Goal: Task Accomplishment & Management: Use online tool/utility

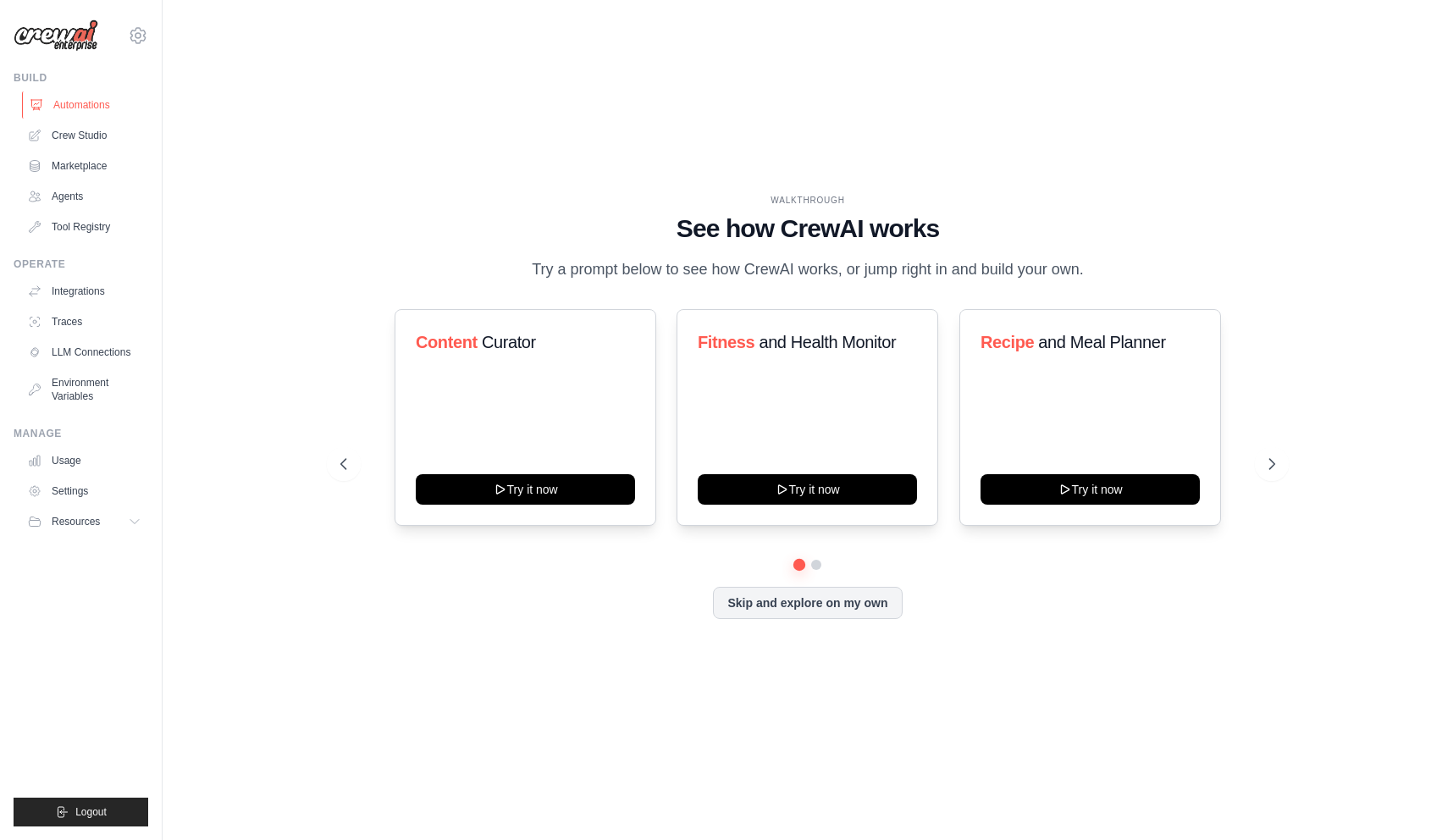
click at [105, 110] on link "Automations" at bounding box center [85, 105] width 128 height 27
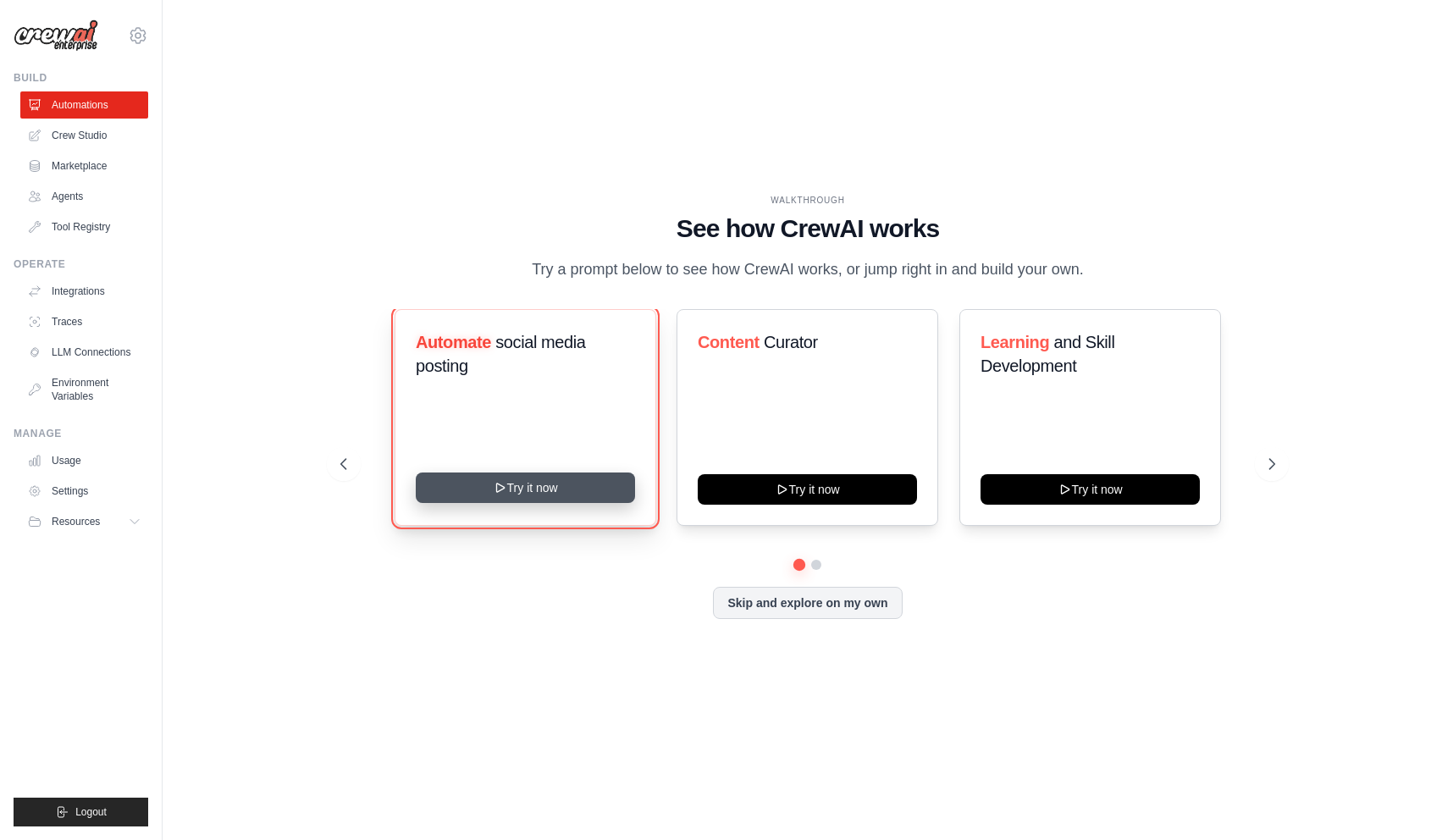
click at [513, 501] on button "Try it now" at bounding box center [525, 488] width 219 height 31
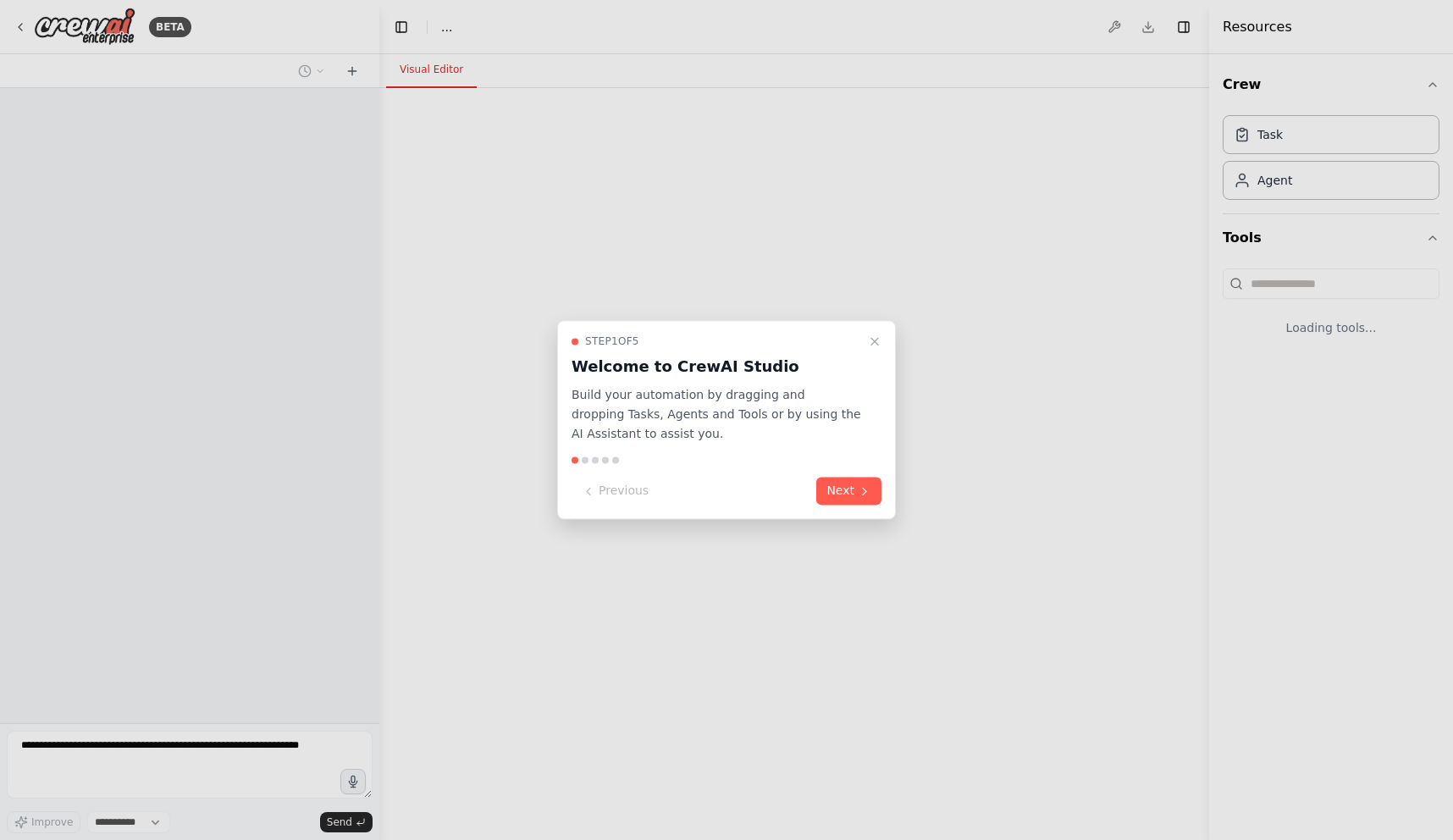
select select "****"
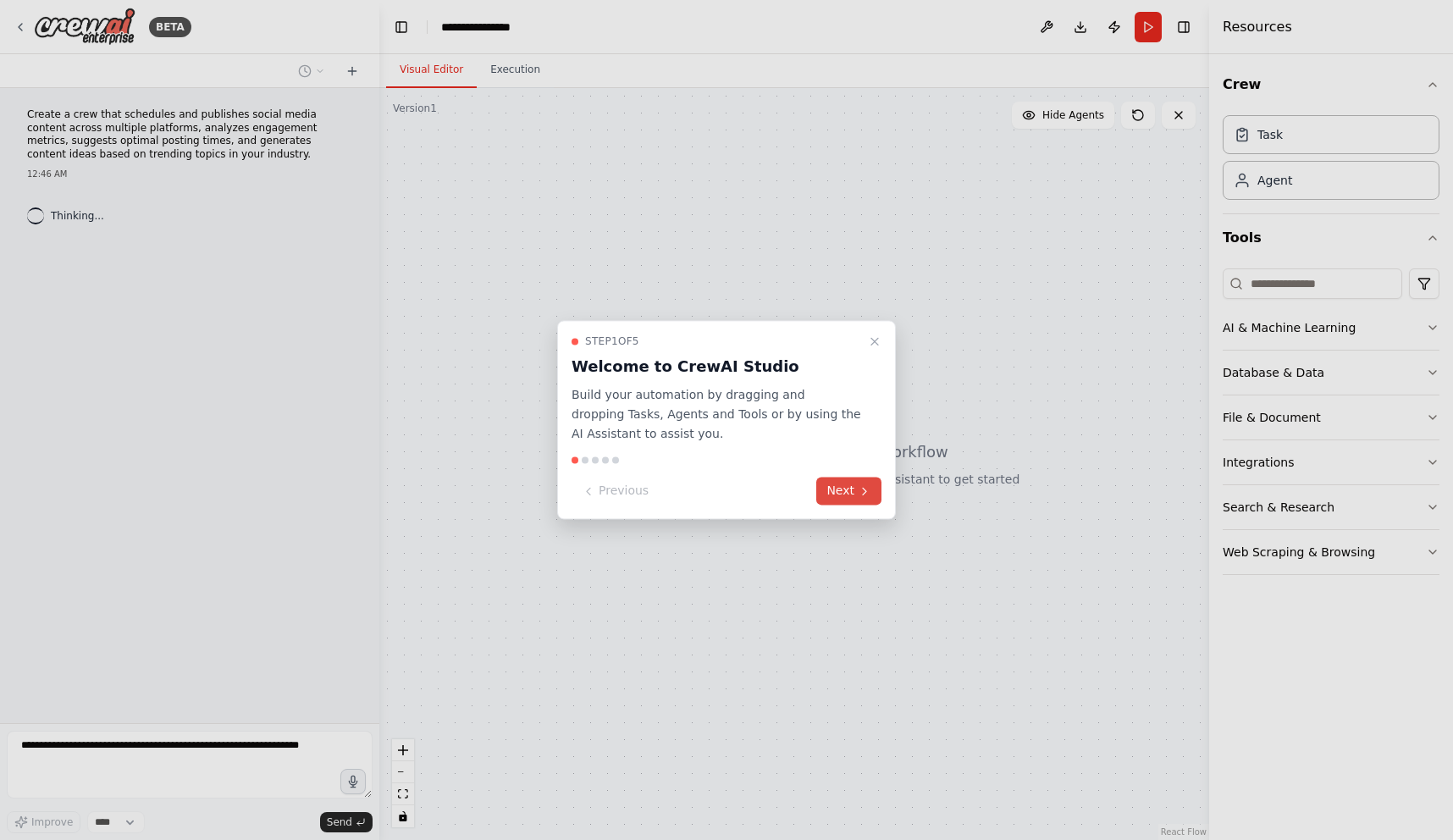
click at [860, 492] on icon at bounding box center [864, 491] width 14 height 14
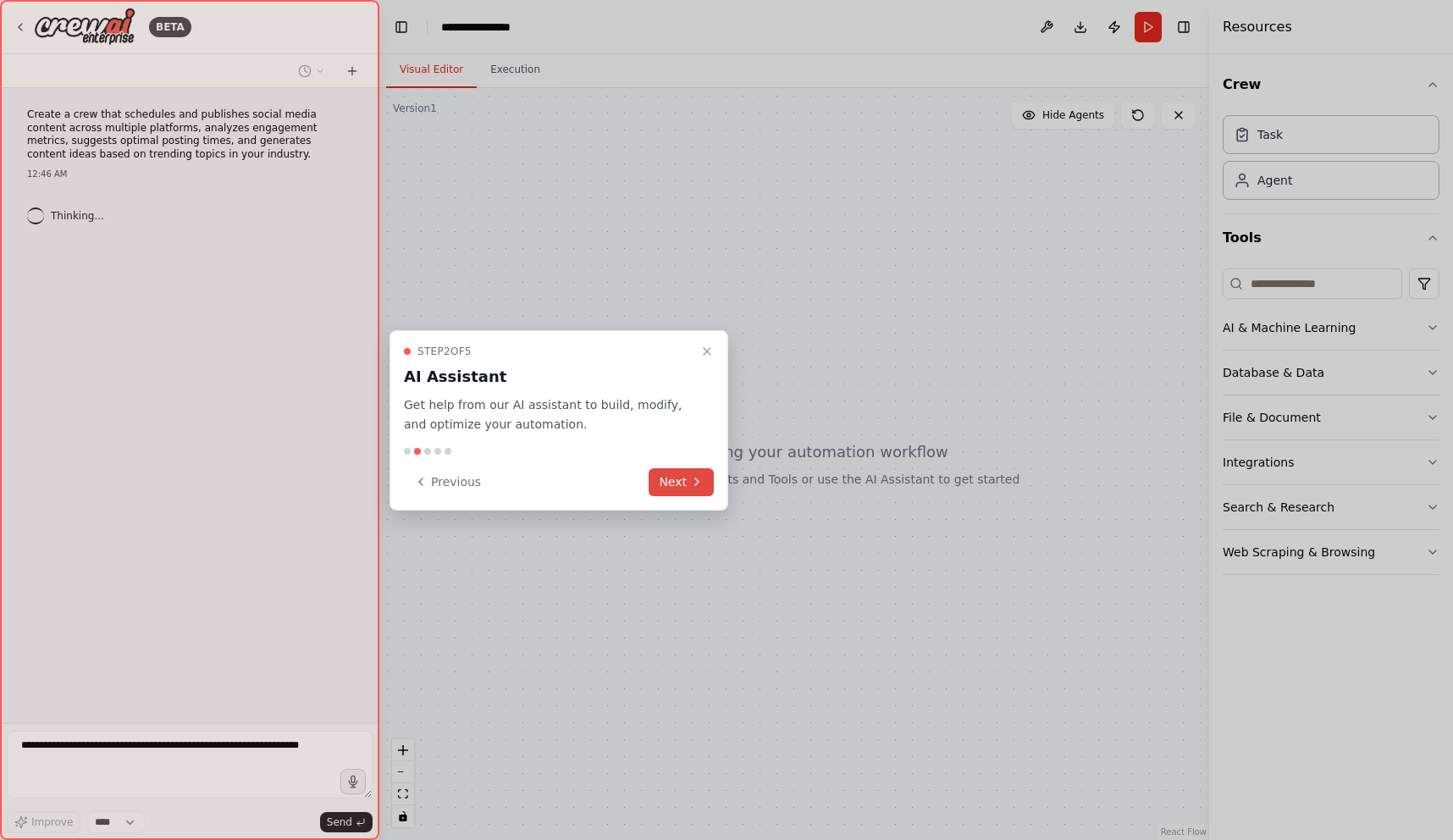
click at [683, 485] on button "Next" at bounding box center [681, 482] width 65 height 28
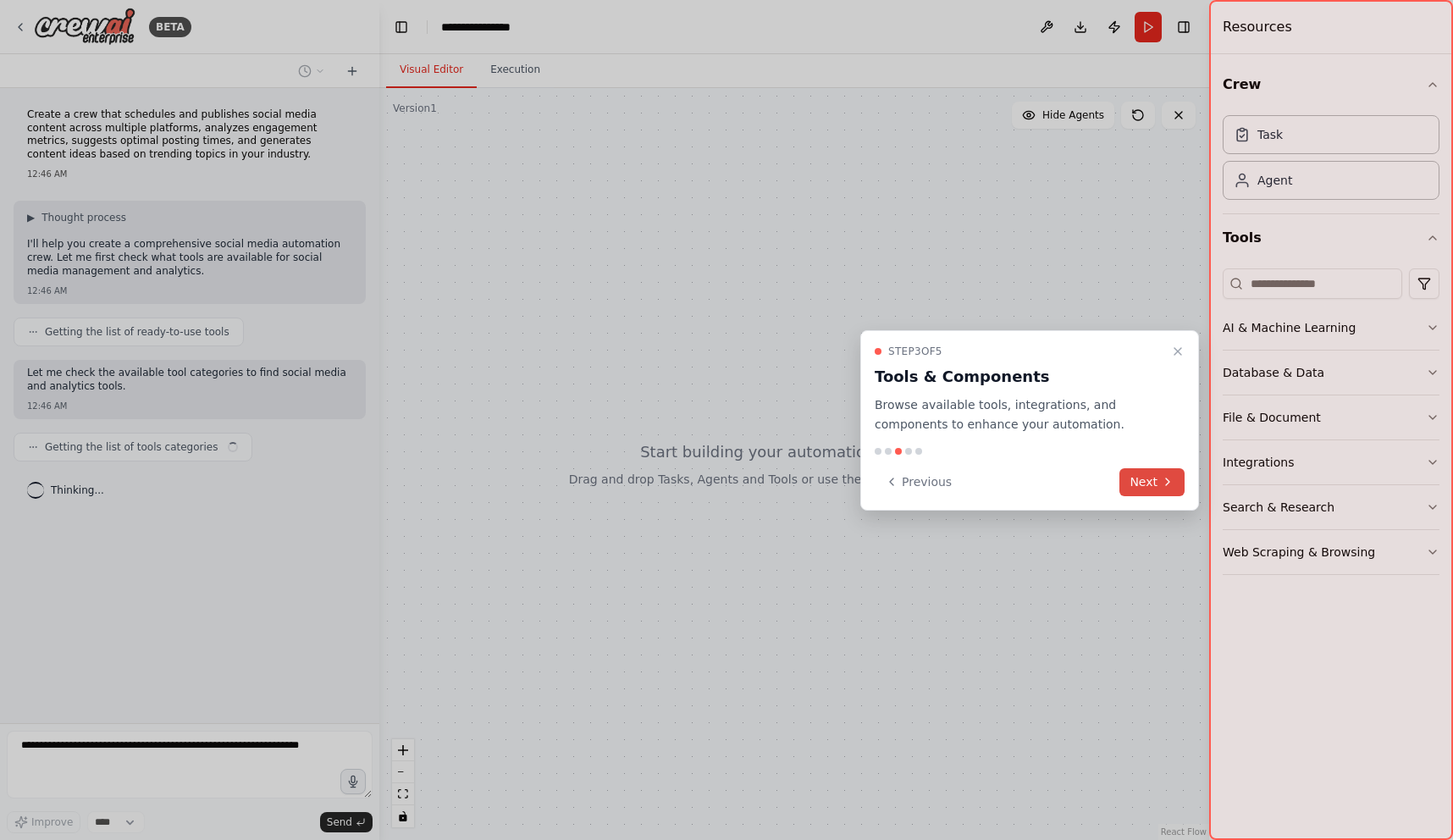
click at [1157, 479] on button "Next" at bounding box center [1152, 482] width 65 height 28
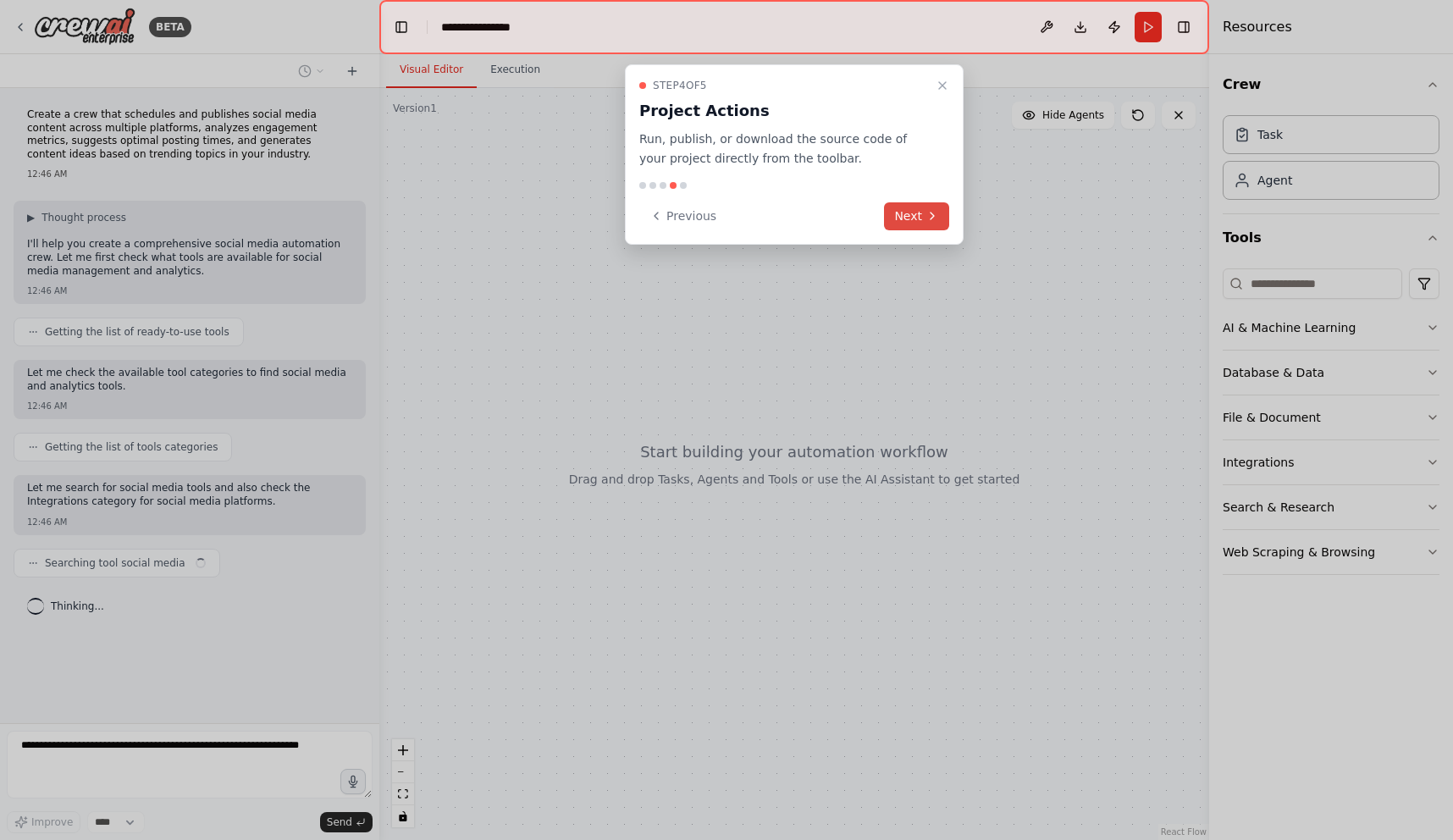
click at [913, 215] on button "Next" at bounding box center [917, 216] width 65 height 28
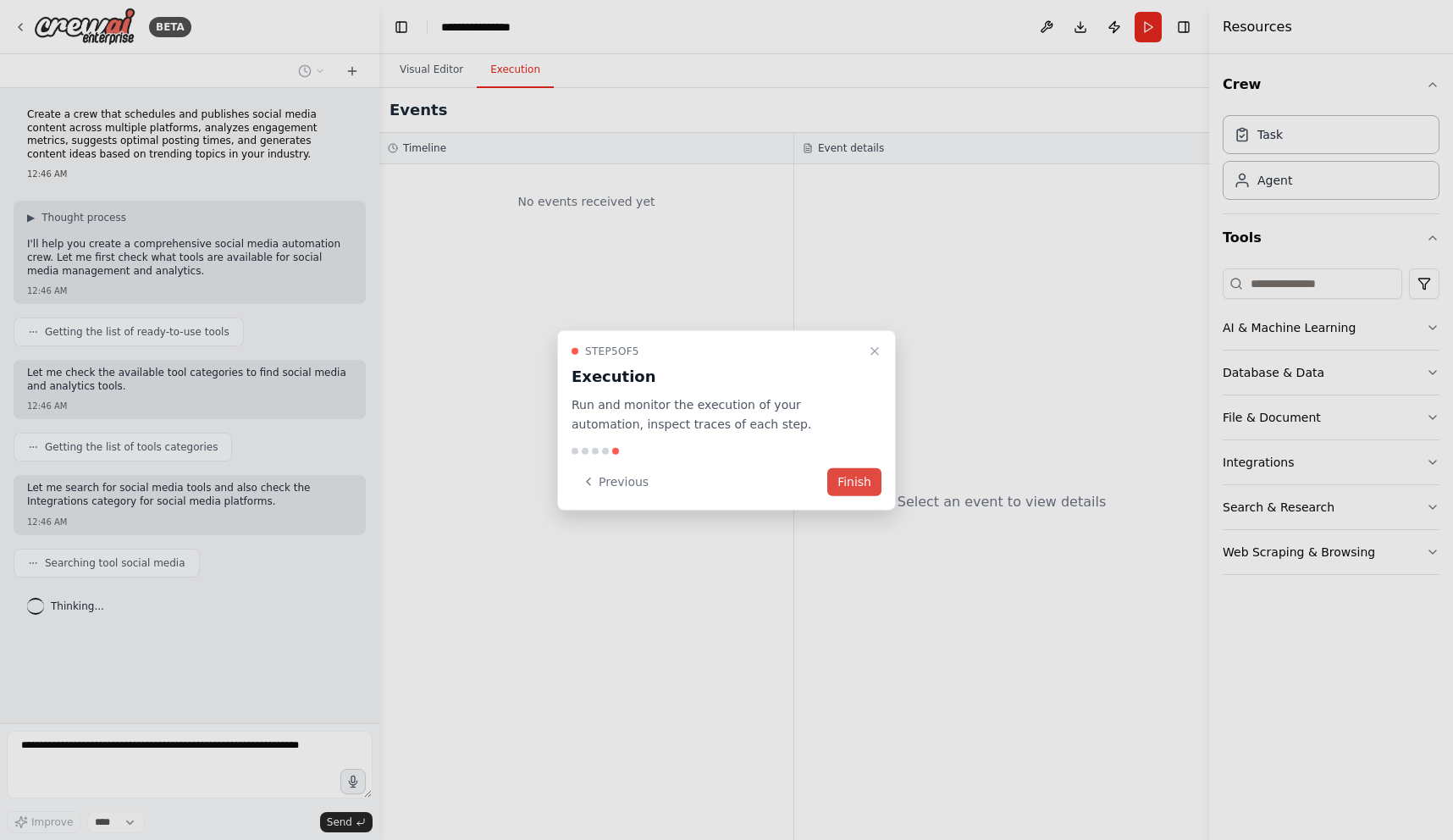
click at [859, 482] on button "Finish" at bounding box center [855, 481] width 55 height 28
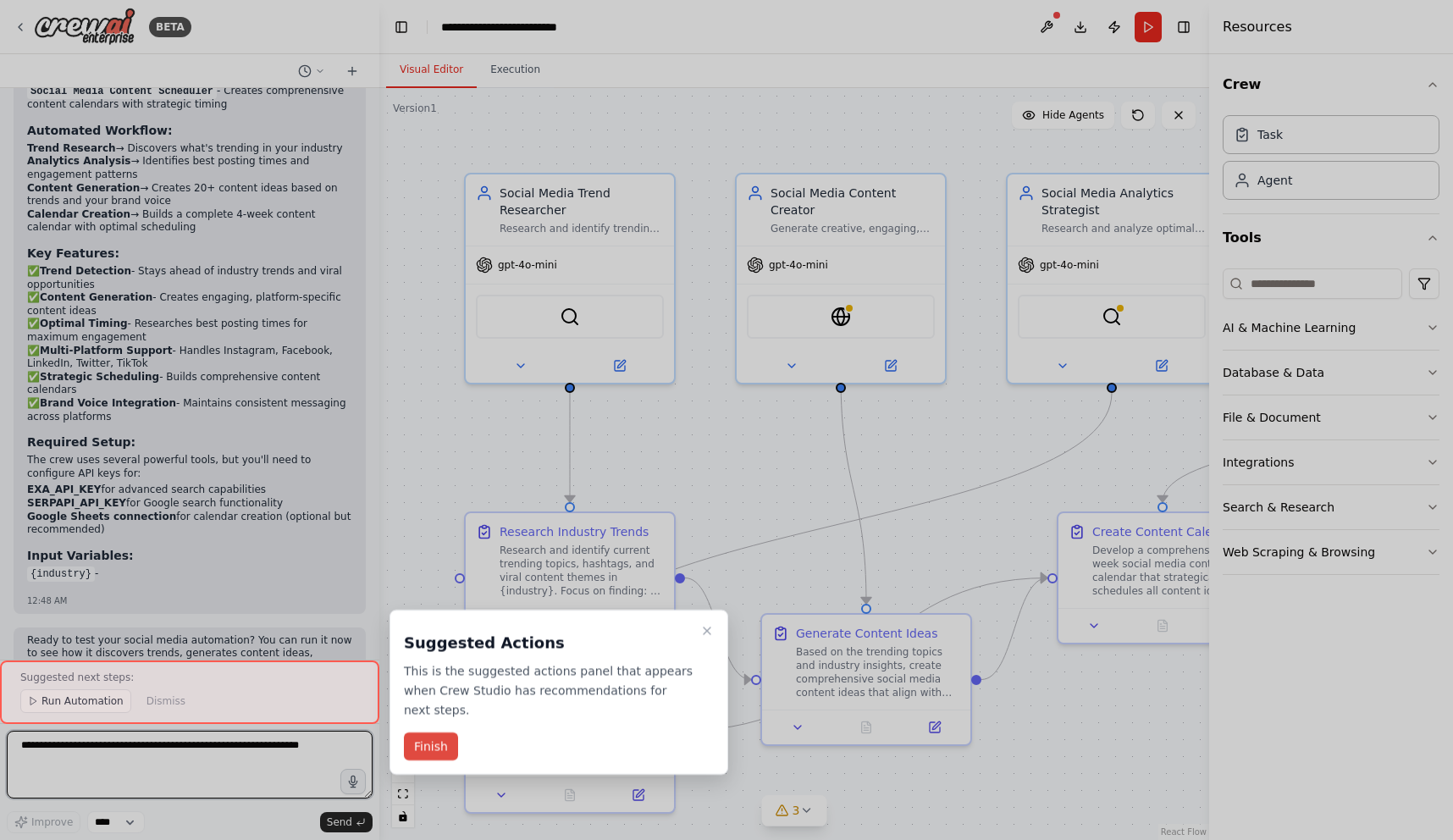
scroll to position [2321, 0]
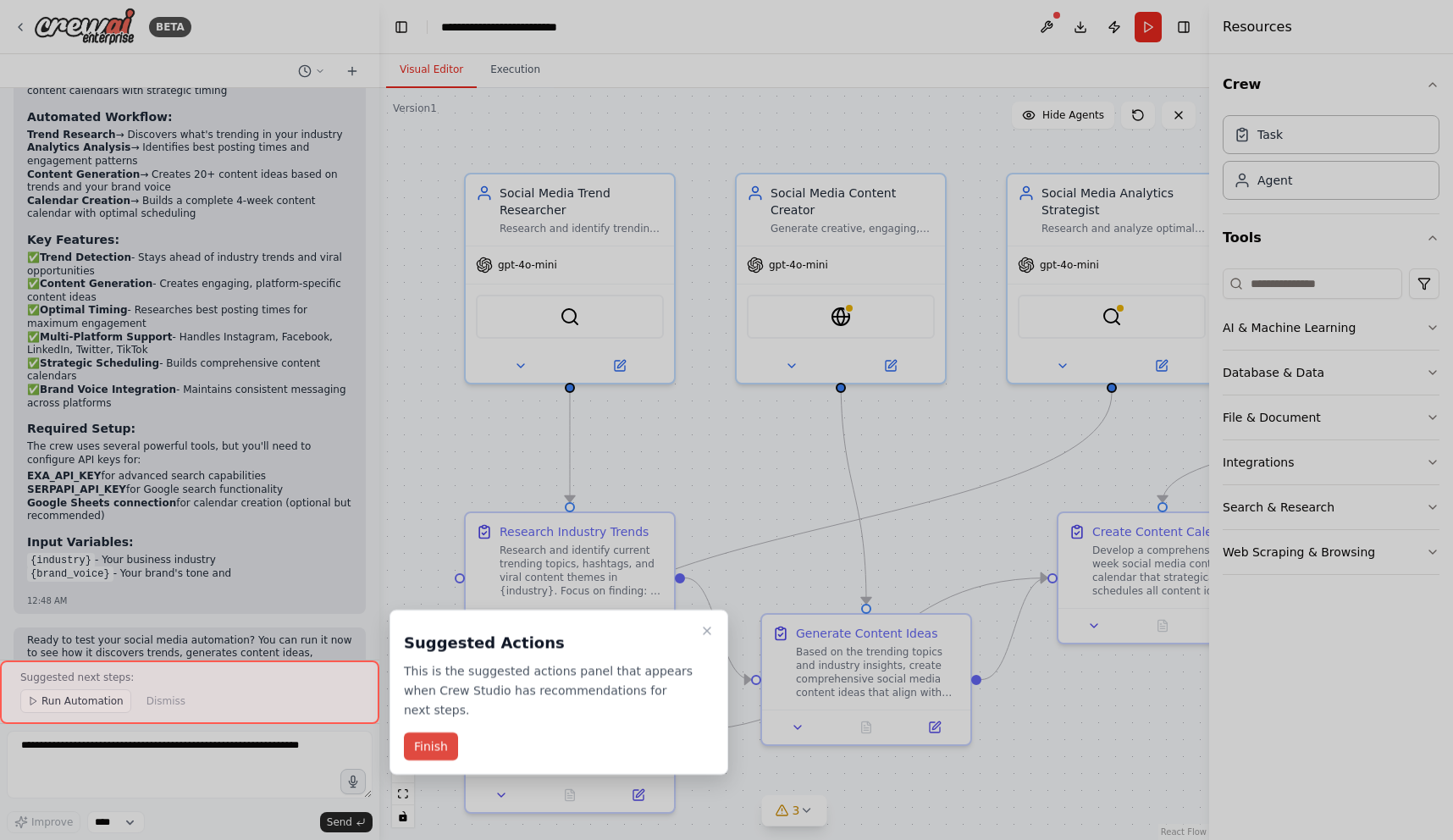
click at [439, 749] on button "Finish" at bounding box center [431, 746] width 55 height 28
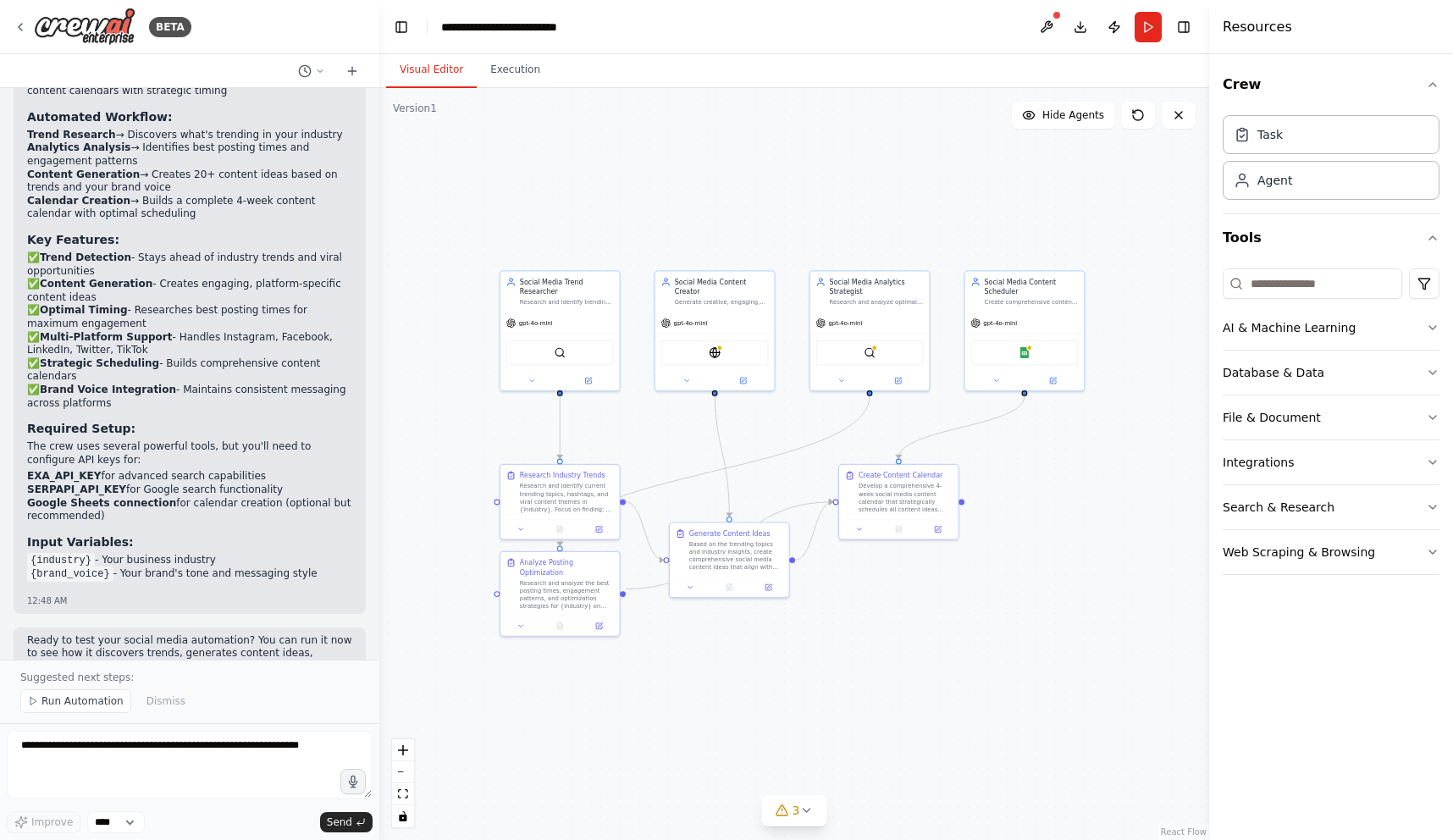
drag, startPoint x: 891, startPoint y: 215, endPoint x: 760, endPoint y: 197, distance: 132.2
click at [760, 197] on div ".deletable-edge-delete-btn { width: 20px; height: 20px; border: 0px solid #ffff…" at bounding box center [794, 464] width 830 height 752
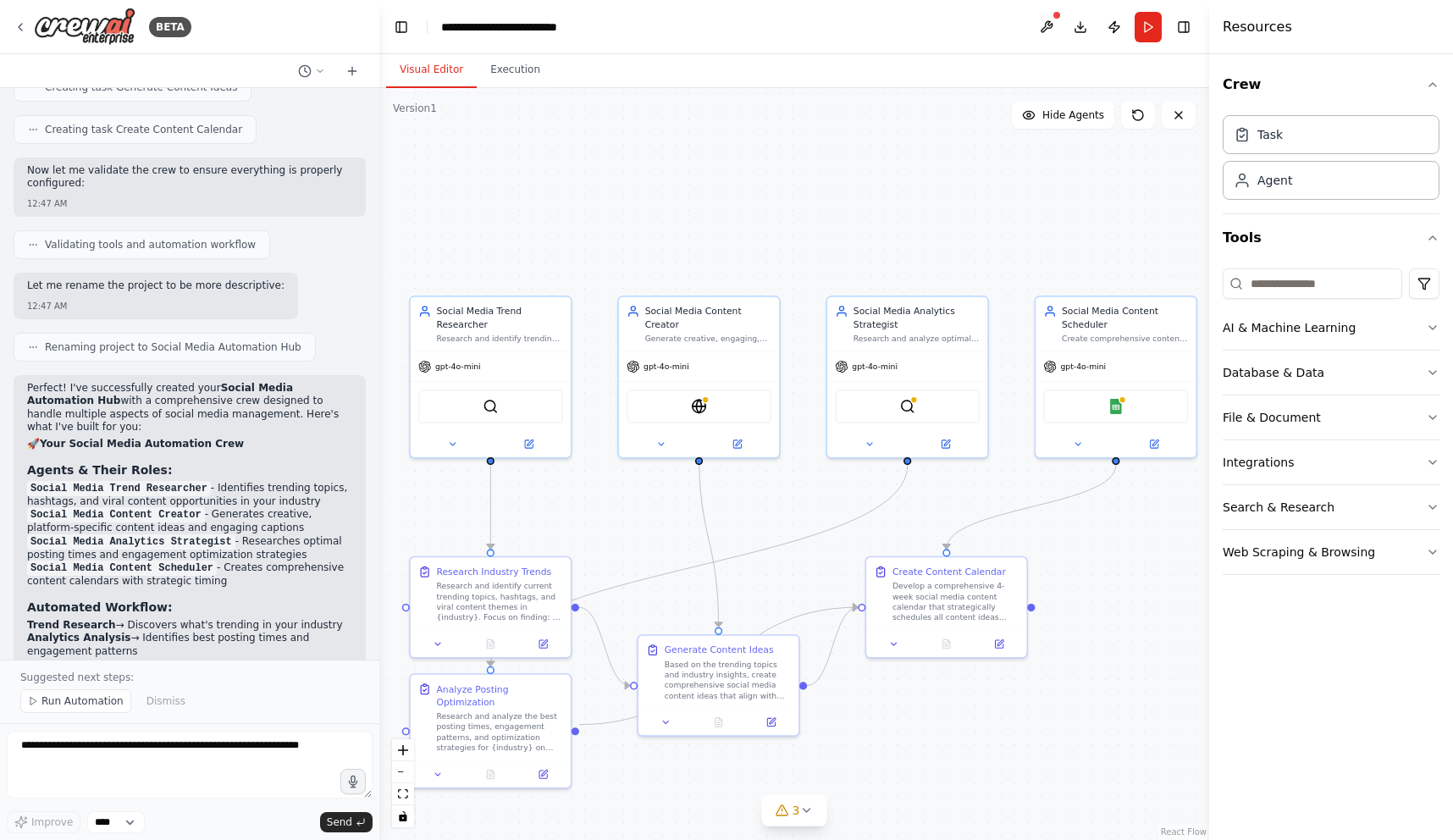
scroll to position [1830, 0]
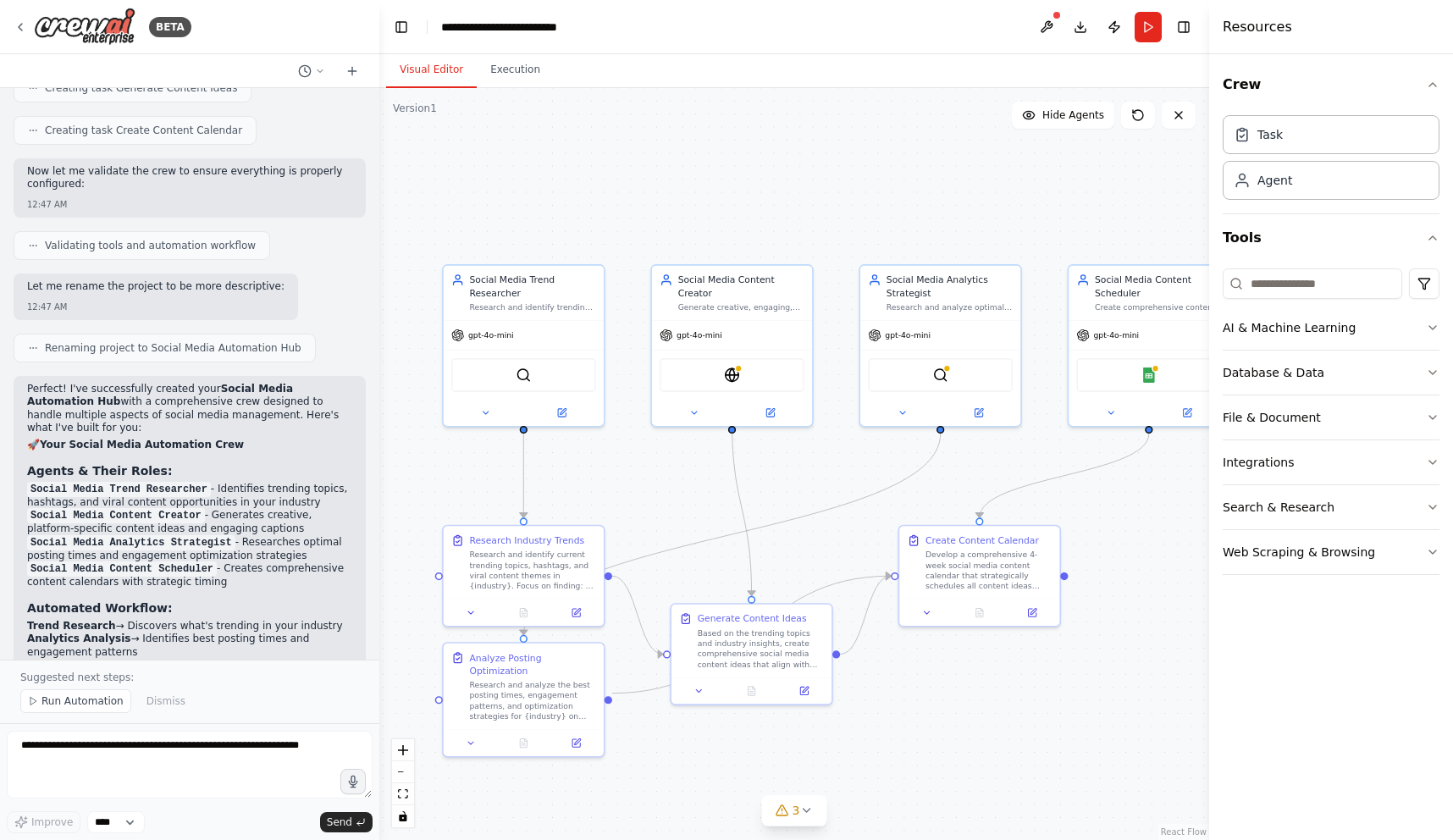
drag, startPoint x: 449, startPoint y: 262, endPoint x: 484, endPoint y: 229, distance: 48.1
click at [484, 229] on div ".deletable-edge-delete-btn { width: 20px; height: 20px; border: 0px solid #ffff…" at bounding box center [794, 464] width 830 height 752
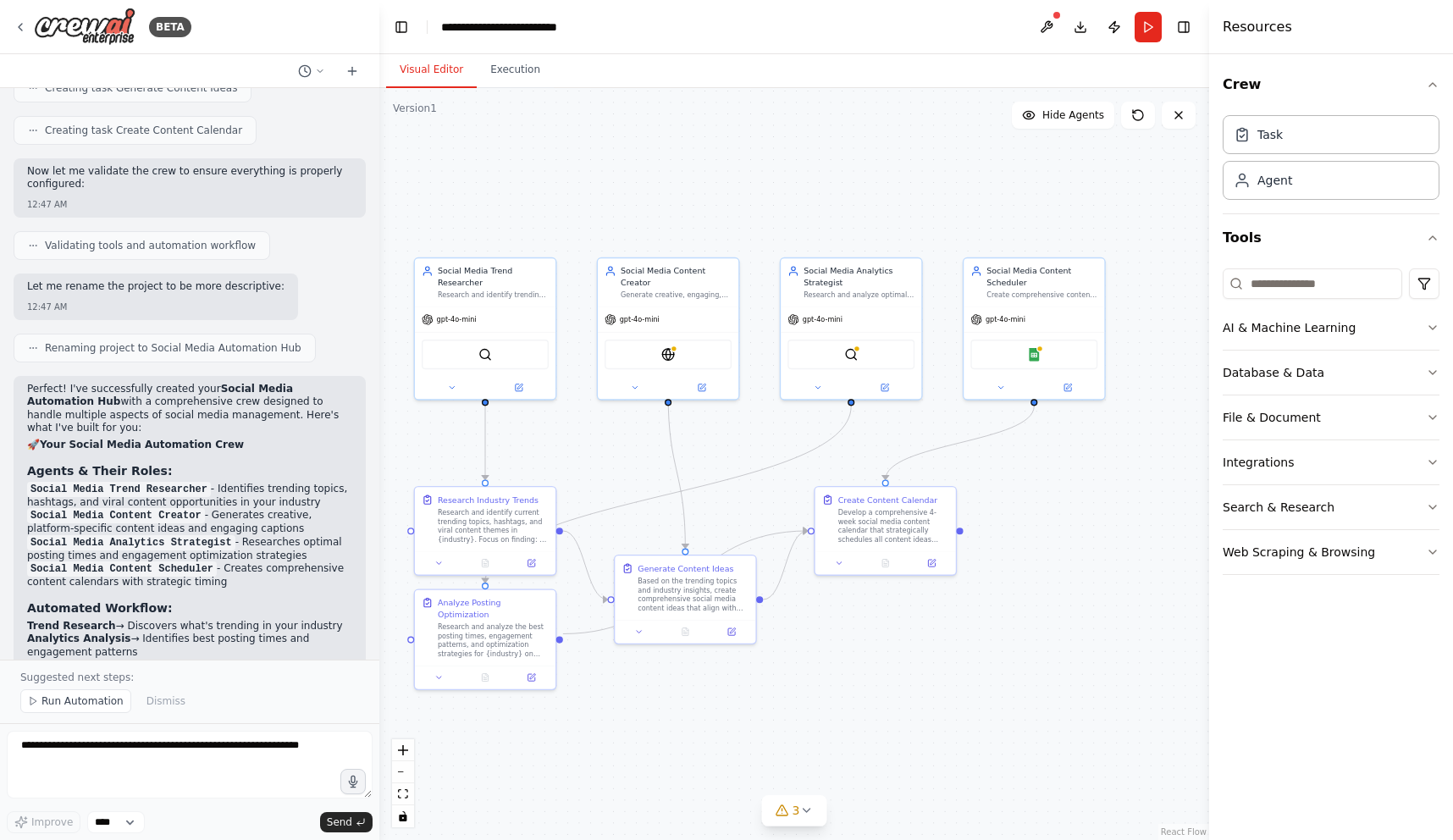
drag, startPoint x: 798, startPoint y: 215, endPoint x: 717, endPoint y: 214, distance: 81.0
click at [717, 214] on div ".deletable-edge-delete-btn { width: 20px; height: 20px; border: 0px solid #ffff…" at bounding box center [794, 464] width 830 height 752
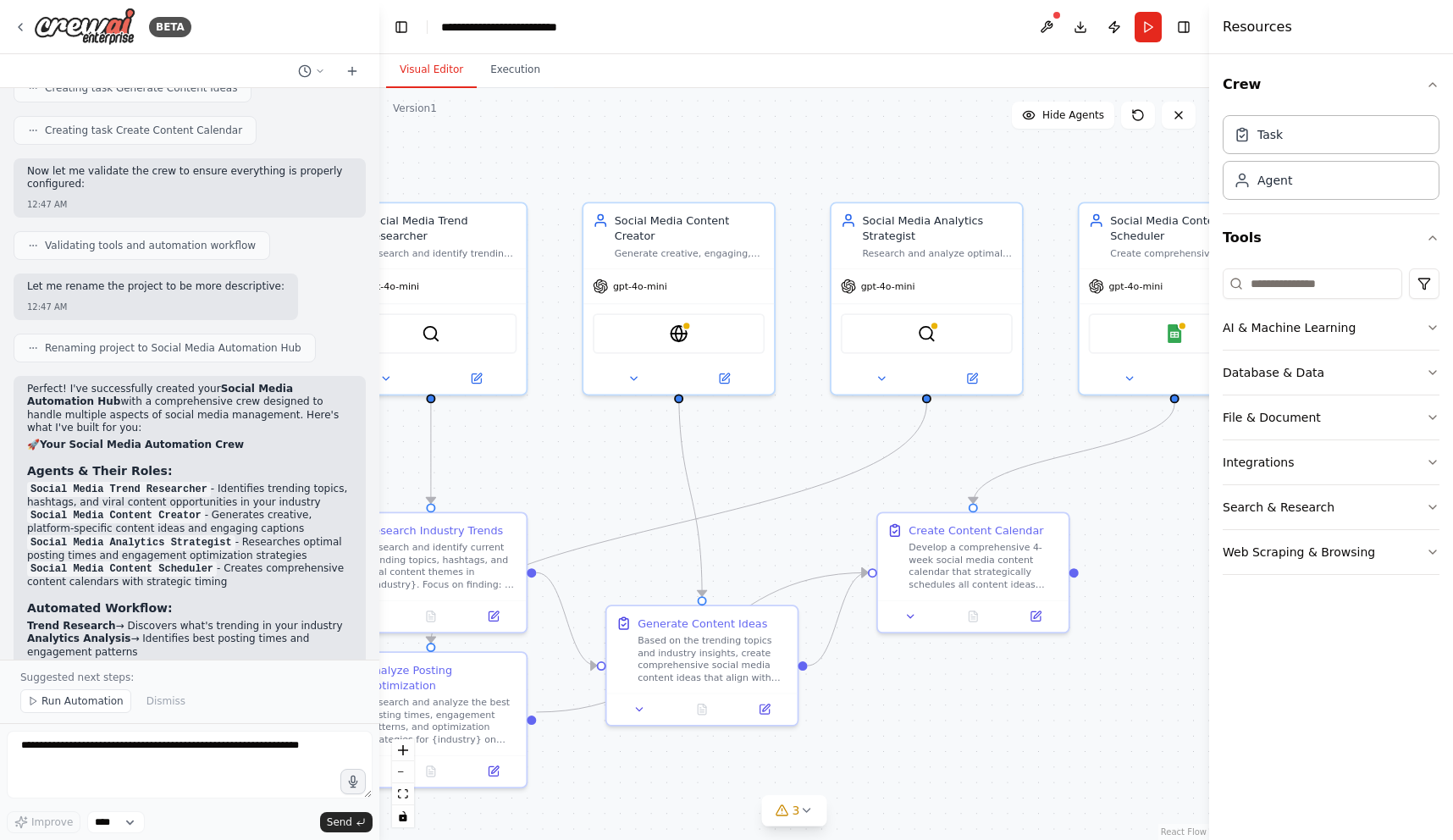
drag, startPoint x: 660, startPoint y: 234, endPoint x: 699, endPoint y: 166, distance: 78.4
click at [699, 166] on div ".deletable-edge-delete-btn { width: 20px; height: 20px; border: 0px solid #ffff…" at bounding box center [794, 464] width 830 height 752
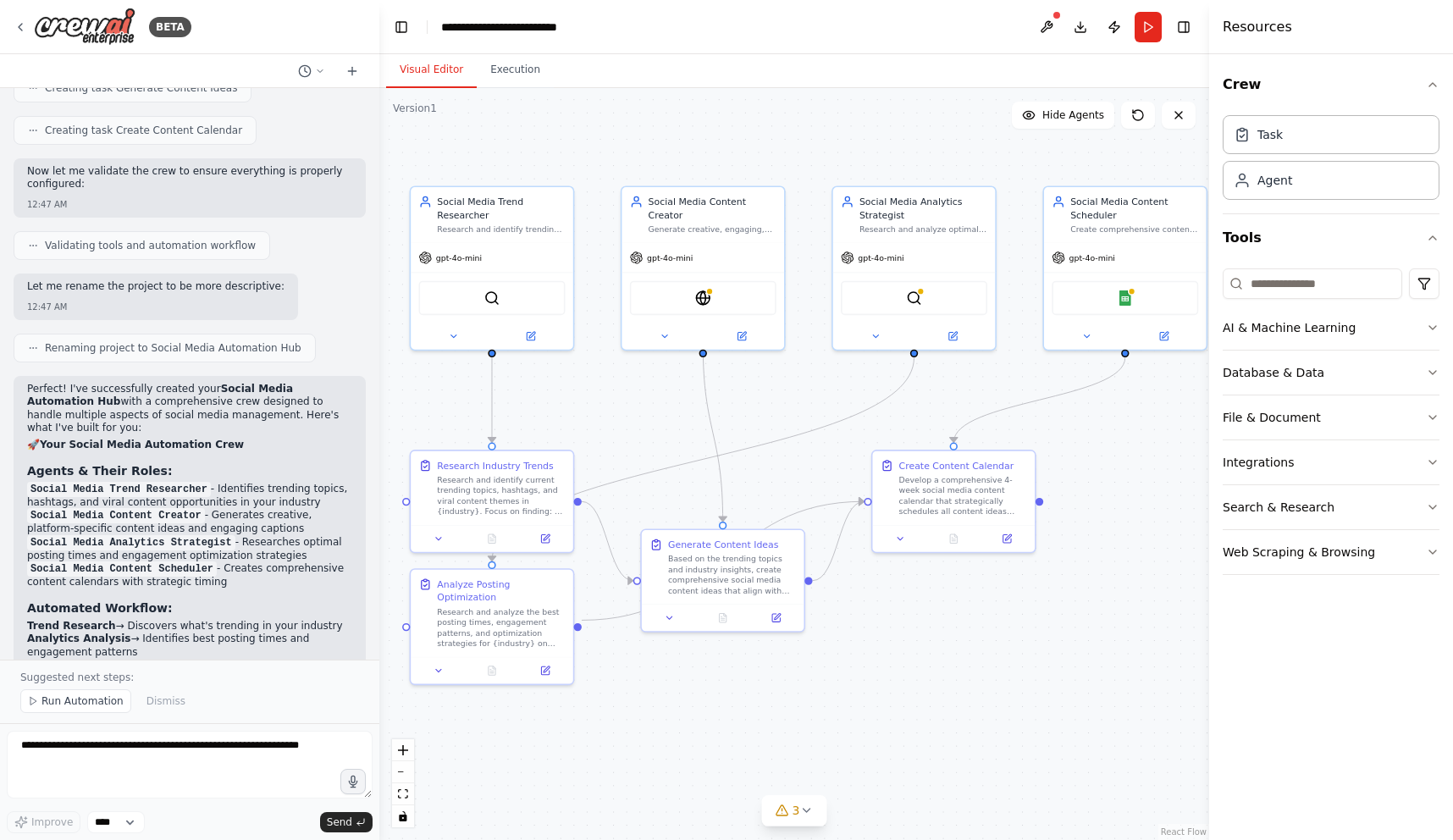
drag, startPoint x: 621, startPoint y: 411, endPoint x: 660, endPoint y: 377, distance: 51.7
click at [660, 377] on div ".deletable-edge-delete-btn { width: 20px; height: 20px; border: 0px solid #ffff…" at bounding box center [794, 464] width 830 height 752
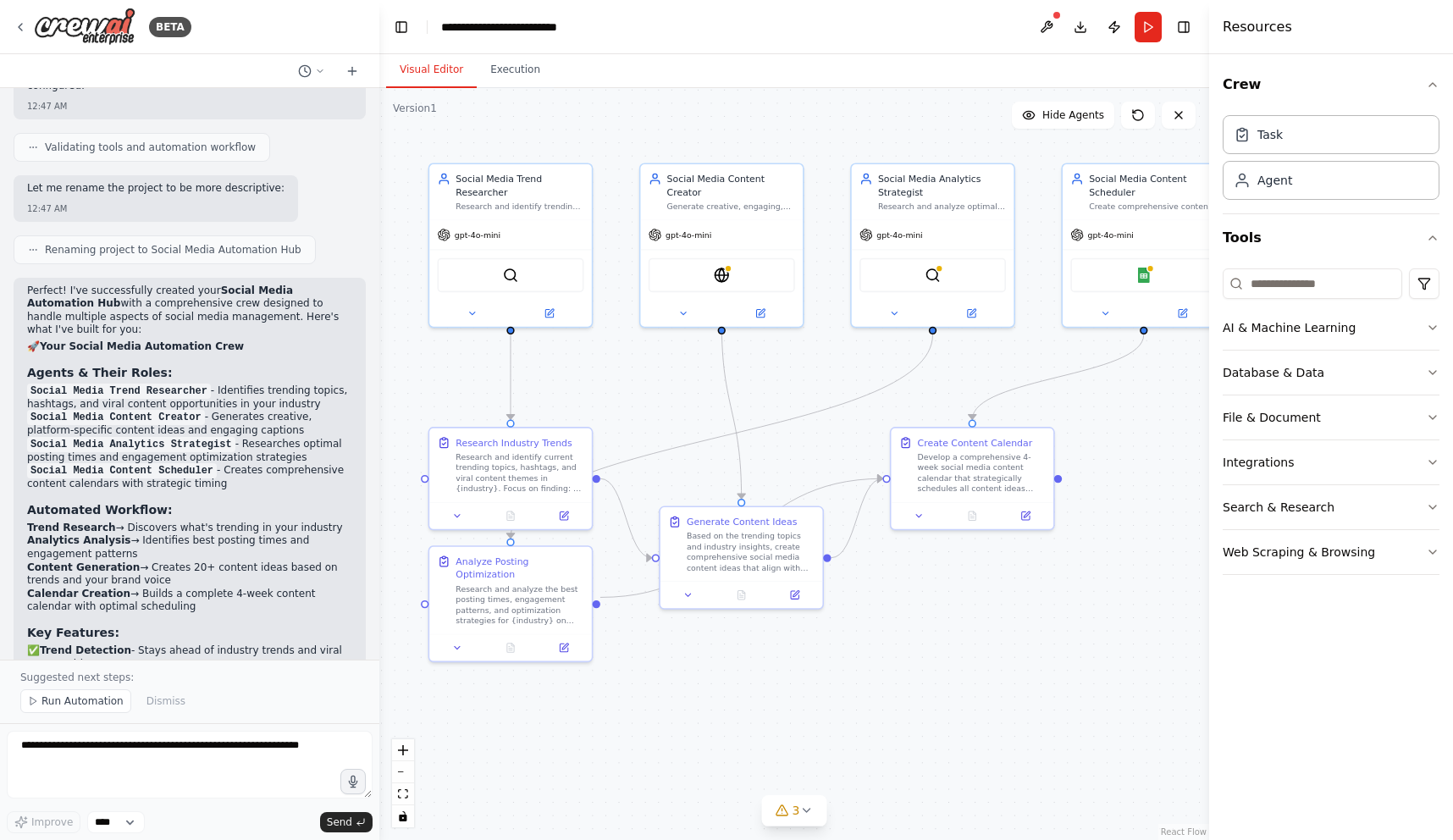
scroll to position [1924, 0]
drag, startPoint x: 65, startPoint y: 281, endPoint x: 18, endPoint y: 283, distance: 47.0
click at [18, 283] on div "Perfect! I've successfully created your Social Media Automation Hub with a comp…" at bounding box center [189, 646] width 352 height 729
click at [85, 345] on strong "Your Social Media Automation Crew" at bounding box center [142, 350] width 204 height 12
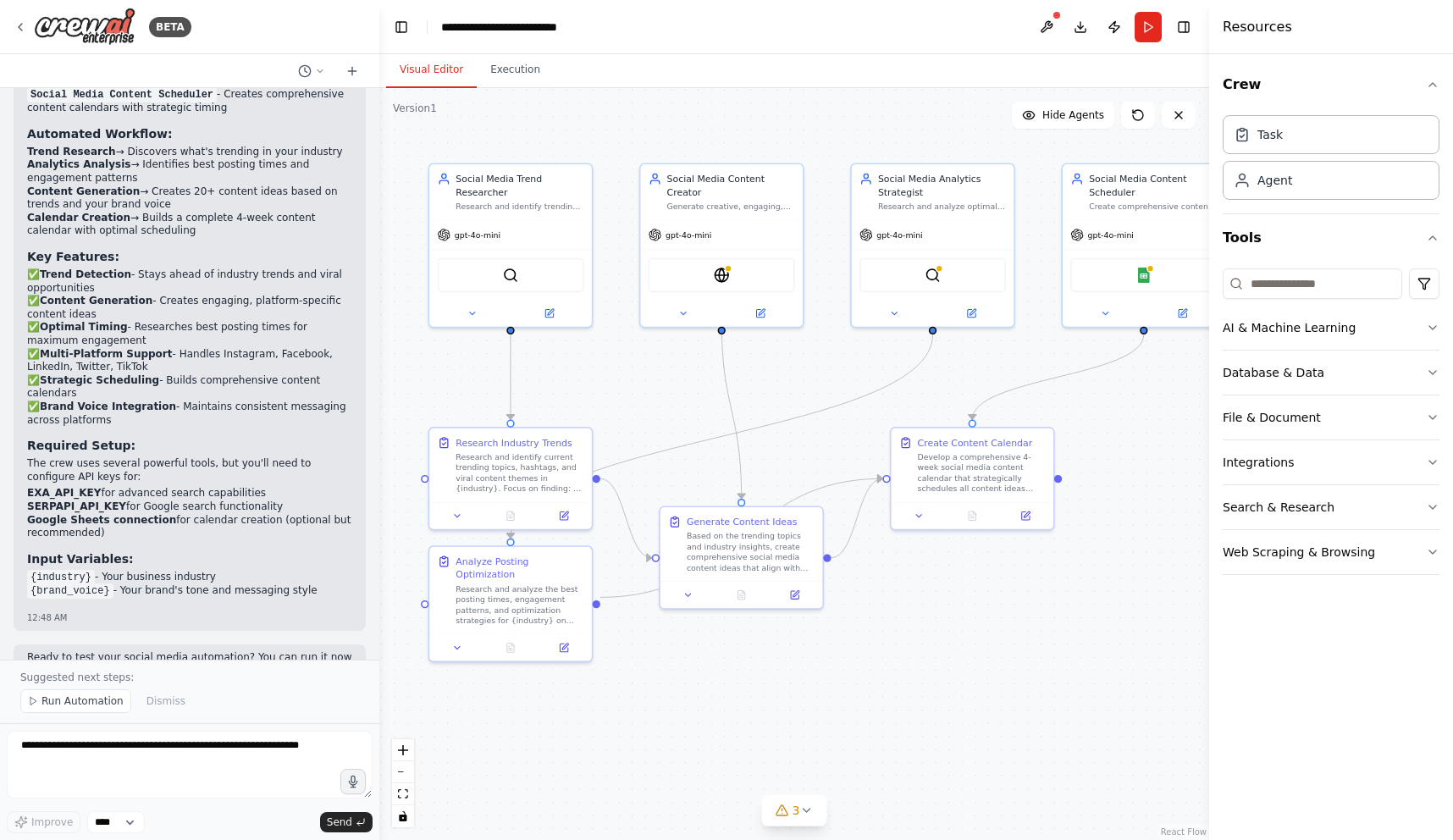
scroll to position [2321, 0]
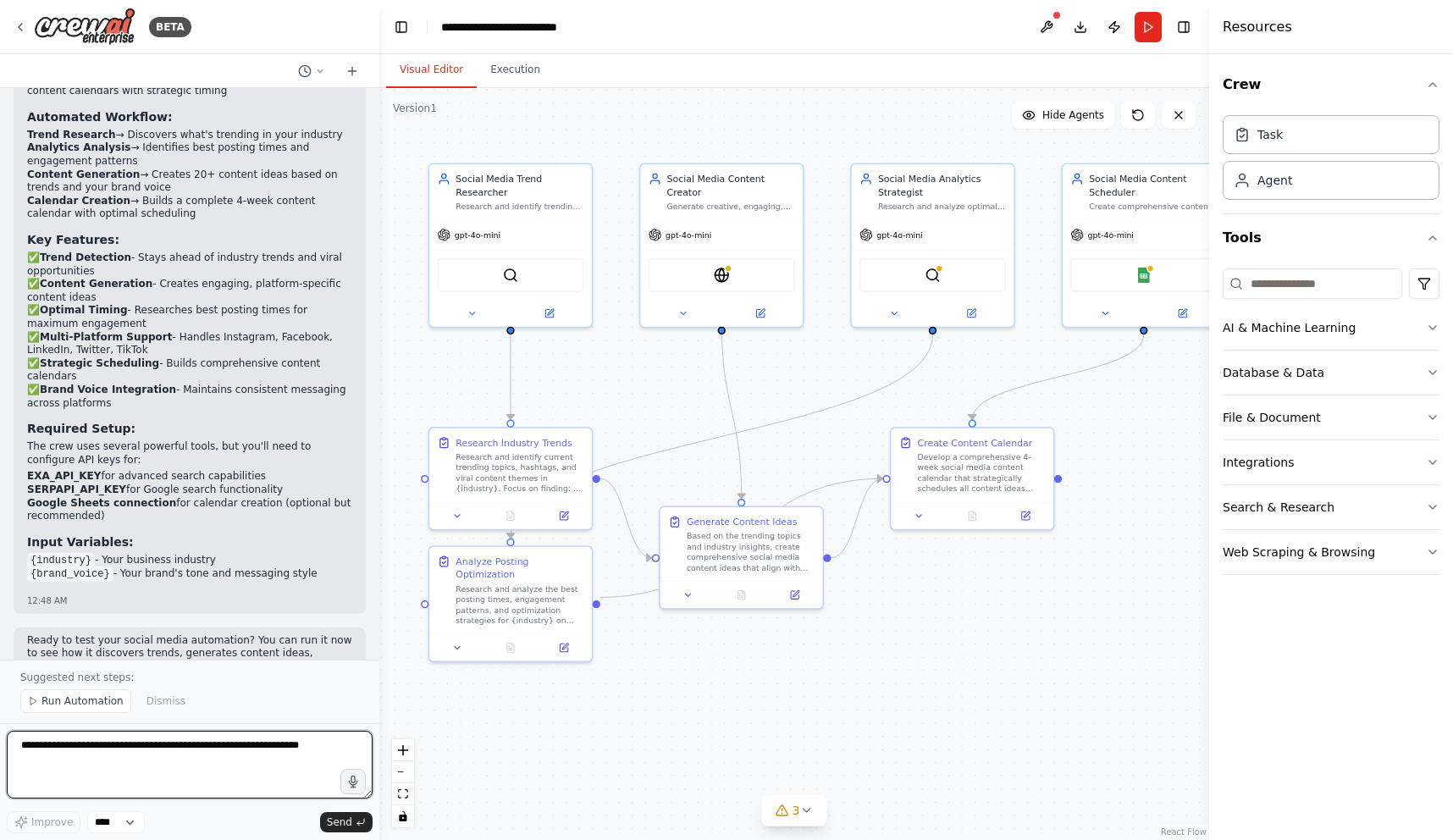
click at [117, 746] on textarea at bounding box center [189, 765] width 366 height 68
click at [101, 704] on span "Run Automation" at bounding box center [83, 701] width 82 height 14
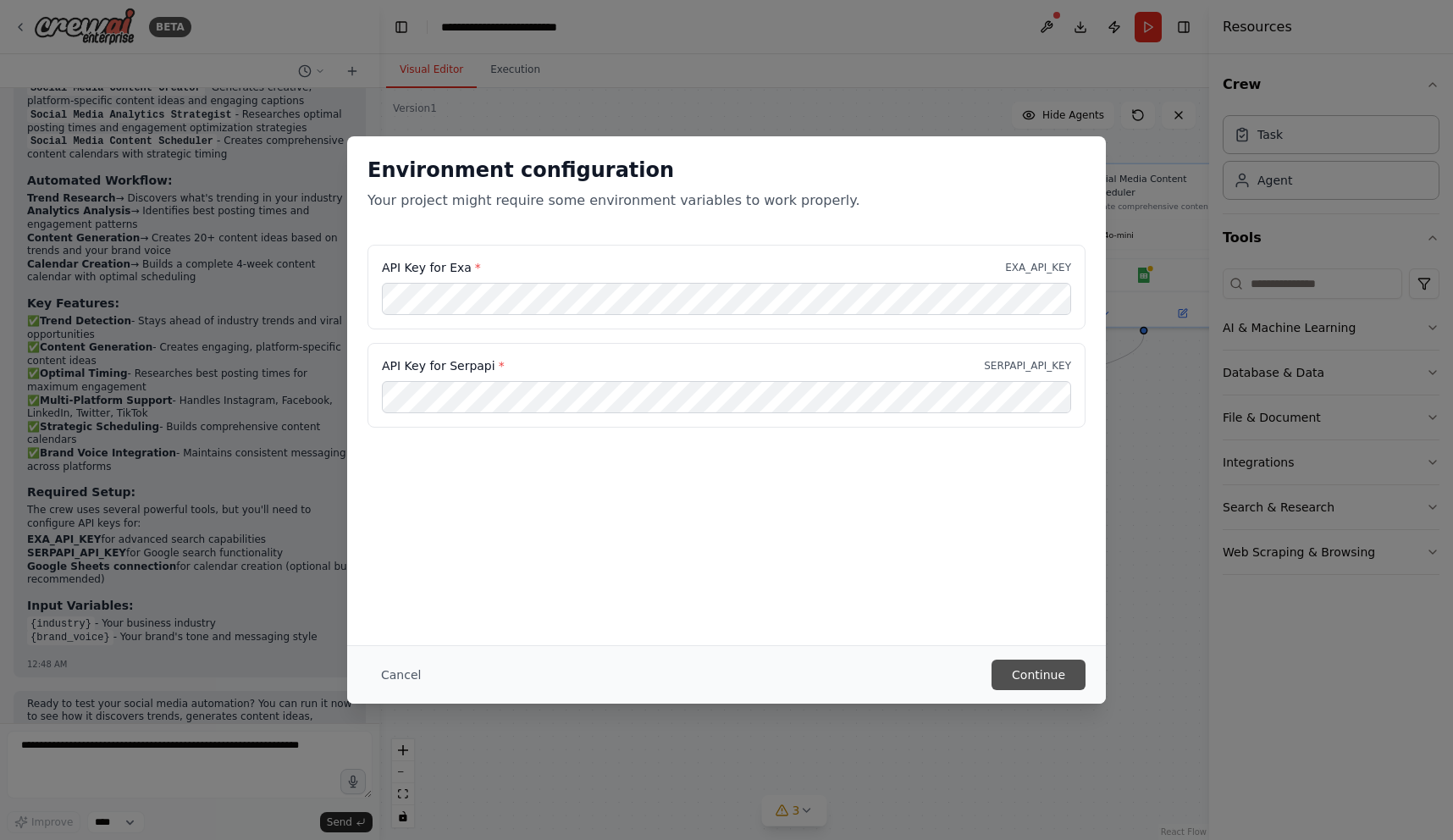
click at [1026, 672] on button "Continue" at bounding box center [1038, 675] width 94 height 31
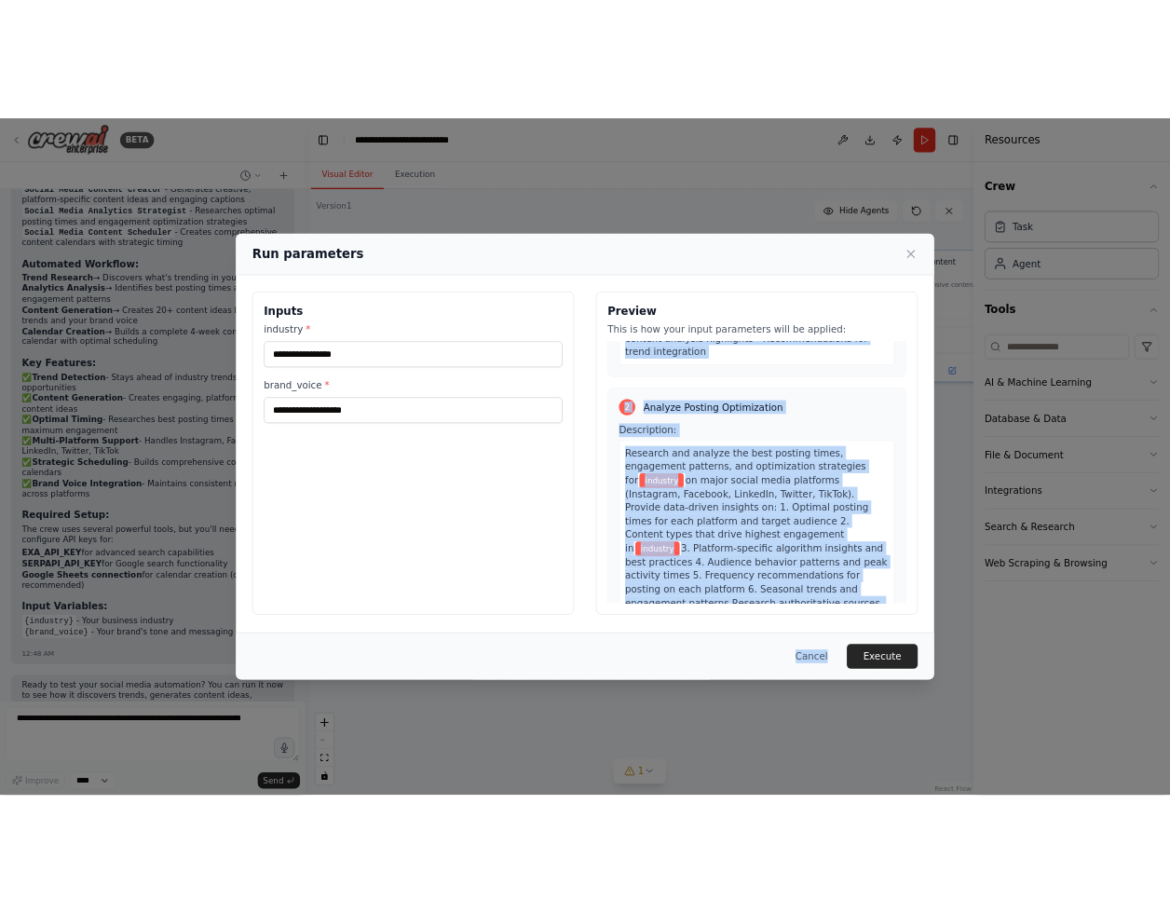
scroll to position [1833, 0]
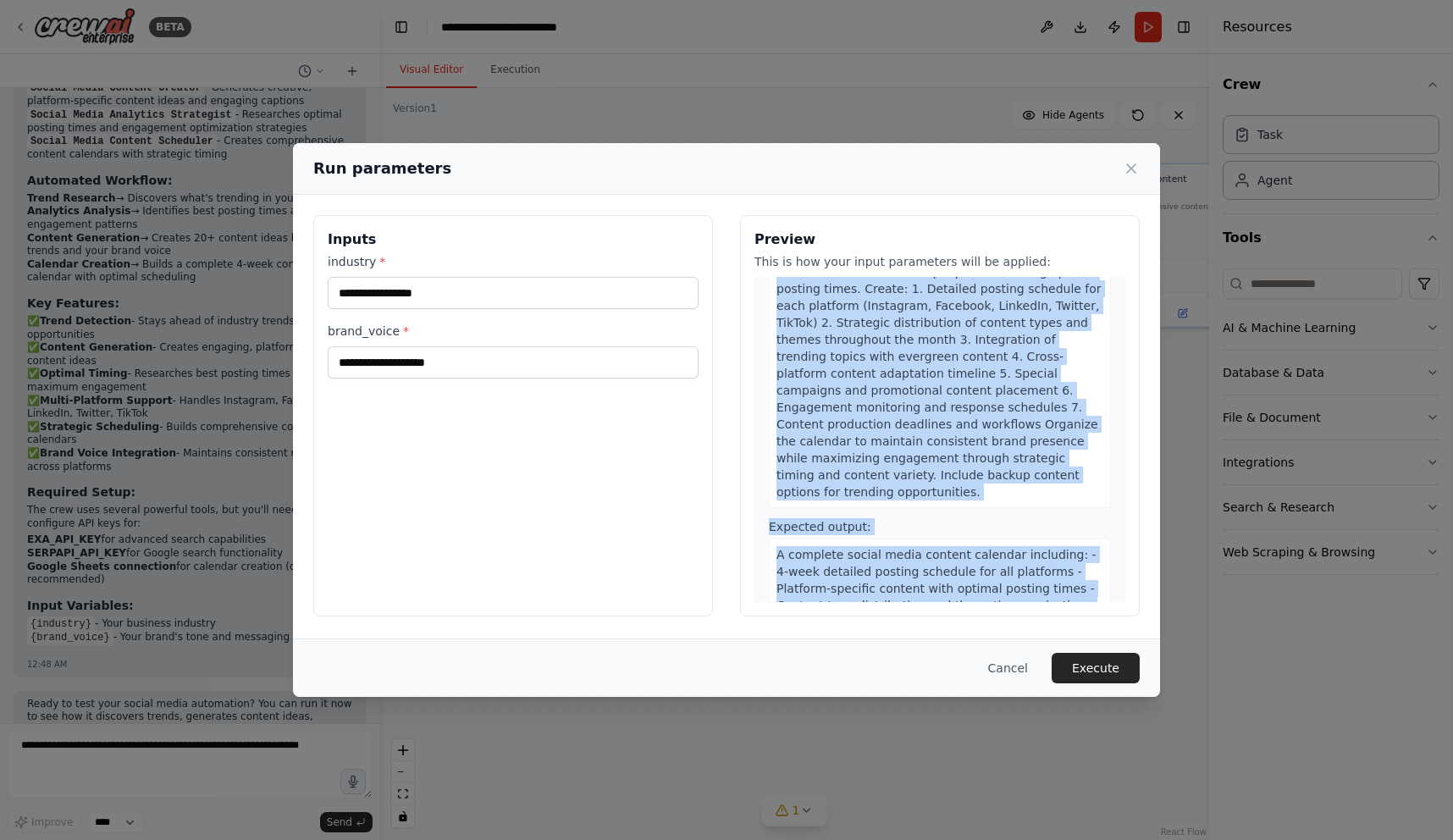
drag, startPoint x: 768, startPoint y: 293, endPoint x: 964, endPoint y: 614, distance: 376.1
click at [964, 614] on div "Preview This is how your input parameters will be applied: 1 Research Industry …" at bounding box center [940, 415] width 400 height 401
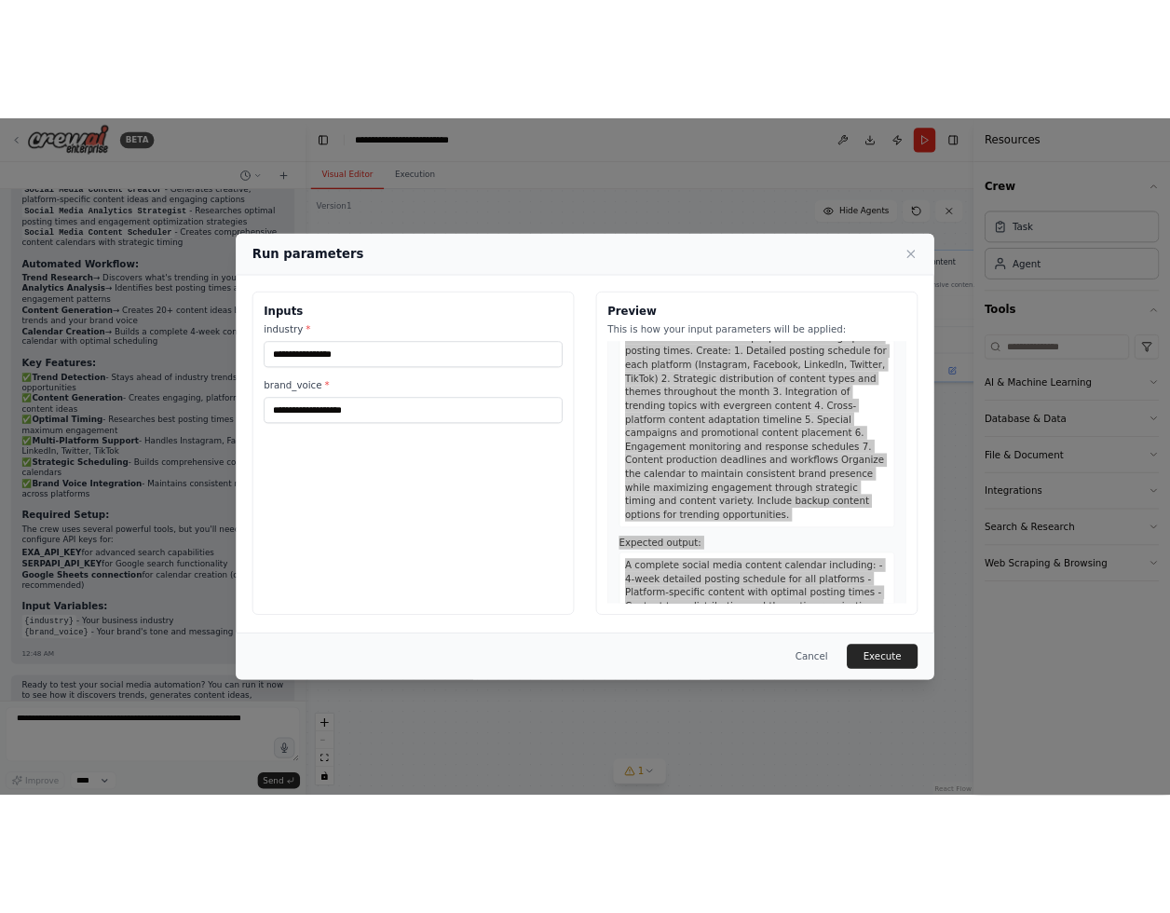
scroll to position [2494, 0]
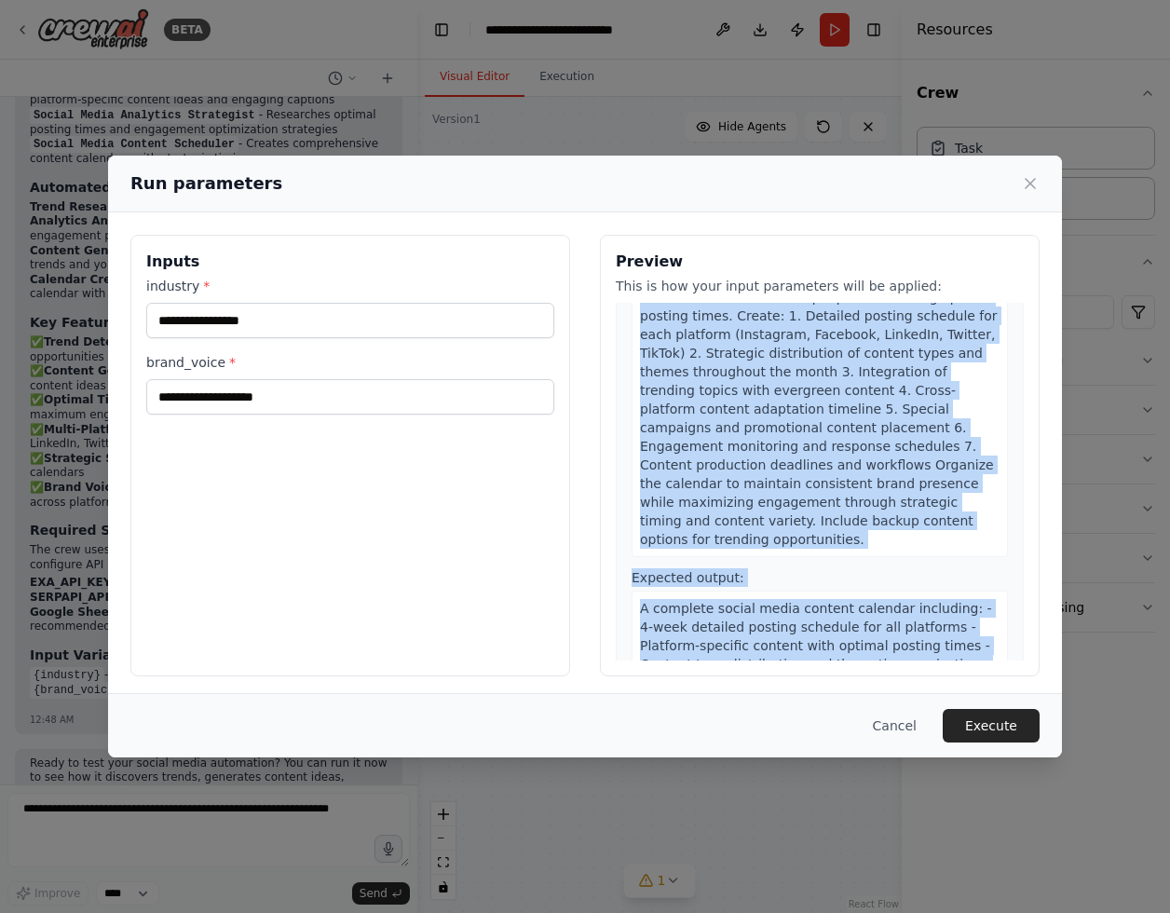
click at [937, 601] on span "A complete social media content calendar including: - 4-week detailed posting s…" at bounding box center [816, 683] width 352 height 164
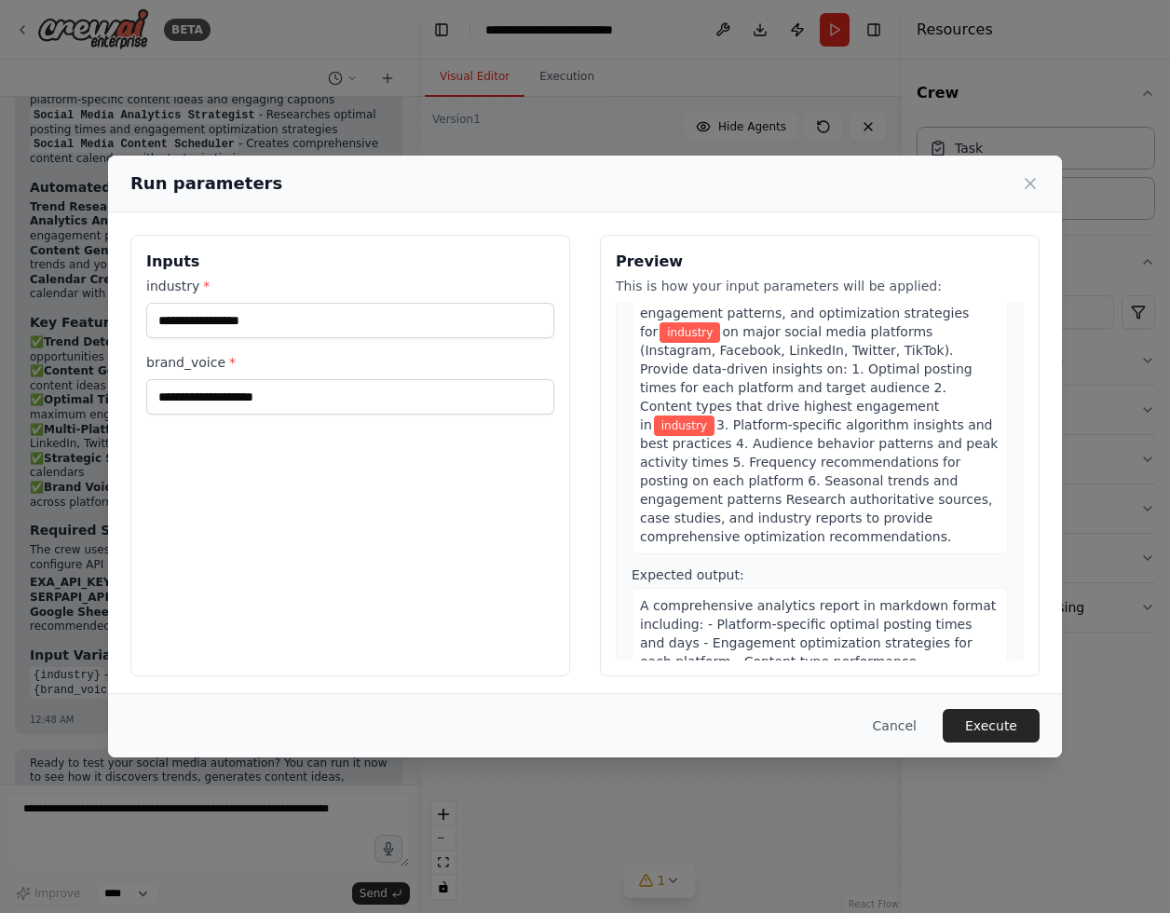
scroll to position [604, 0]
click at [1024, 731] on button "Execute" at bounding box center [991, 726] width 97 height 34
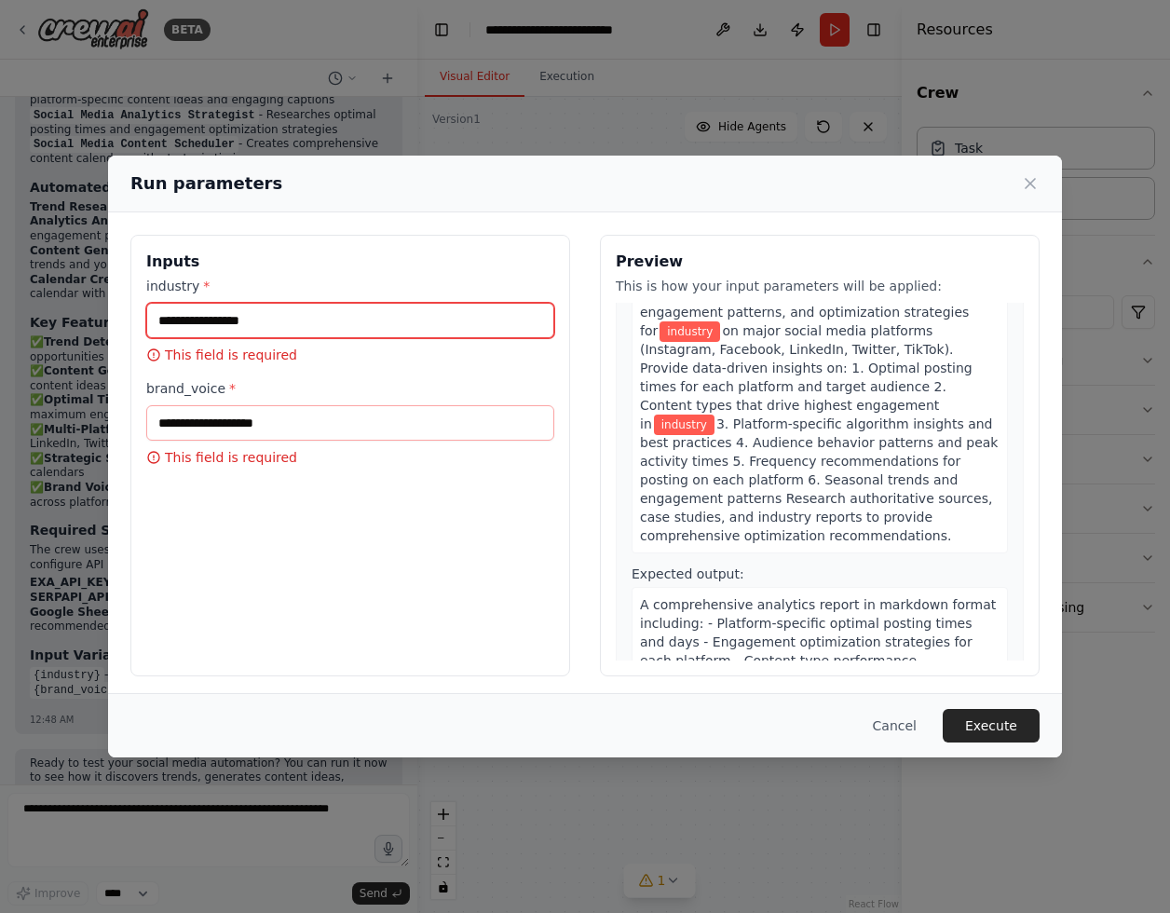
click at [402, 333] on input "industry *" at bounding box center [350, 320] width 408 height 35
click at [390, 322] on input "industry *" at bounding box center [350, 320] width 408 height 35
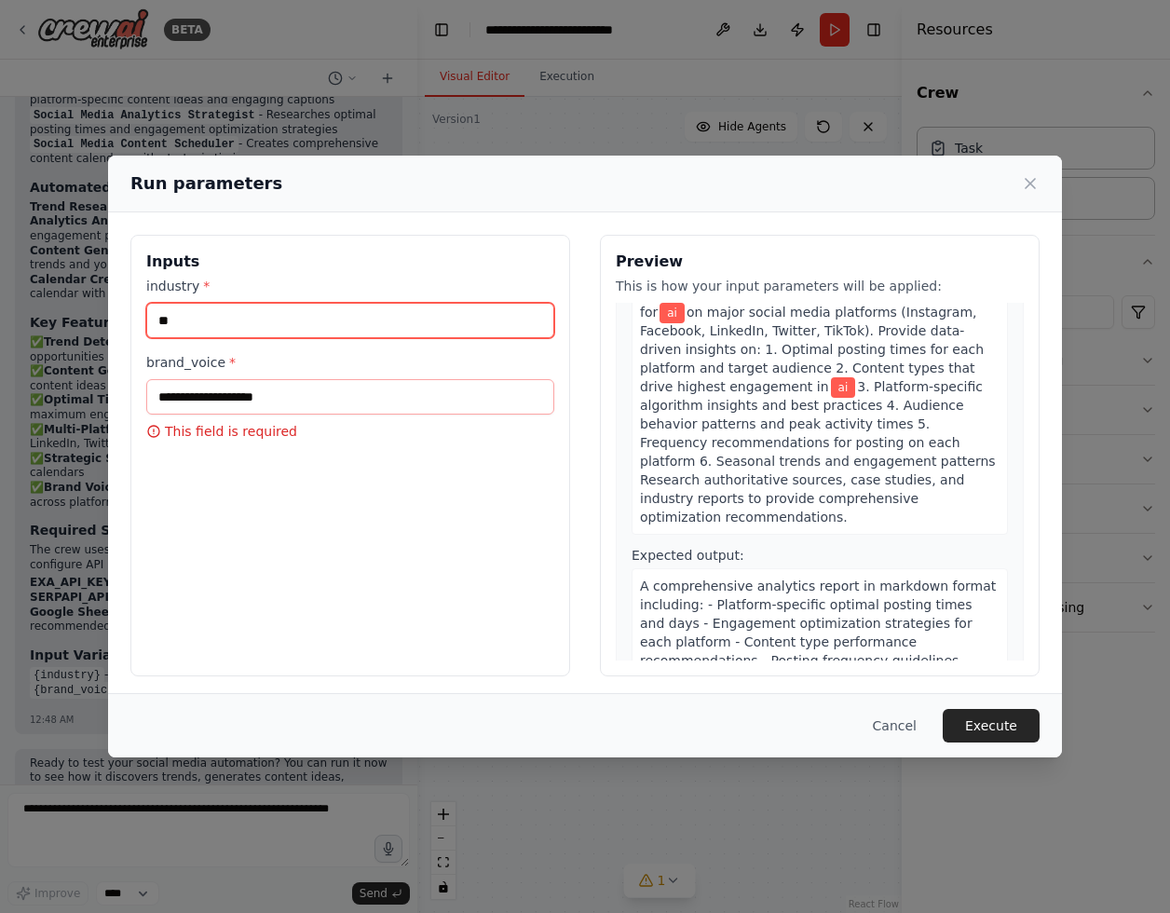
type input "*"
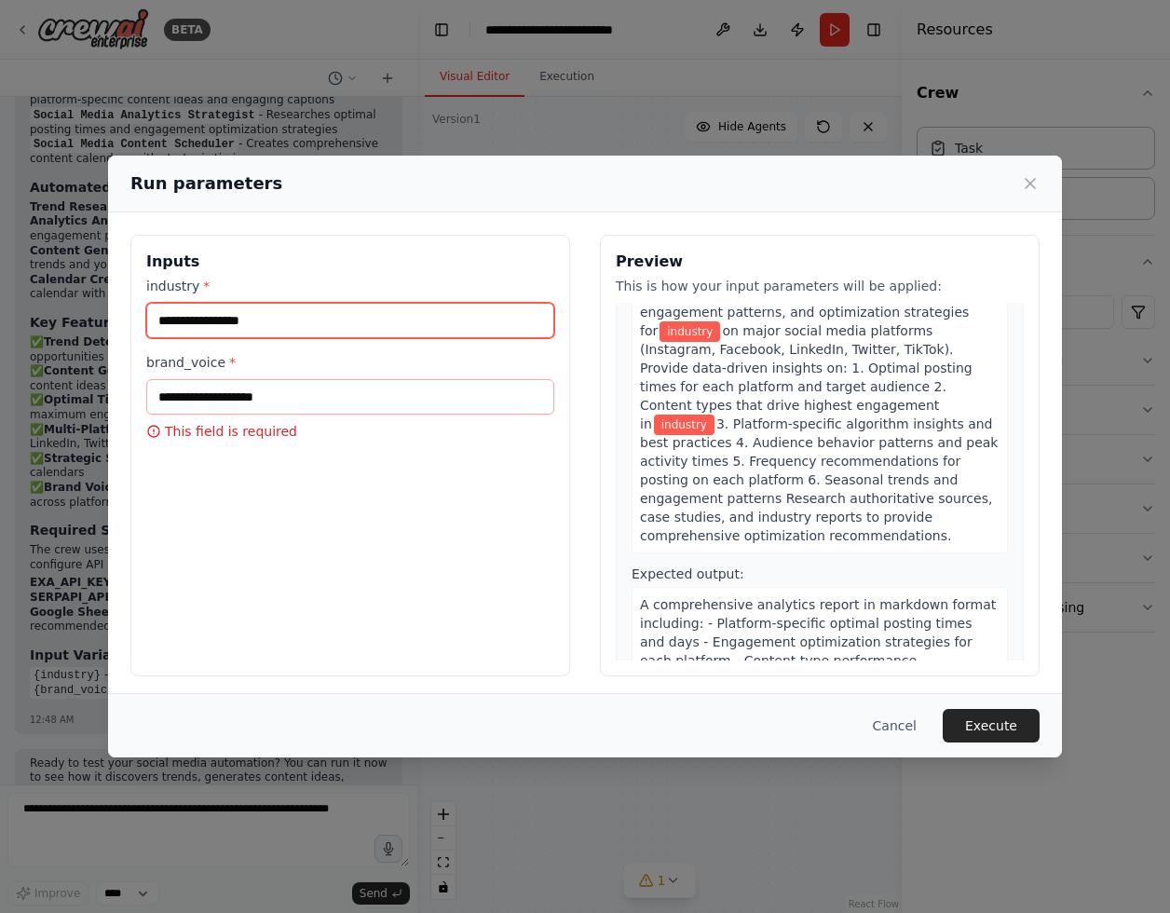
click at [345, 314] on input "industry *" at bounding box center [350, 320] width 408 height 35
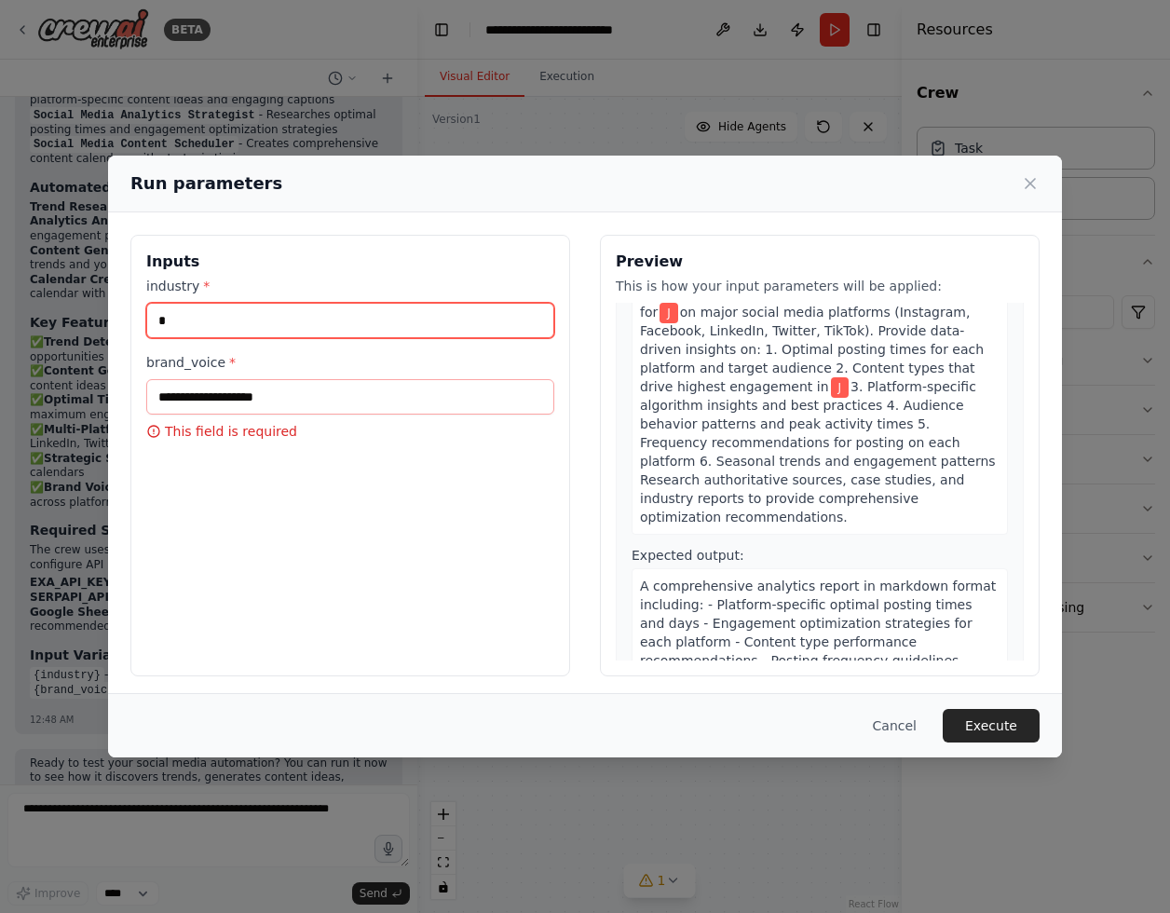
type input "*"
click at [283, 320] on input "*" at bounding box center [350, 320] width 408 height 35
type input "*"
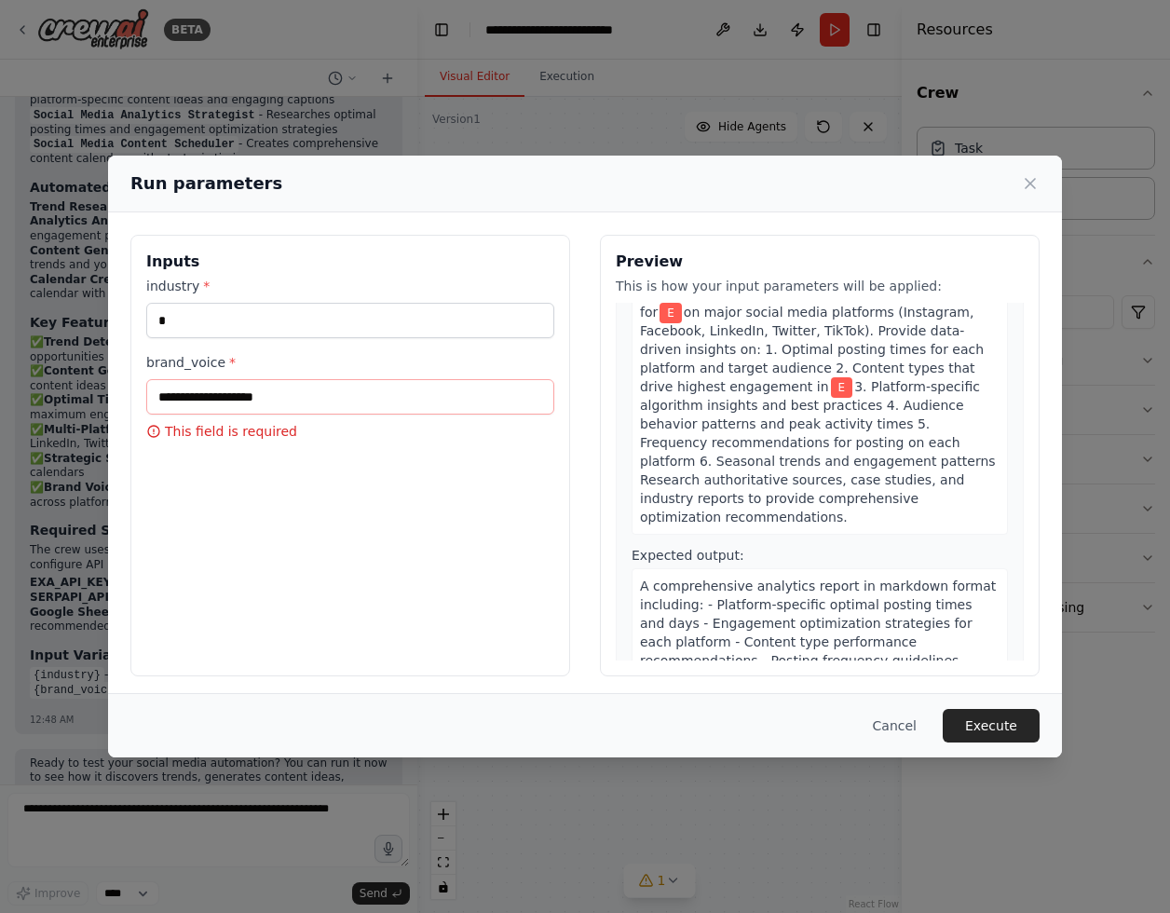
click at [259, 301] on div "industry * *" at bounding box center [350, 307] width 408 height 61
click at [237, 323] on input "*" at bounding box center [350, 320] width 408 height 35
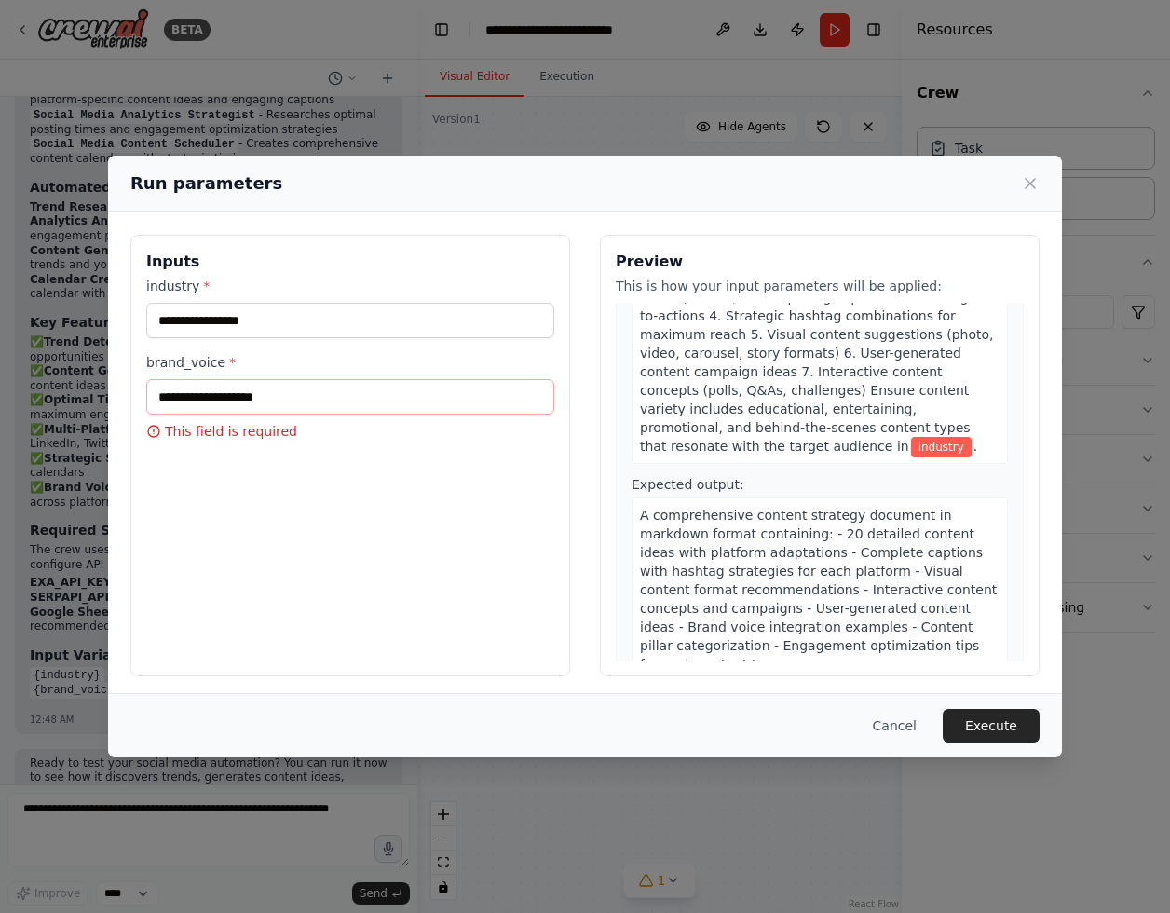
scroll to position [1343, 0]
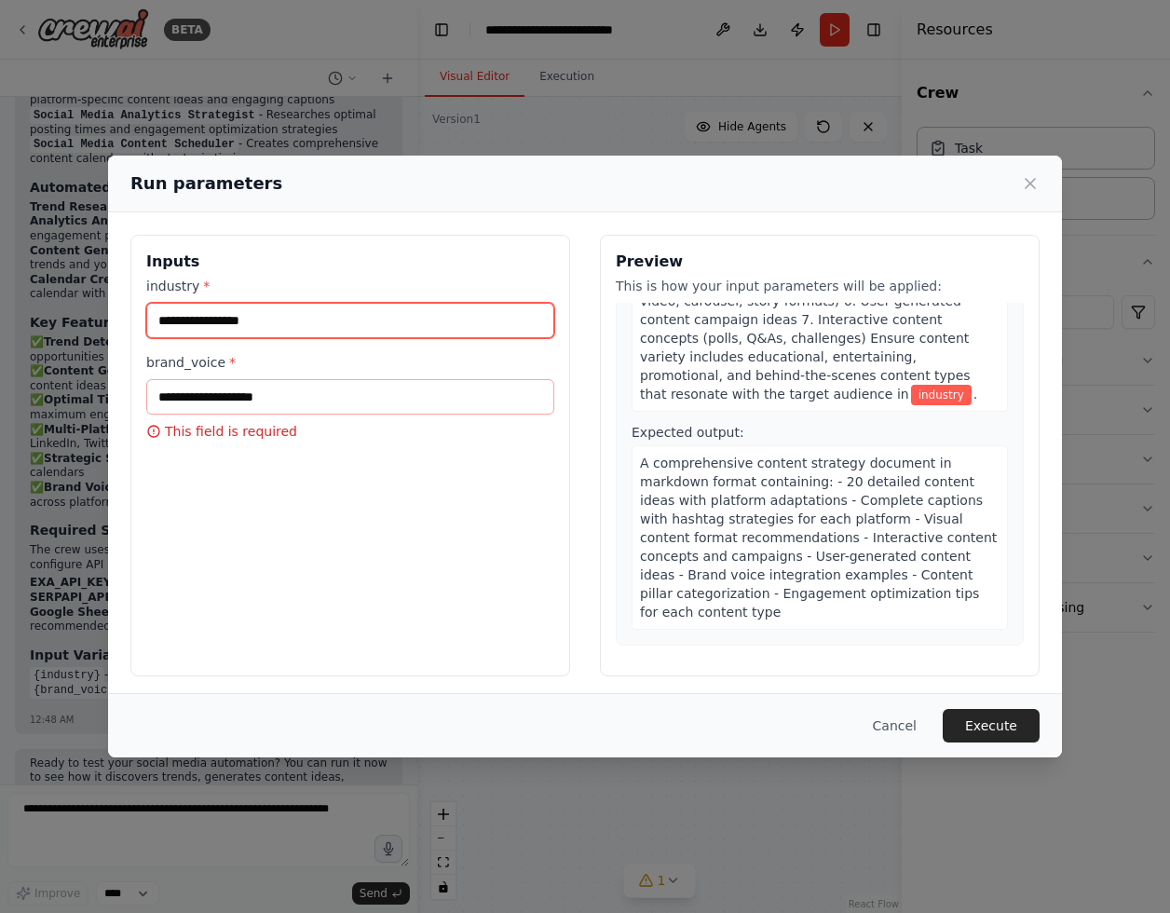
click at [376, 325] on input "industry *" at bounding box center [350, 320] width 408 height 35
type input "*********"
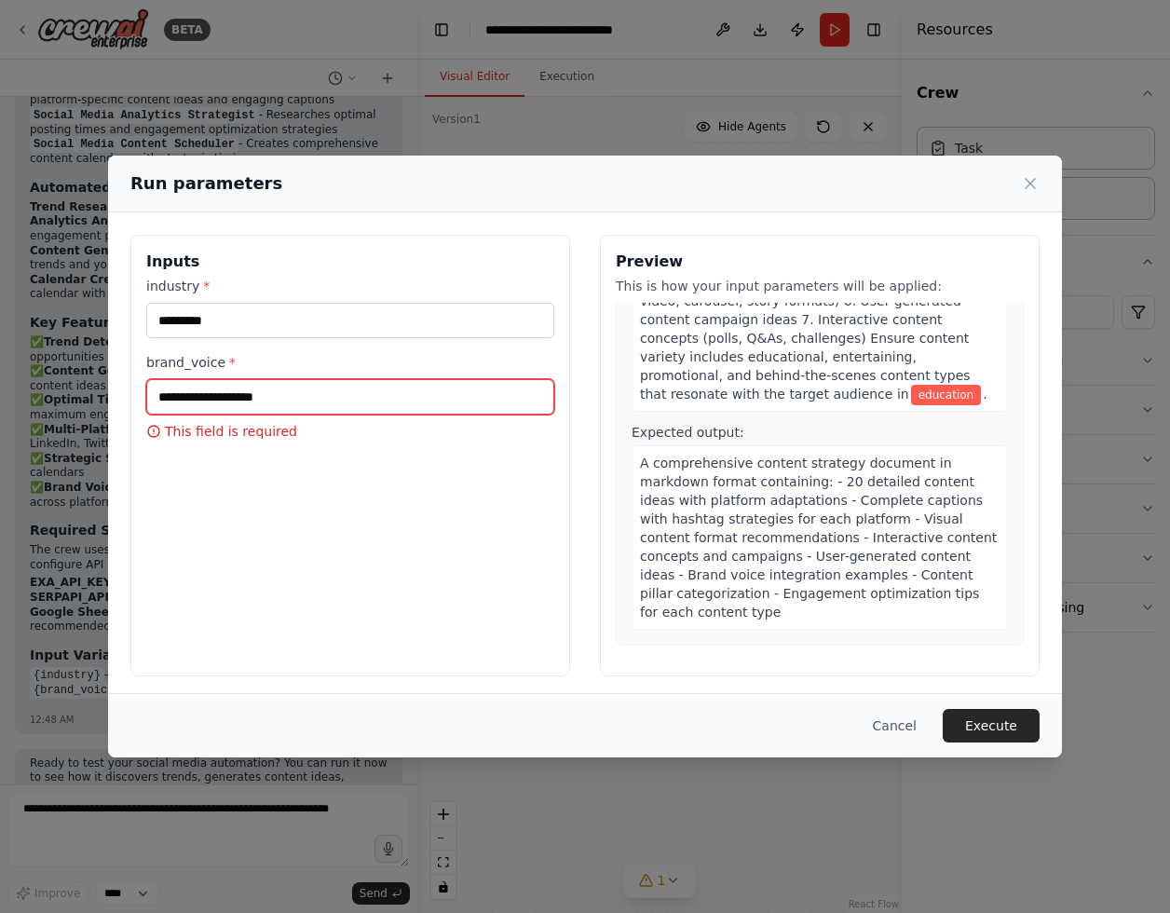
click at [304, 390] on input "brand_voice *" at bounding box center [350, 396] width 408 height 35
click at [482, 391] on input "brand_voice *" at bounding box center [350, 396] width 408 height 35
type input "**********"
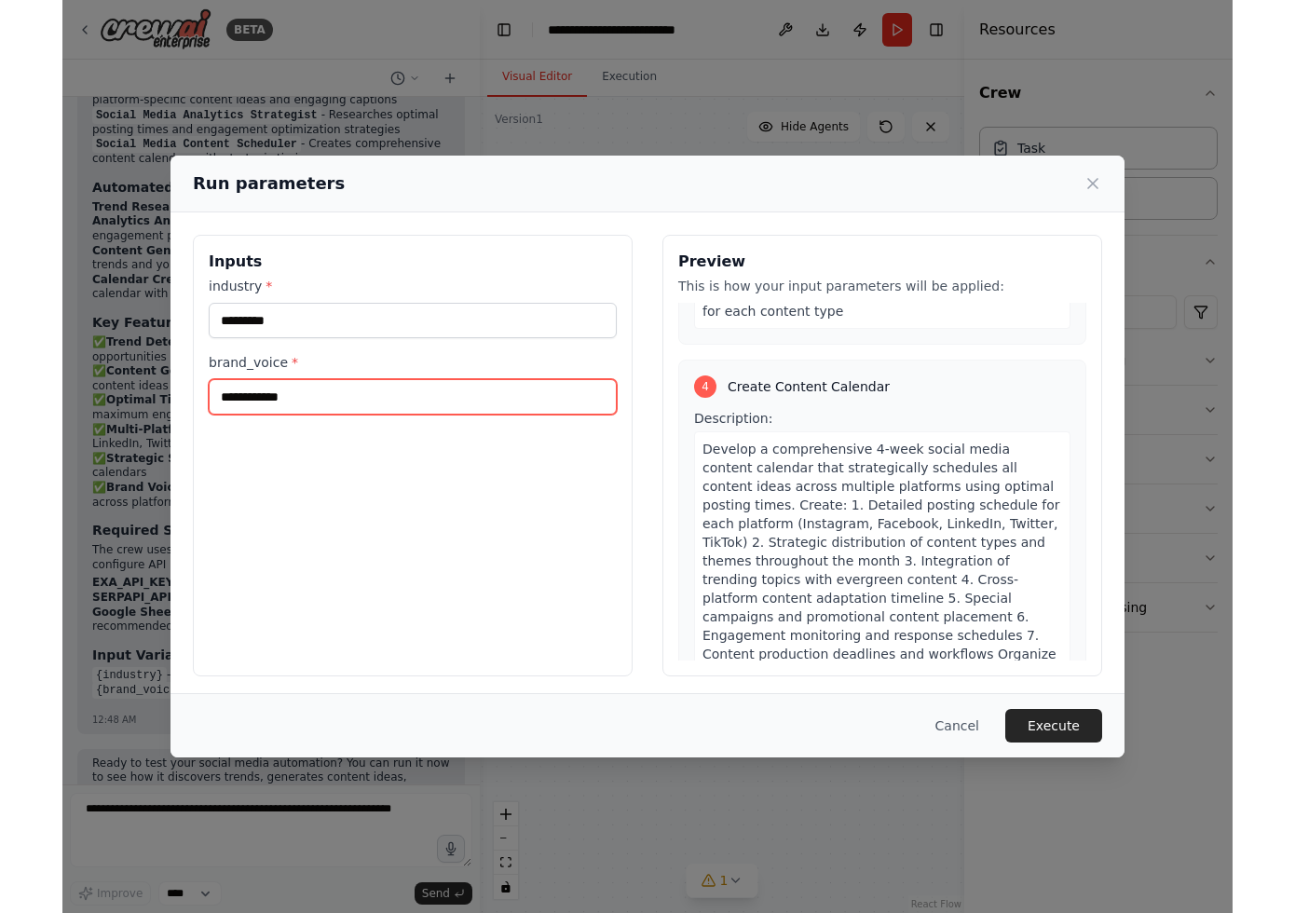
scroll to position [1776, 0]
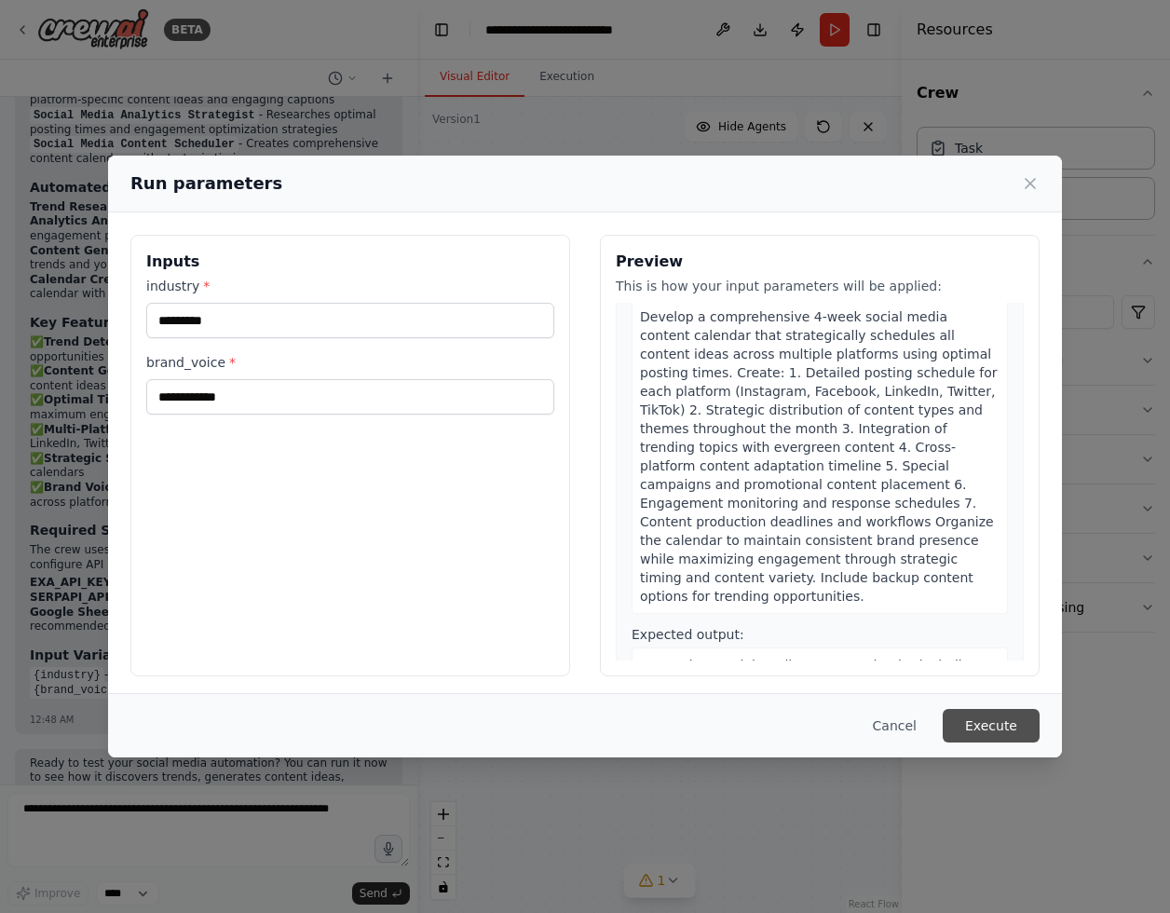
click at [974, 711] on button "Execute" at bounding box center [991, 726] width 97 height 34
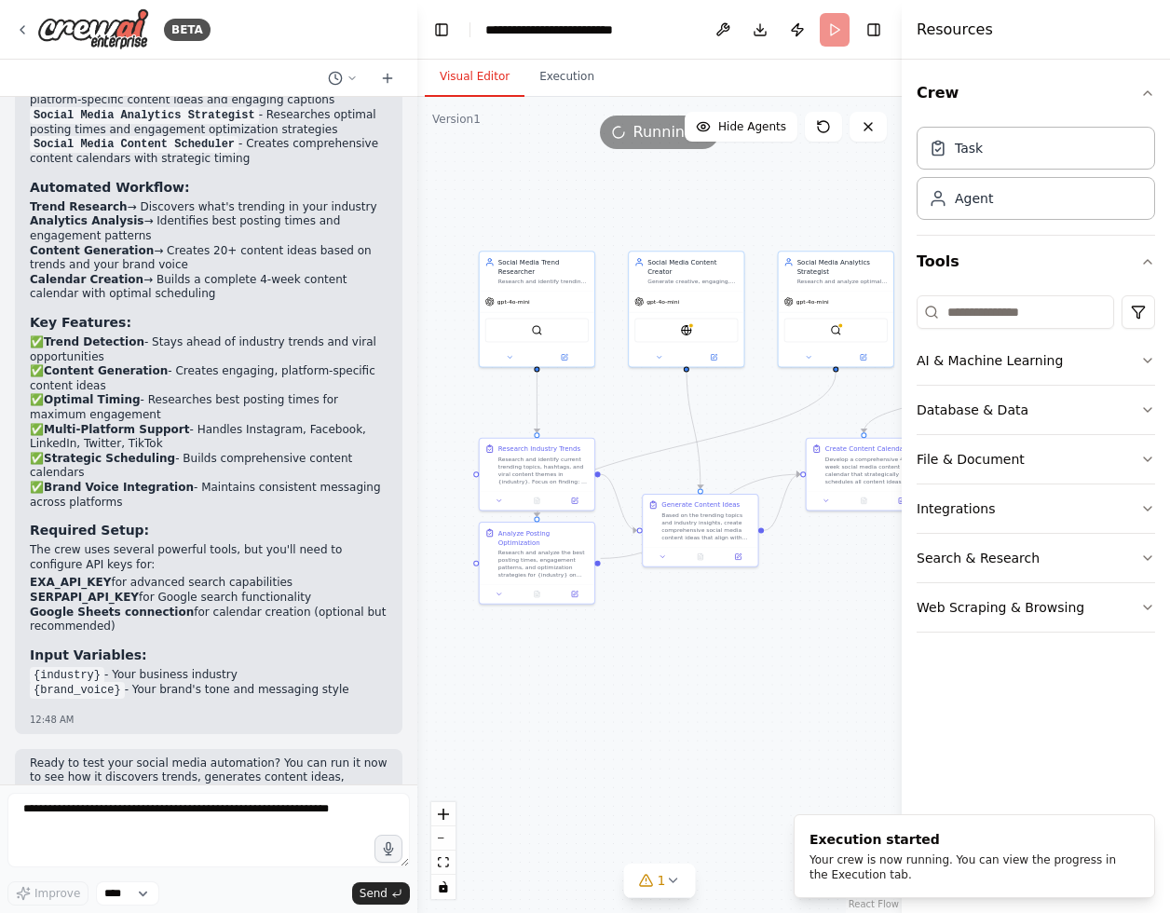
drag, startPoint x: 750, startPoint y: 400, endPoint x: 635, endPoint y: 393, distance: 114.7
click at [635, 393] on div ".deletable-edge-delete-btn { width: 20px; height: 20px; border: 0px solid #ffff…" at bounding box center [659, 505] width 484 height 816
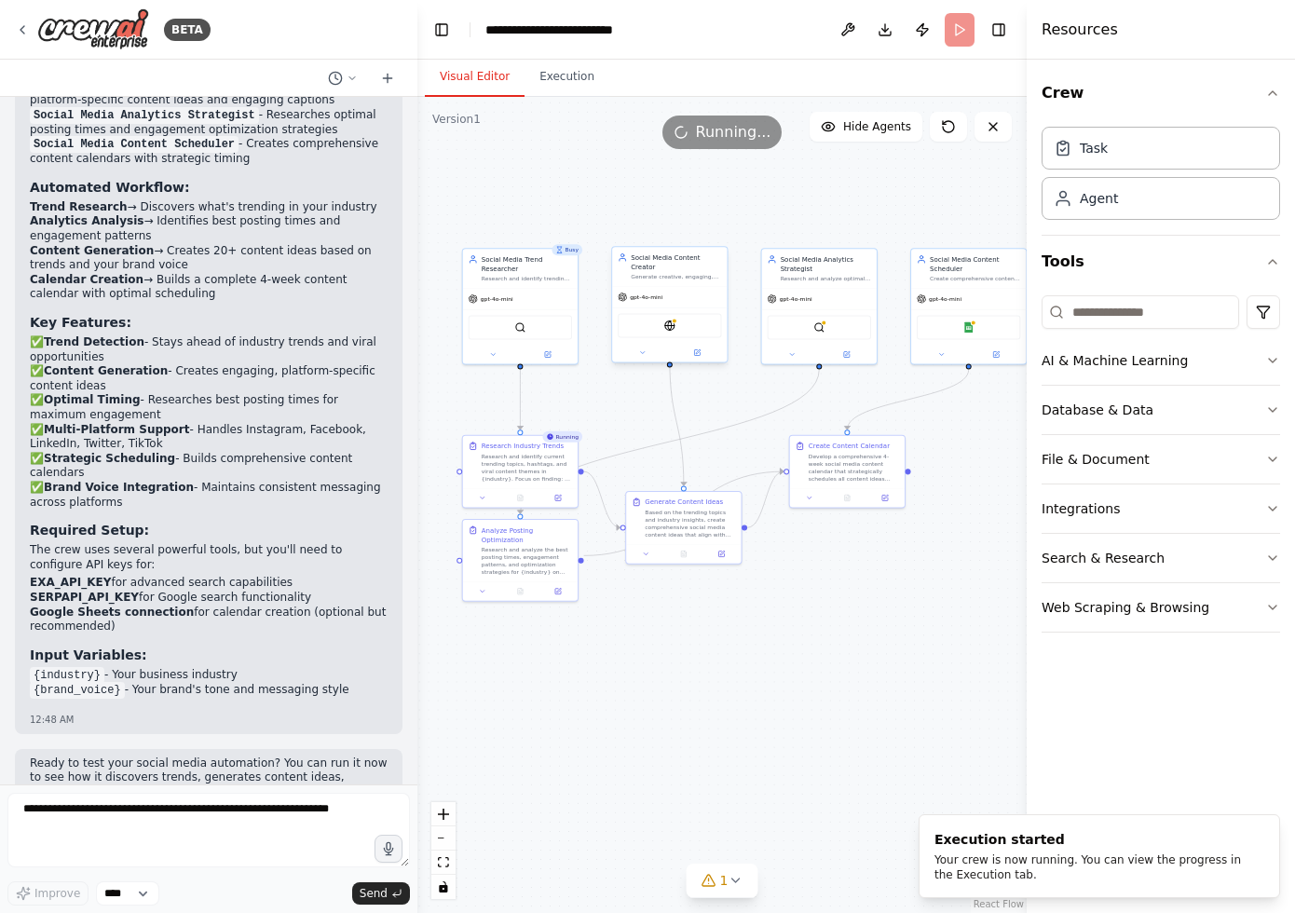
click at [687, 295] on div "gpt-4o-mini" at bounding box center [669, 297] width 115 height 20
click at [560, 70] on button "Execution" at bounding box center [566, 77] width 85 height 39
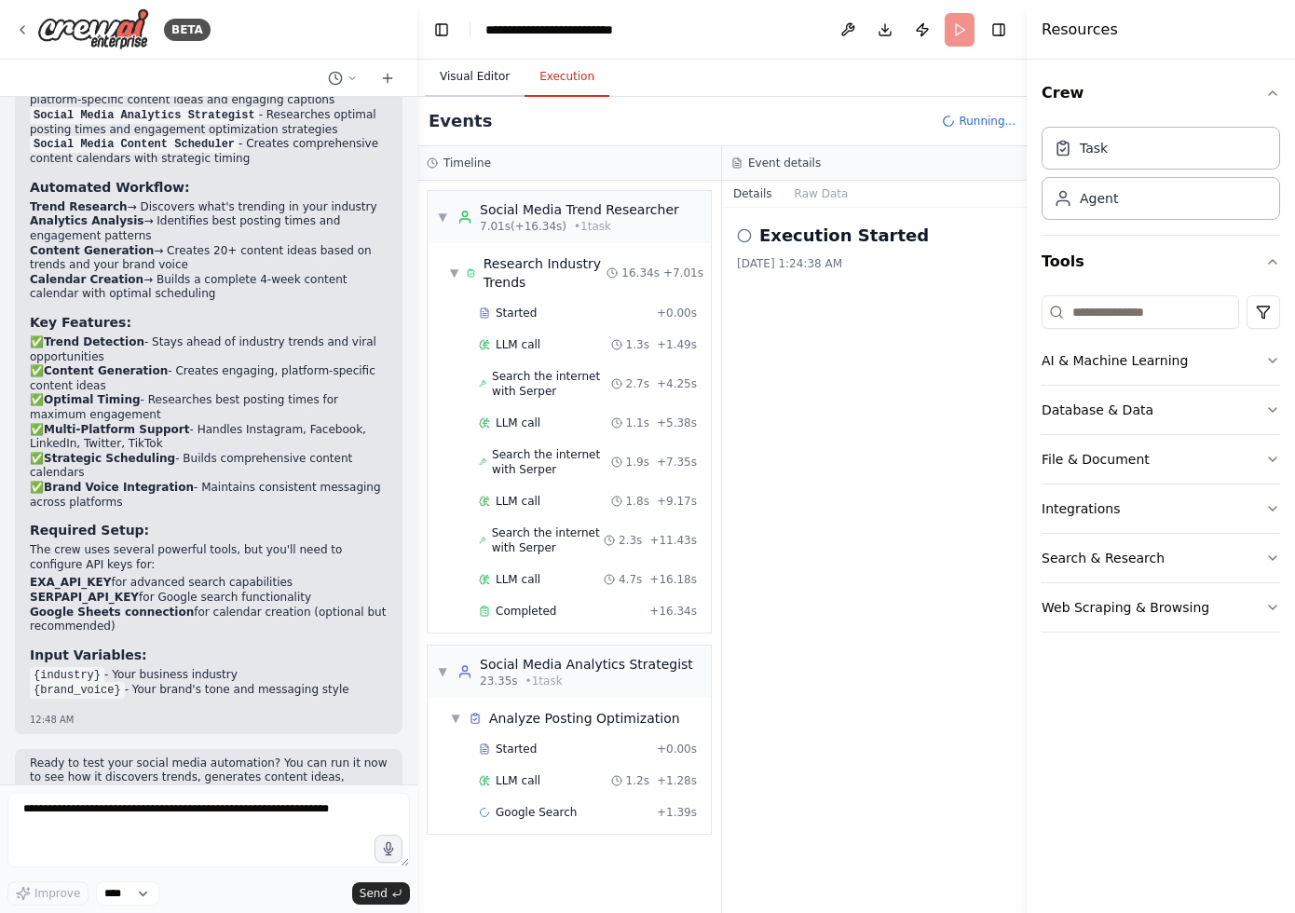
click at [480, 82] on button "Visual Editor" at bounding box center [475, 77] width 100 height 39
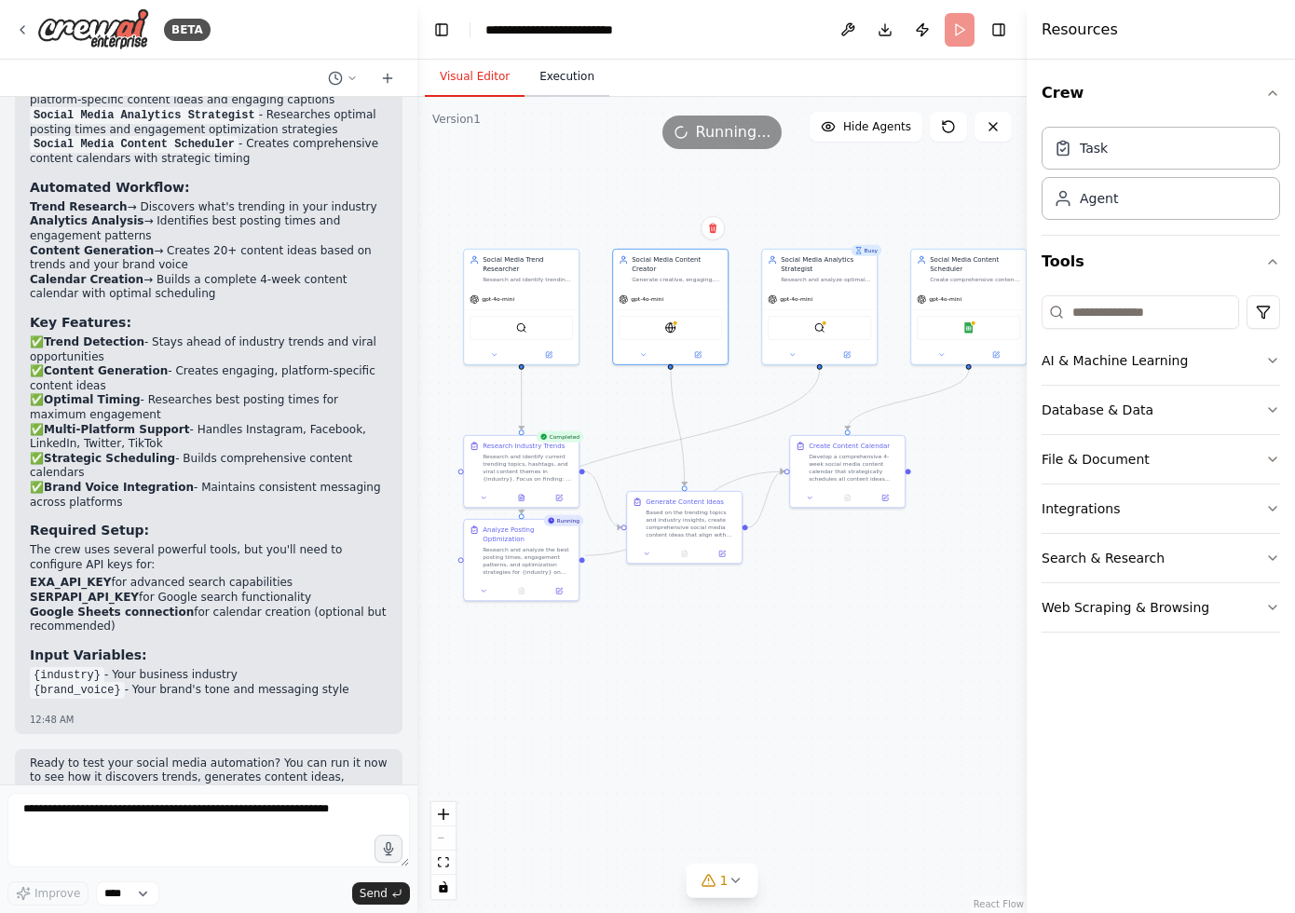
click at [572, 76] on button "Execution" at bounding box center [566, 77] width 85 height 39
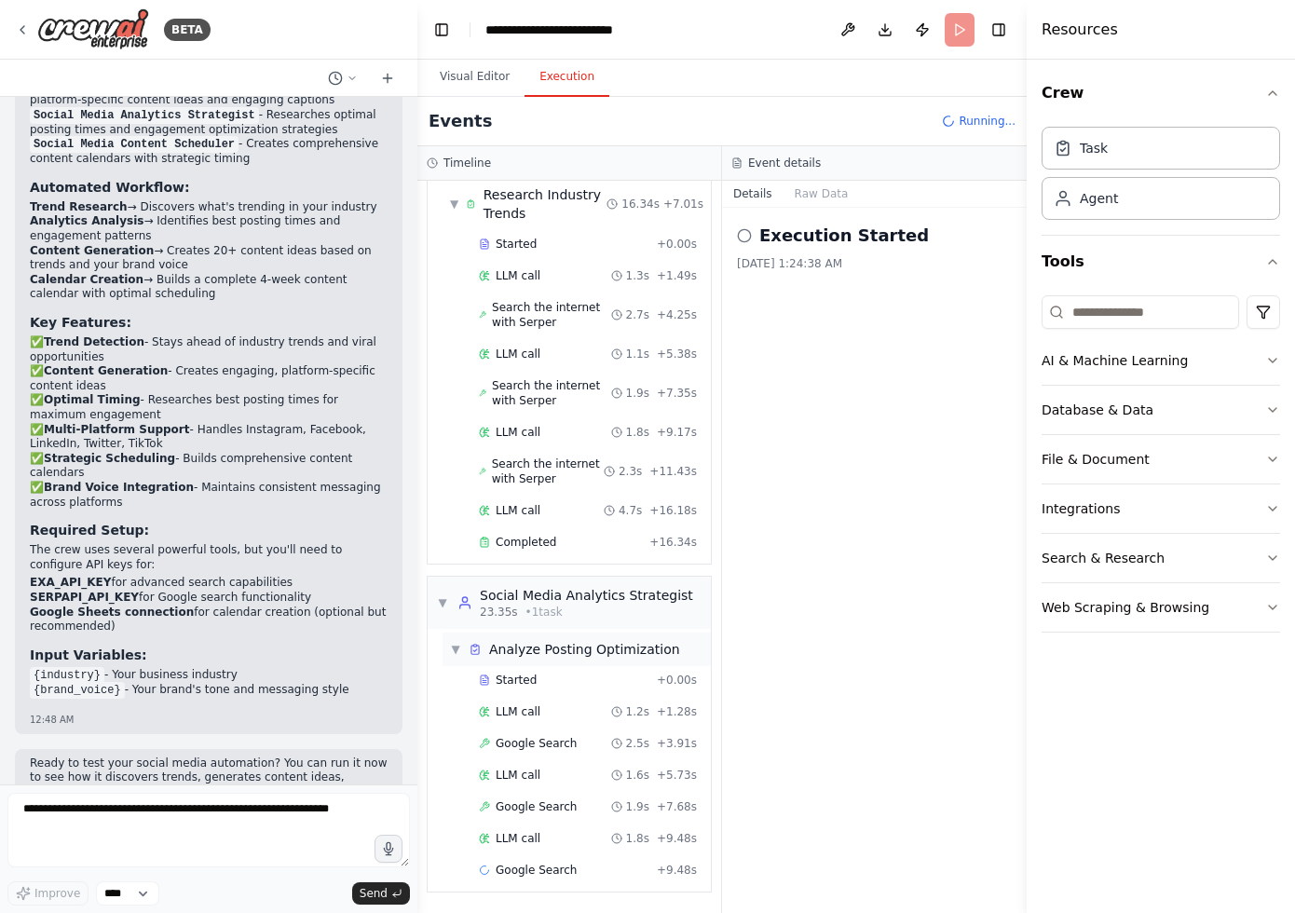
scroll to position [101, 0]
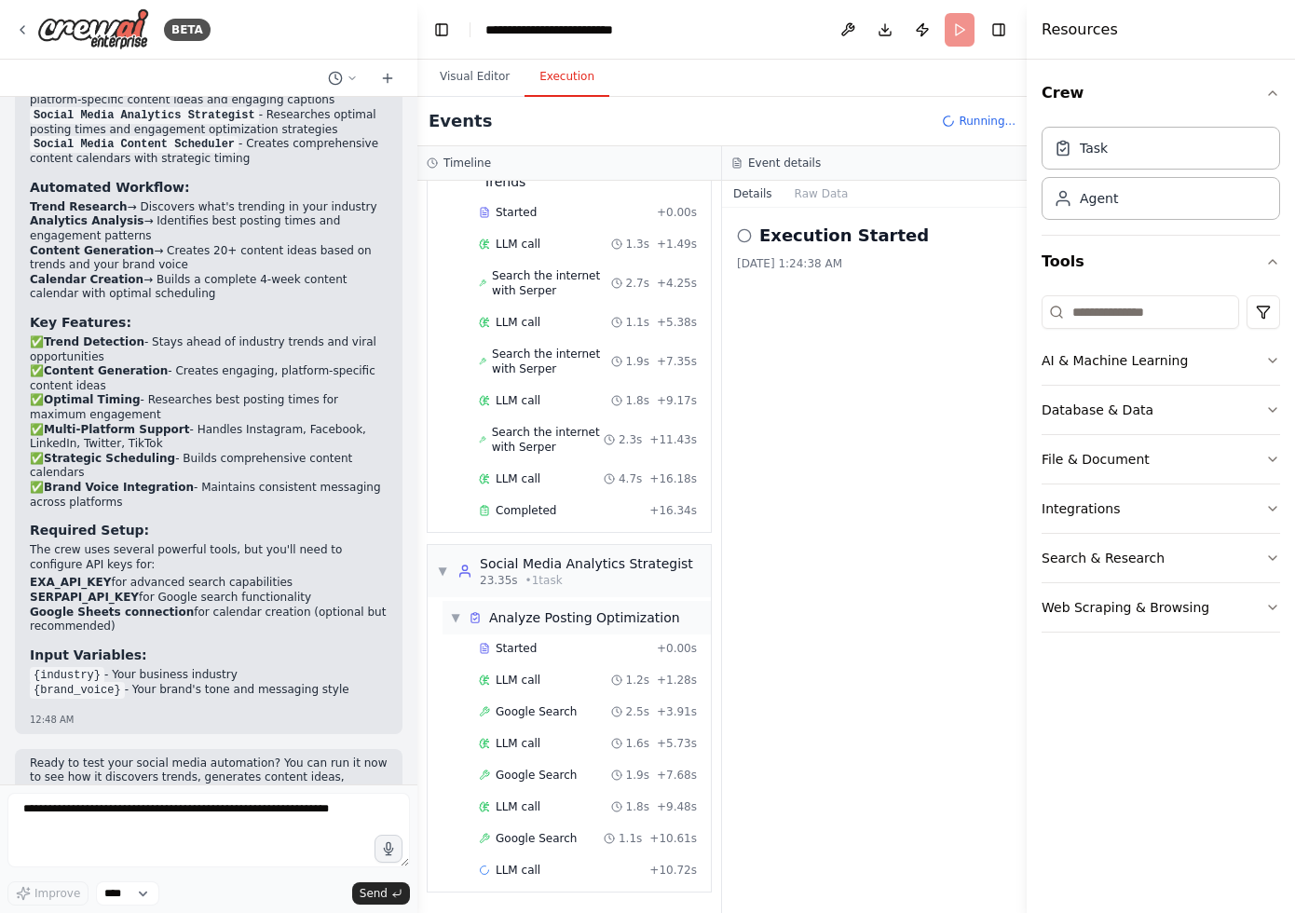
click at [563, 652] on div "Started" at bounding box center [564, 648] width 170 height 15
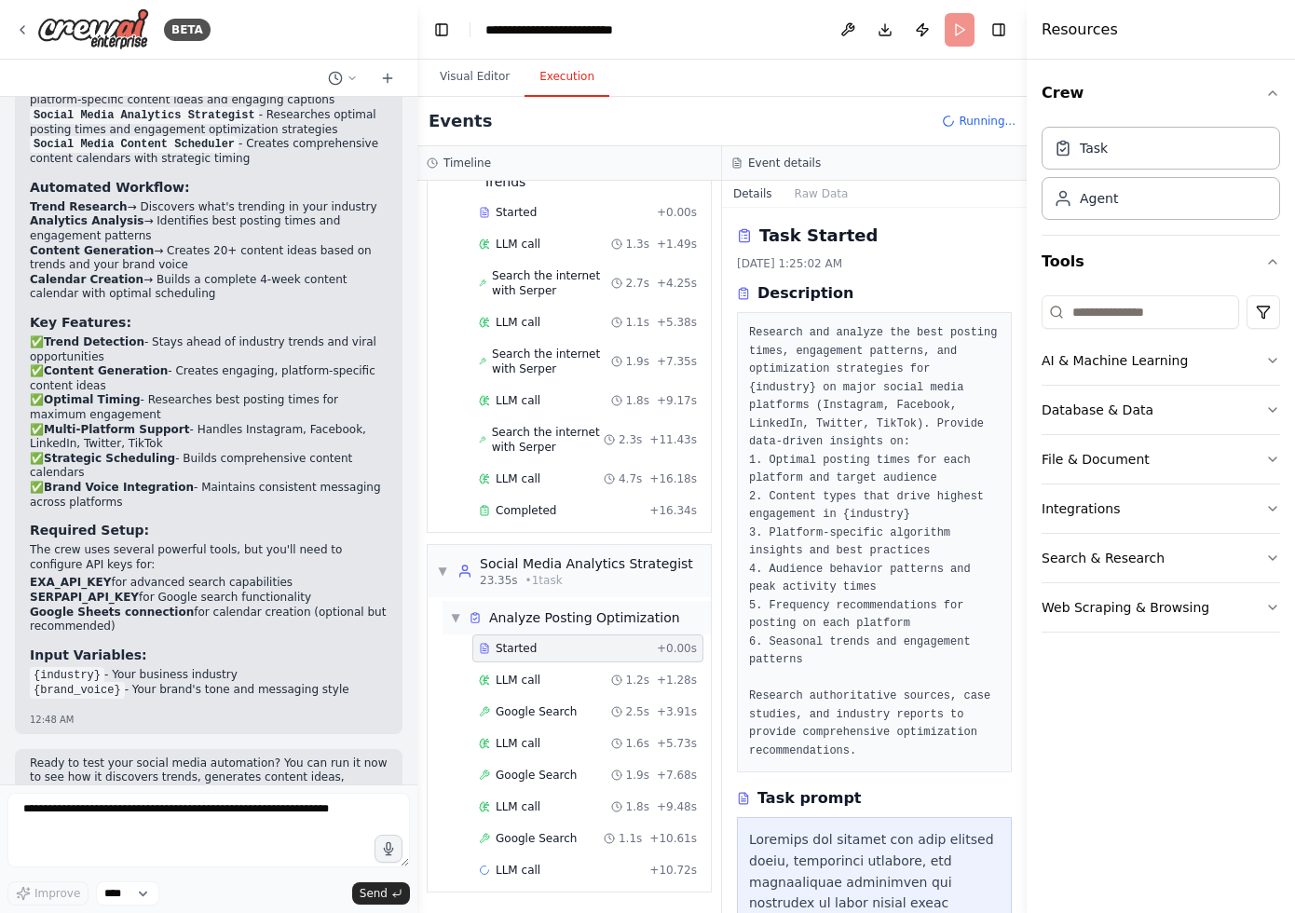
click at [578, 615] on div "Analyze Posting Optimization" at bounding box center [584, 617] width 191 height 19
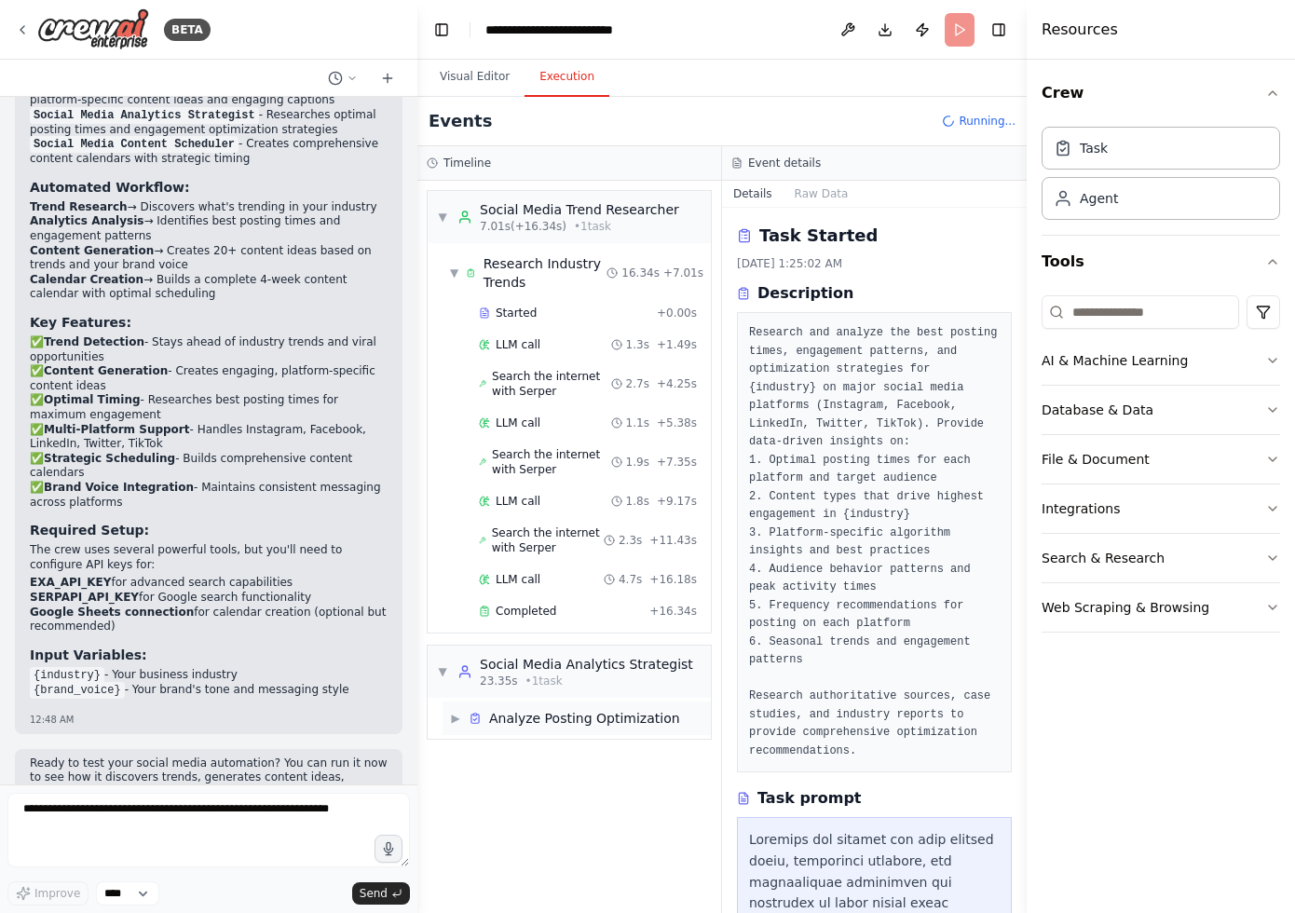
click at [533, 717] on div "Analyze Posting Optimization" at bounding box center [584, 718] width 191 height 19
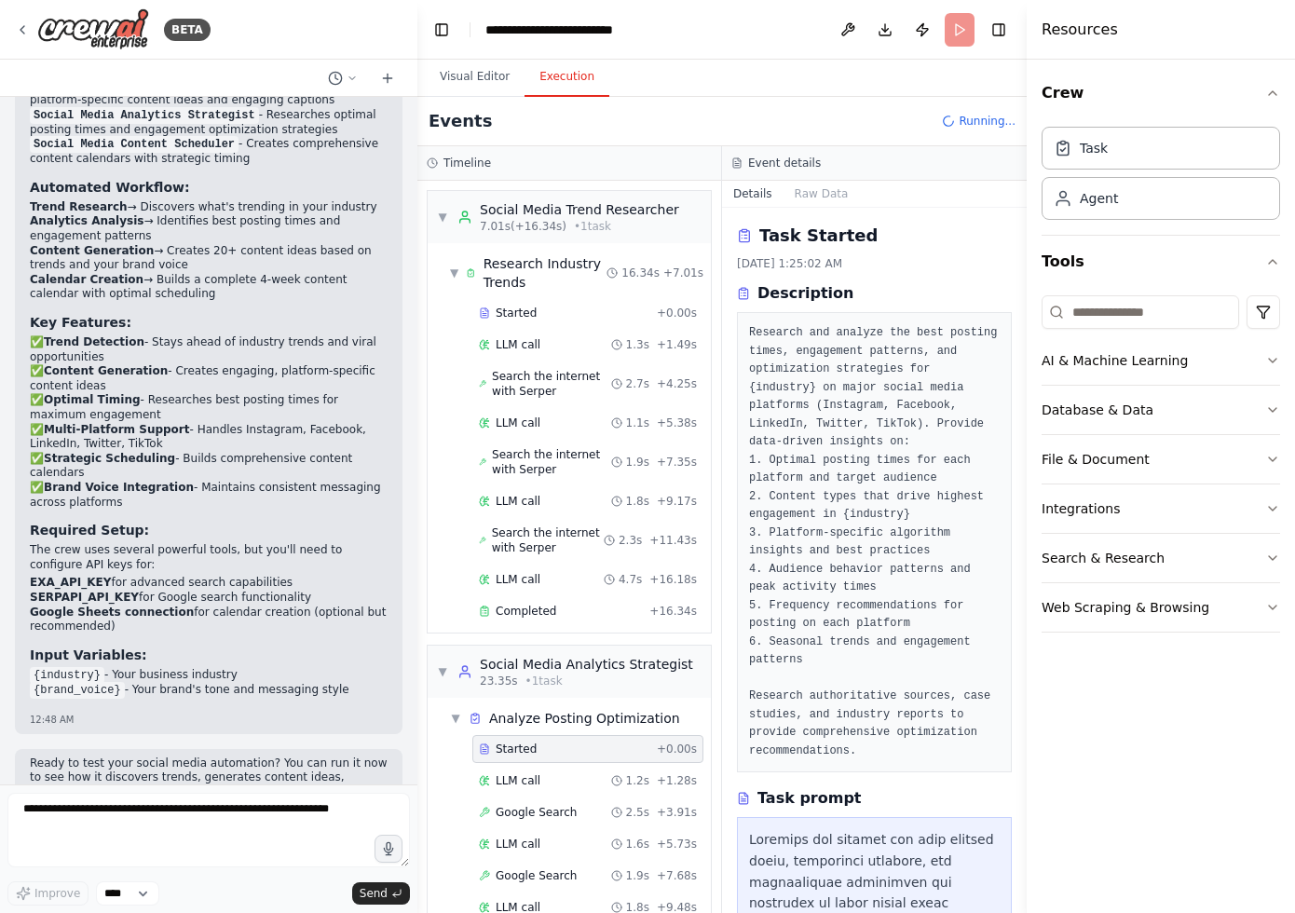
scroll to position [101, 0]
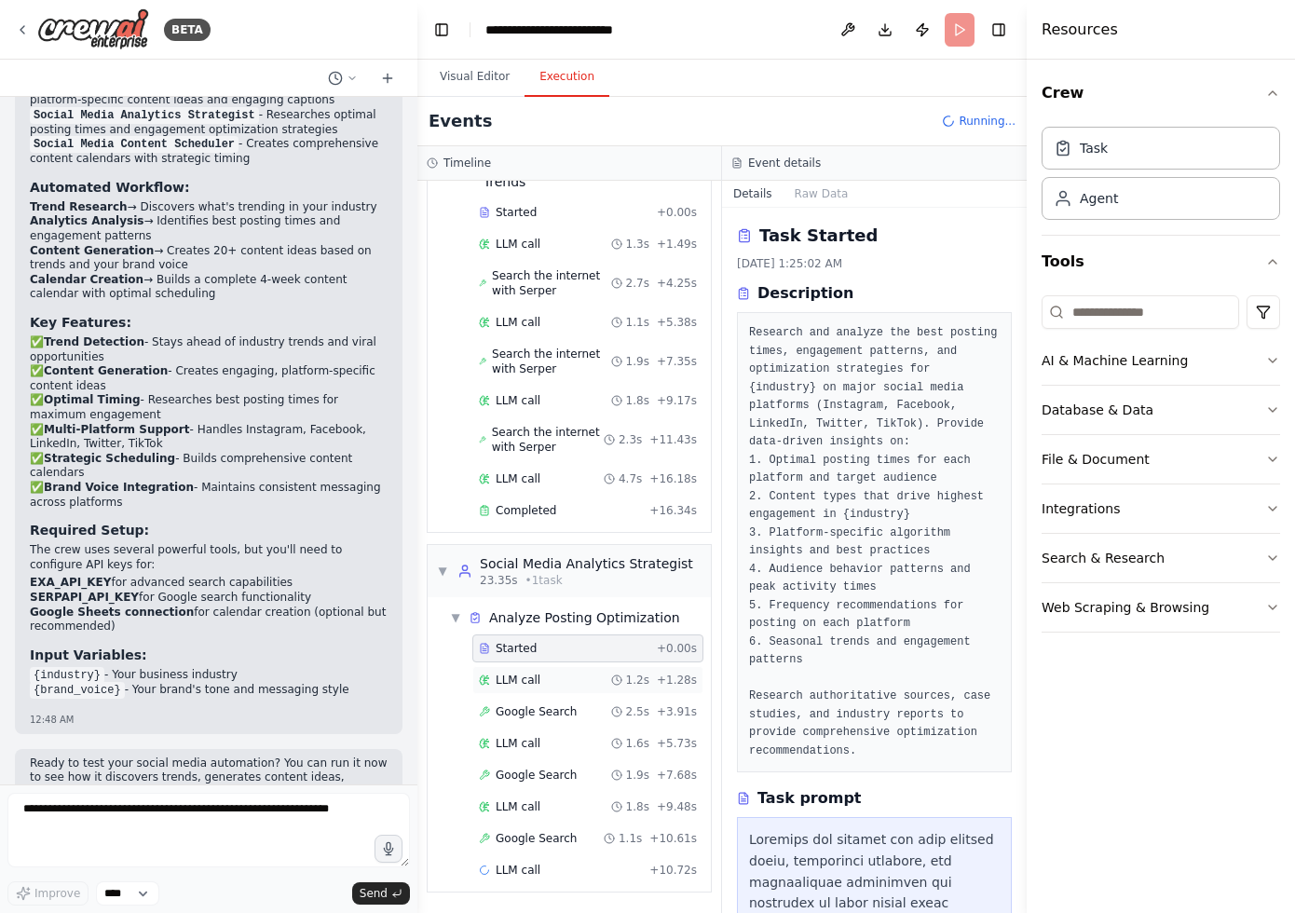
click at [556, 675] on div "LLM call 1.2s + 1.28s" at bounding box center [588, 679] width 218 height 15
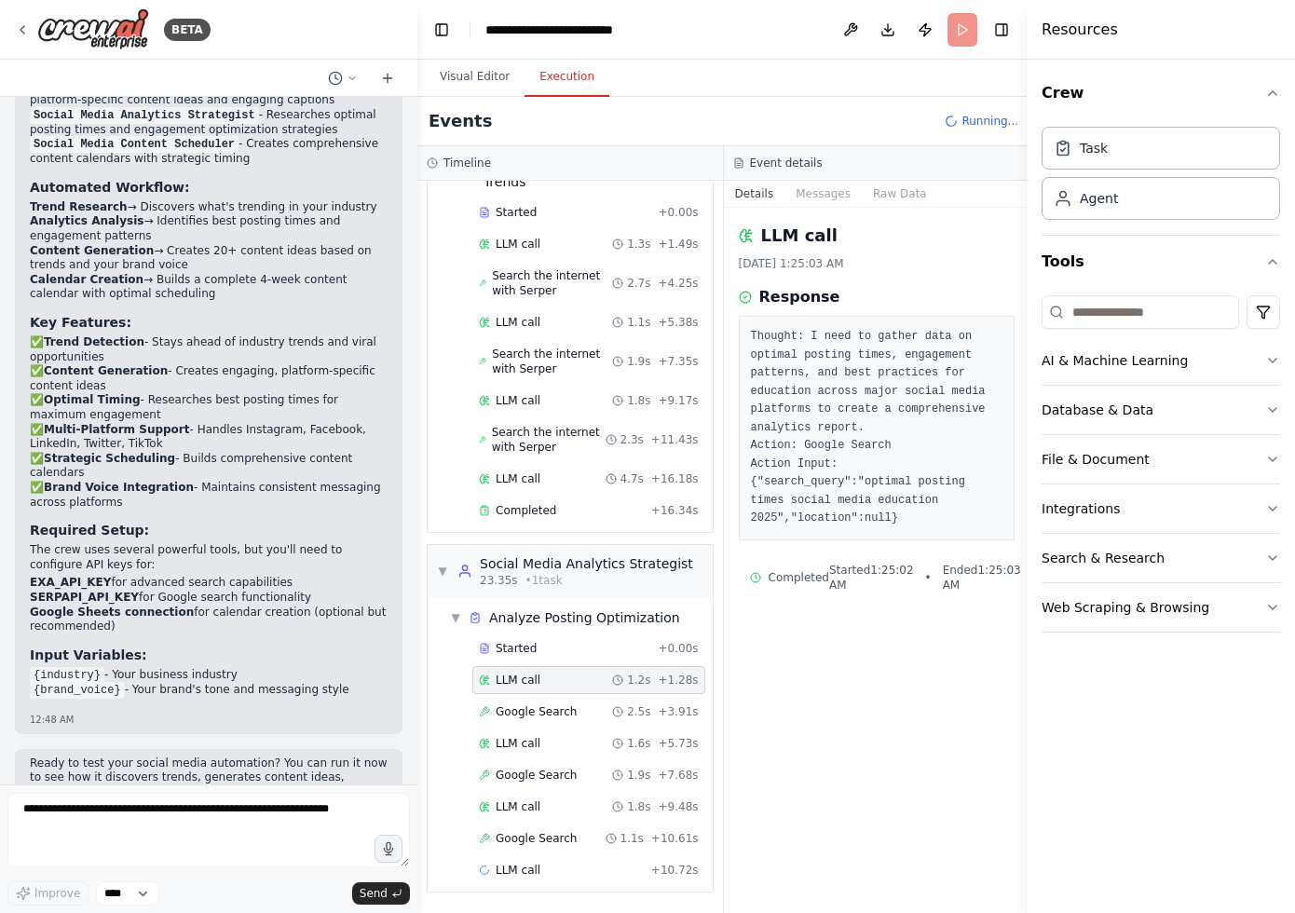
click at [556, 694] on div "Started + 0.00s LLM call 1.2s + 1.28s Google Search 2.5s + 3.91s LLM call 1.6s …" at bounding box center [577, 760] width 270 height 253
click at [565, 712] on span "Google Search" at bounding box center [535, 711] width 81 height 15
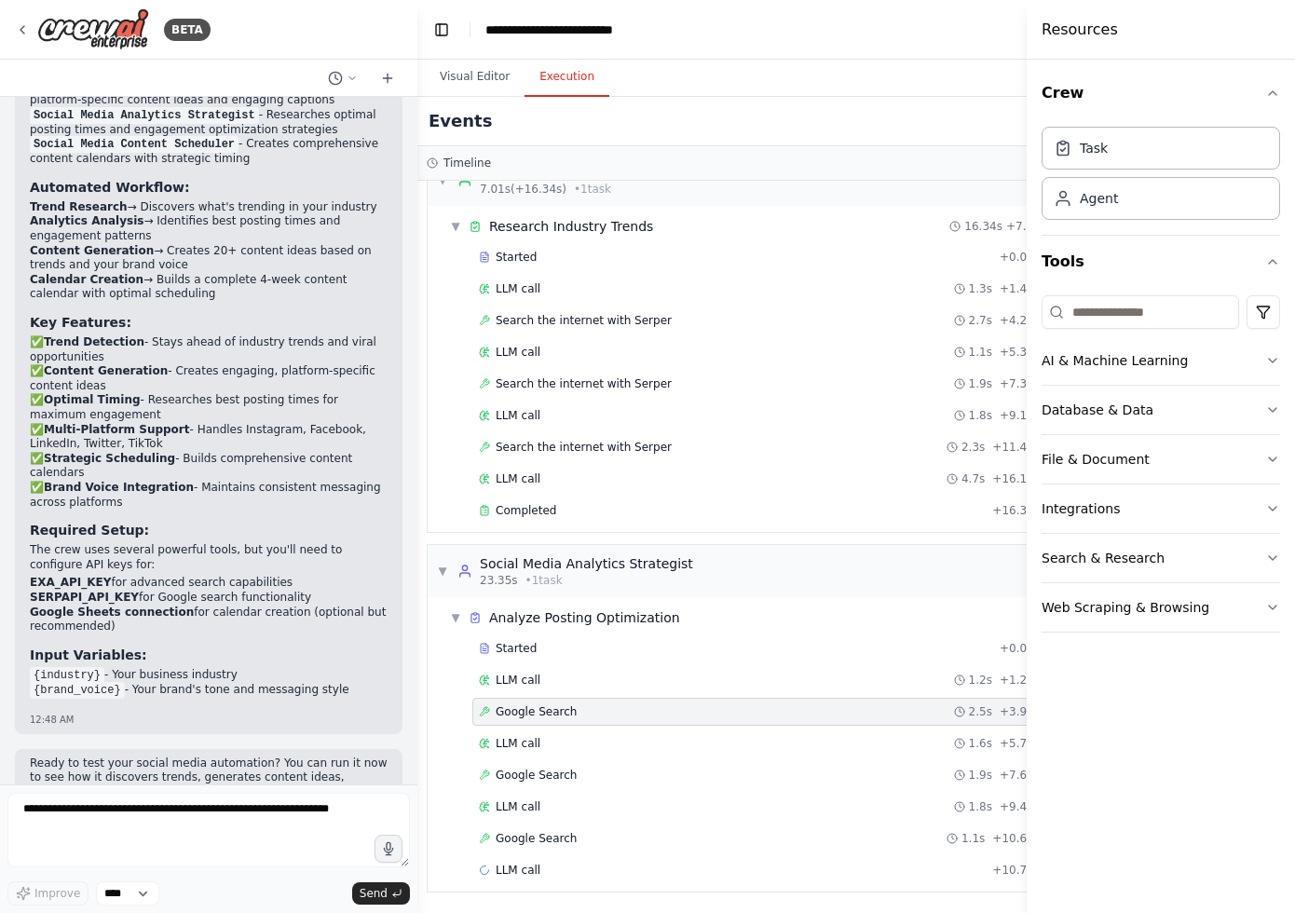
scroll to position [37, 0]
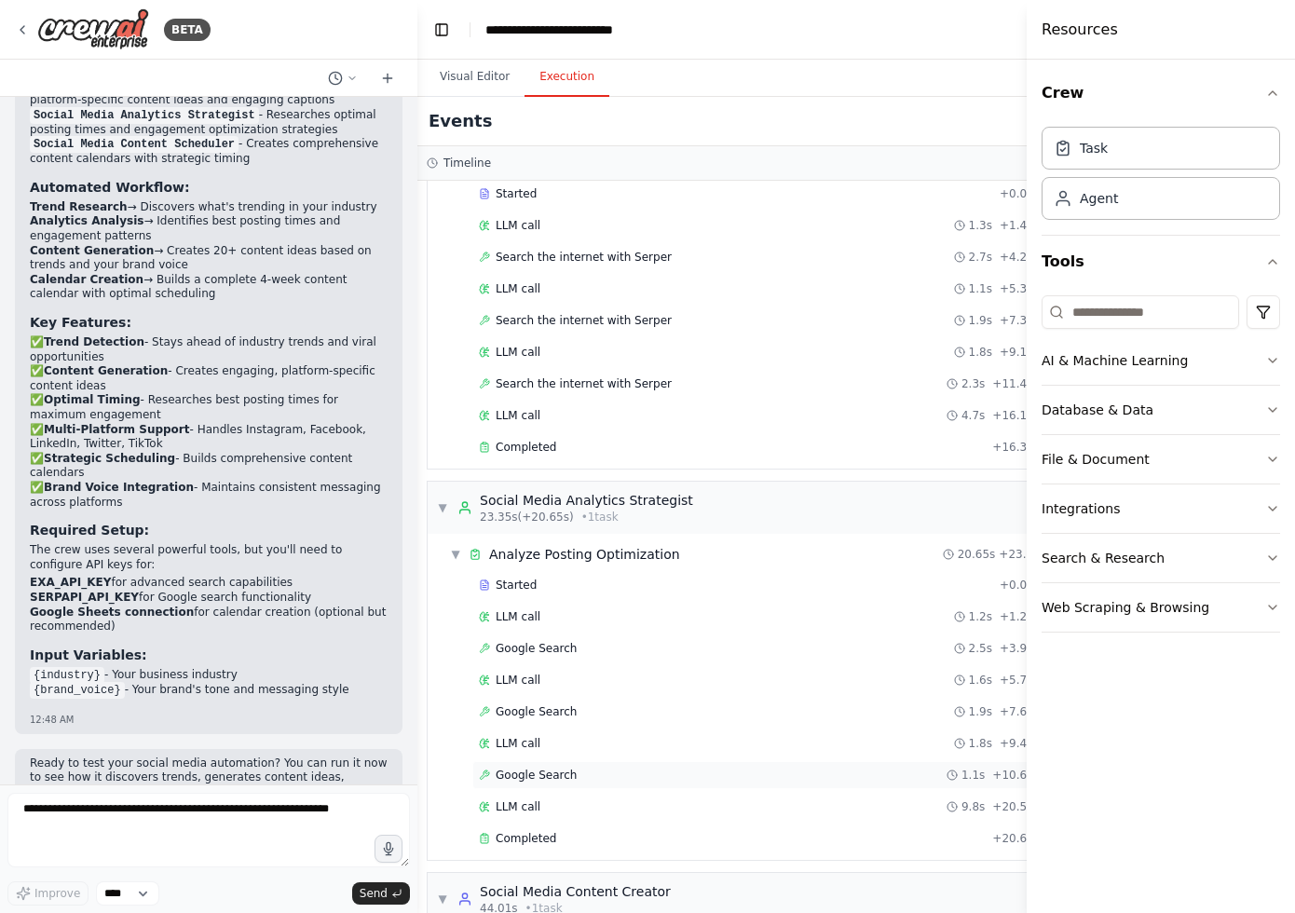
click at [577, 769] on div "Google Search 1.1s + 10.61s" at bounding box center [759, 774] width 561 height 15
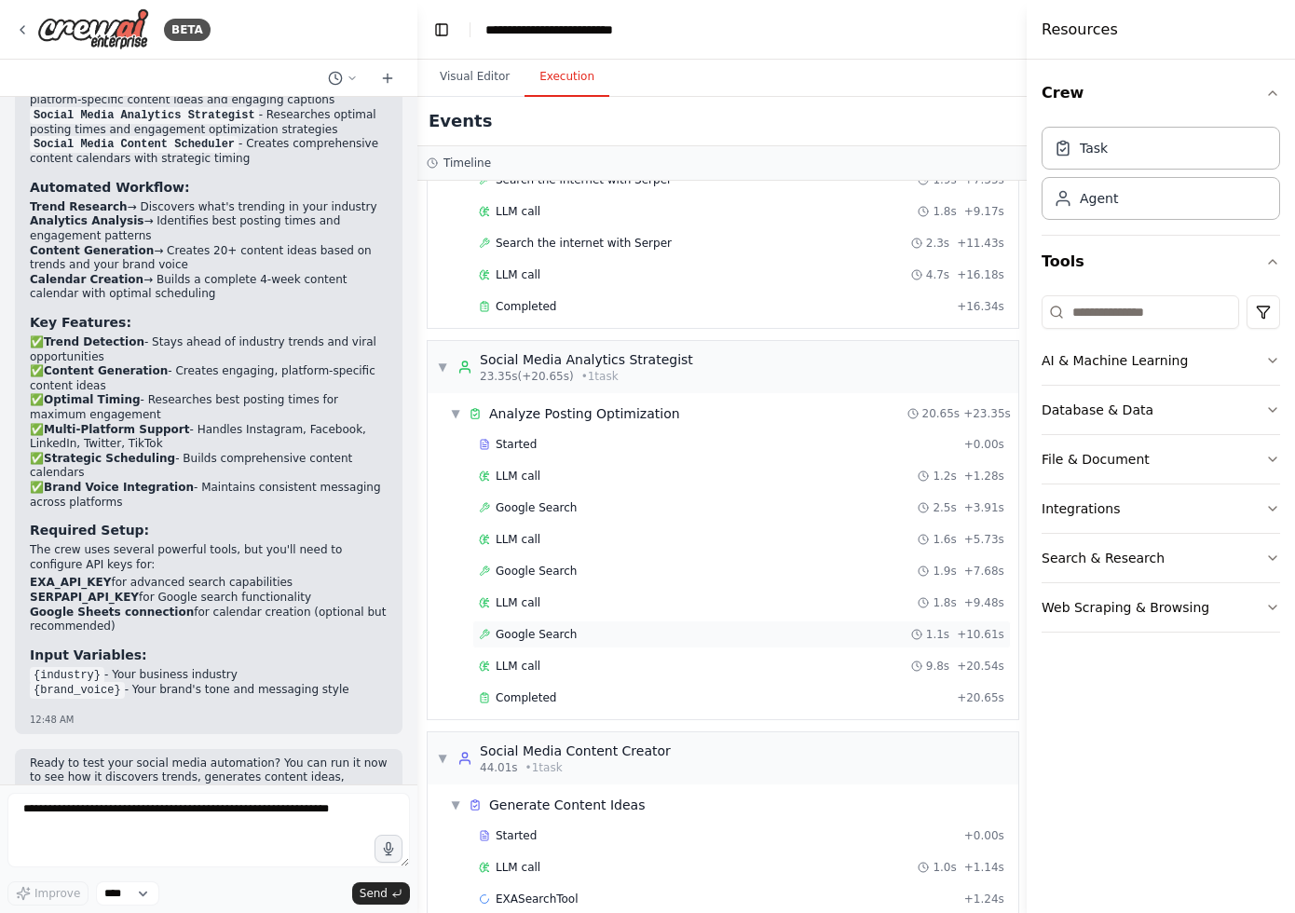
scroll to position [270, 0]
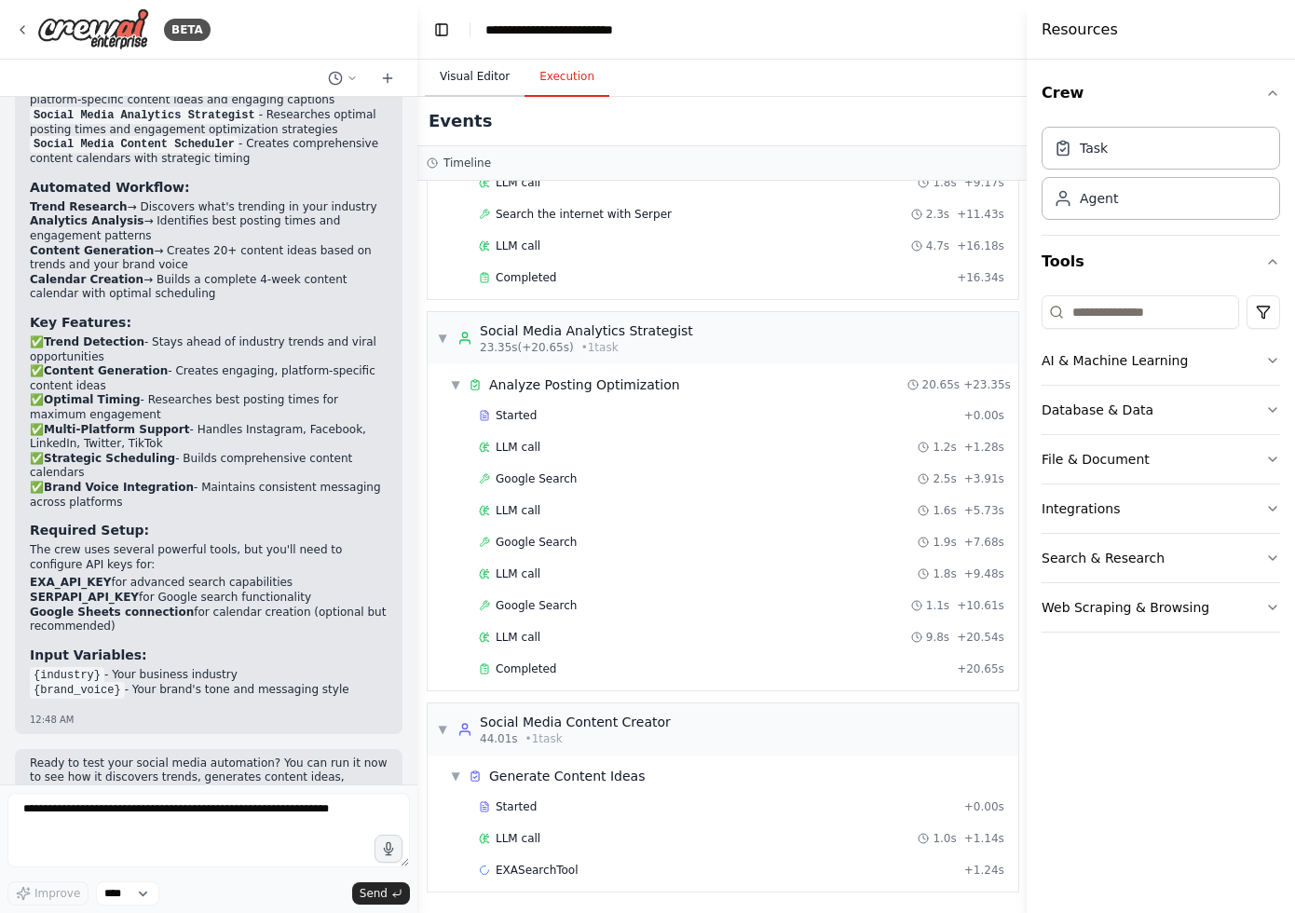
click at [482, 75] on button "Visual Editor" at bounding box center [475, 77] width 100 height 39
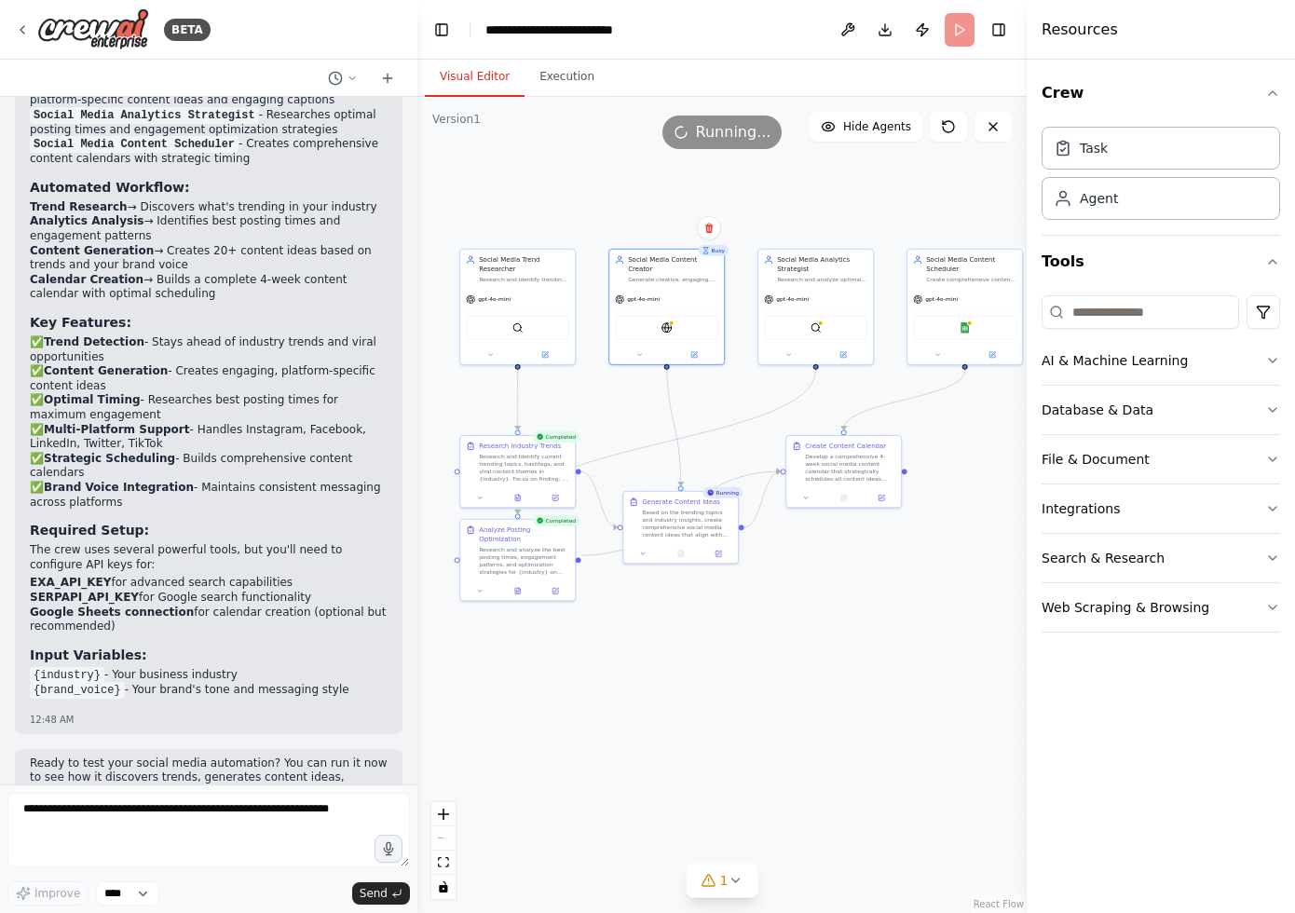
drag, startPoint x: 622, startPoint y: 413, endPoint x: 583, endPoint y: 409, distance: 39.3
click at [583, 409] on div ".deletable-edge-delete-btn { width: 20px; height: 20px; border: 0px solid #ffff…" at bounding box center [721, 505] width 609 height 816
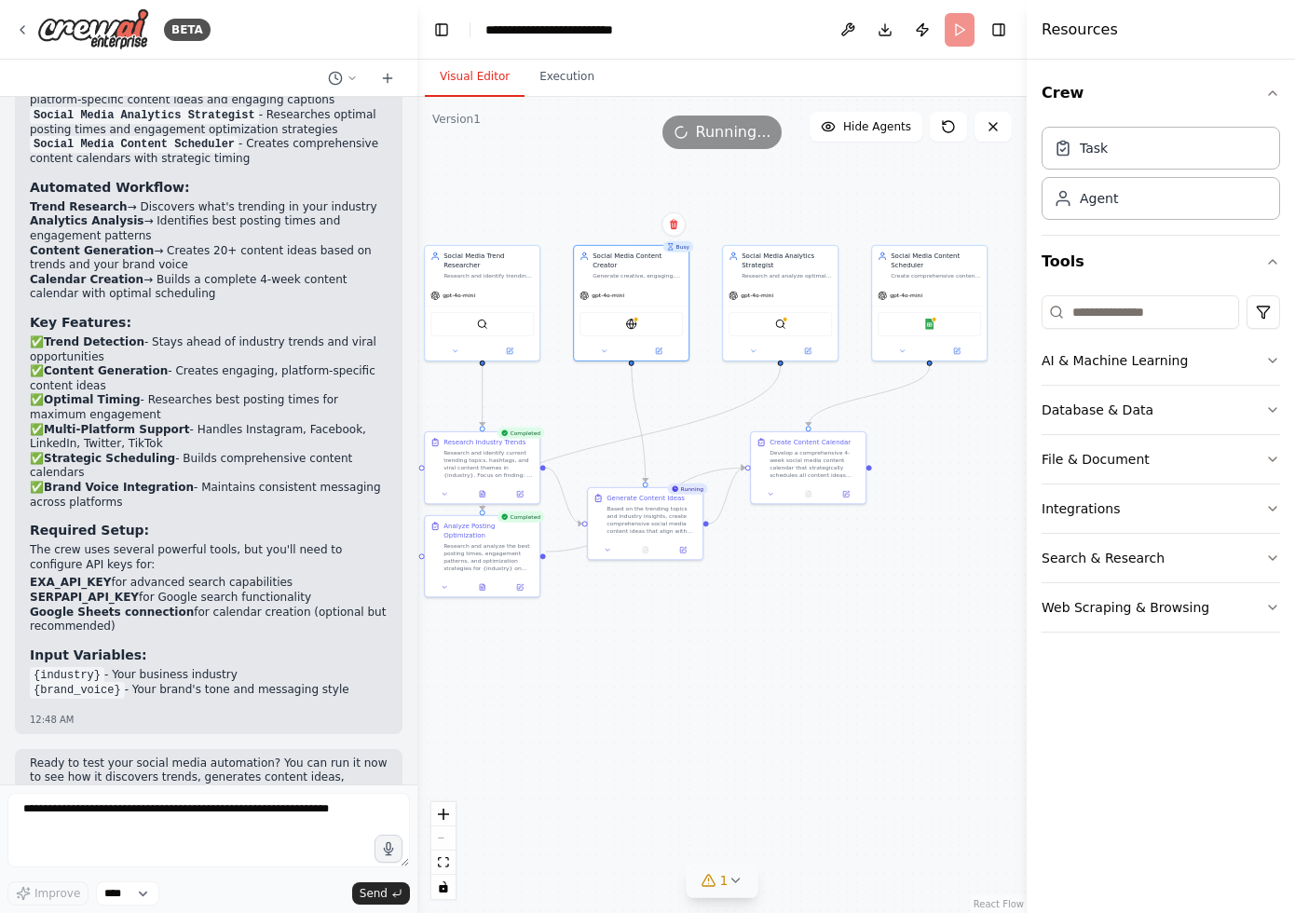
click at [710, 876] on icon at bounding box center [708, 880] width 15 height 15
click at [781, 868] on span "Google Sheets integration is not connected. Please connect before using it." at bounding box center [733, 872] width 252 height 30
click at [937, 325] on div "Google Sheets" at bounding box center [928, 322] width 103 height 24
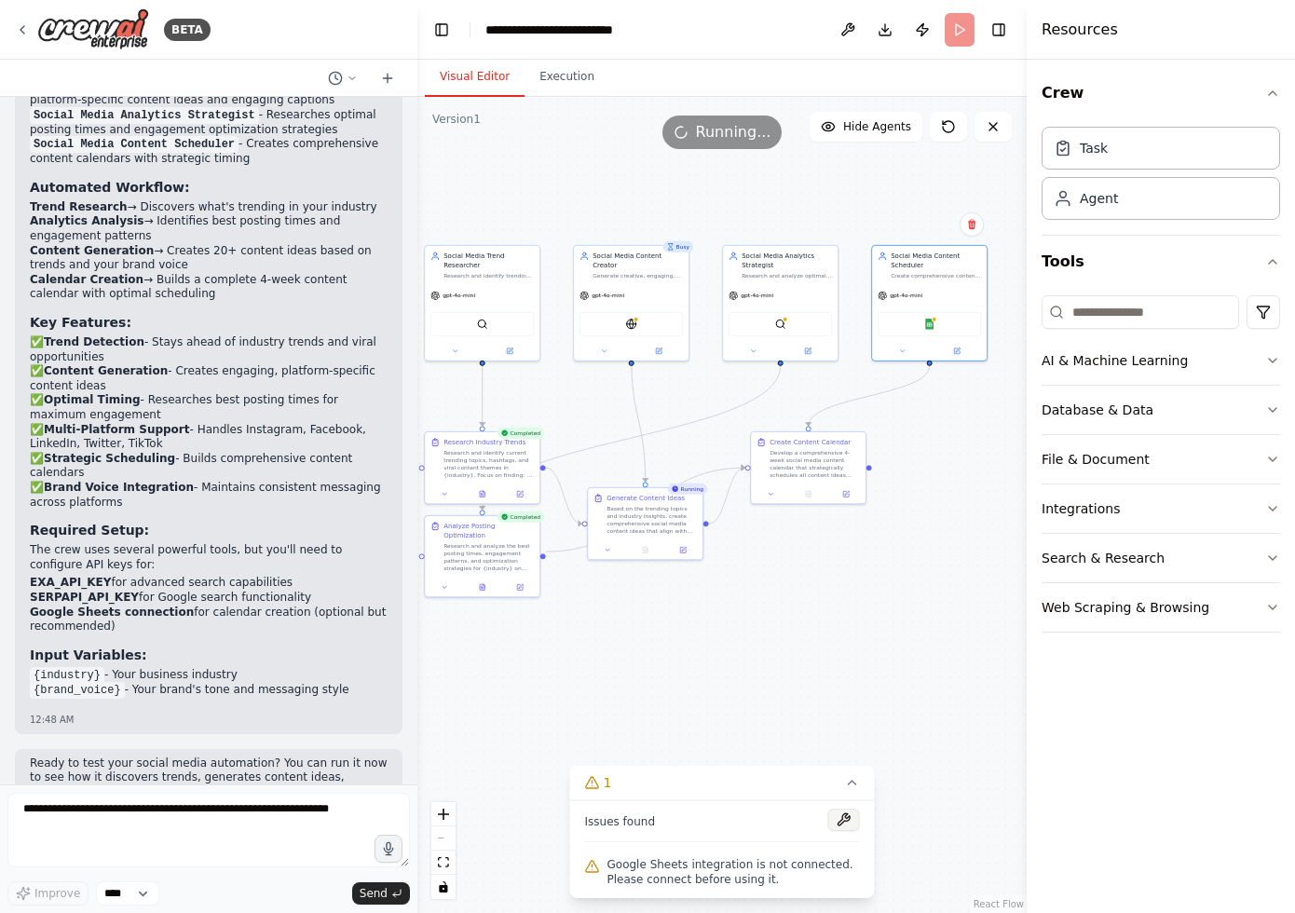
click at [848, 824] on button at bounding box center [844, 819] width 32 height 22
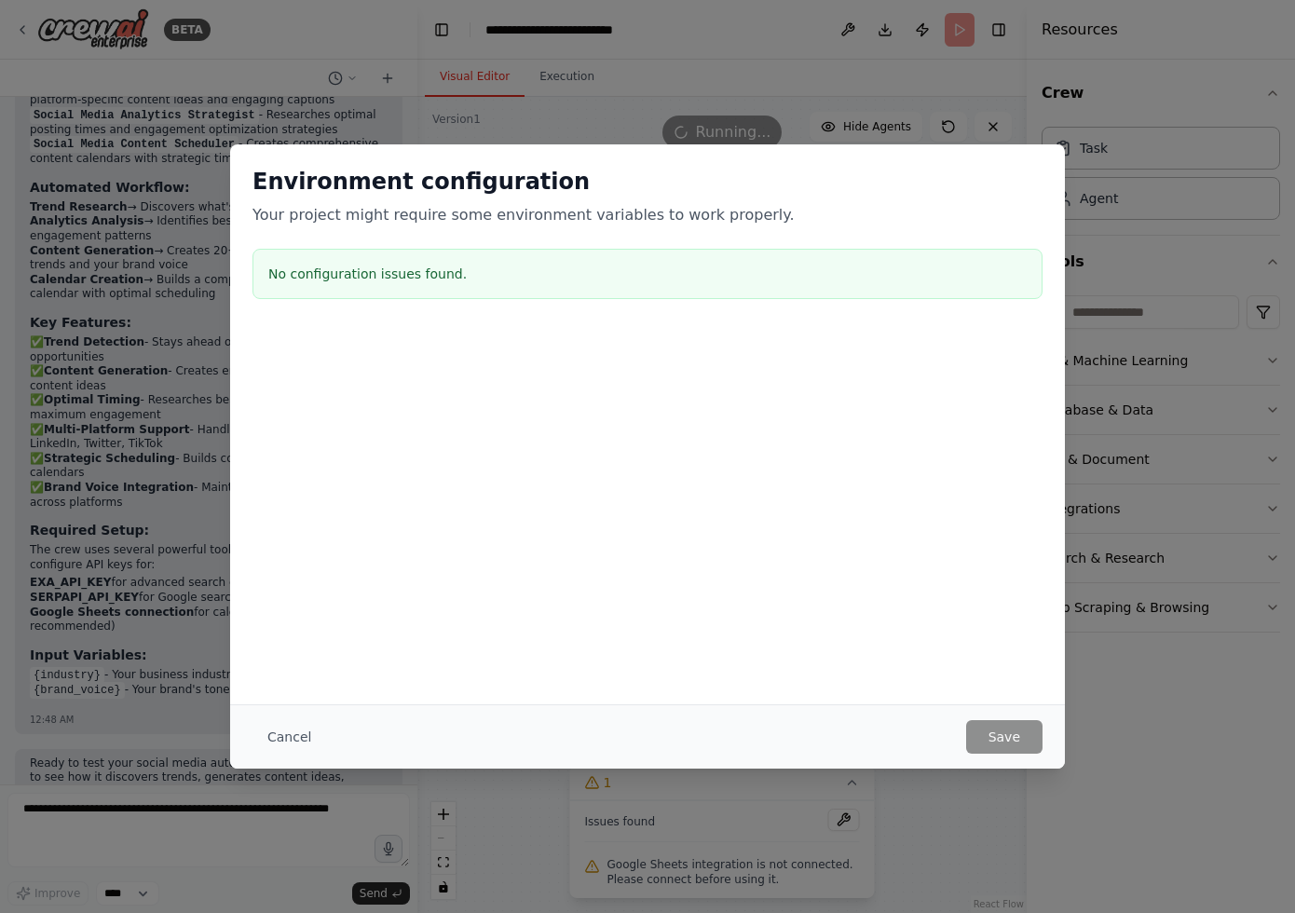
click at [975, 109] on div "Environment configuration Your project might require some environment variables…" at bounding box center [647, 456] width 1295 height 913
click at [293, 734] on button "Cancel" at bounding box center [289, 737] width 74 height 34
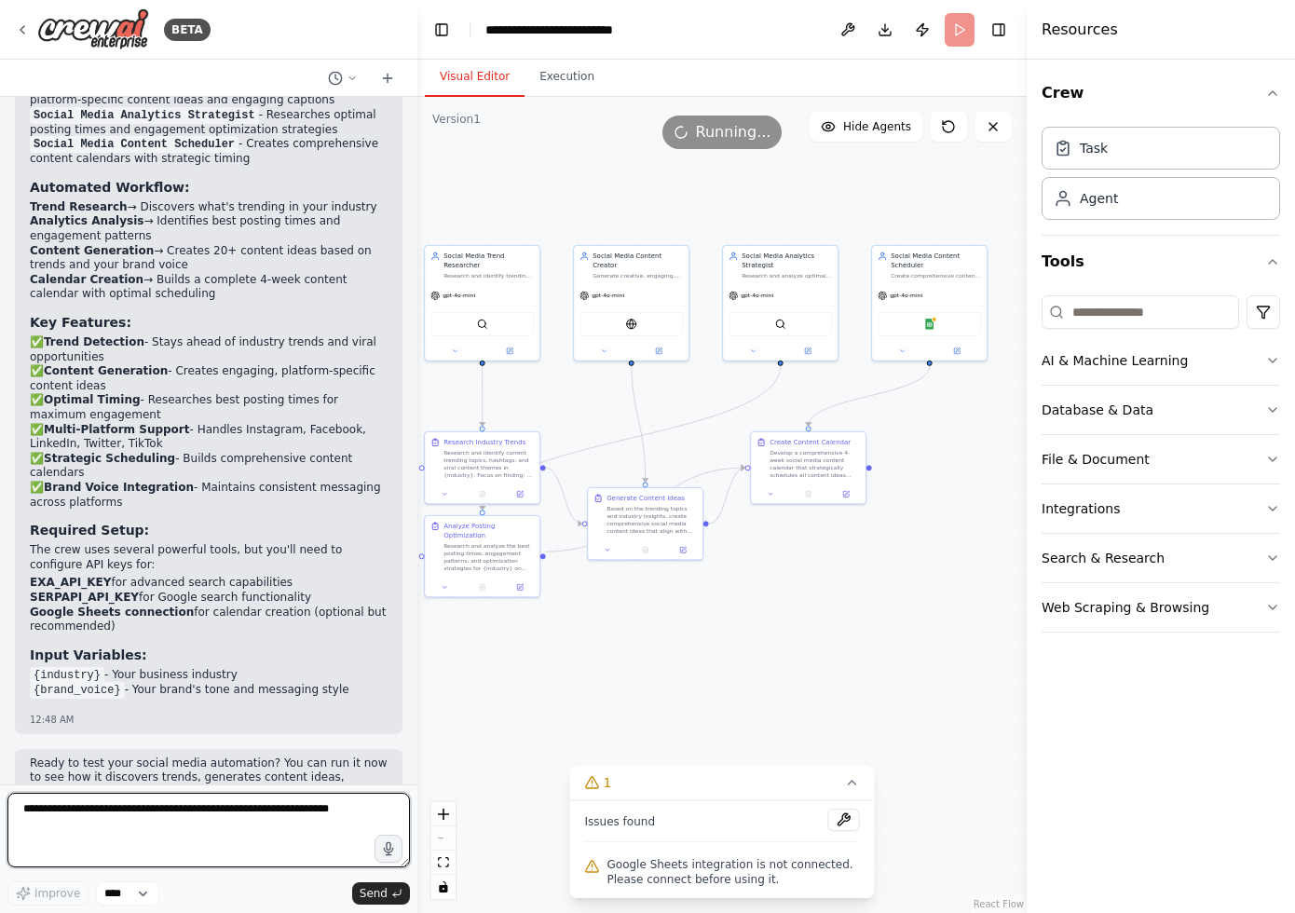
click at [266, 830] on textarea at bounding box center [208, 830] width 402 height 75
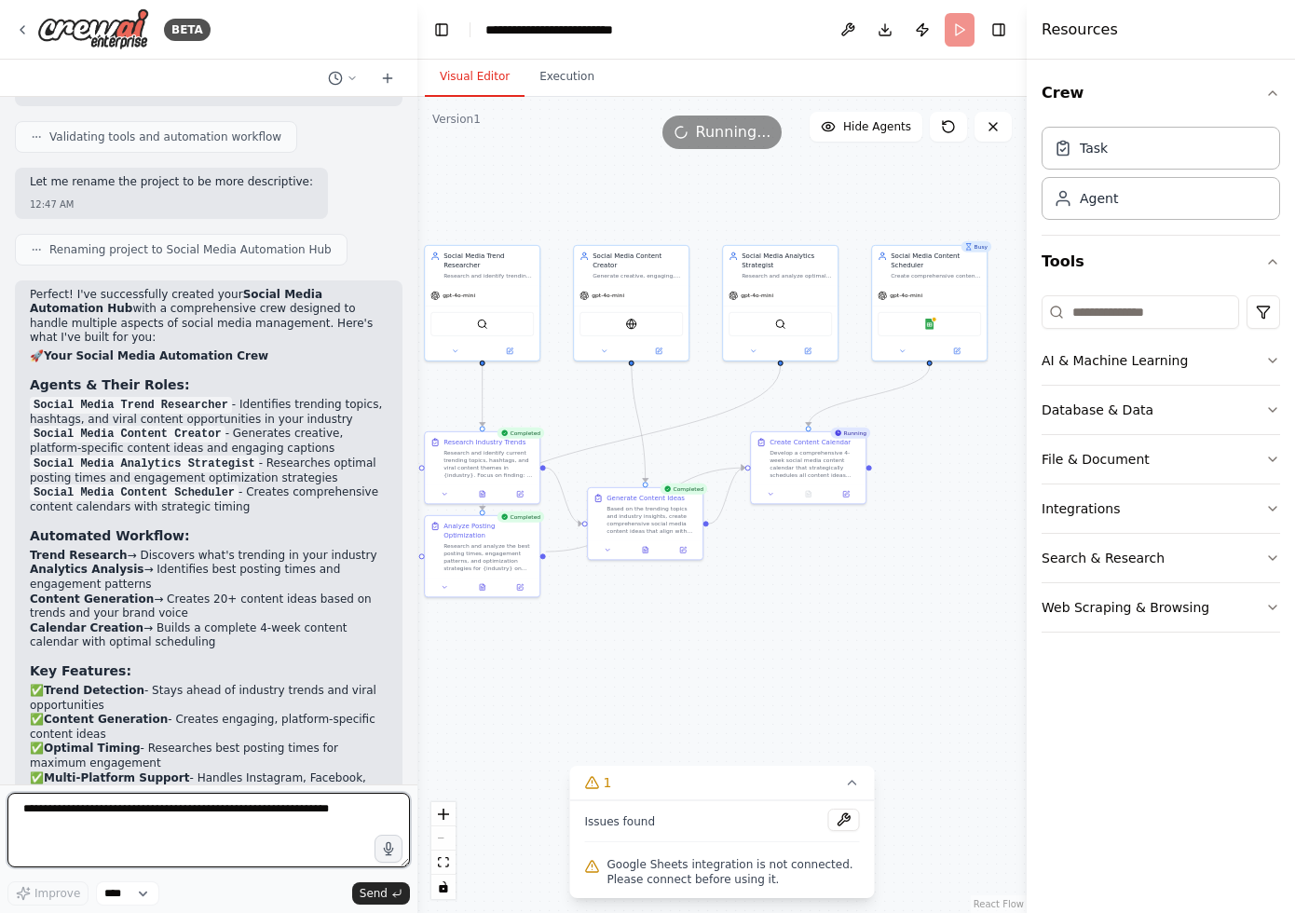
scroll to position [2141, 0]
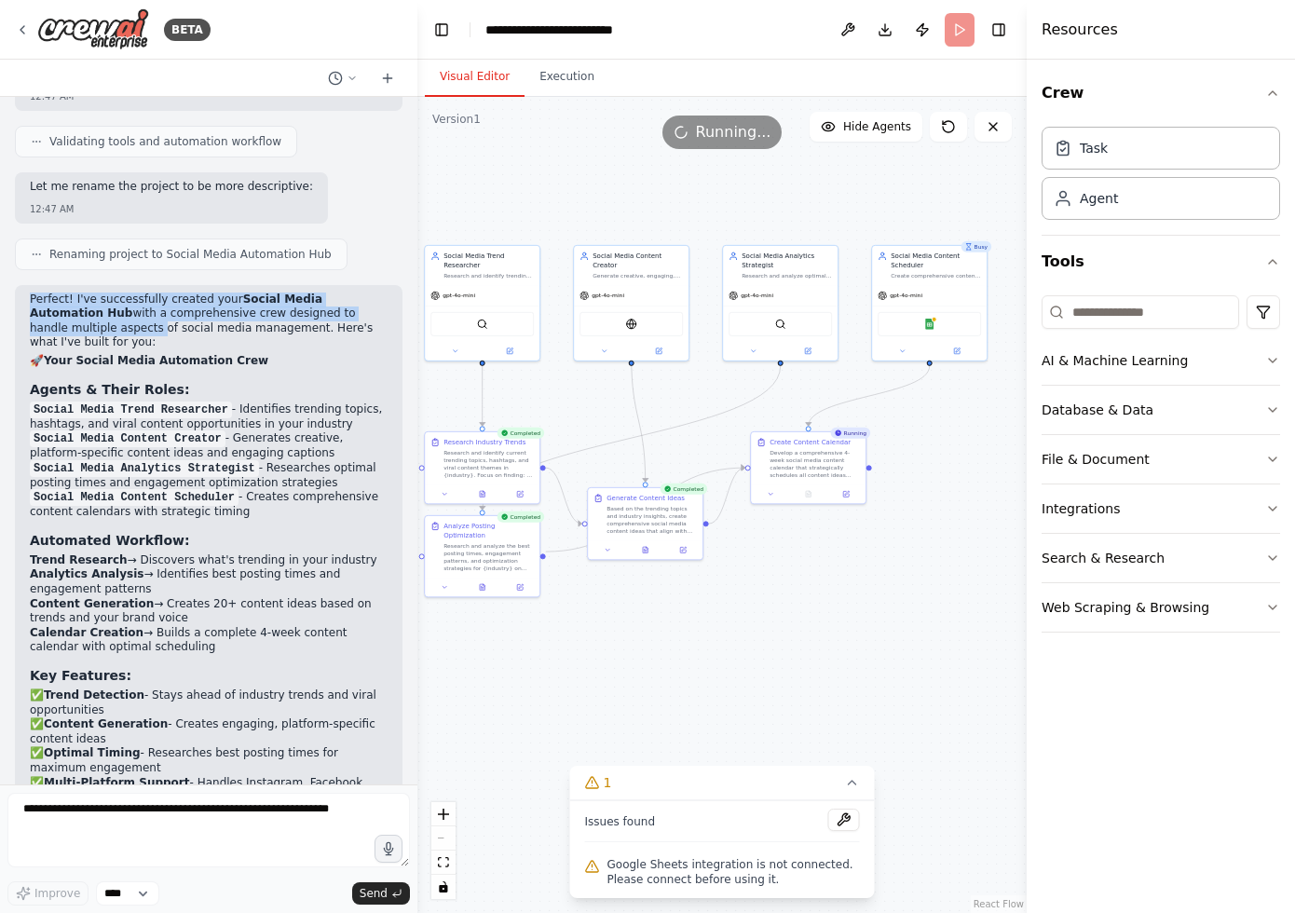
drag, startPoint x: 29, startPoint y: 253, endPoint x: 69, endPoint y: 290, distance: 54.1
click at [69, 292] on p "Perfect! I've successfully created your Social Media Automation Hub with a comp…" at bounding box center [209, 321] width 358 height 58
click at [36, 292] on strong "Social Media Automation Hub" at bounding box center [176, 306] width 292 height 28
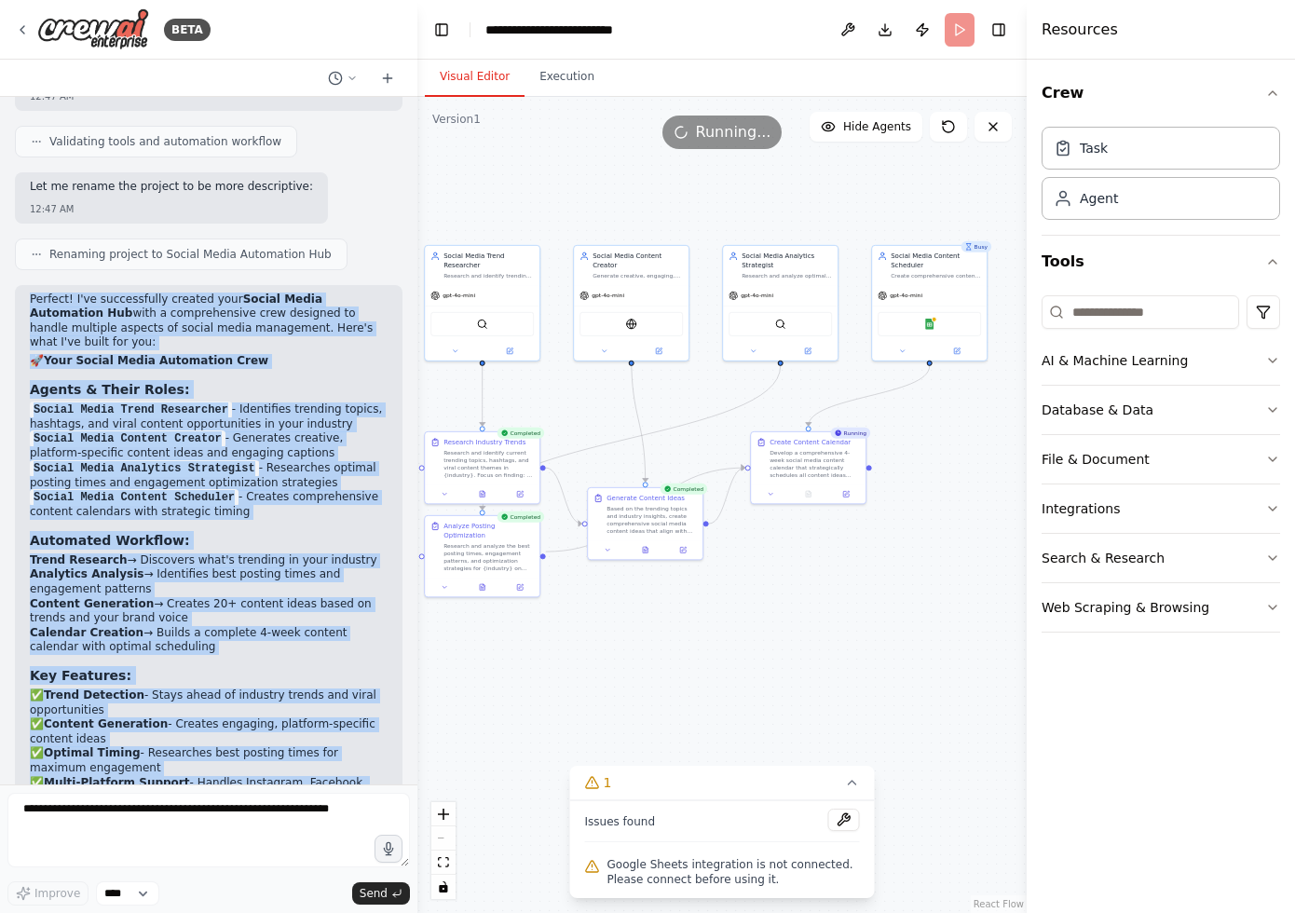
scroll to position [2494, 0]
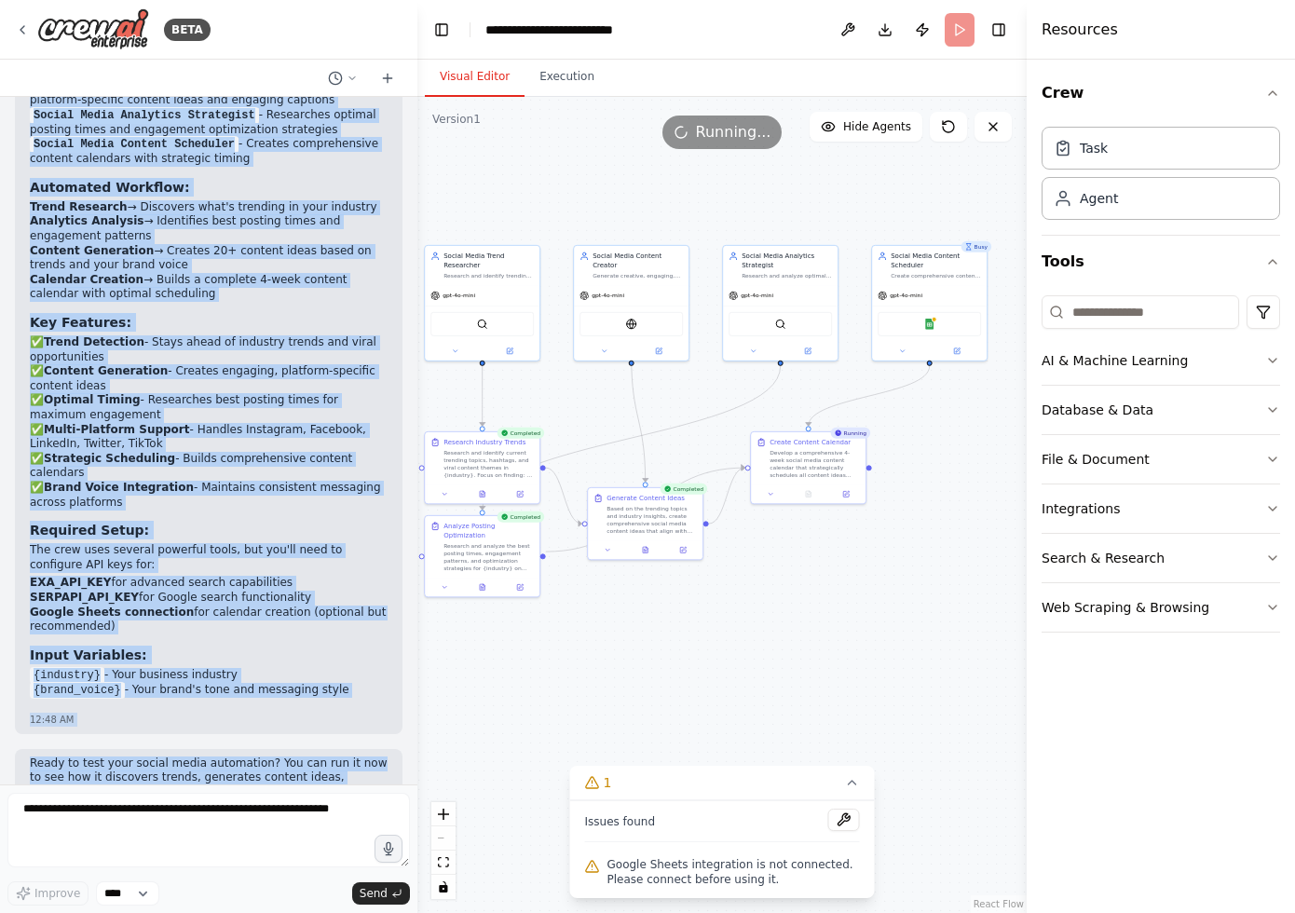
drag, startPoint x: 33, startPoint y: 250, endPoint x: 343, endPoint y: 614, distance: 478.3
click at [344, 614] on div "Perfect! I've successfully created your Social Media Automation Hub with a comp…" at bounding box center [209, 323] width 358 height 769
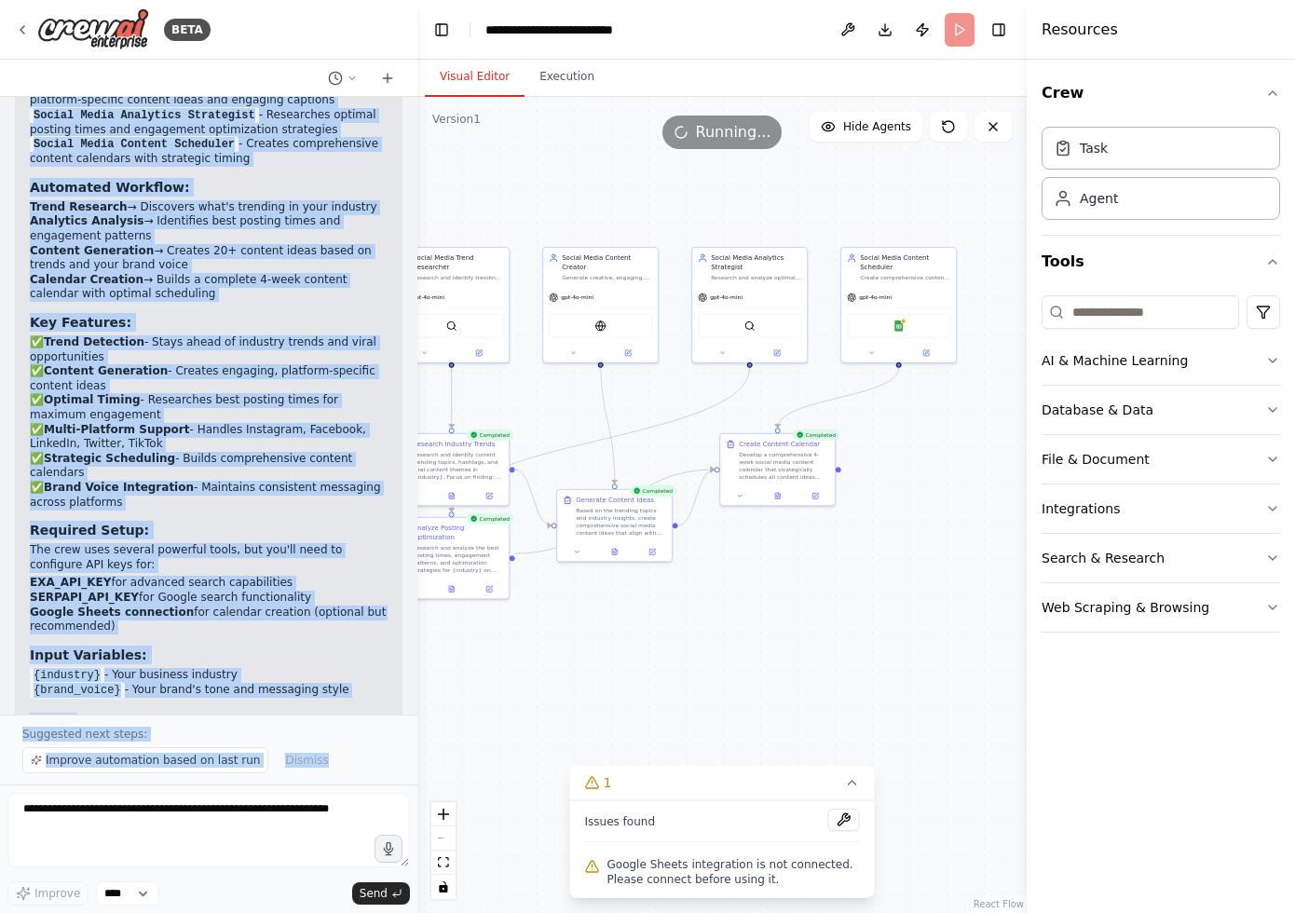
drag, startPoint x: 931, startPoint y: 447, endPoint x: 901, endPoint y: 449, distance: 30.8
click at [901, 449] on div ".deletable-edge-delete-btn { width: 20px; height: 20px; border: 0px solid #ffff…" at bounding box center [721, 505] width 609 height 816
click at [838, 627] on div ".deletable-edge-delete-btn { width: 20px; height: 20px; border: 0px solid #ffff…" at bounding box center [721, 505] width 609 height 816
click at [342, 668] on li "{industry} - Your business industry" at bounding box center [209, 675] width 358 height 15
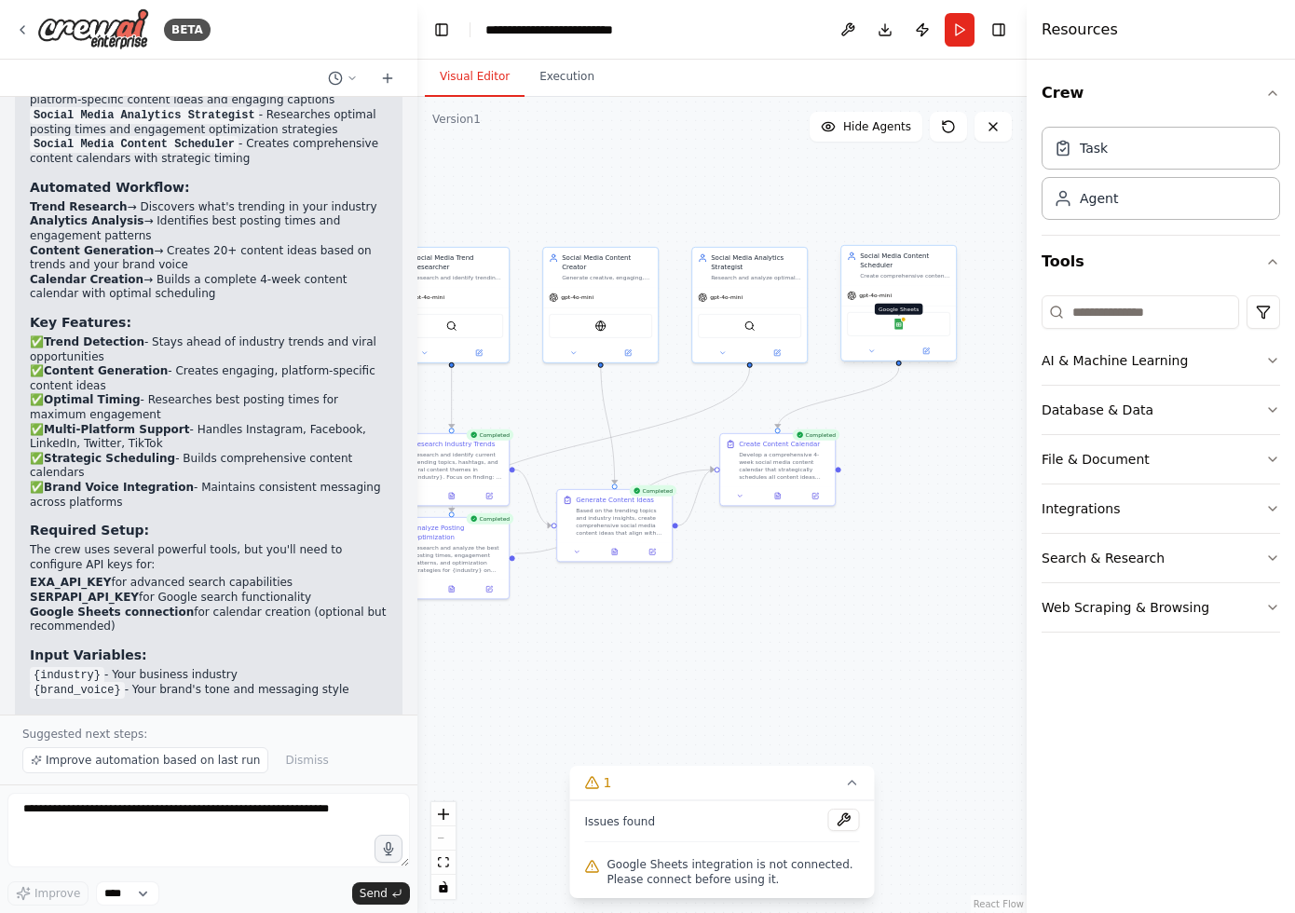
click at [900, 326] on img at bounding box center [898, 324] width 11 height 11
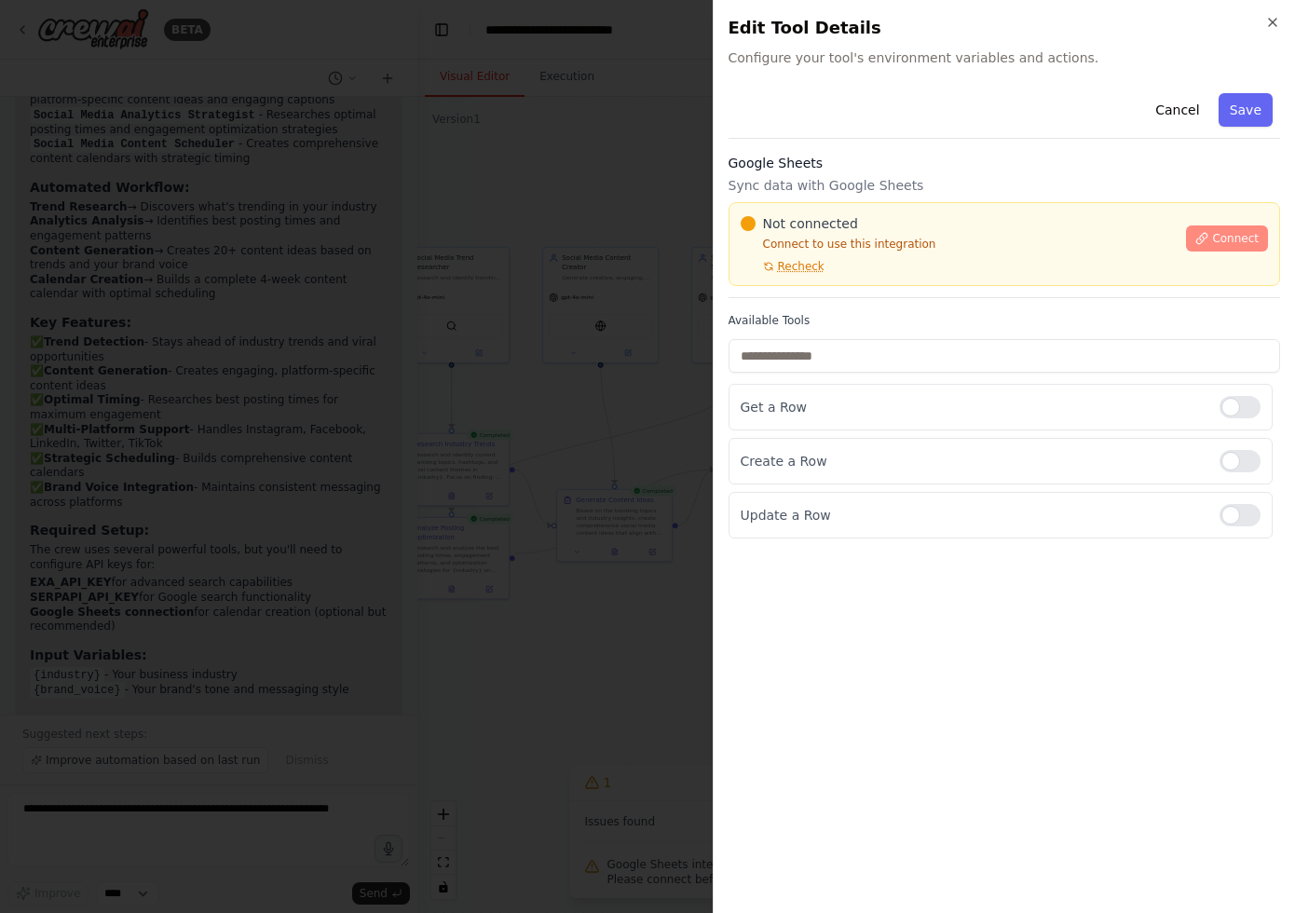
click at [1214, 244] on span "Connect" at bounding box center [1235, 238] width 47 height 15
click at [851, 298] on div "Cancel Save Google Sheets Sync data with Google Sheets Not connected Connect to…" at bounding box center [1004, 312] width 552 height 453
click at [530, 387] on div at bounding box center [647, 456] width 1295 height 913
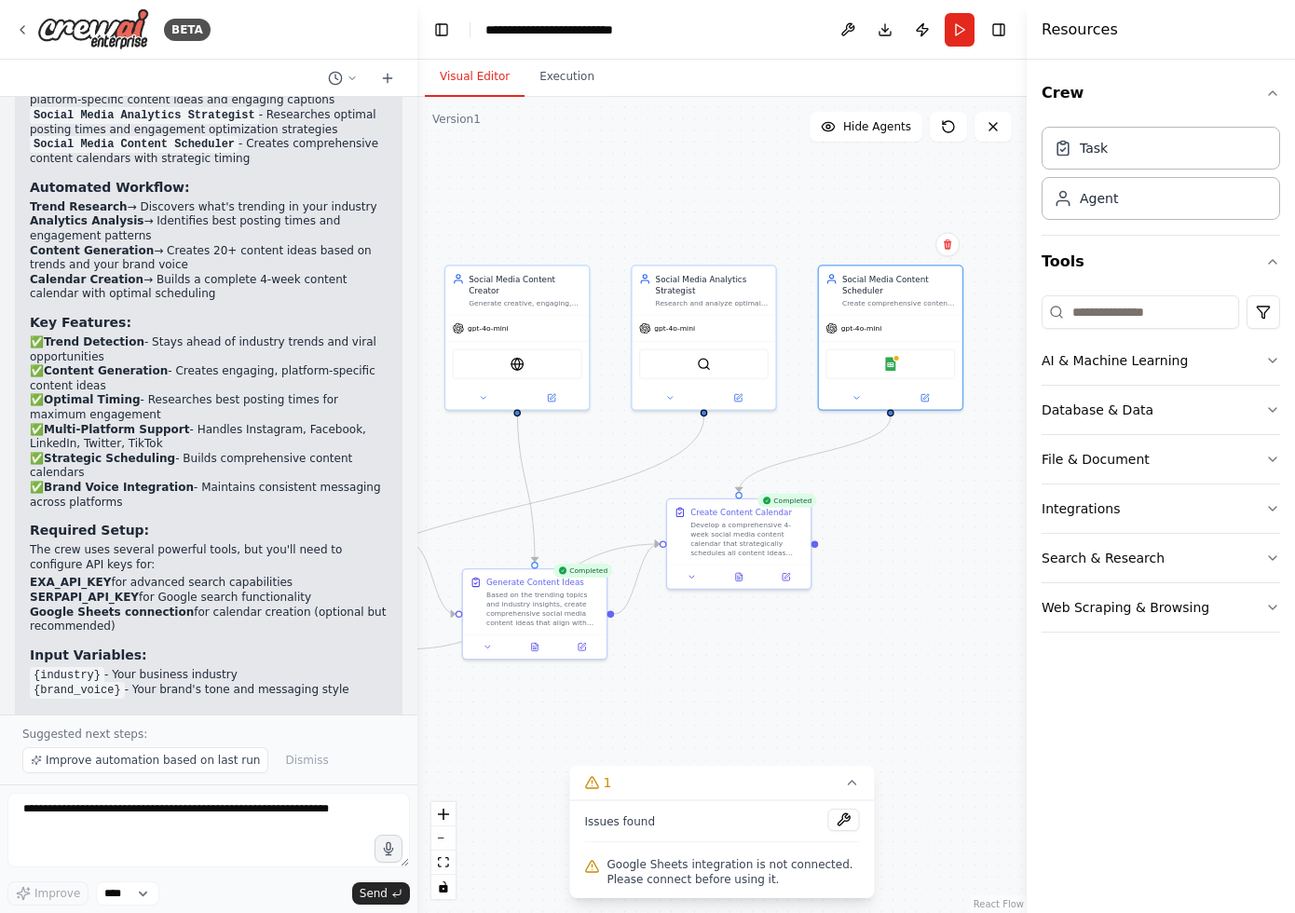
scroll to position [2564, 0]
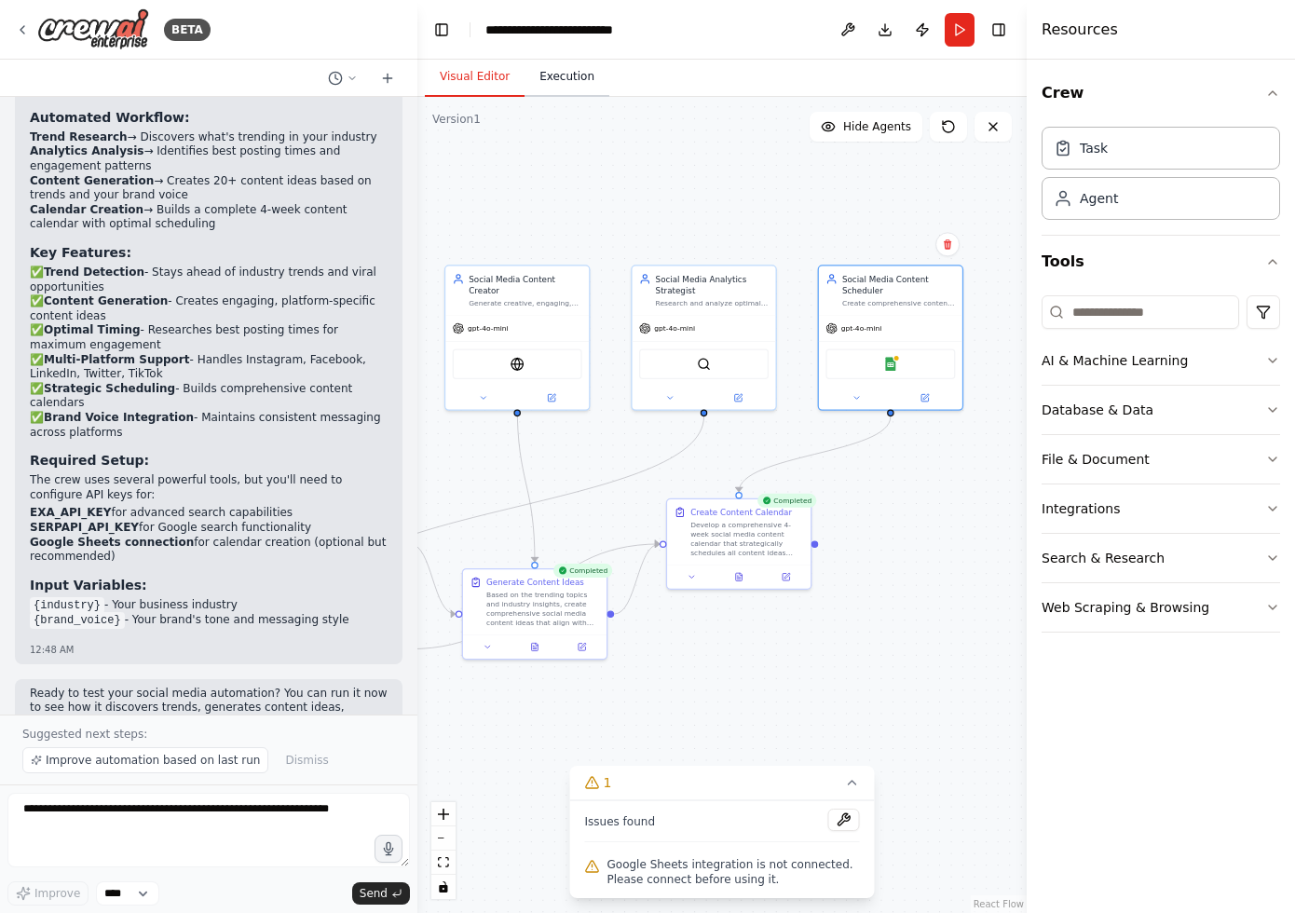
click at [561, 80] on button "Execution" at bounding box center [566, 77] width 85 height 39
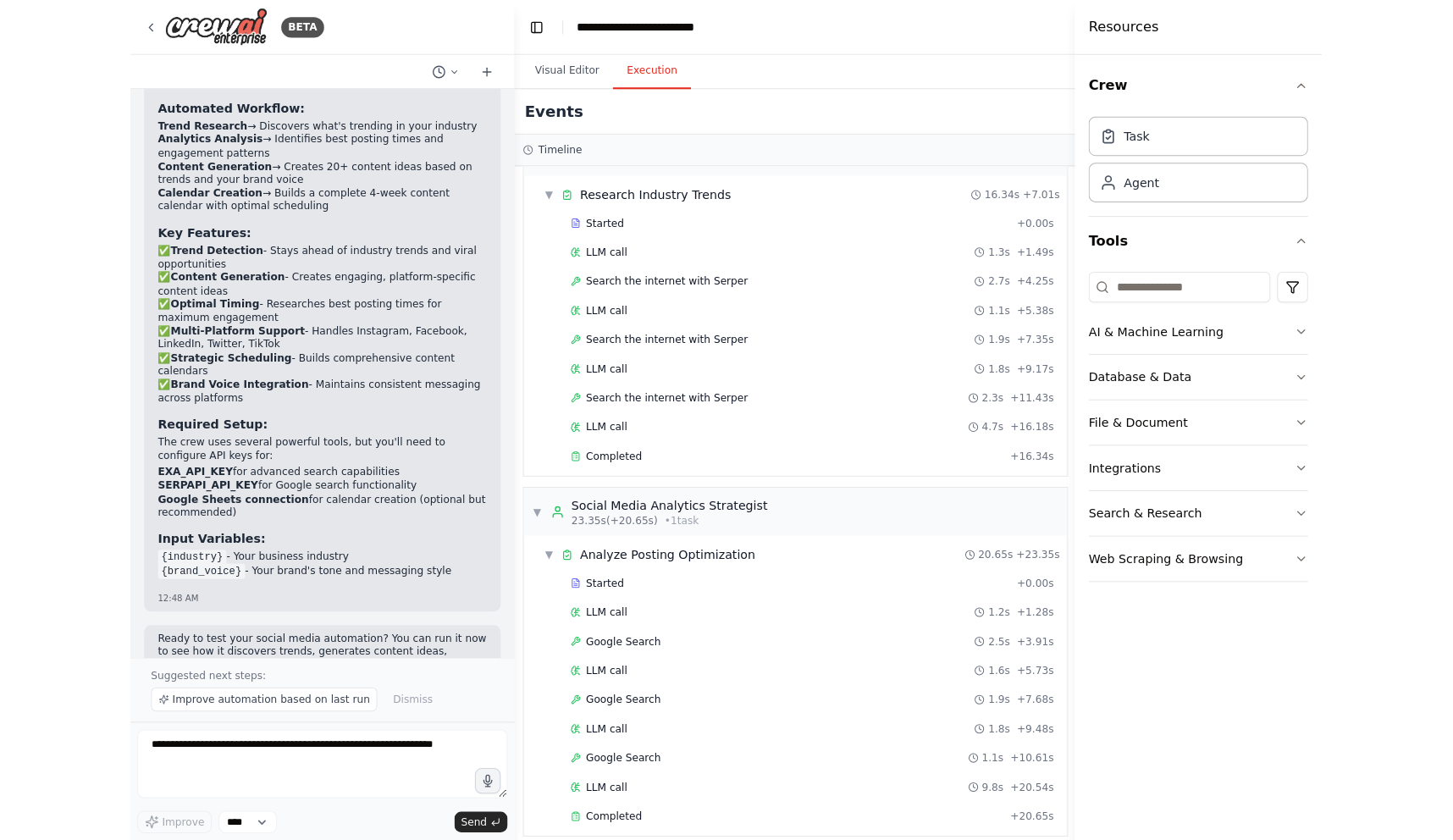
scroll to position [0, 0]
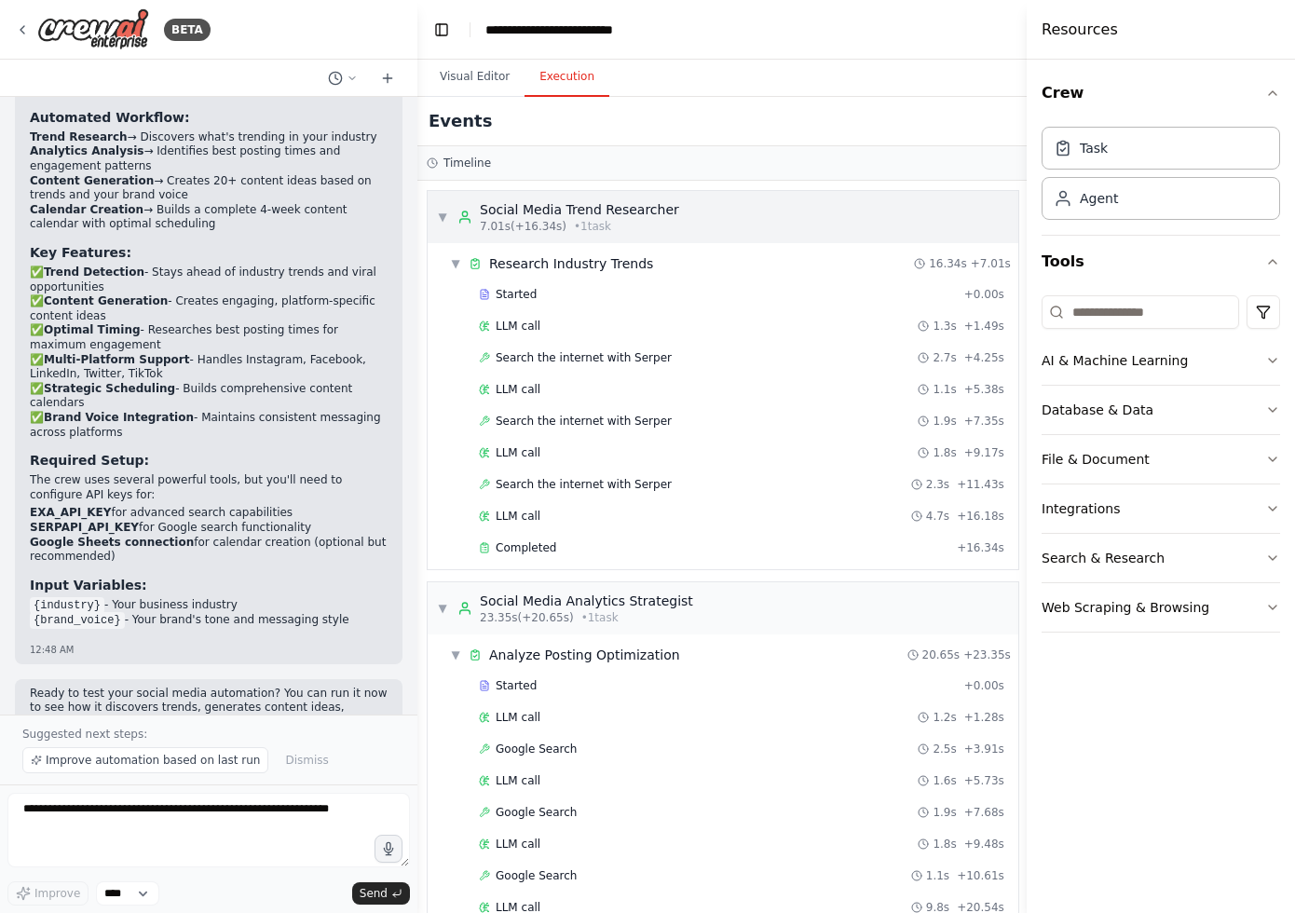
click at [444, 216] on span "▼" at bounding box center [442, 217] width 11 height 15
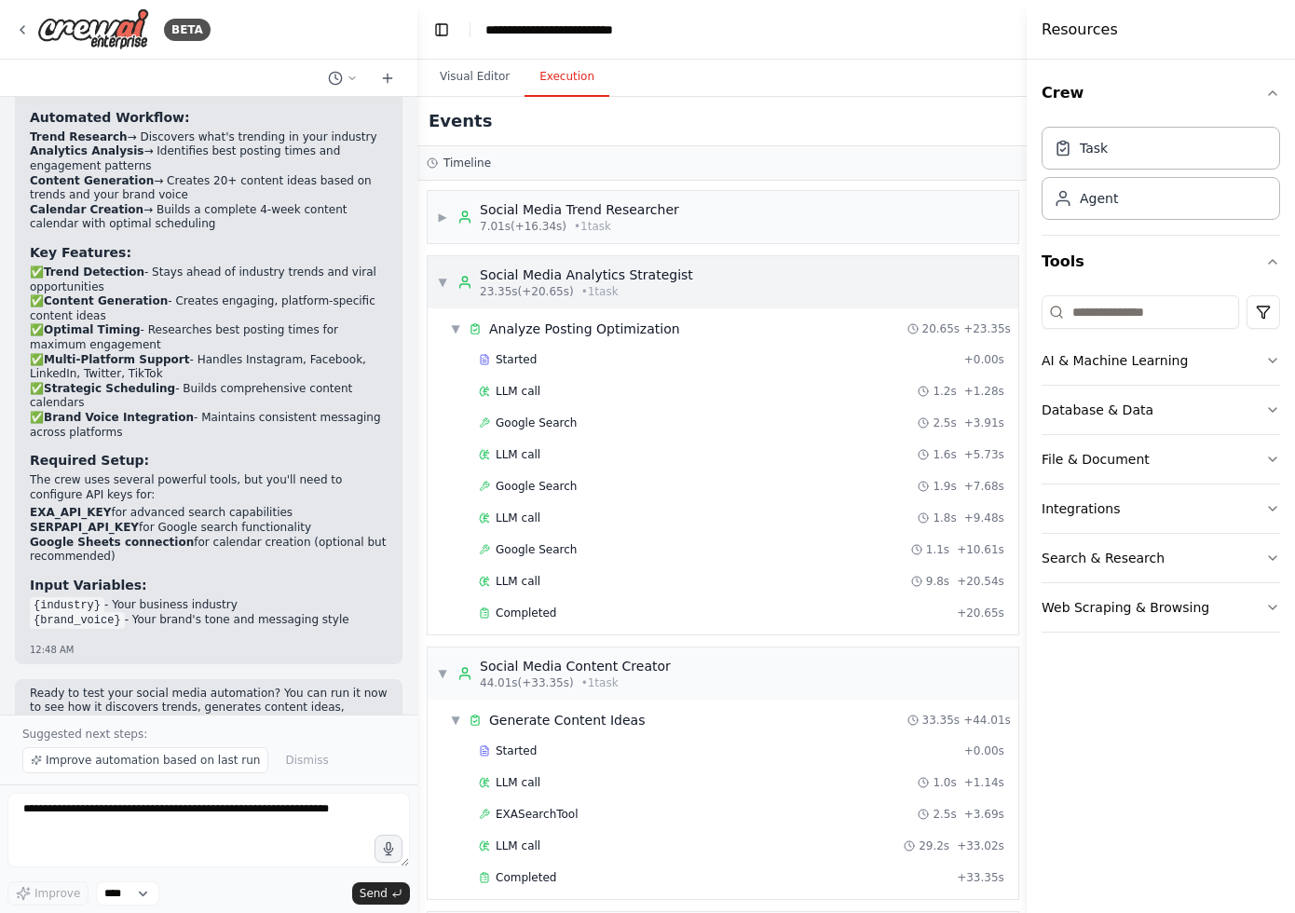
click at [445, 283] on span "▼" at bounding box center [442, 282] width 11 height 15
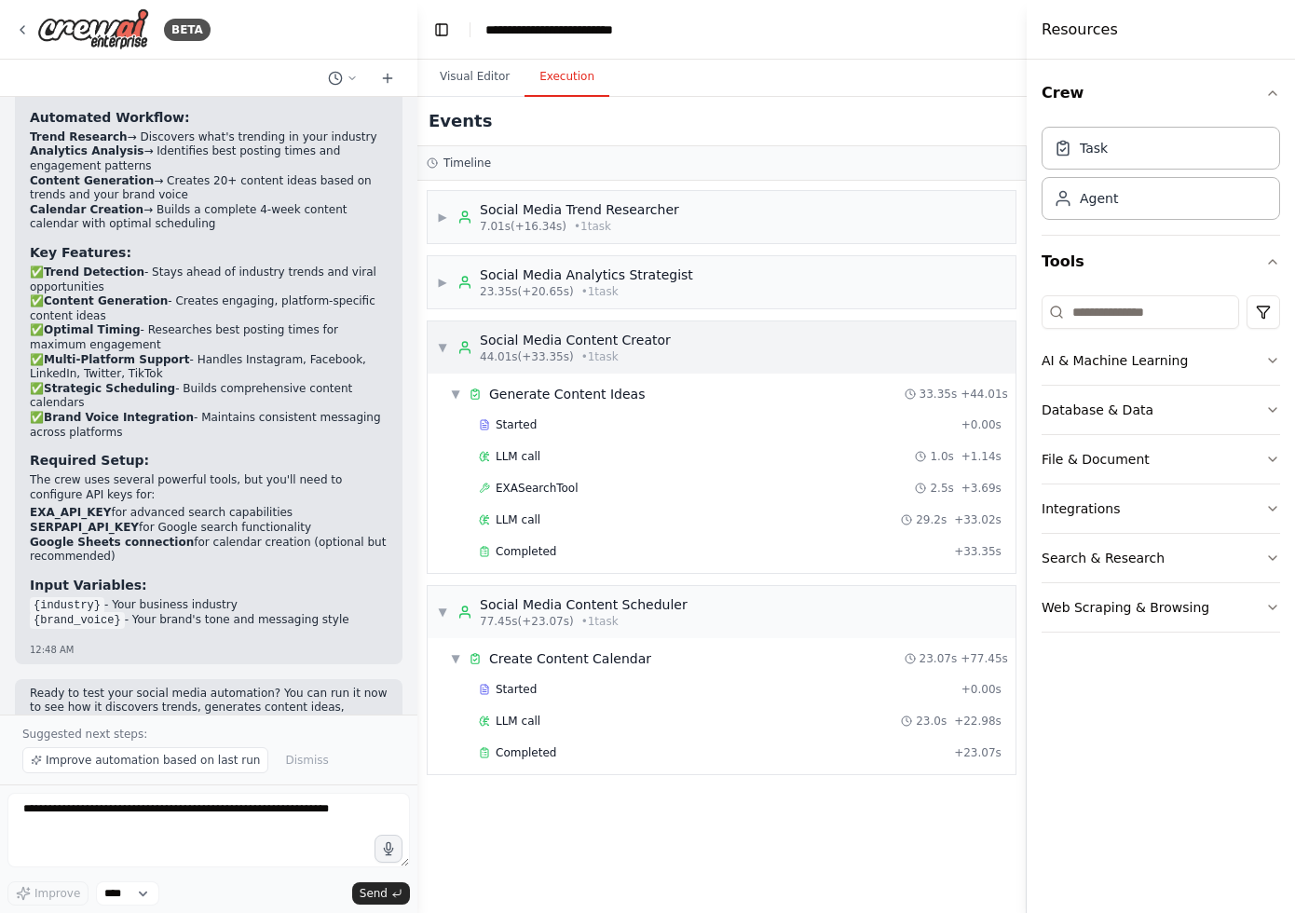
click at [445, 355] on div "▼ Social Media Content Creator 44.01s (+33.35s) • 1 task" at bounding box center [554, 348] width 234 height 34
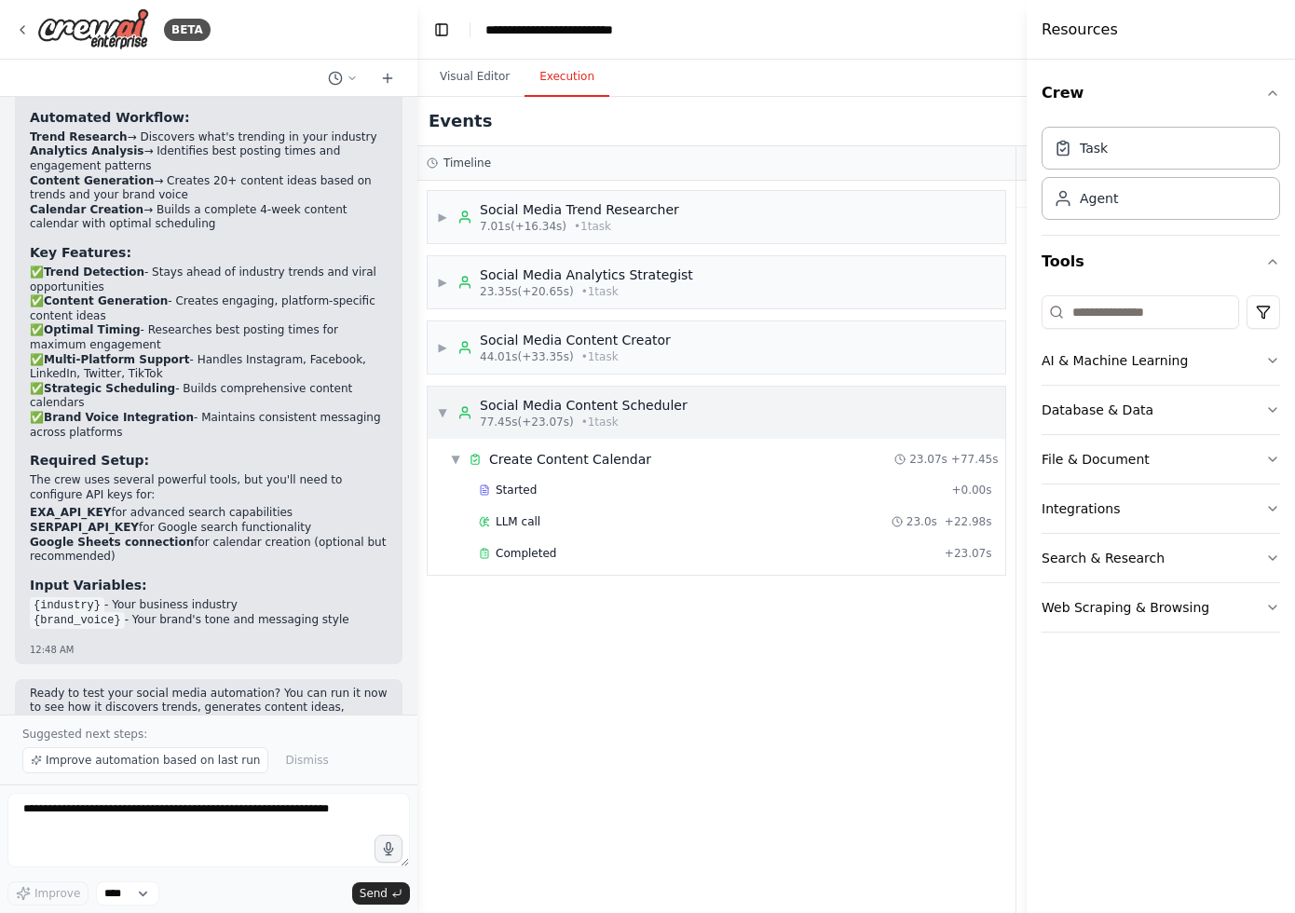
click at [439, 417] on span "▼" at bounding box center [442, 412] width 11 height 15
click at [1270, 86] on icon "button" at bounding box center [1272, 93] width 15 height 15
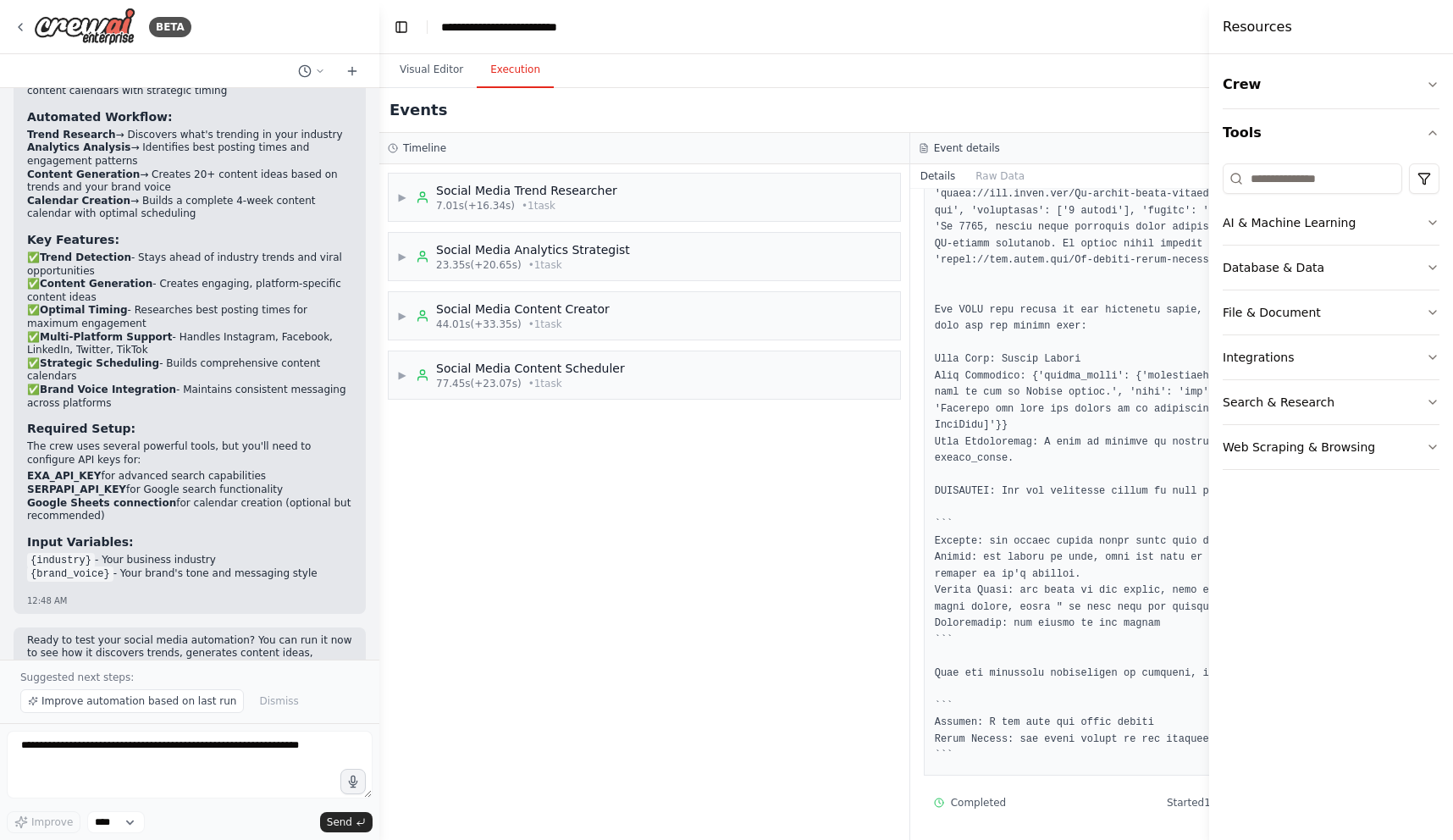
scroll to position [3277, 0]
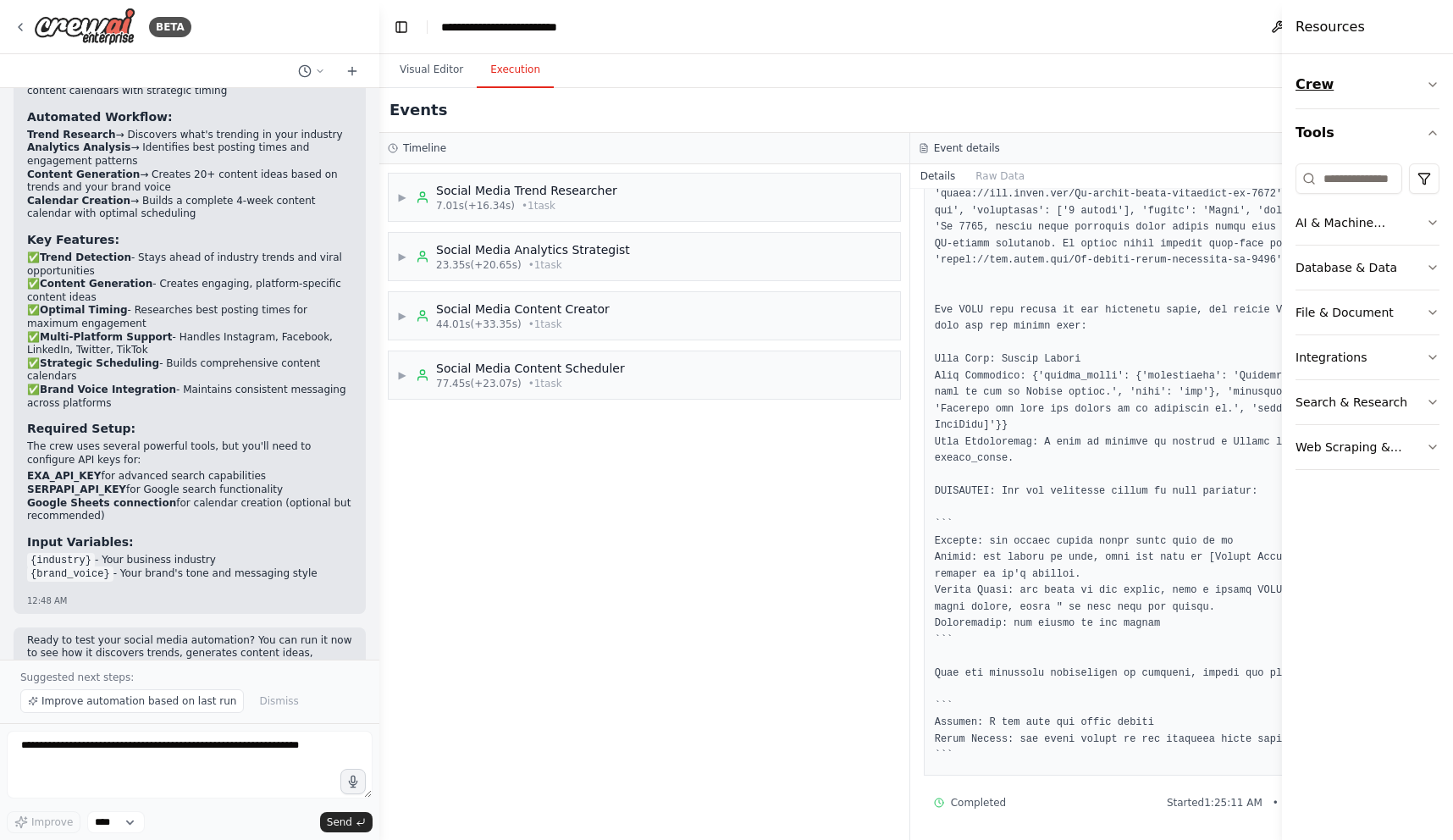
drag, startPoint x: 1210, startPoint y: 87, endPoint x: 1318, endPoint y: 100, distance: 108.8
click at [1318, 101] on div "Resources Crew Tools AI & Machine Learning Database & Data File & Document Inte…" at bounding box center [1368, 420] width 171 height 840
click at [408, 25] on button "Toggle Left Sidebar" at bounding box center [401, 27] width 24 height 24
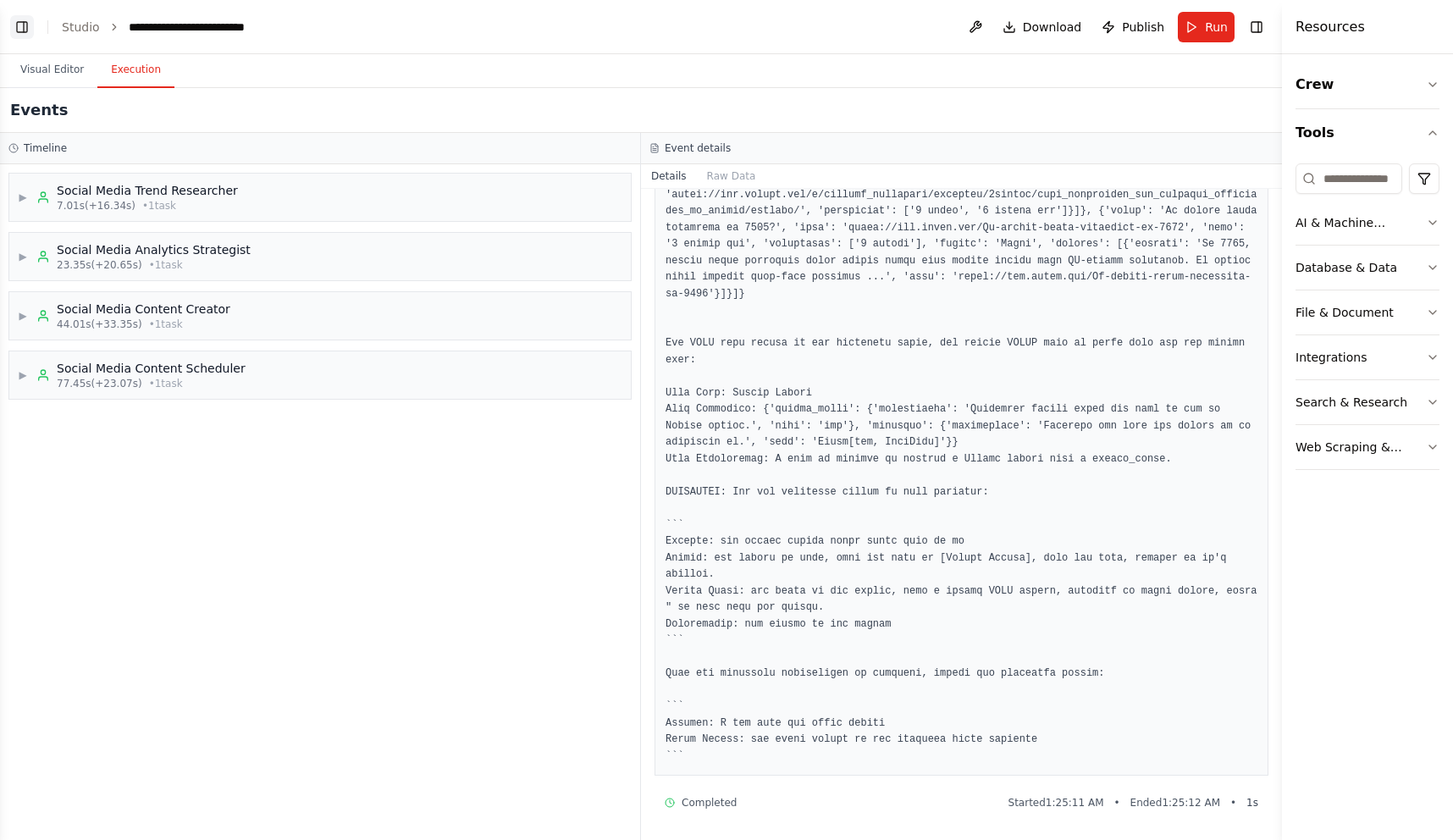
click at [27, 27] on button "Toggle Left Sidebar" at bounding box center [22, 27] width 24 height 24
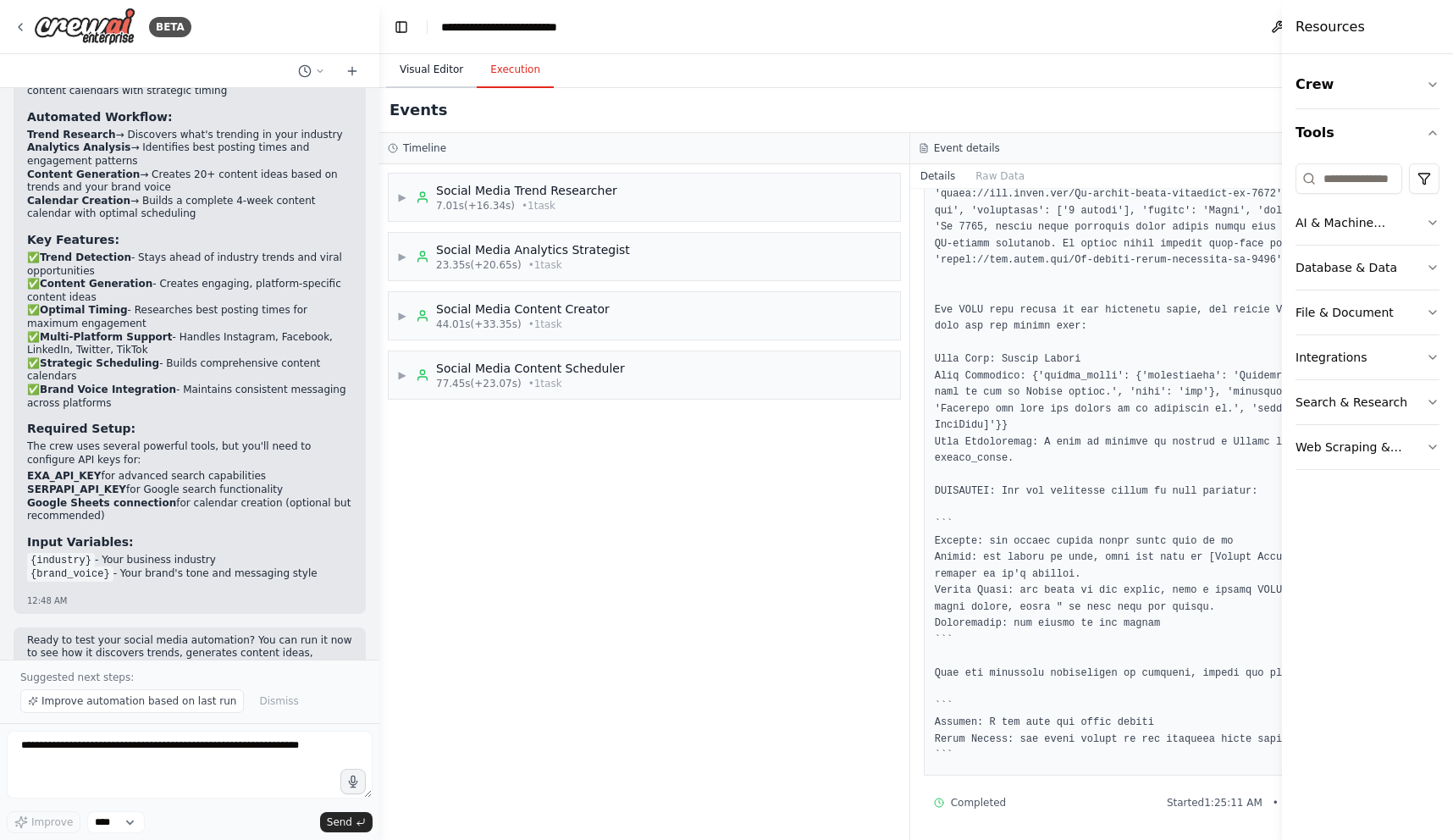
click at [435, 64] on button "Visual Editor" at bounding box center [432, 70] width 91 height 35
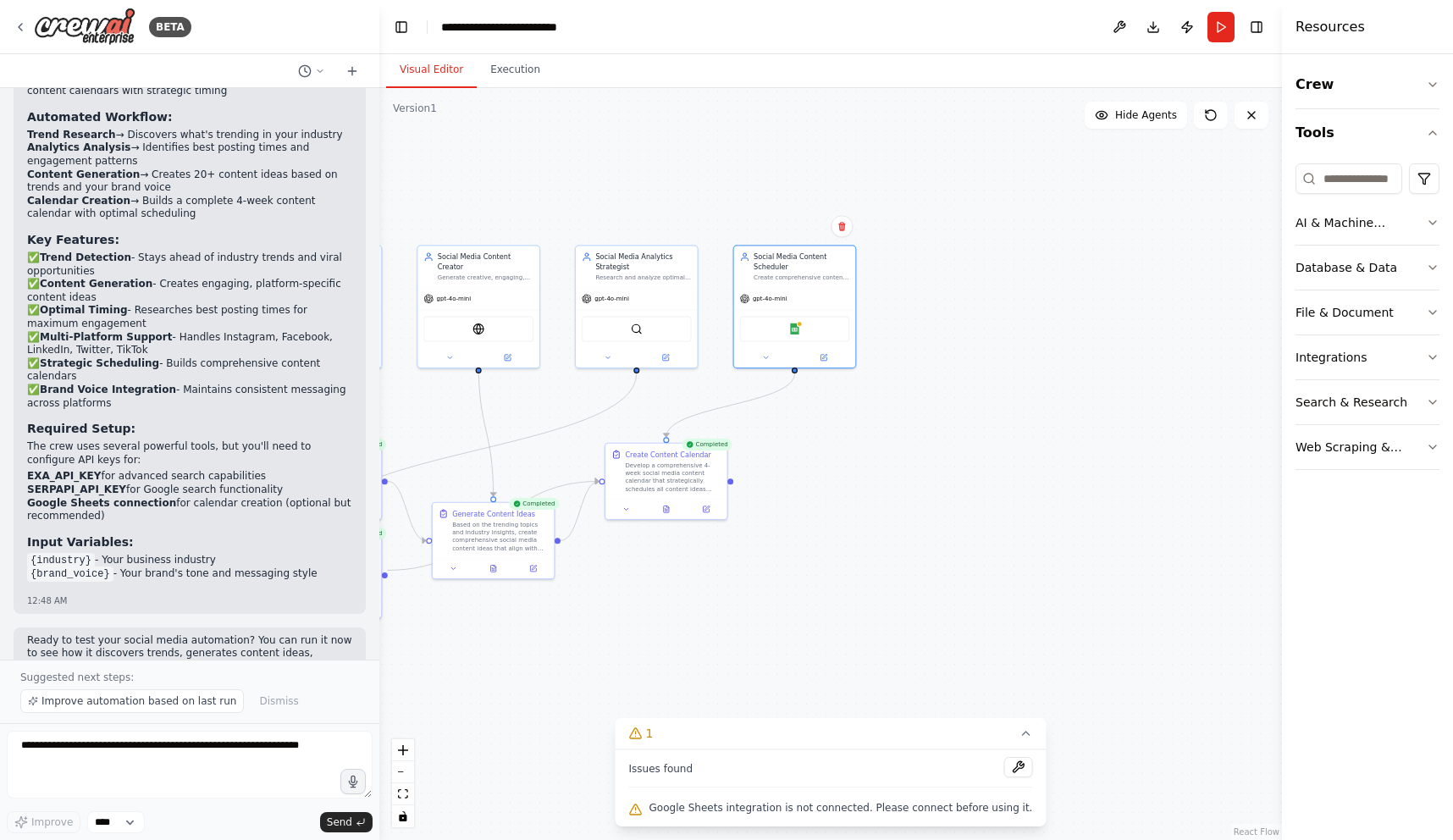
drag, startPoint x: 591, startPoint y: 219, endPoint x: 672, endPoint y: 218, distance: 81.0
click at [672, 218] on div ".deletable-edge-delete-btn { width: 20px; height: 20px; border: 0px solid #ffff…" at bounding box center [830, 464] width 903 height 752
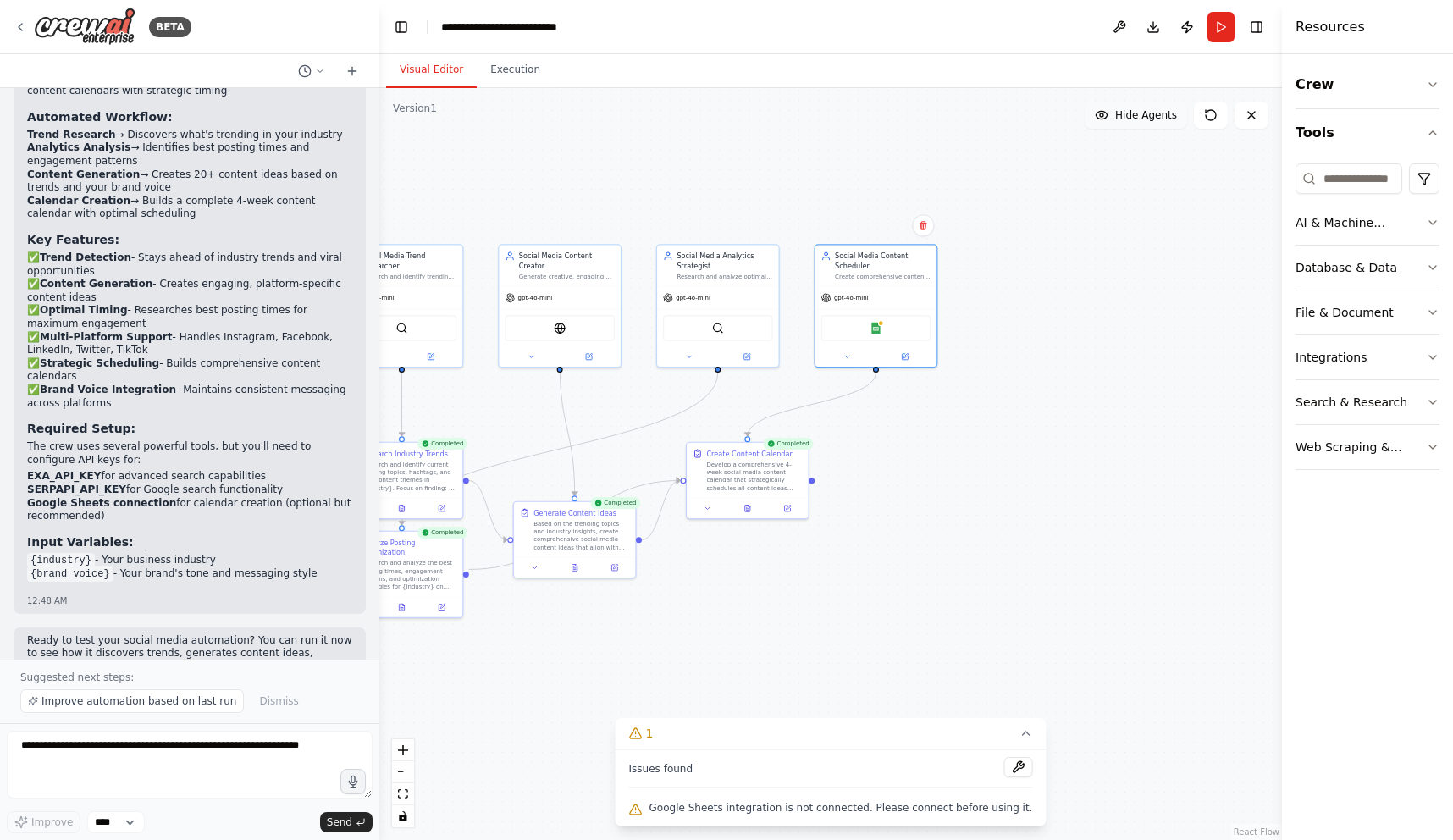
click at [1142, 125] on button "Hide Agents" at bounding box center [1136, 115] width 103 height 27
click at [1142, 125] on button "Show Agents" at bounding box center [1133, 115] width 106 height 27
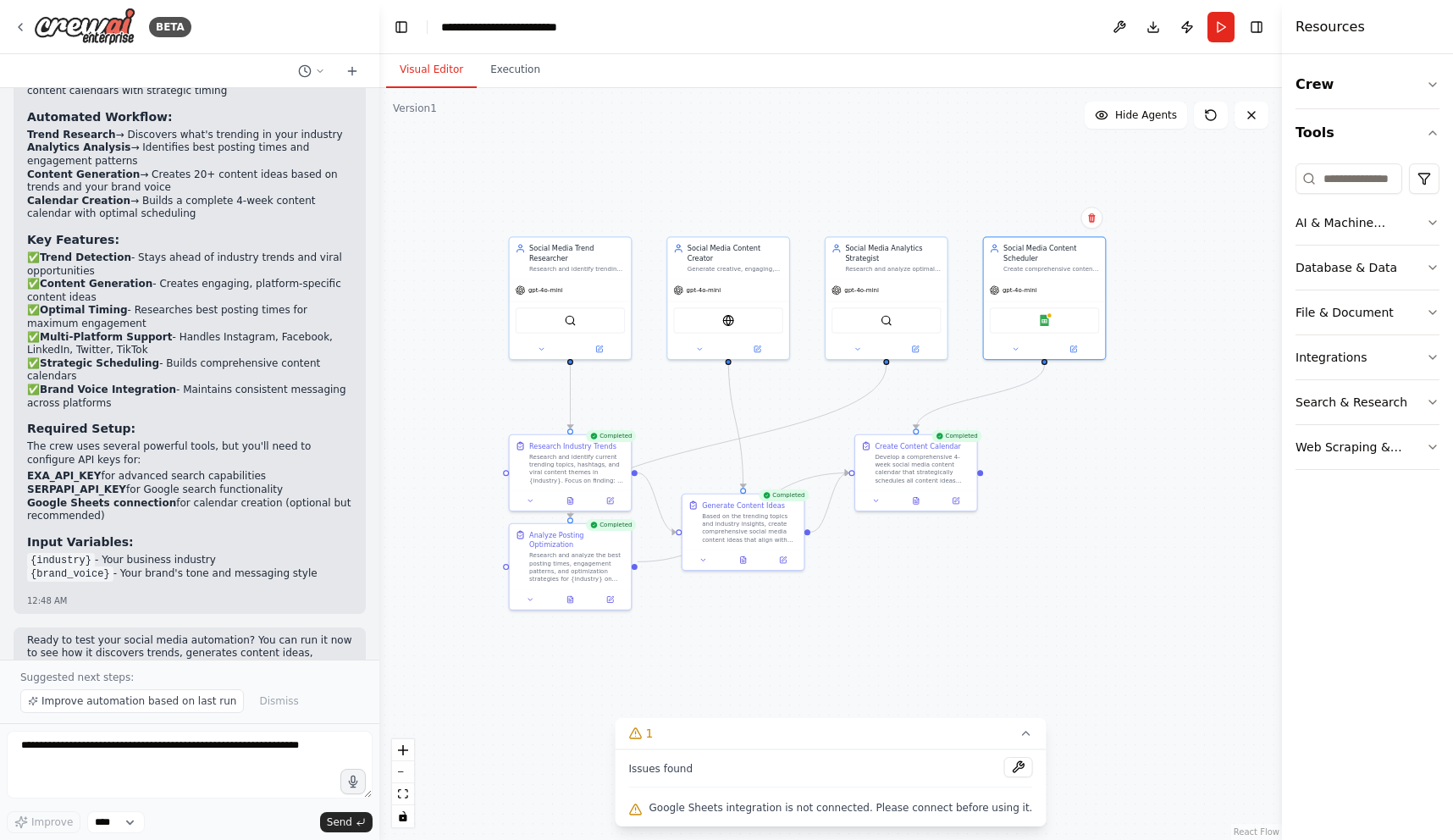
drag, startPoint x: 835, startPoint y: 155, endPoint x: 1002, endPoint y: 145, distance: 167.3
click at [1003, 145] on div ".deletable-edge-delete-btn { width: 20px; height: 20px; border: 0px solid #ffff…" at bounding box center [830, 464] width 903 height 752
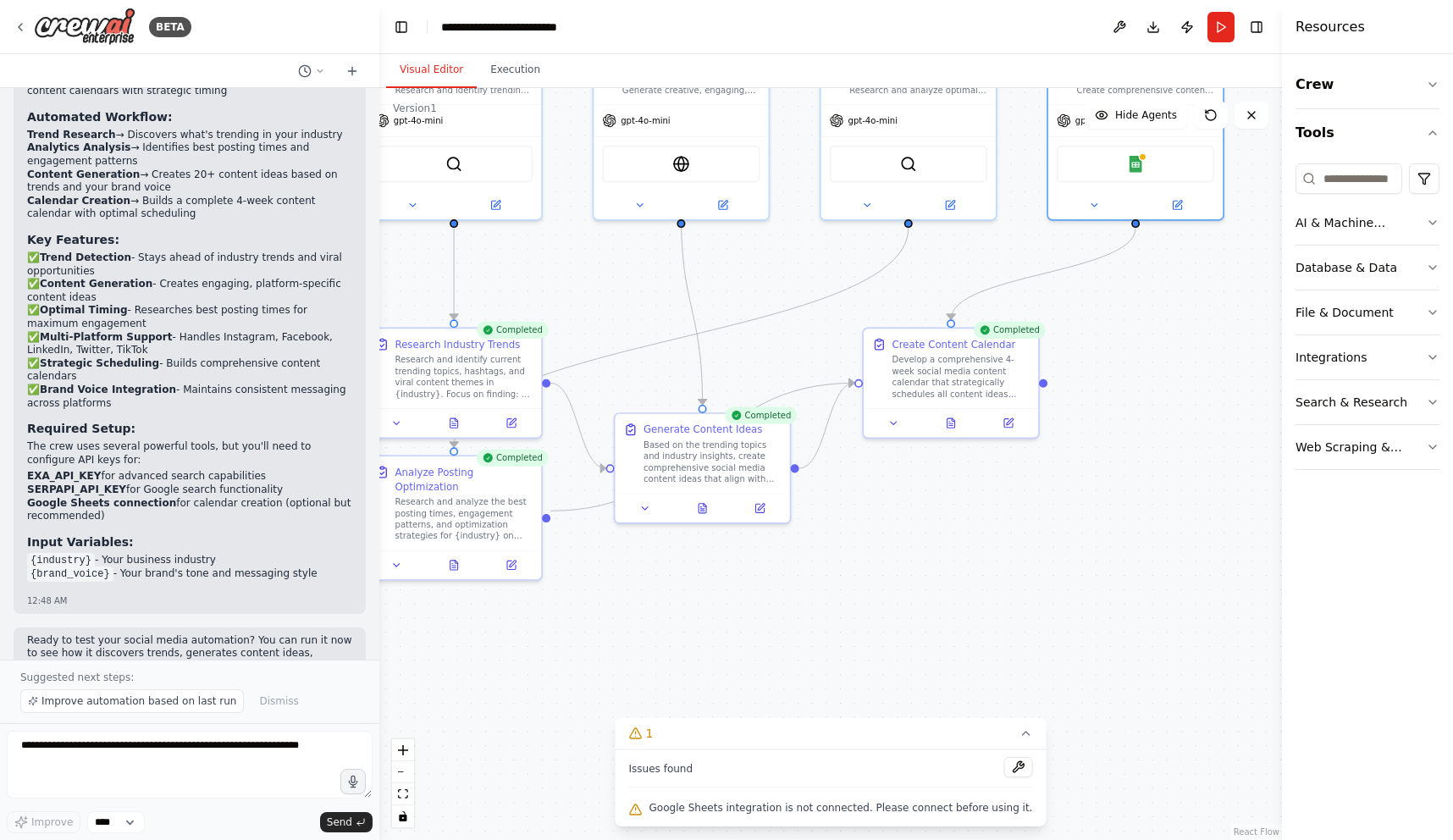
drag, startPoint x: 833, startPoint y: 463, endPoint x: 859, endPoint y: 245, distance: 219.5
click at [859, 245] on div ".deletable-edge-delete-btn { width: 20px; height: 20px; border: 0px solid #ffff…" at bounding box center [830, 464] width 903 height 752
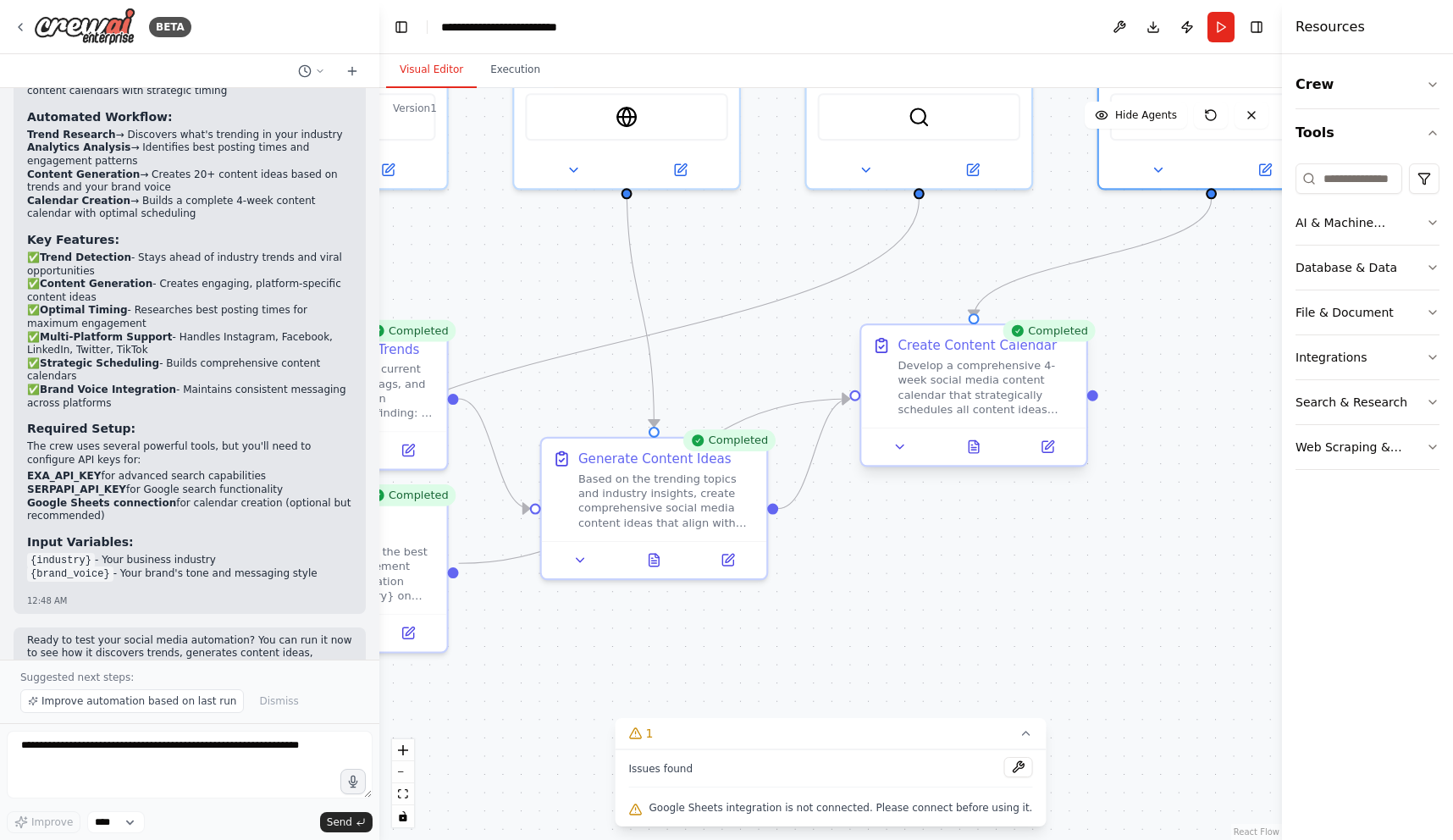
click at [935, 376] on div "Develop a comprehensive 4-week social media content calendar that strategically…" at bounding box center [987, 387] width 177 height 58
click at [902, 452] on icon at bounding box center [900, 446] width 15 height 15
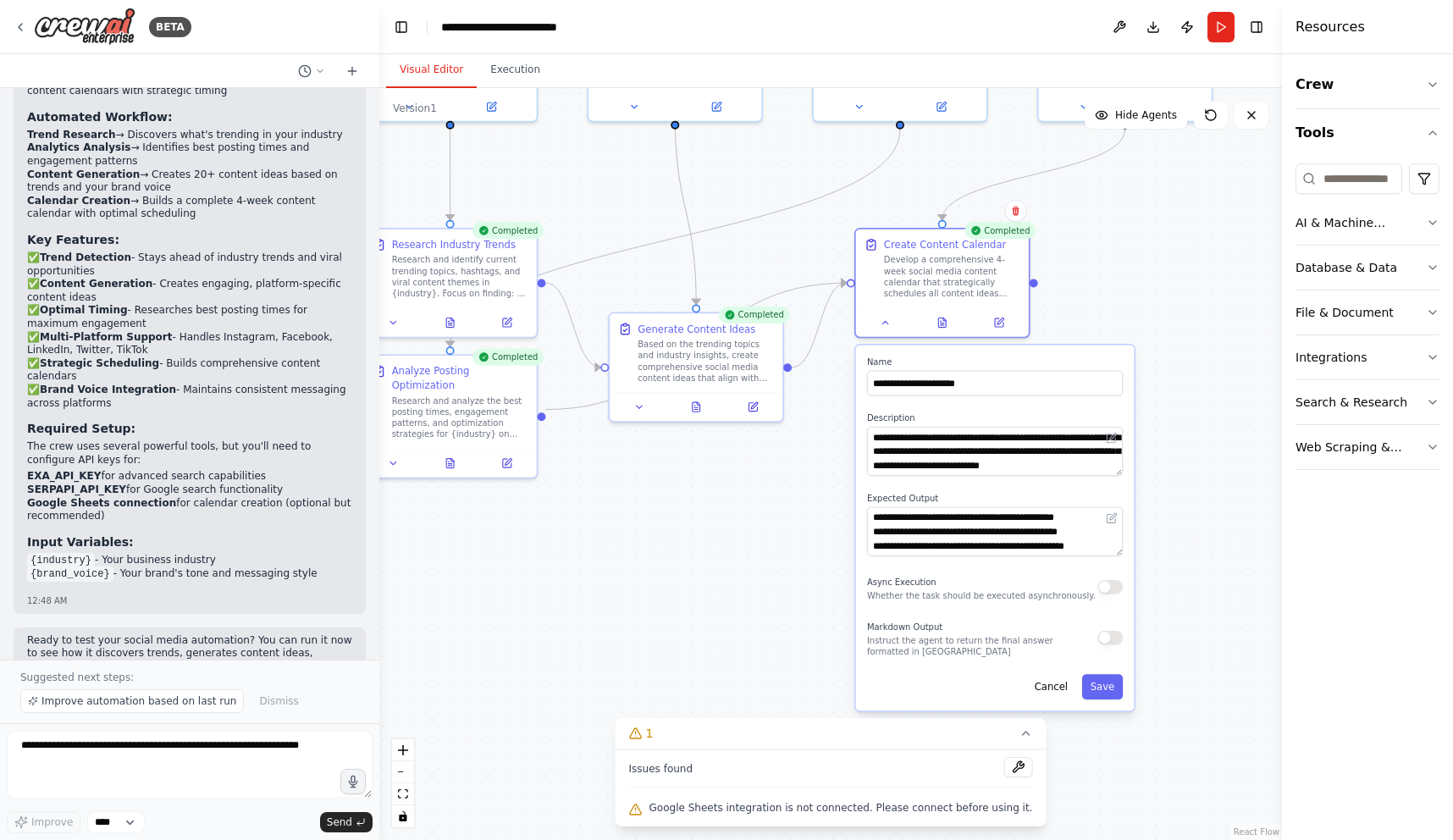
drag, startPoint x: 834, startPoint y: 624, endPoint x: 804, endPoint y: 455, distance: 171.6
click at [804, 455] on div ".deletable-edge-delete-btn { width: 20px; height: 20px; border: 0px solid #ffff…" at bounding box center [830, 464] width 903 height 752
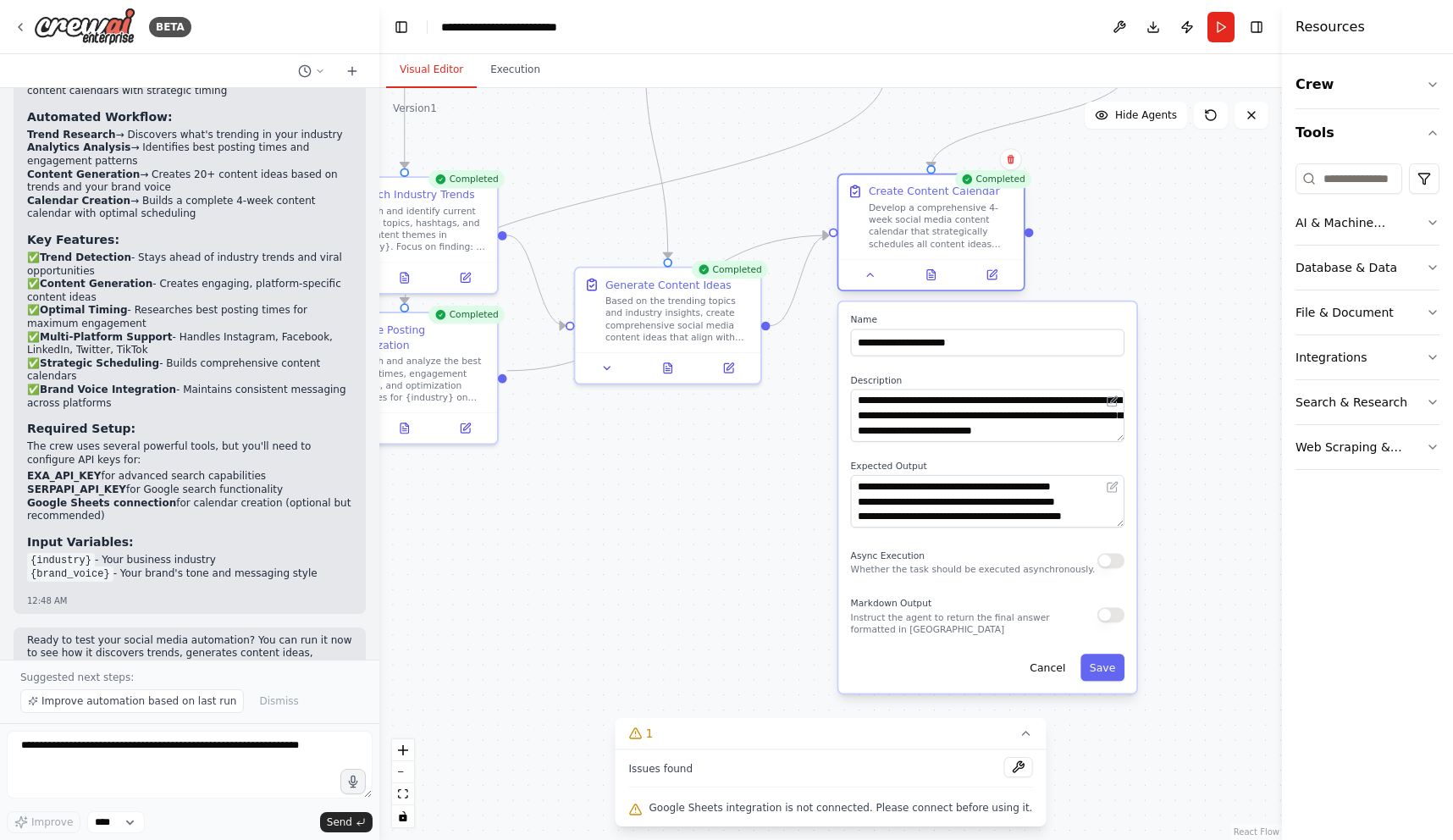
click at [868, 291] on div "**********" at bounding box center [931, 235] width 188 height 117
click at [875, 285] on div at bounding box center [931, 275] width 185 height 31
click at [875, 283] on button at bounding box center [870, 275] width 52 height 18
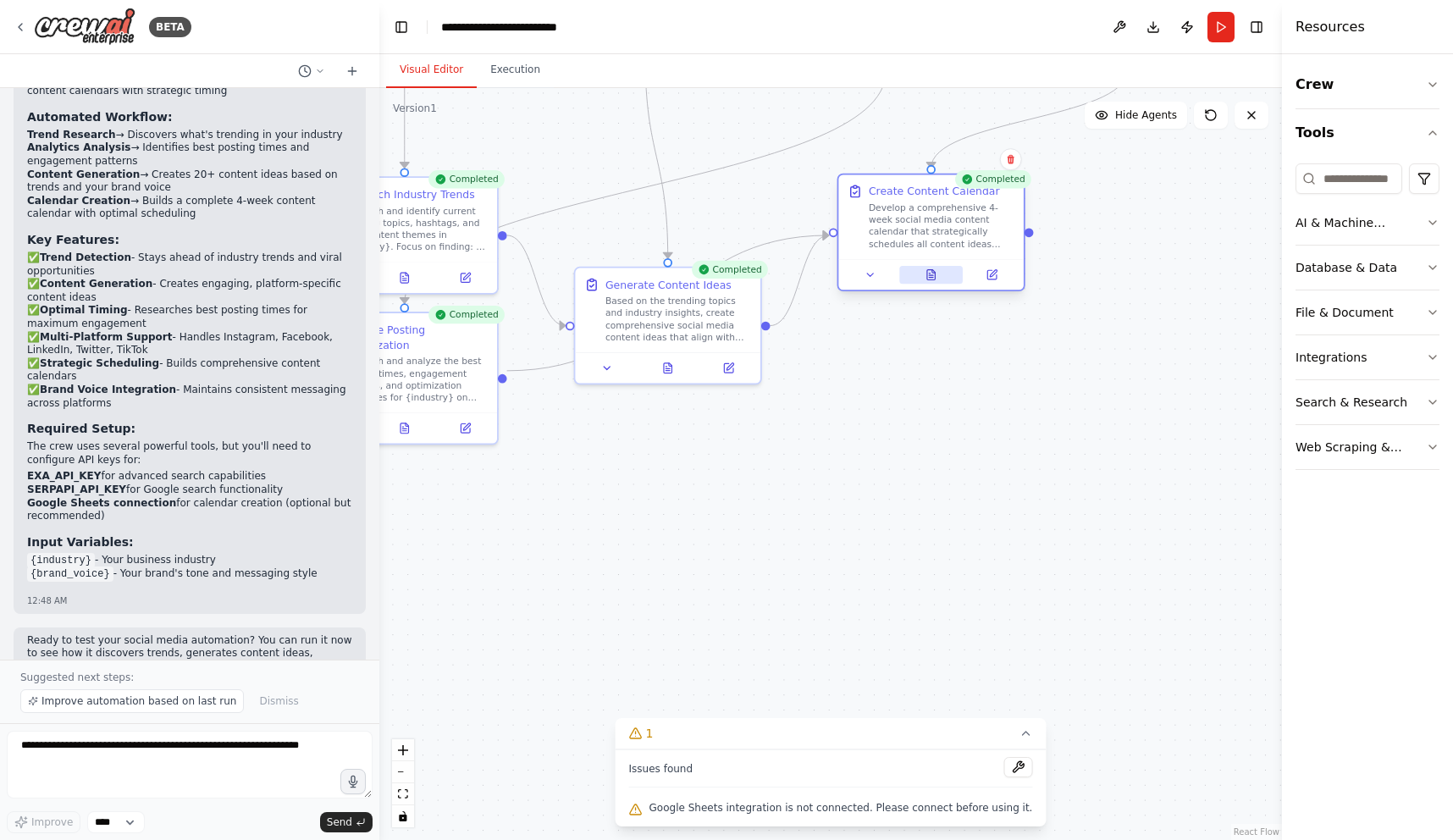
click at [939, 281] on button at bounding box center [931, 275] width 64 height 18
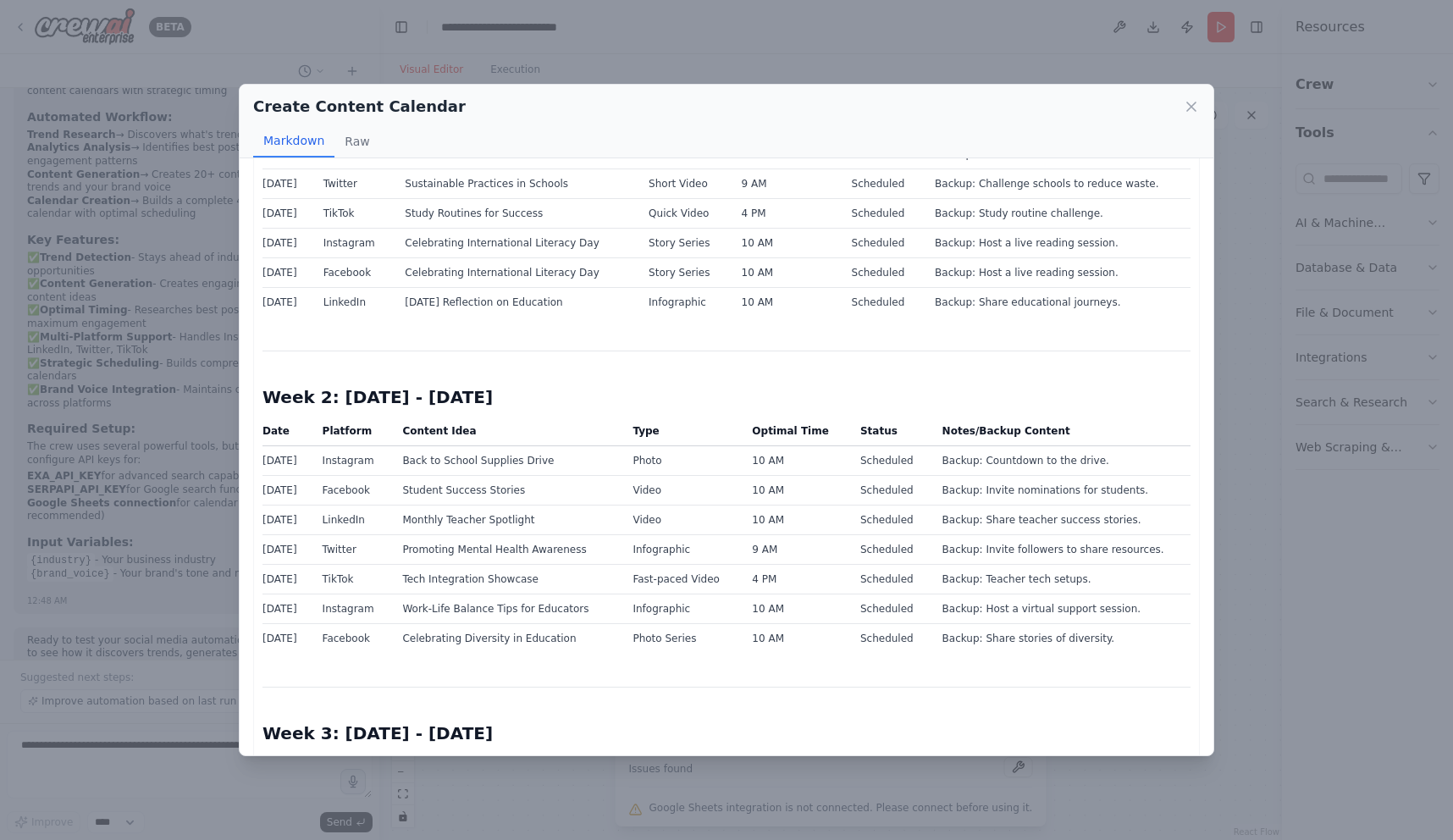
scroll to position [0, 0]
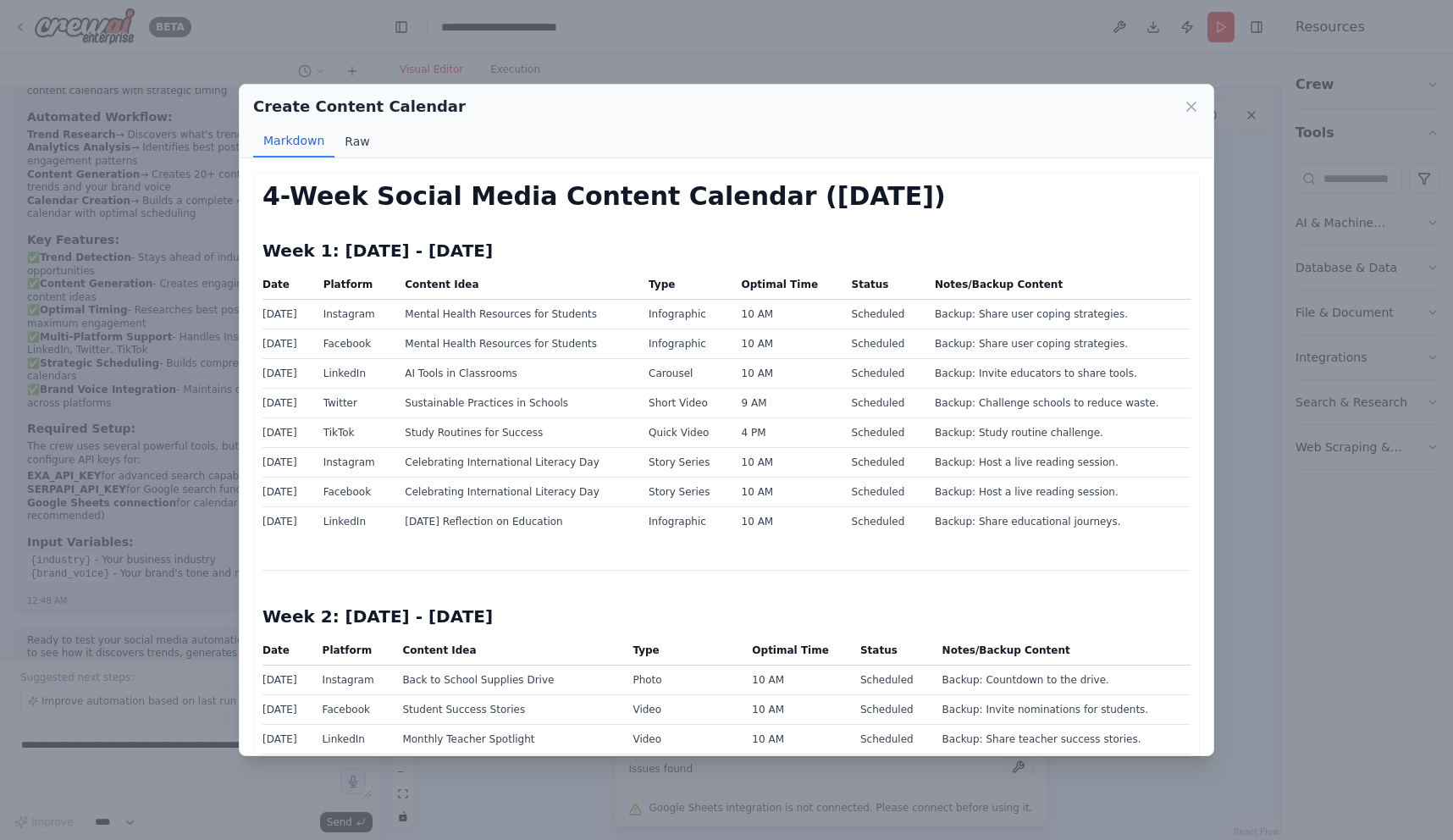
click at [355, 148] on button "Raw" at bounding box center [356, 141] width 45 height 32
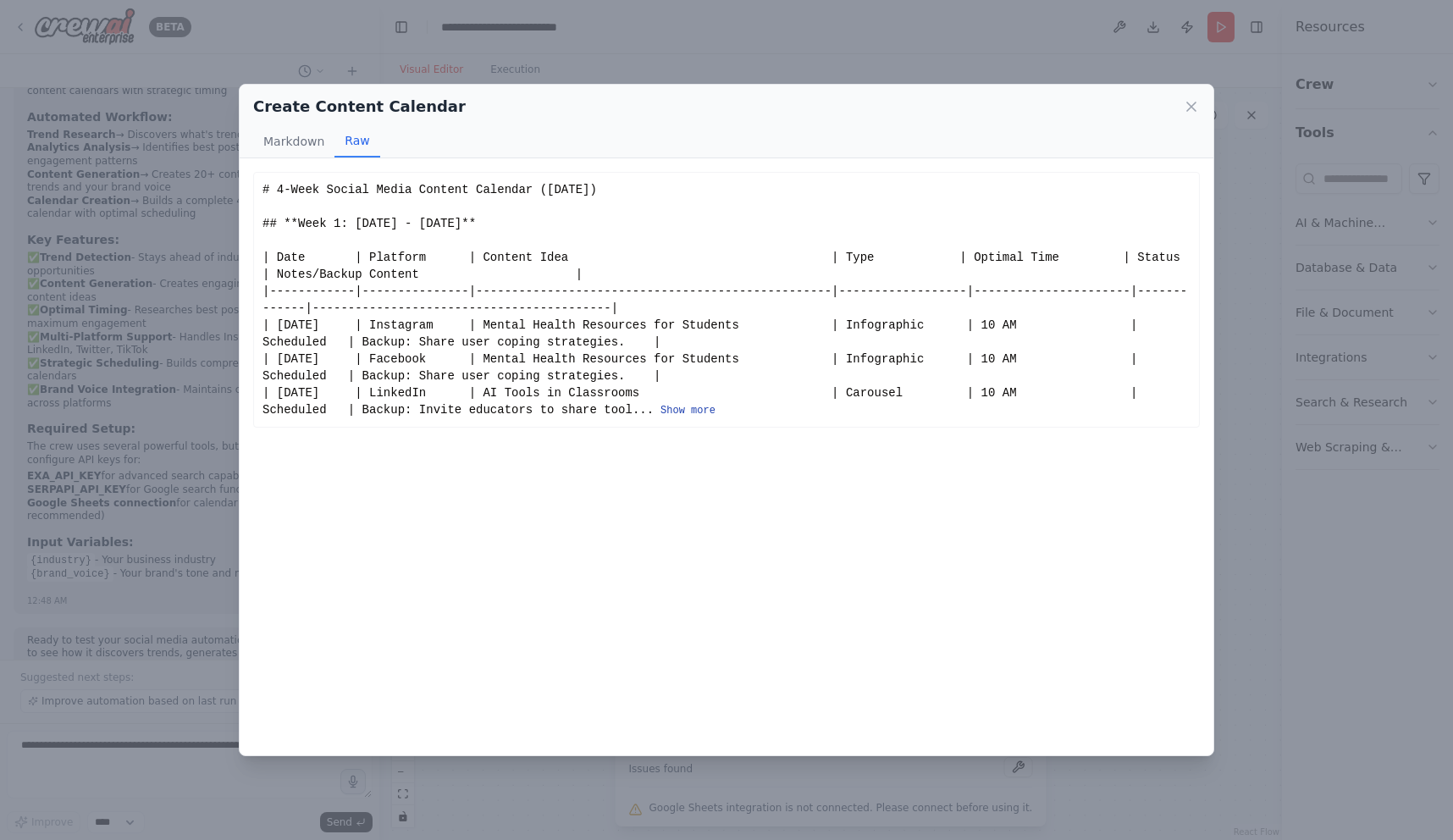
click at [685, 409] on button "Show more" at bounding box center [687, 410] width 55 height 14
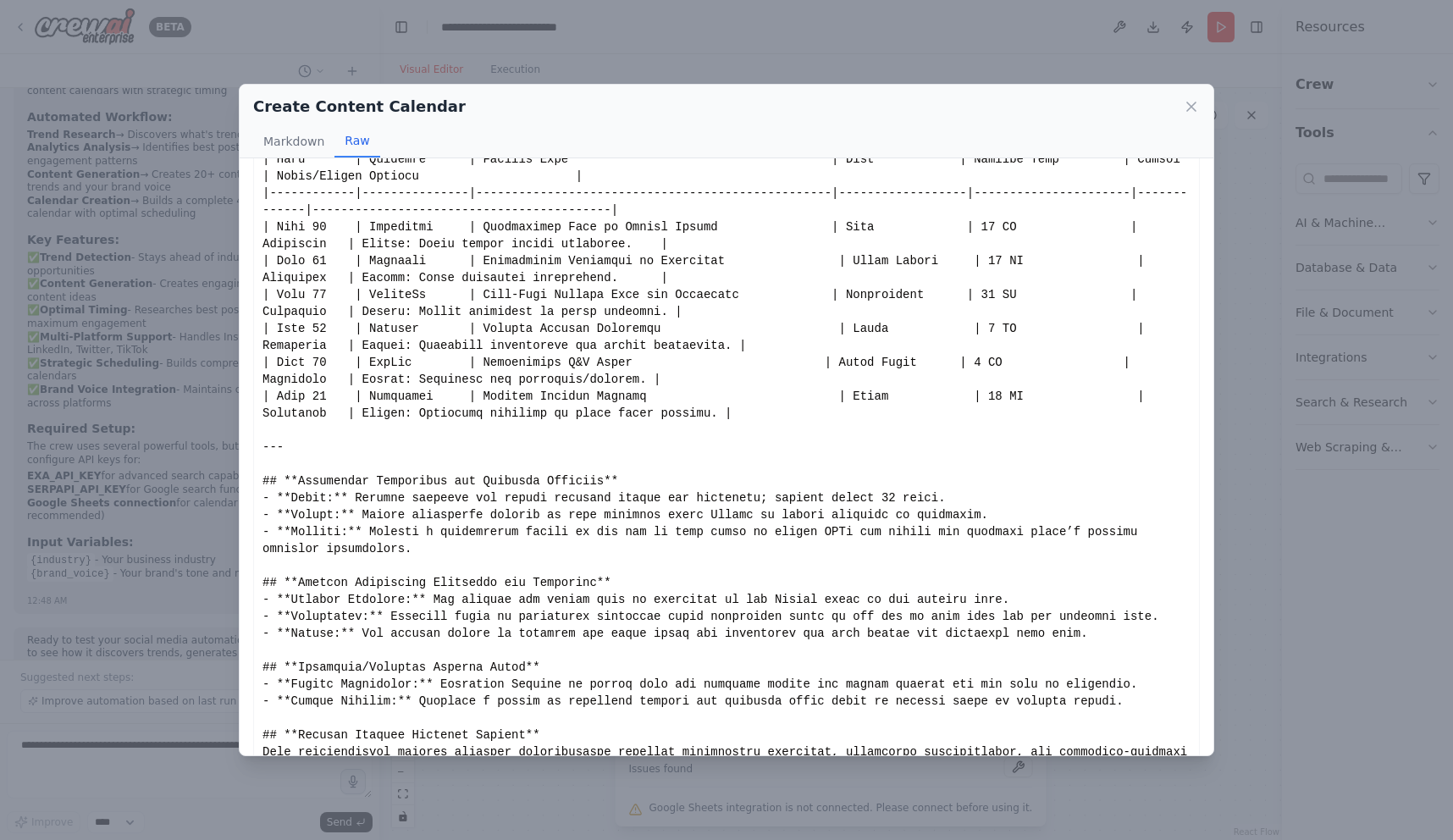
scroll to position [1515, 0]
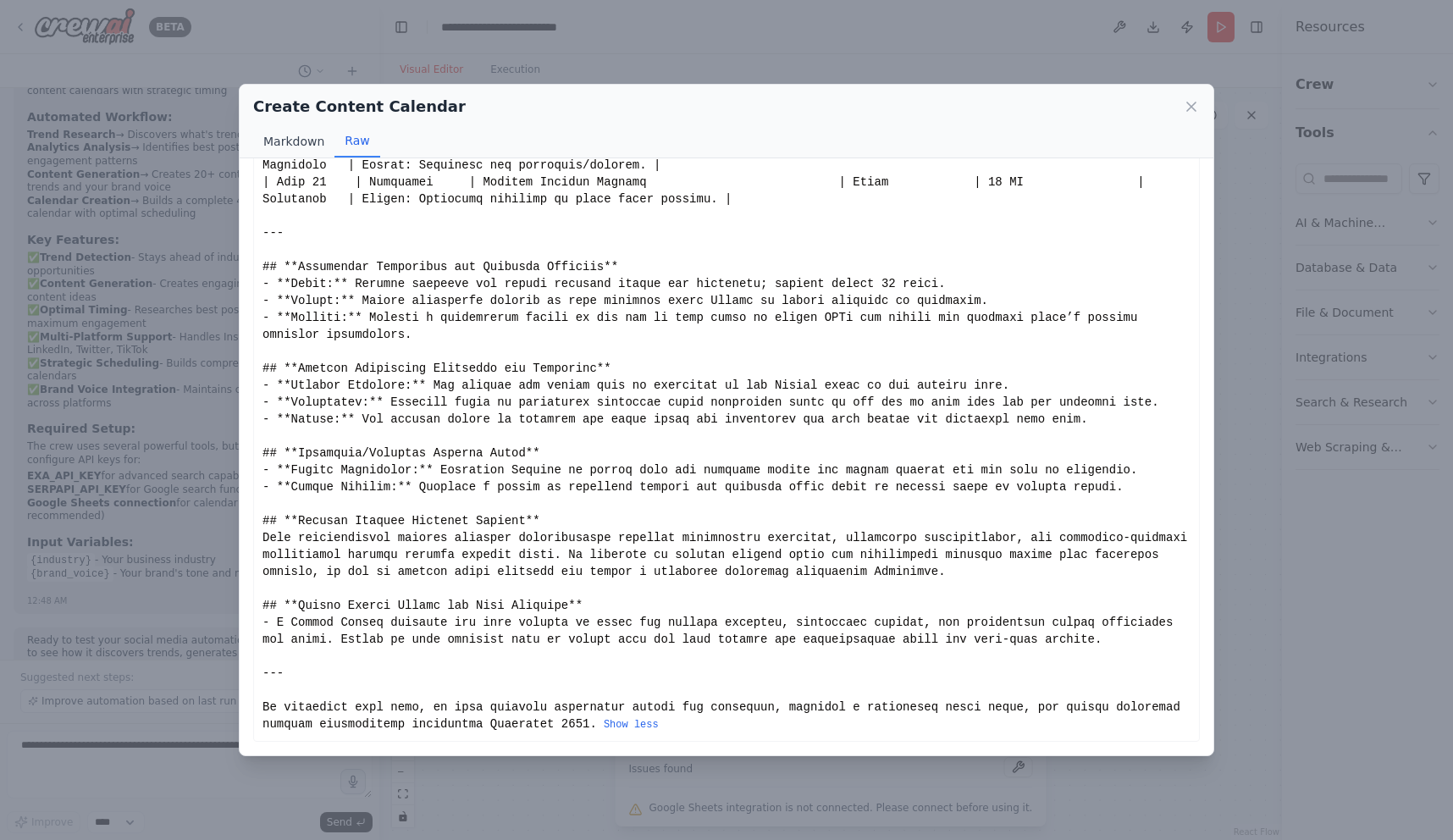
click at [302, 146] on button "Markdown" at bounding box center [293, 141] width 81 height 32
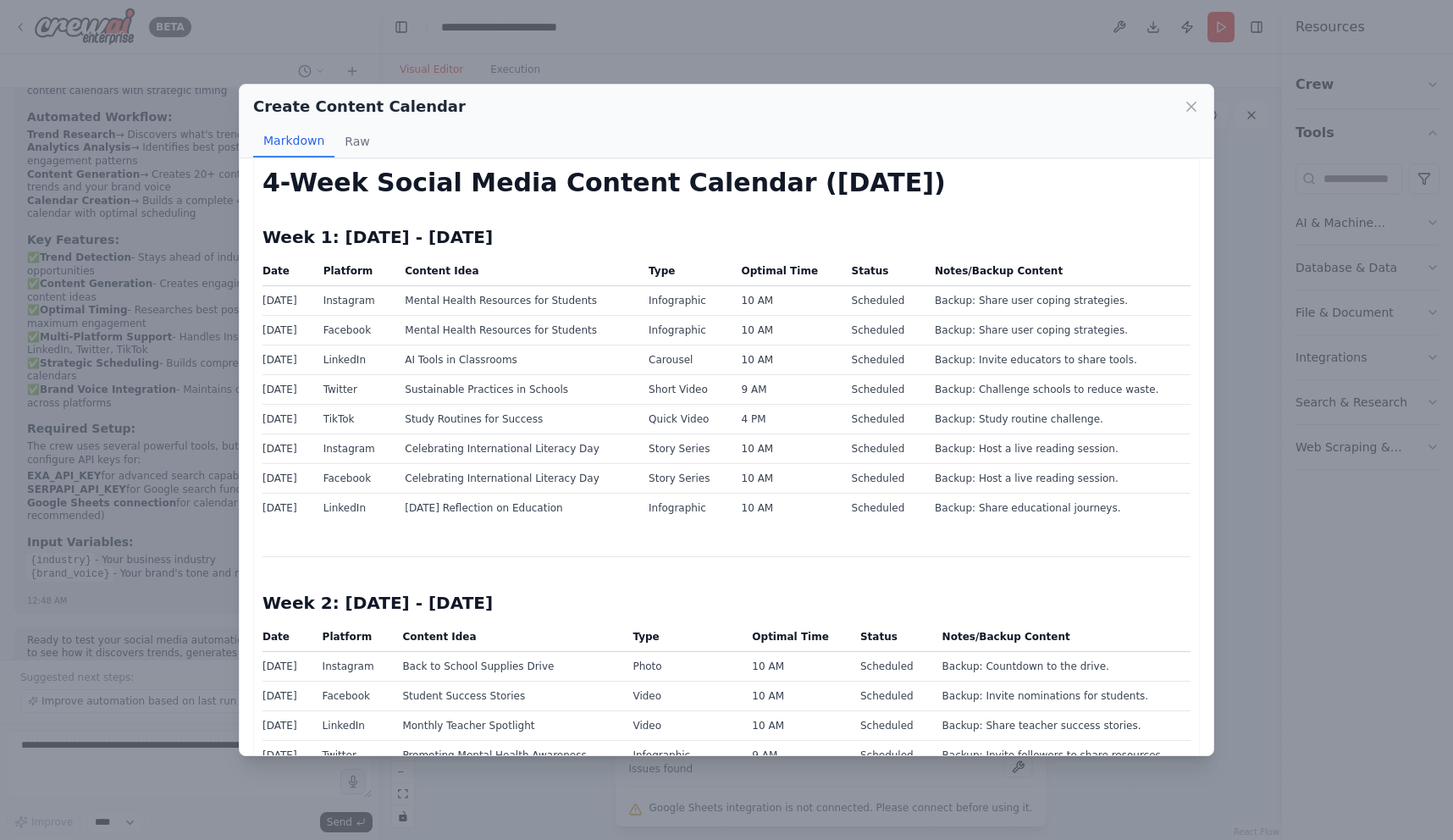
scroll to position [0, 0]
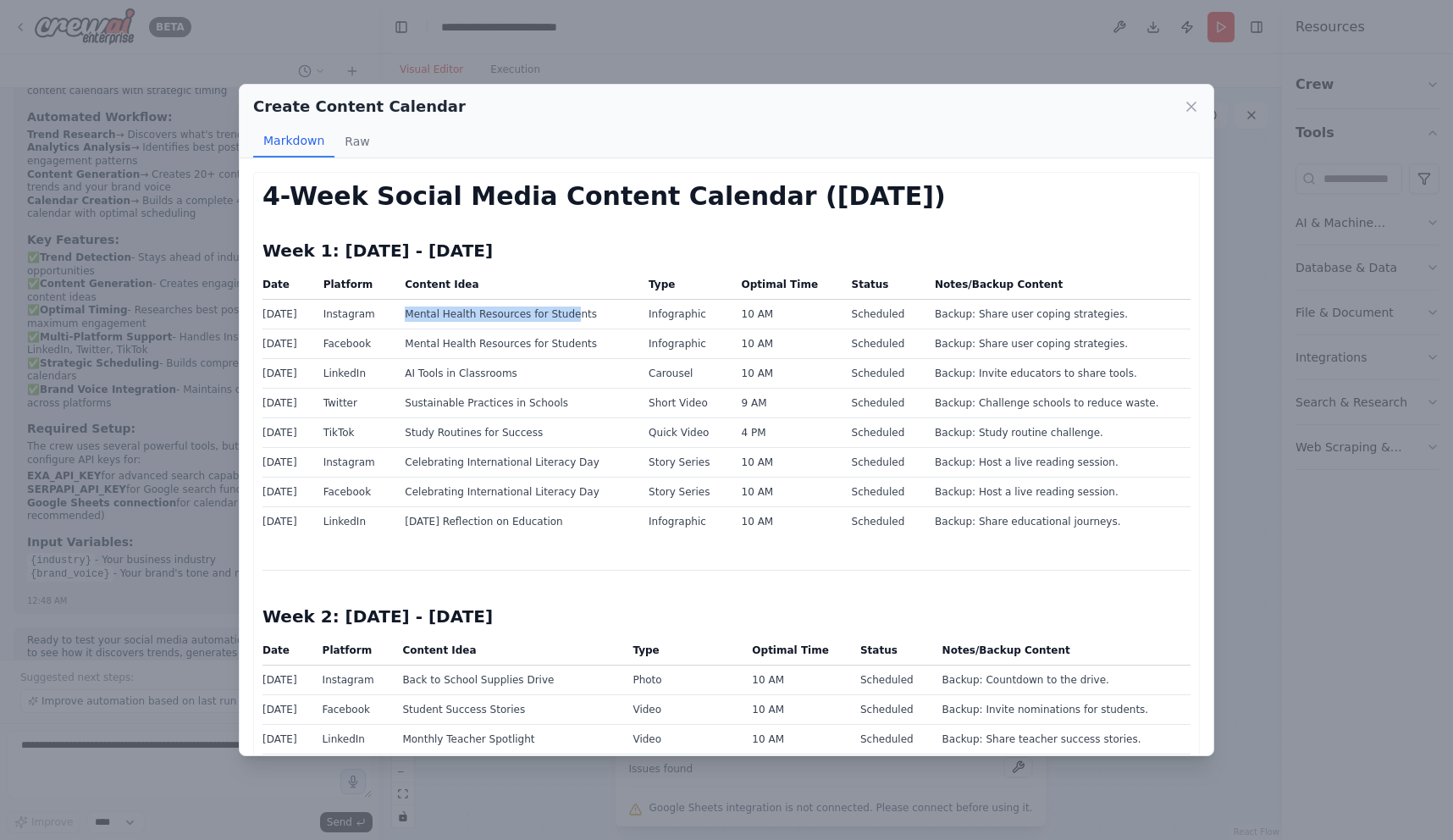
drag, startPoint x: 411, startPoint y: 314, endPoint x: 574, endPoint y: 313, distance: 163.0
click at [574, 314] on td "Mental Health Resources for Students" at bounding box center [516, 315] width 244 height 30
click at [628, 325] on td "Mental Health Resources for Students" at bounding box center [516, 315] width 244 height 30
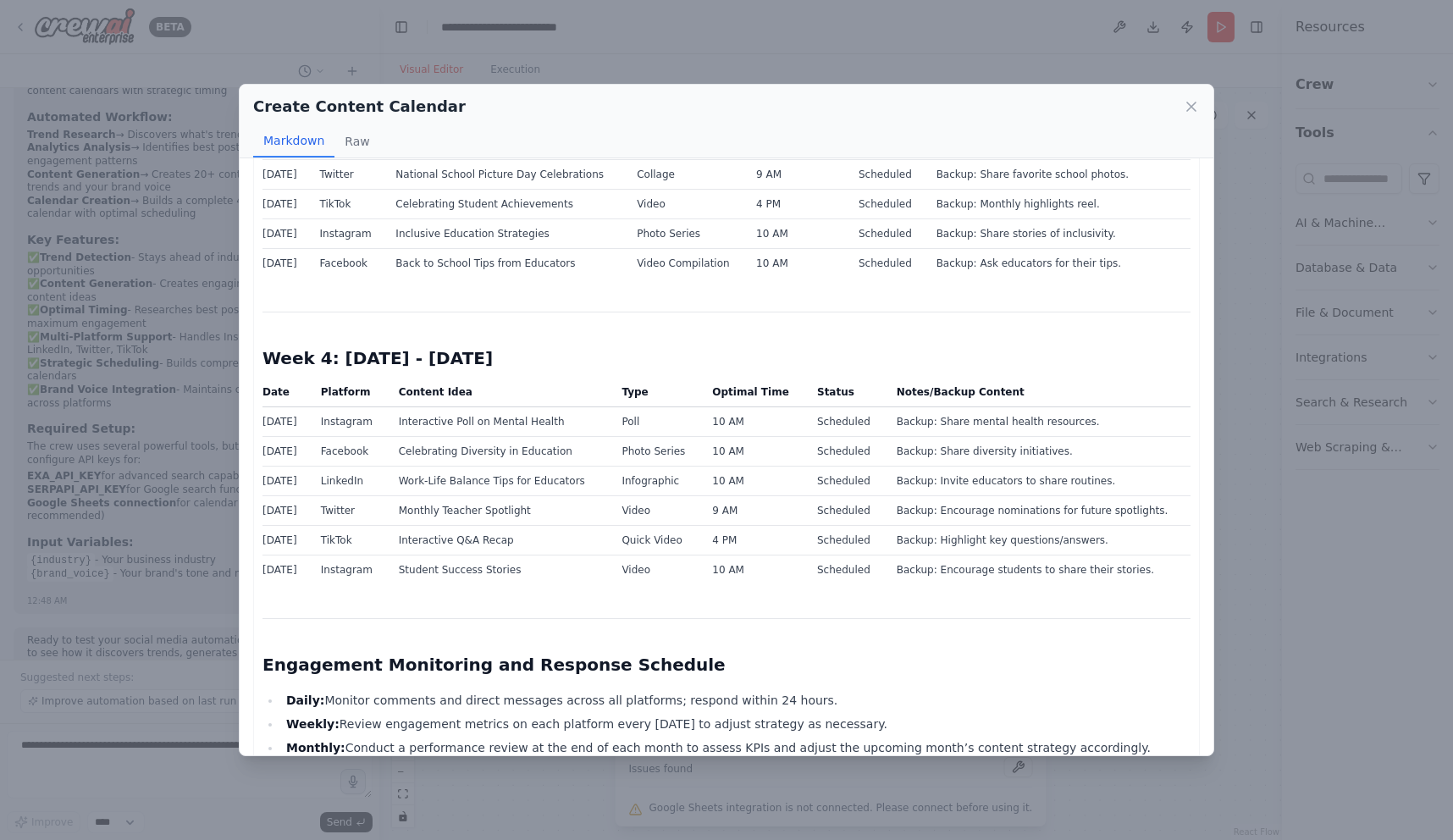
scroll to position [1535, 0]
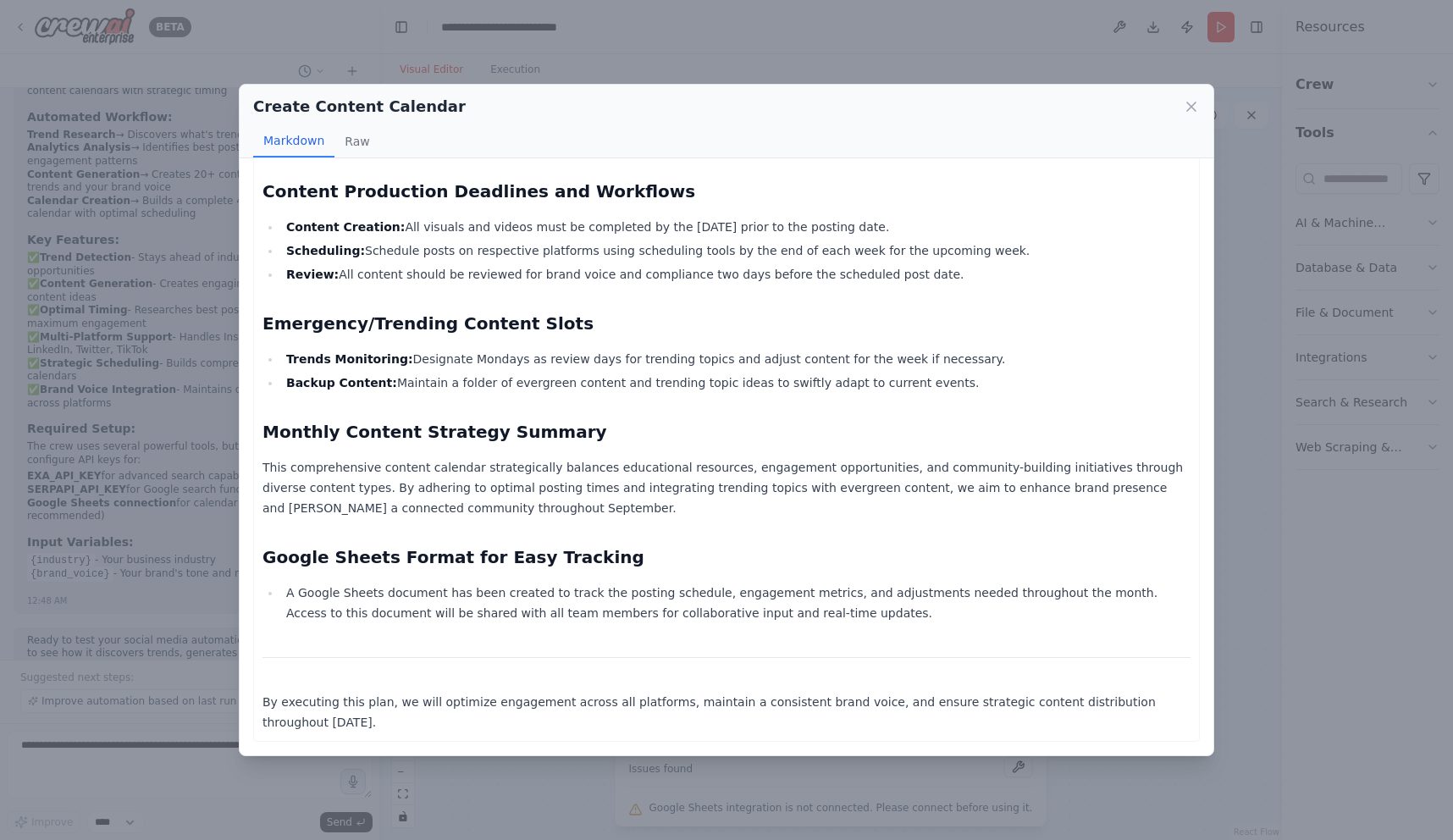
click at [192, 241] on div "Create Content Calendar Markdown Raw 4-Week Social Media Content Calendar (Sept…" at bounding box center [726, 420] width 1453 height 840
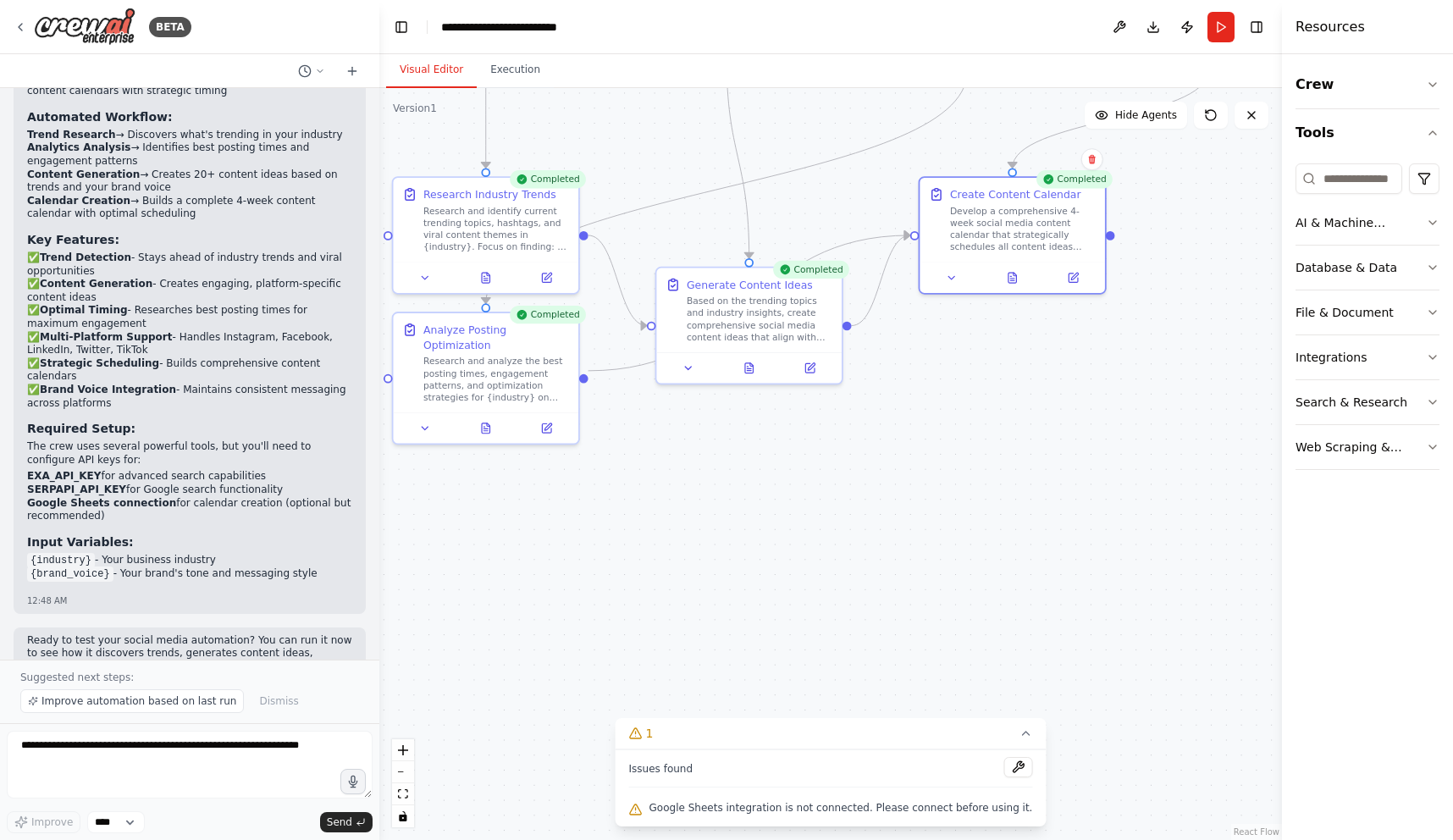
drag, startPoint x: 596, startPoint y: 474, endPoint x: 717, endPoint y: 473, distance: 121.0
click at [718, 473] on div ".deletable-edge-delete-btn { width: 20px; height: 20px; border: 0px solid #ffff…" at bounding box center [830, 464] width 903 height 752
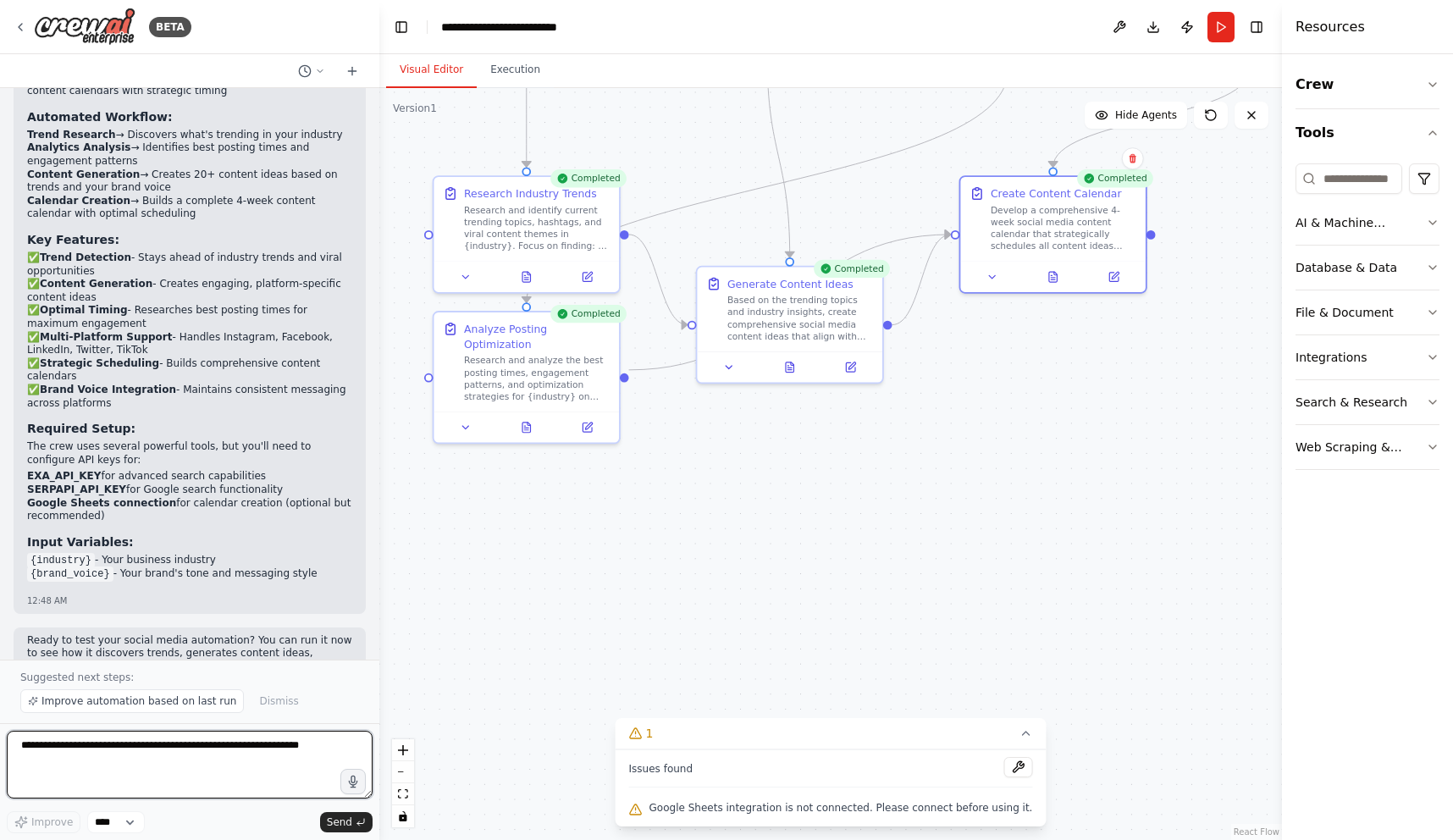
click at [186, 764] on textarea at bounding box center [189, 765] width 366 height 68
type textarea "*"
type textarea "*********"
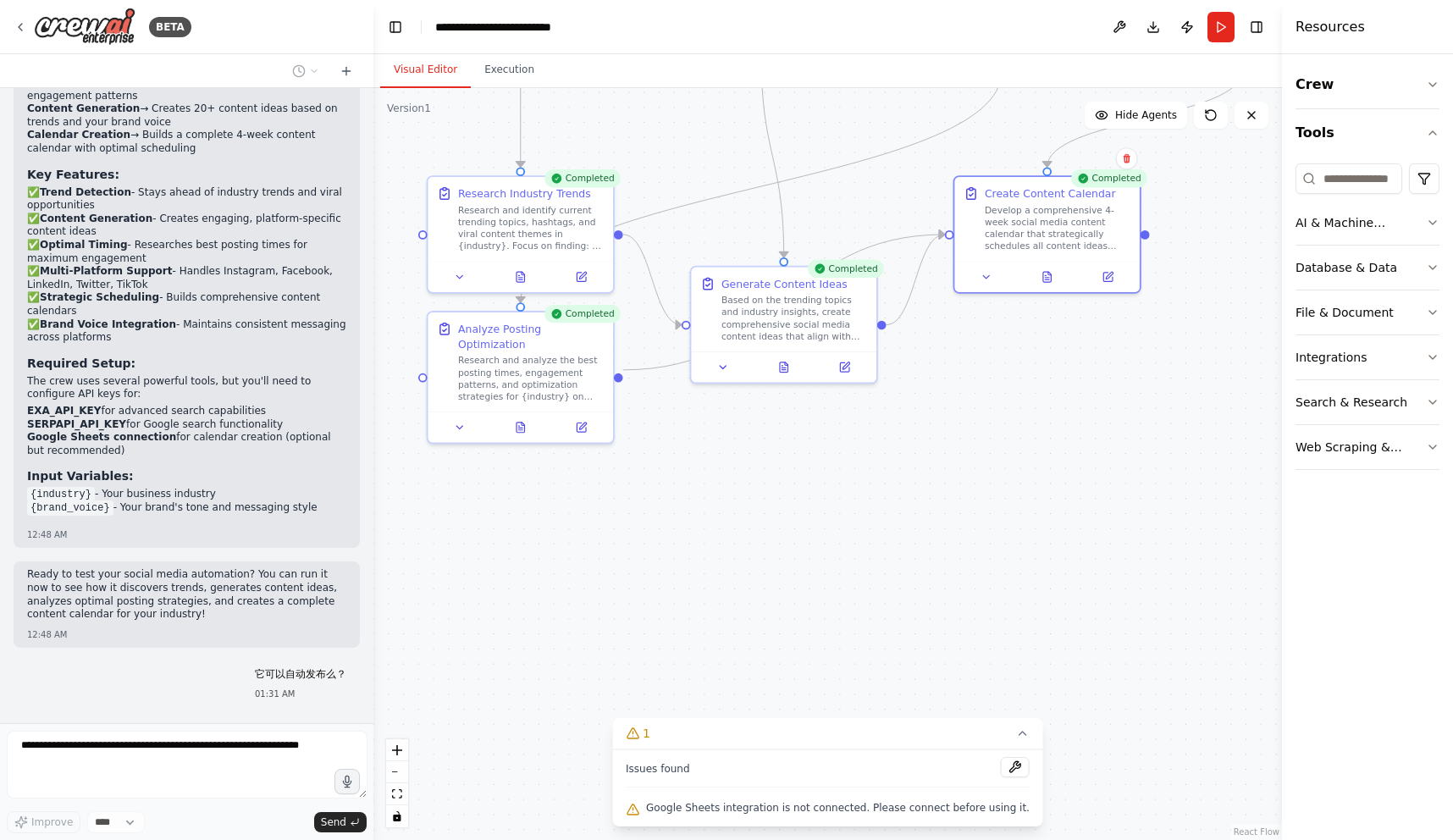
scroll to position [2426, 0]
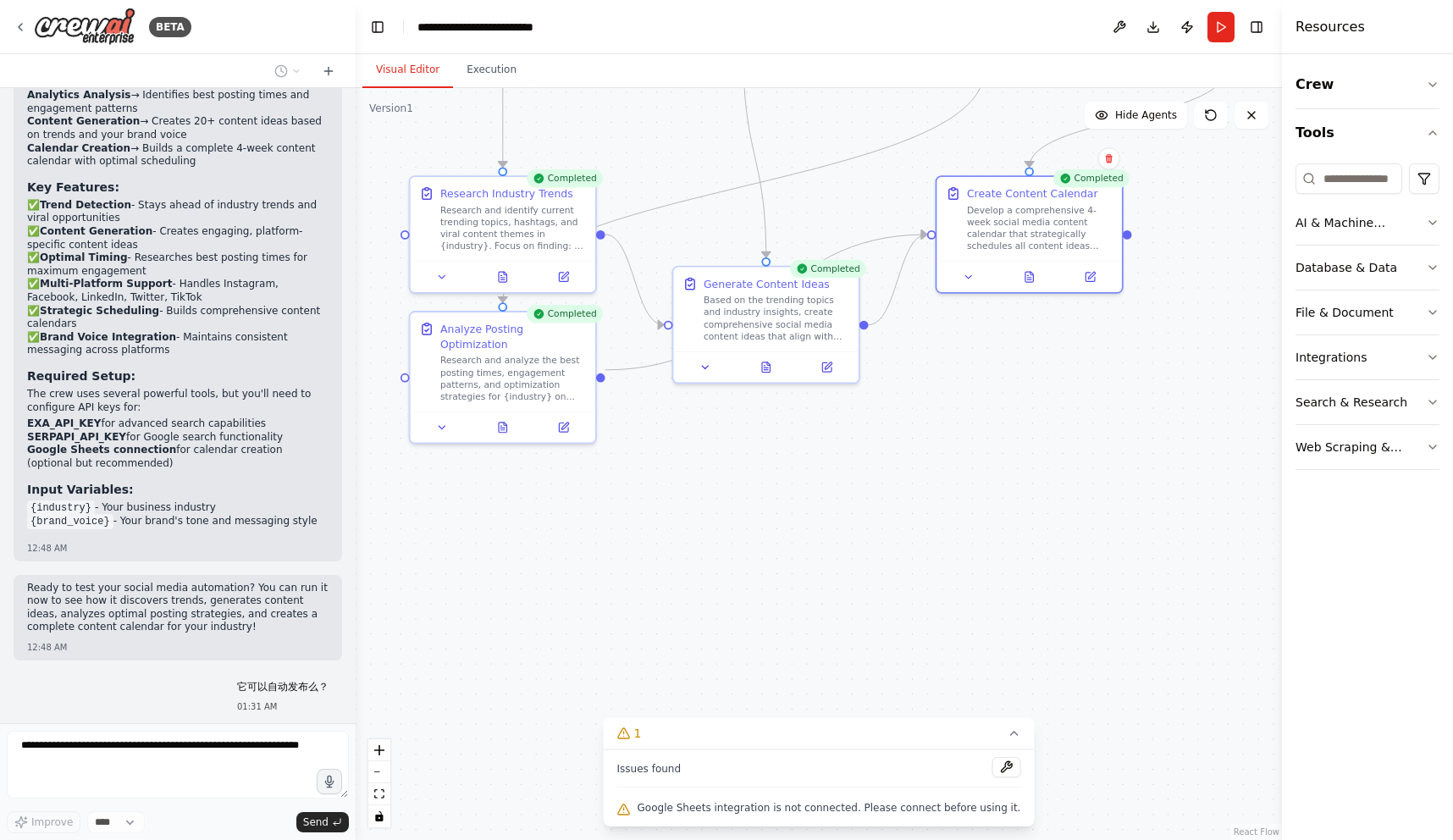
drag, startPoint x: 377, startPoint y: 578, endPoint x: 356, endPoint y: 581, distance: 21.2
click at [356, 581] on div "BETA Create a crew that schedules and publishes social media content across mul…" at bounding box center [726, 420] width 1453 height 840
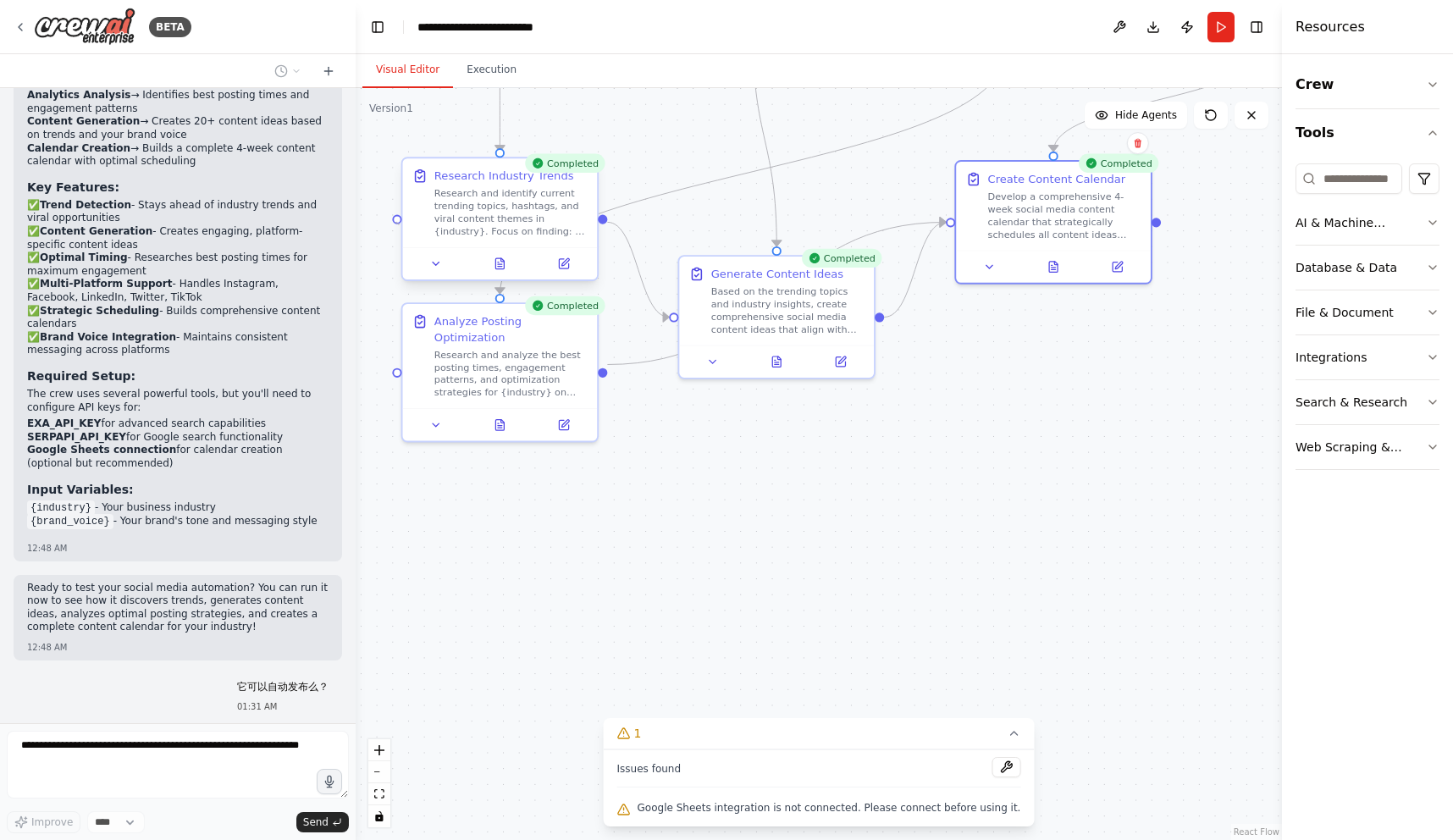
click at [398, 225] on div ".deletable-edge-delete-btn { width: 20px; height: 20px; border: 0px solid #ffff…" at bounding box center [818, 464] width 927 height 752
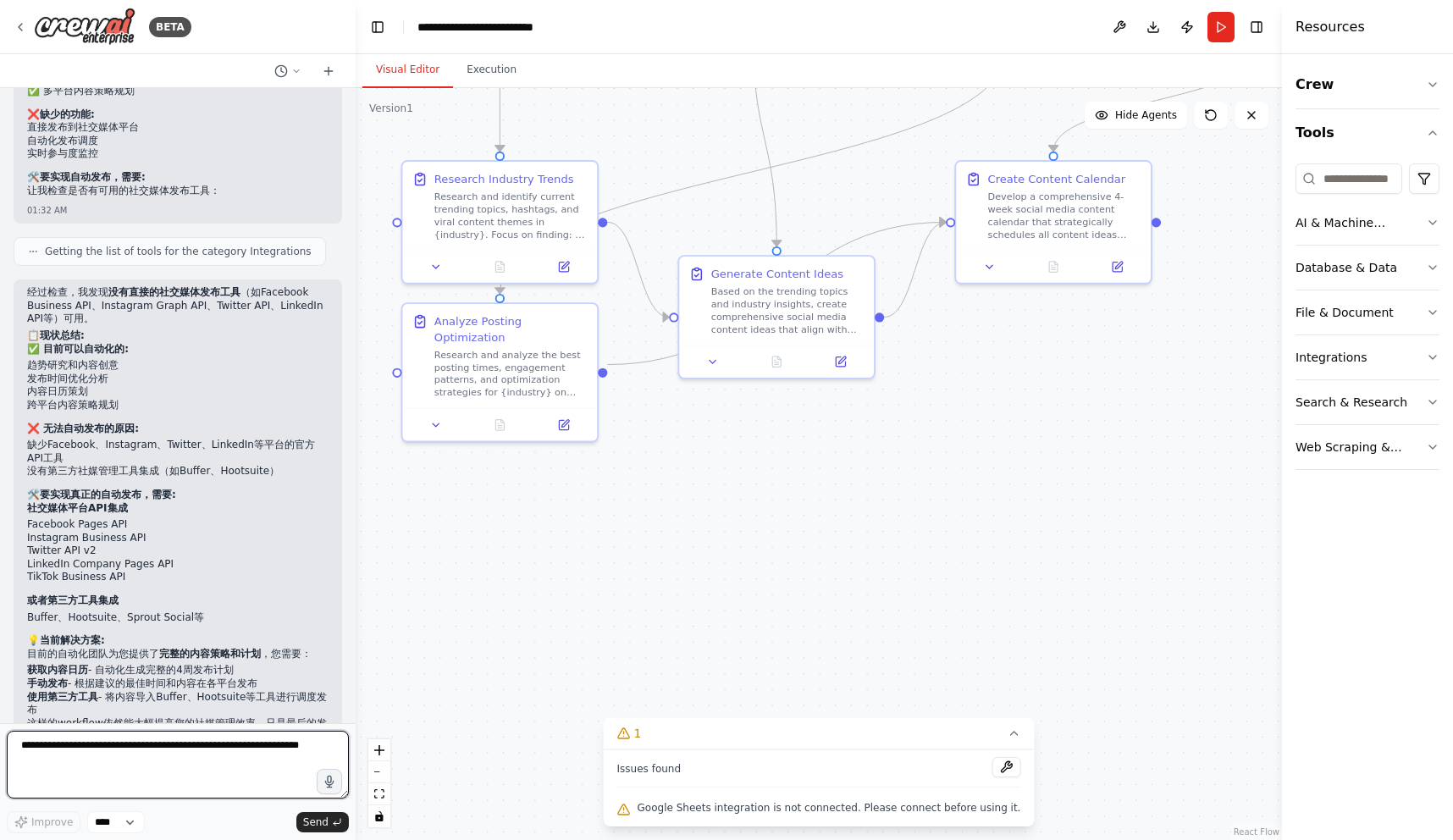
scroll to position [3201, 0]
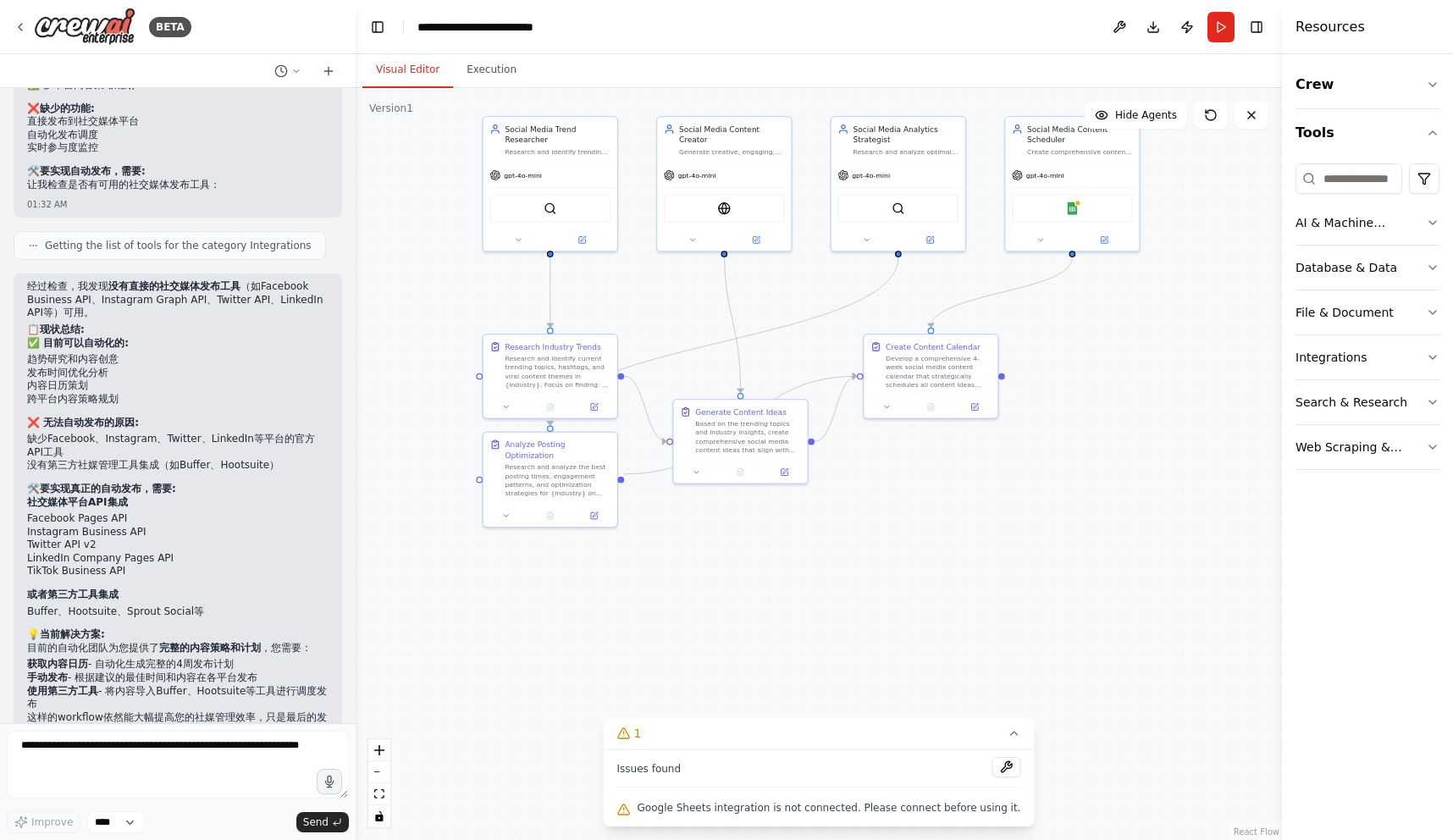
drag, startPoint x: 696, startPoint y: 135, endPoint x: 695, endPoint y: 315, distance: 180.0
click at [695, 315] on div ".deletable-edge-delete-btn { width: 20px; height: 20px; border: 0px solid #ffff…" at bounding box center [818, 464] width 927 height 752
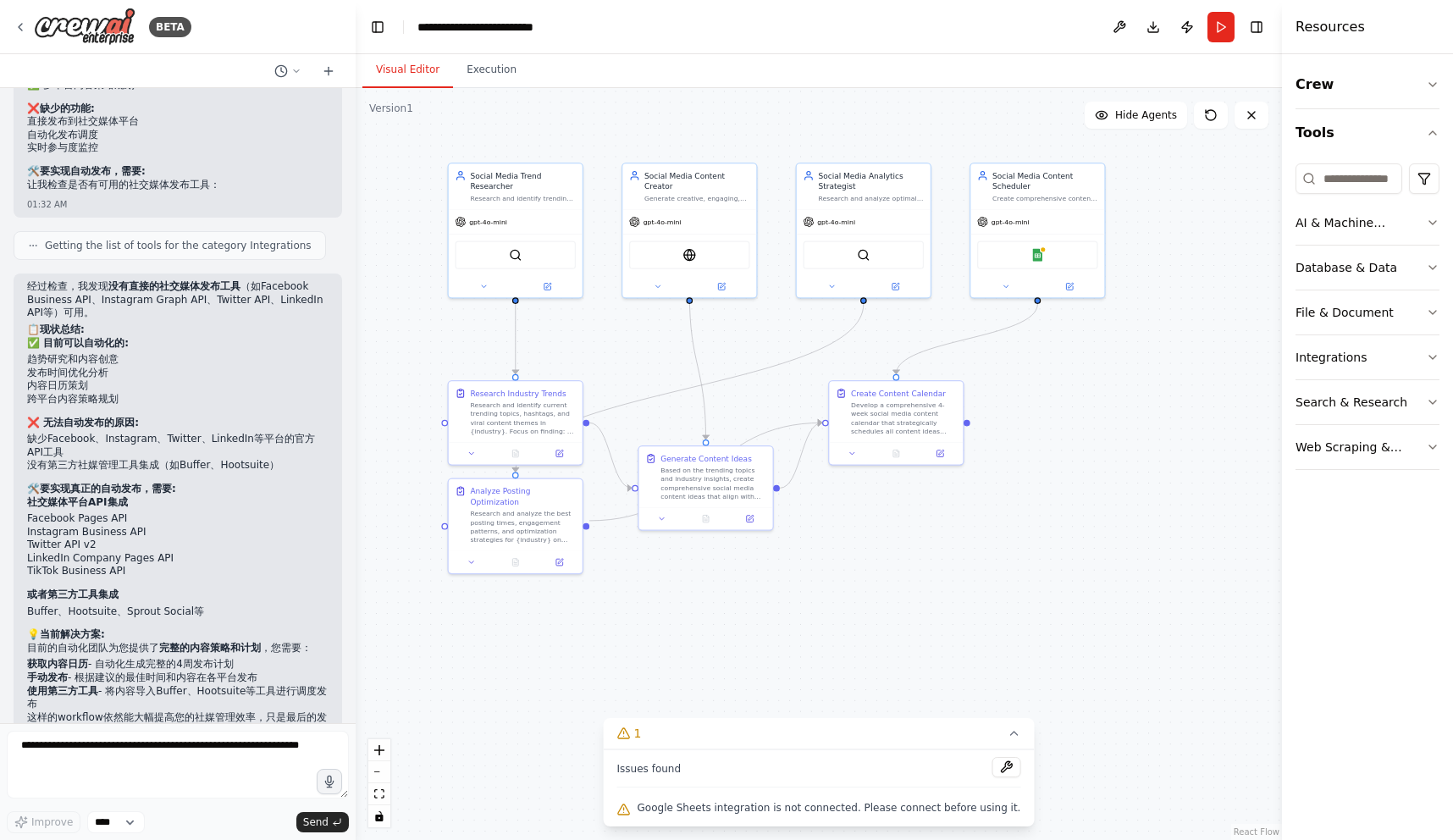
drag, startPoint x: 694, startPoint y: 337, endPoint x: 645, endPoint y: 393, distance: 74.4
click at [646, 393] on div ".deletable-edge-delete-btn { width: 20px; height: 20px; border: 0px solid #ffff…" at bounding box center [818, 464] width 927 height 752
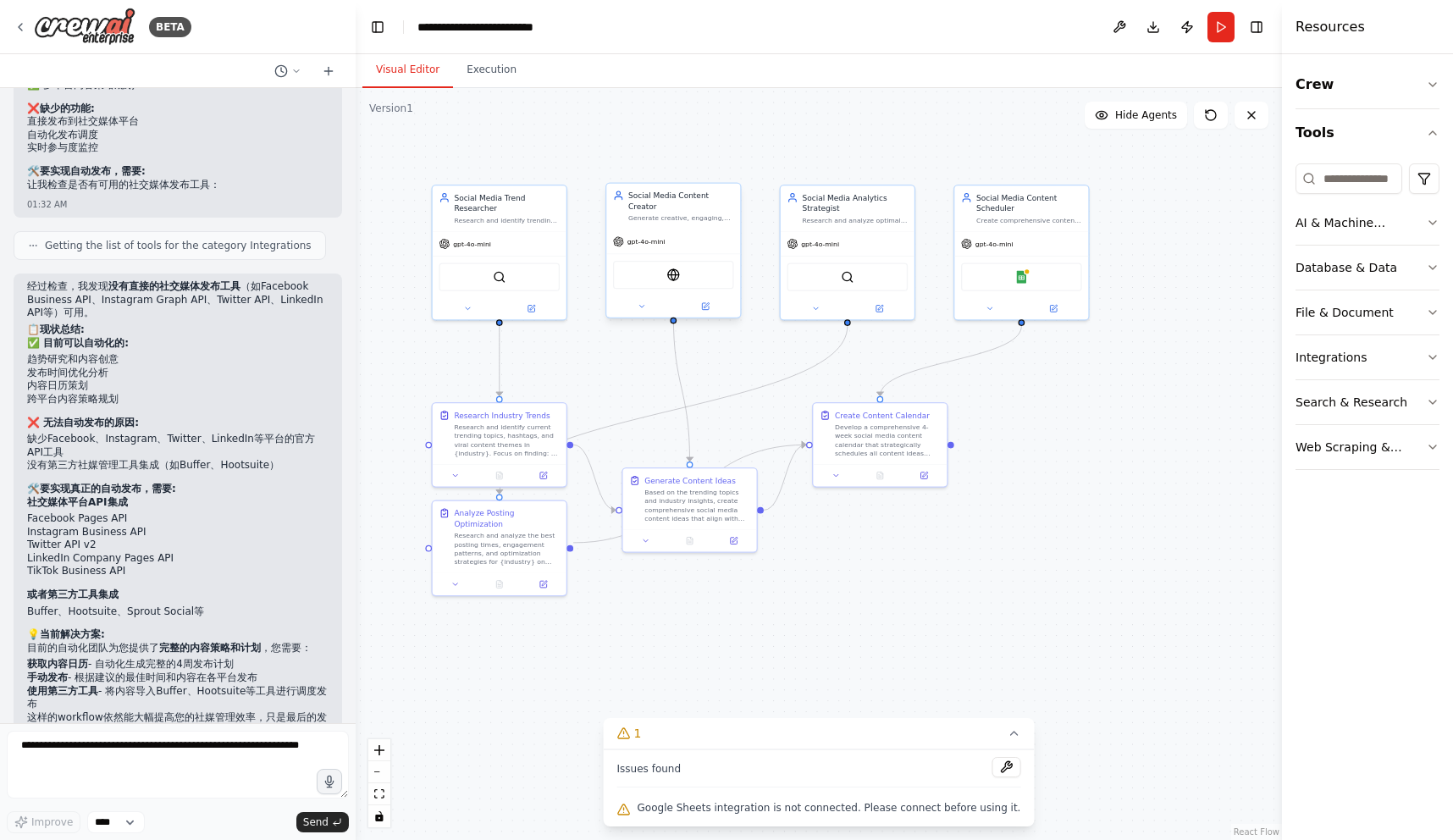
click at [682, 270] on div "EXASearchTool" at bounding box center [673, 275] width 121 height 28
click at [696, 241] on div "gpt-4o-mini" at bounding box center [673, 241] width 134 height 24
click at [683, 240] on div "gpt-4o-mini" at bounding box center [673, 241] width 134 height 24
click at [734, 538] on icon at bounding box center [736, 538] width 5 height 5
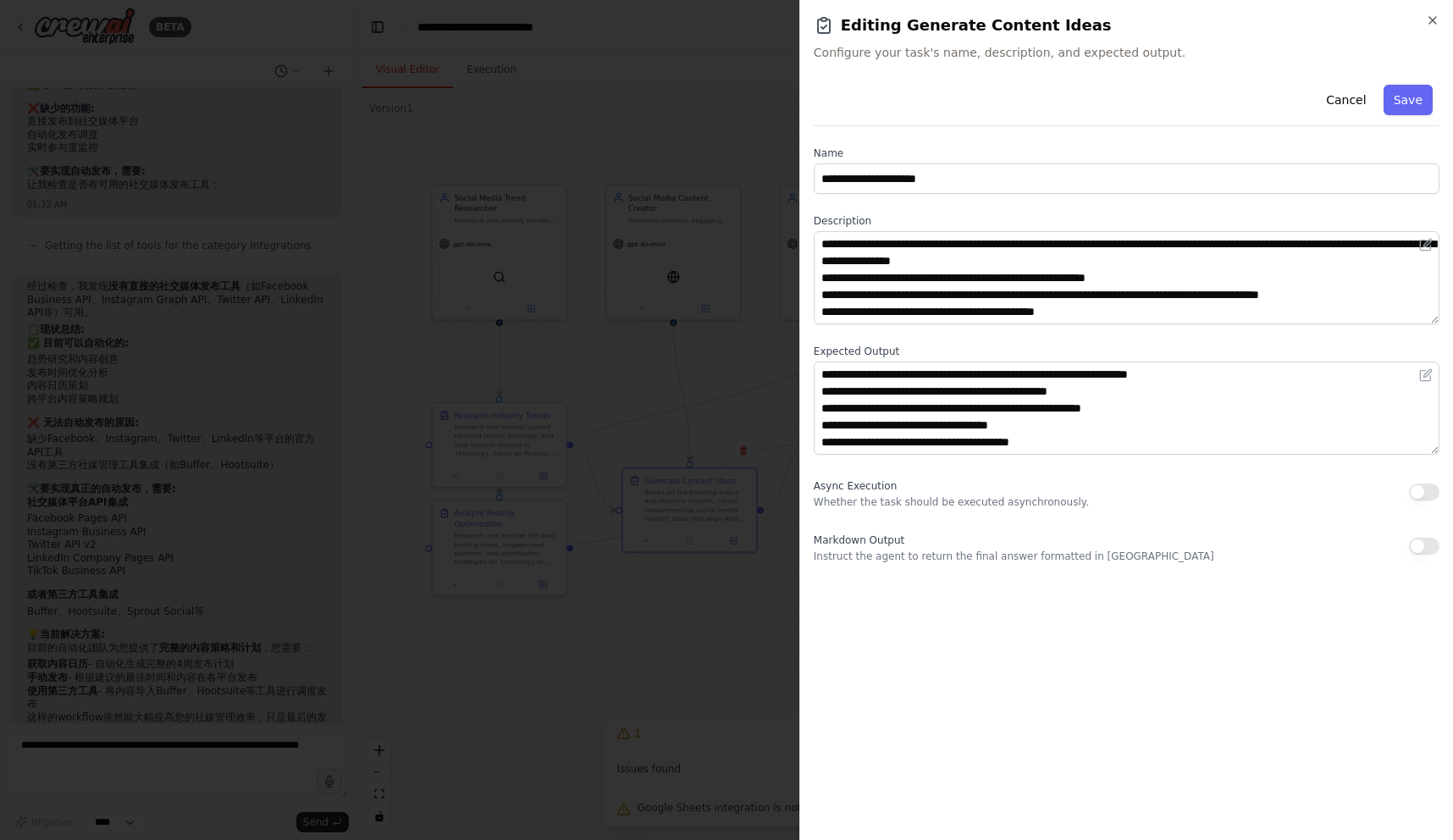
click at [701, 385] on div at bounding box center [726, 420] width 1453 height 840
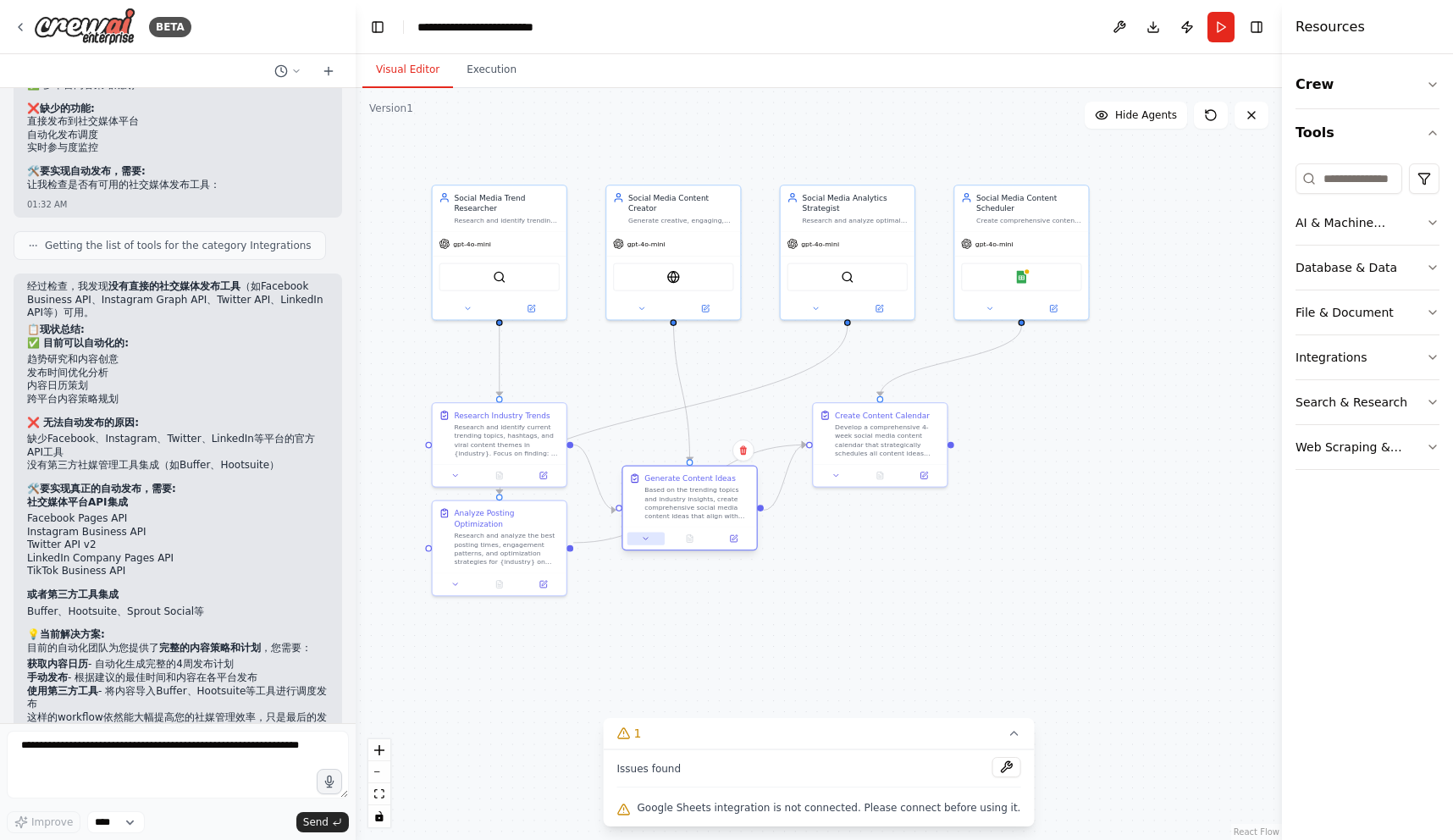
click at [655, 540] on button at bounding box center [646, 538] width 37 height 13
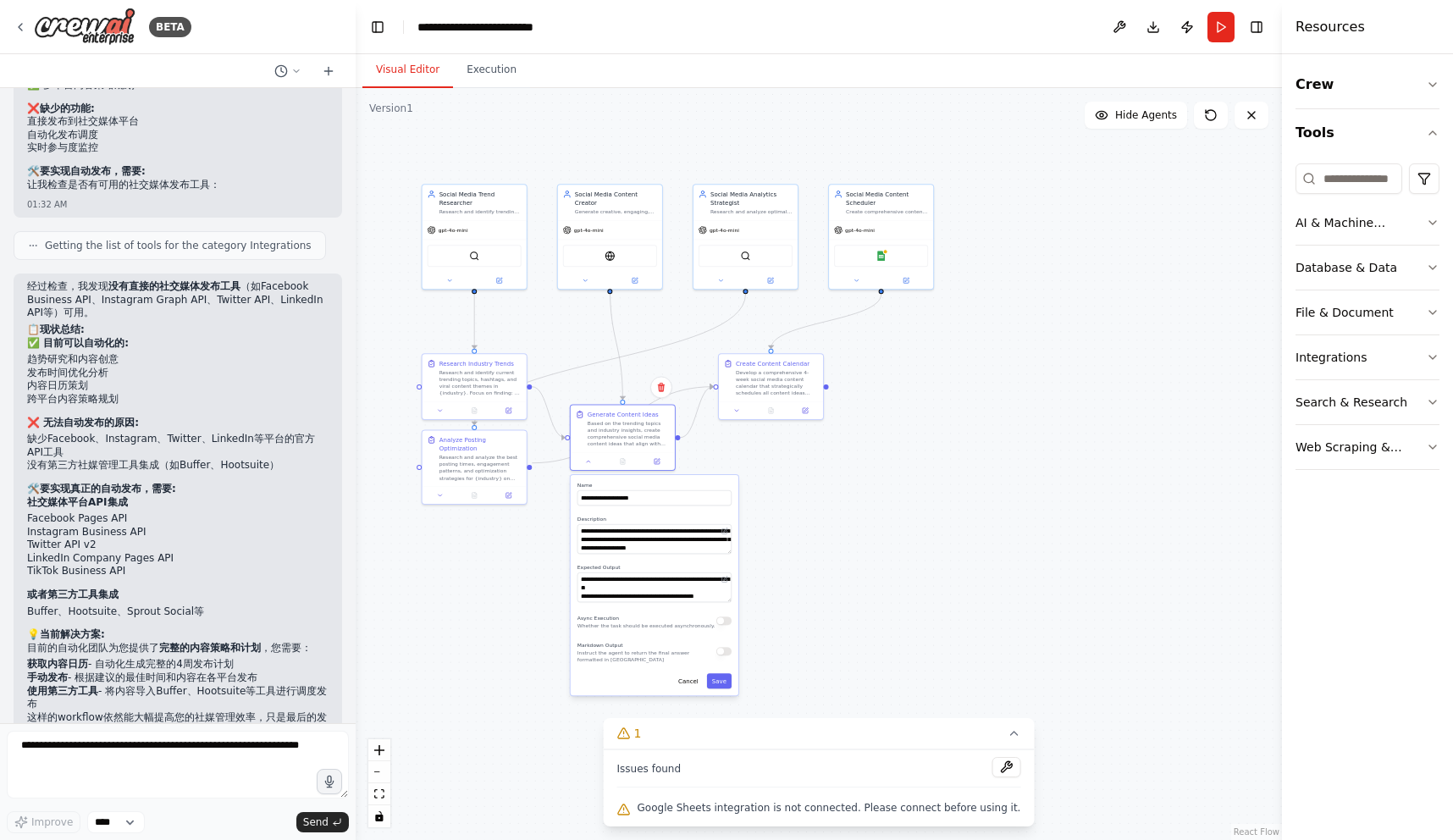
drag, startPoint x: 709, startPoint y: 260, endPoint x: 643, endPoint y: 167, distance: 114.0
click at [643, 167] on div ".deletable-edge-delete-btn { width: 20px; height: 20px; border: 0px solid #ffff…" at bounding box center [818, 464] width 927 height 752
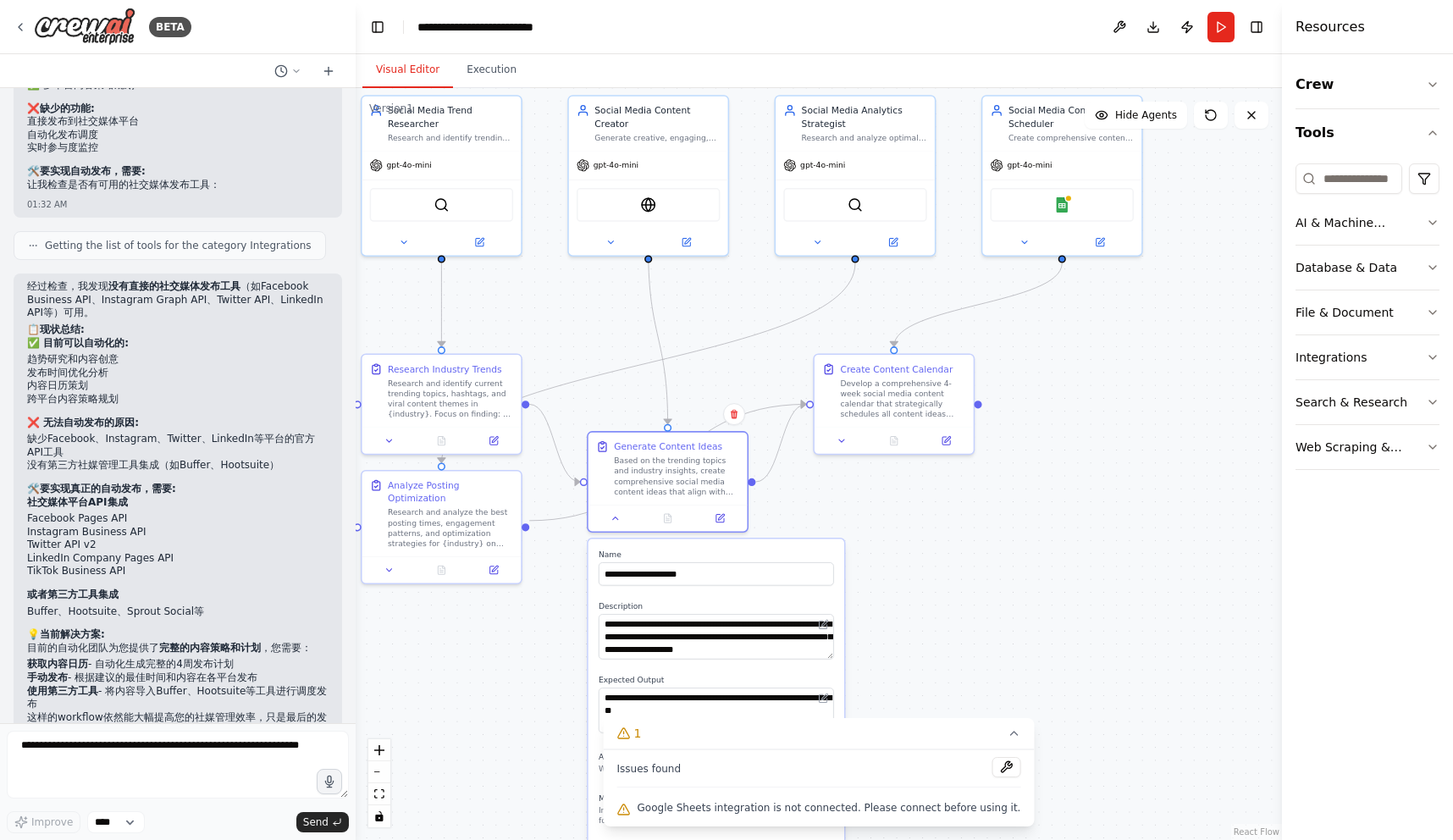
drag, startPoint x: 906, startPoint y: 339, endPoint x: 1082, endPoint y: 330, distance: 176.2
click at [1082, 330] on div ".deletable-edge-delete-btn { width: 20px; height: 20px; border: 0px solid #ffff…" at bounding box center [818, 464] width 927 height 752
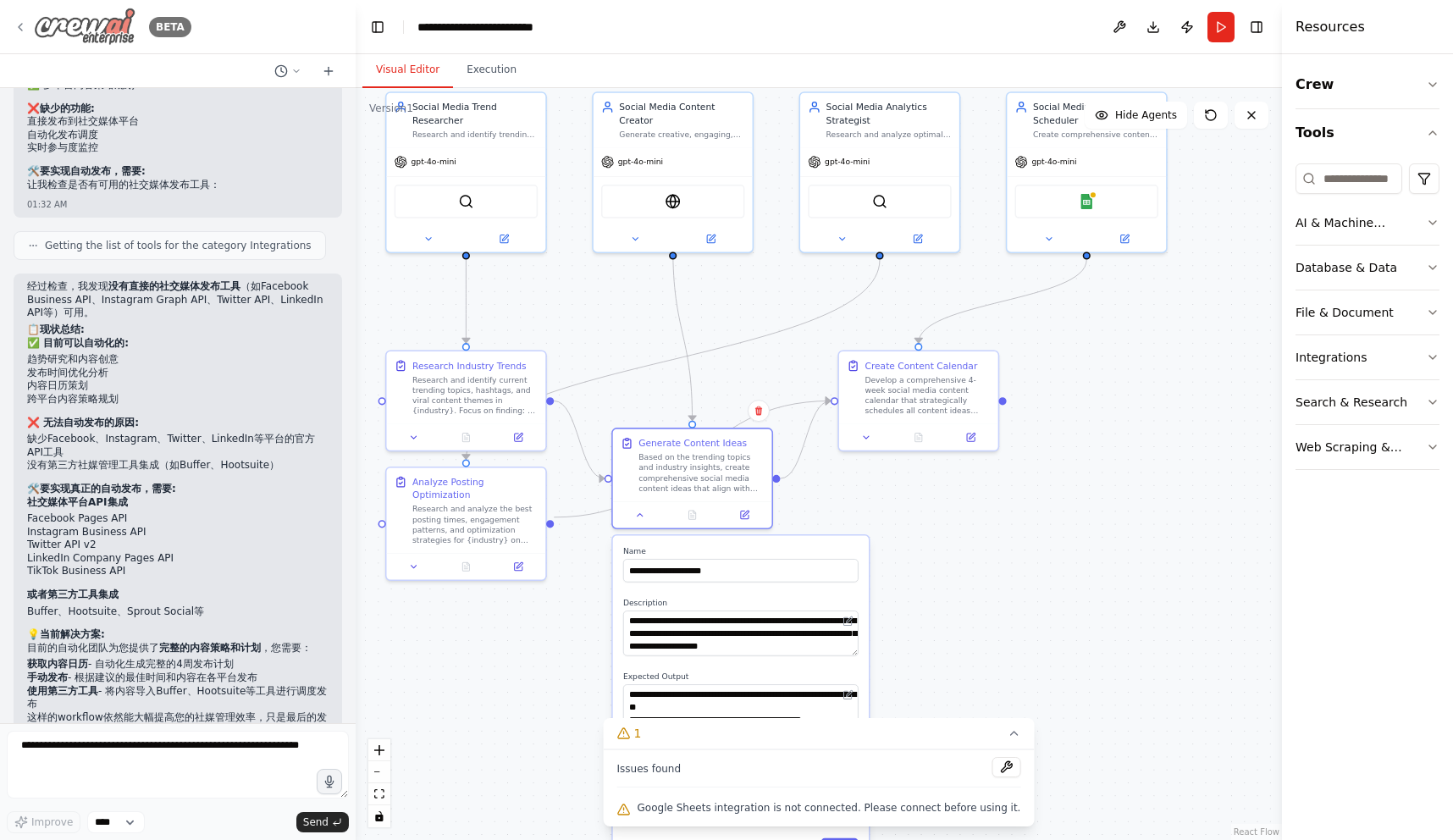
click at [85, 33] on img at bounding box center [85, 26] width 102 height 38
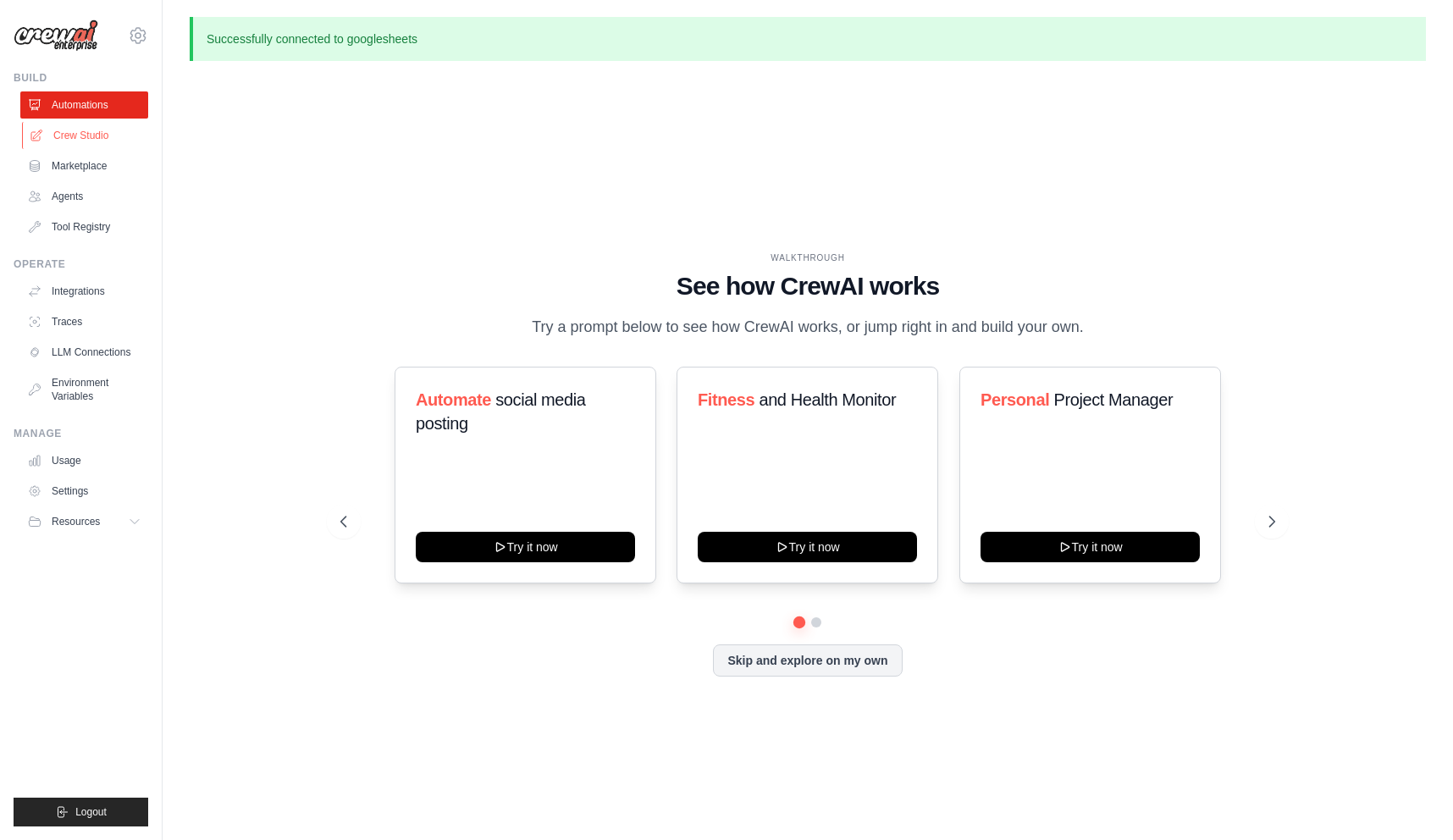
click at [82, 125] on link "Crew Studio" at bounding box center [85, 135] width 128 height 27
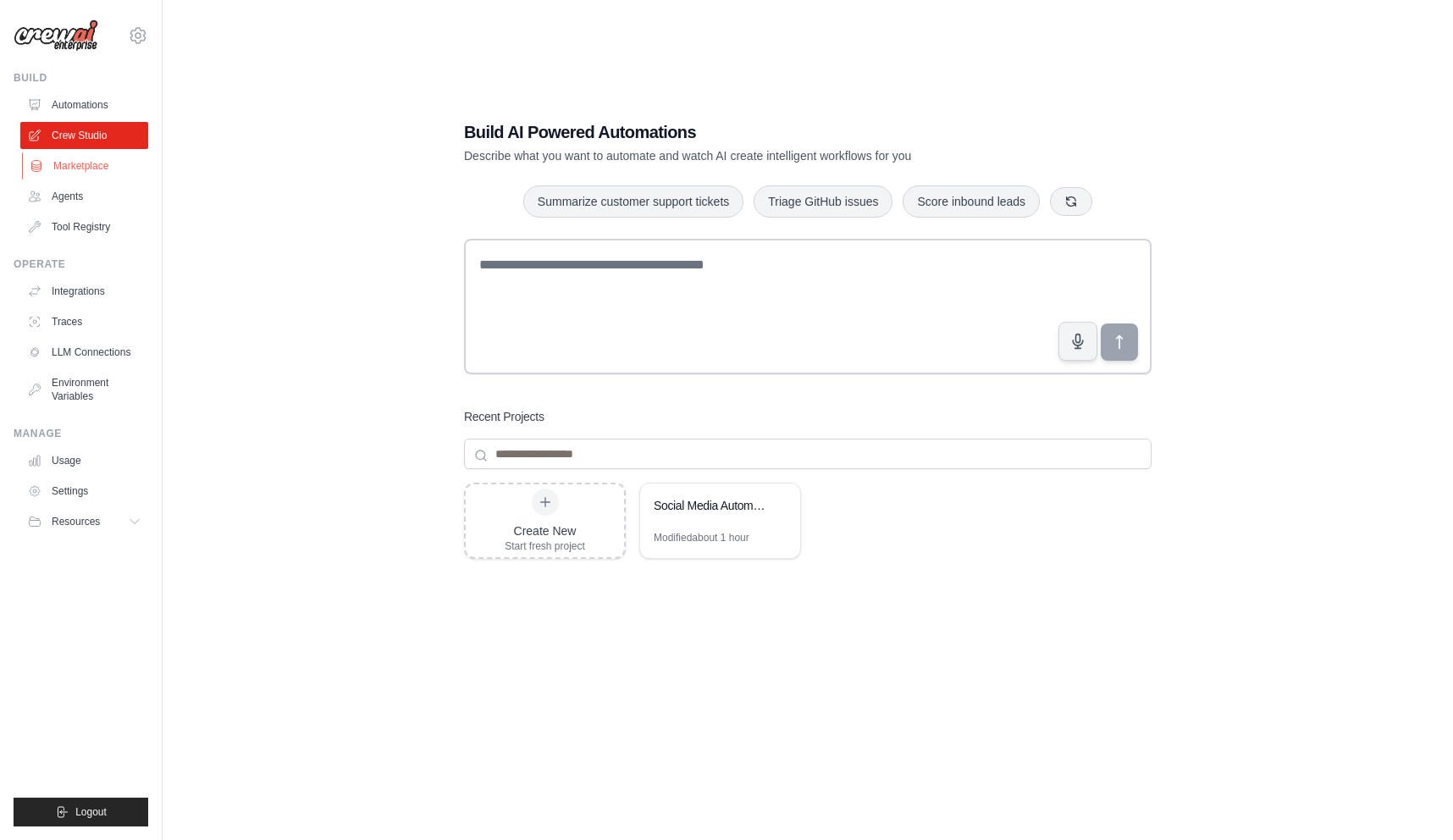
click at [75, 167] on link "Marketplace" at bounding box center [85, 166] width 128 height 27
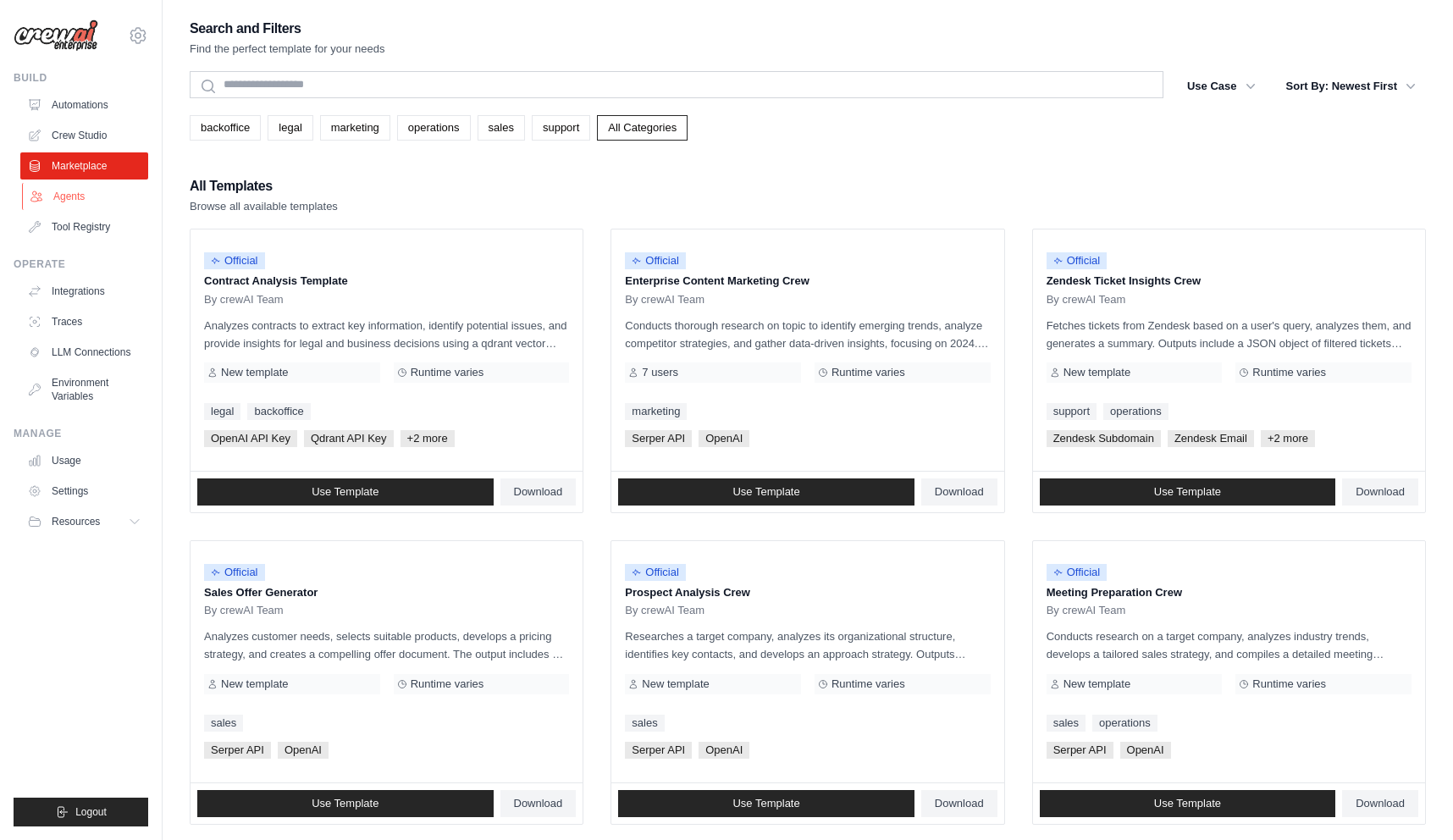
click at [75, 198] on link "Agents" at bounding box center [85, 196] width 128 height 27
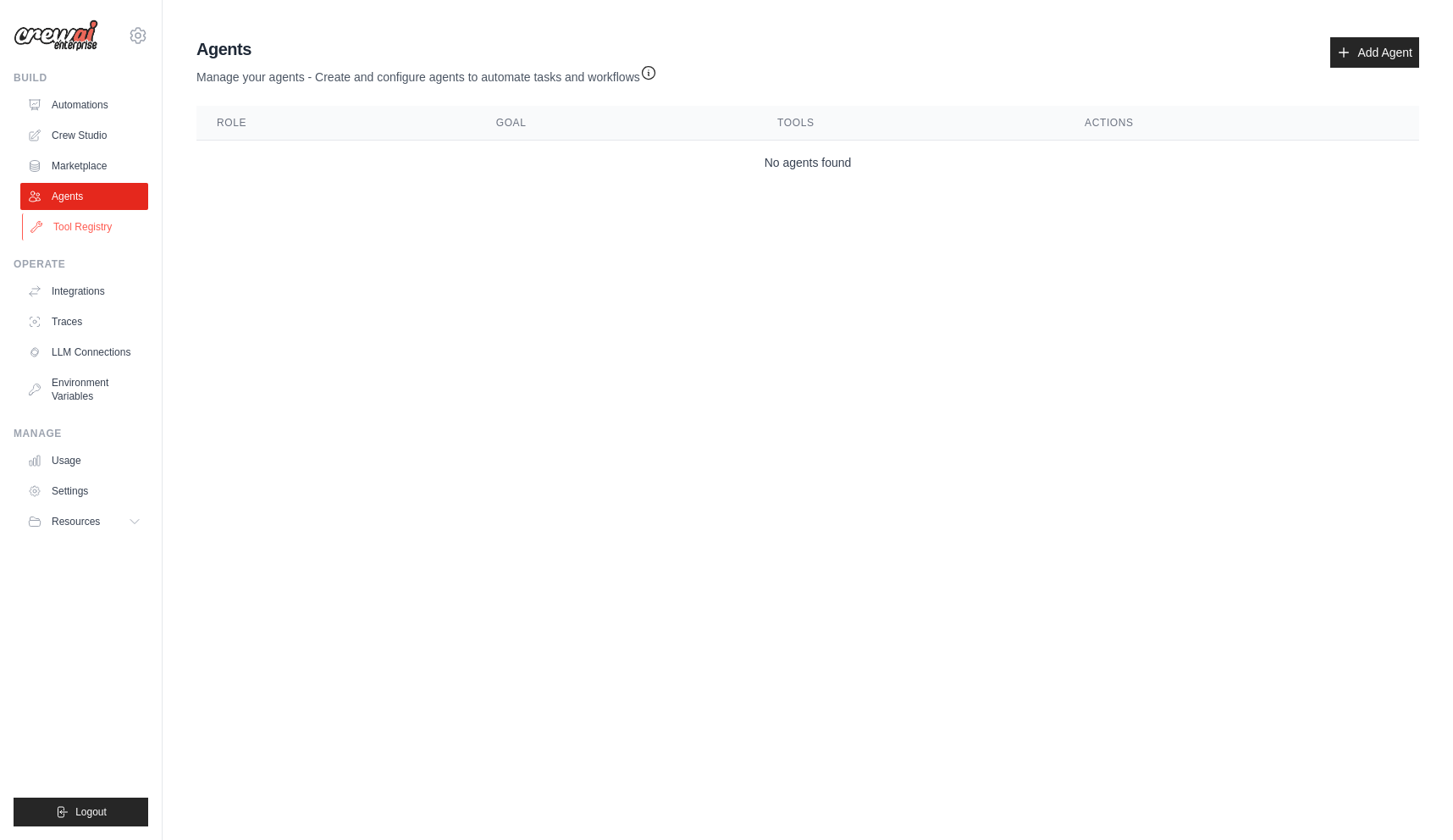
click at [84, 225] on link "Tool Registry" at bounding box center [85, 227] width 128 height 27
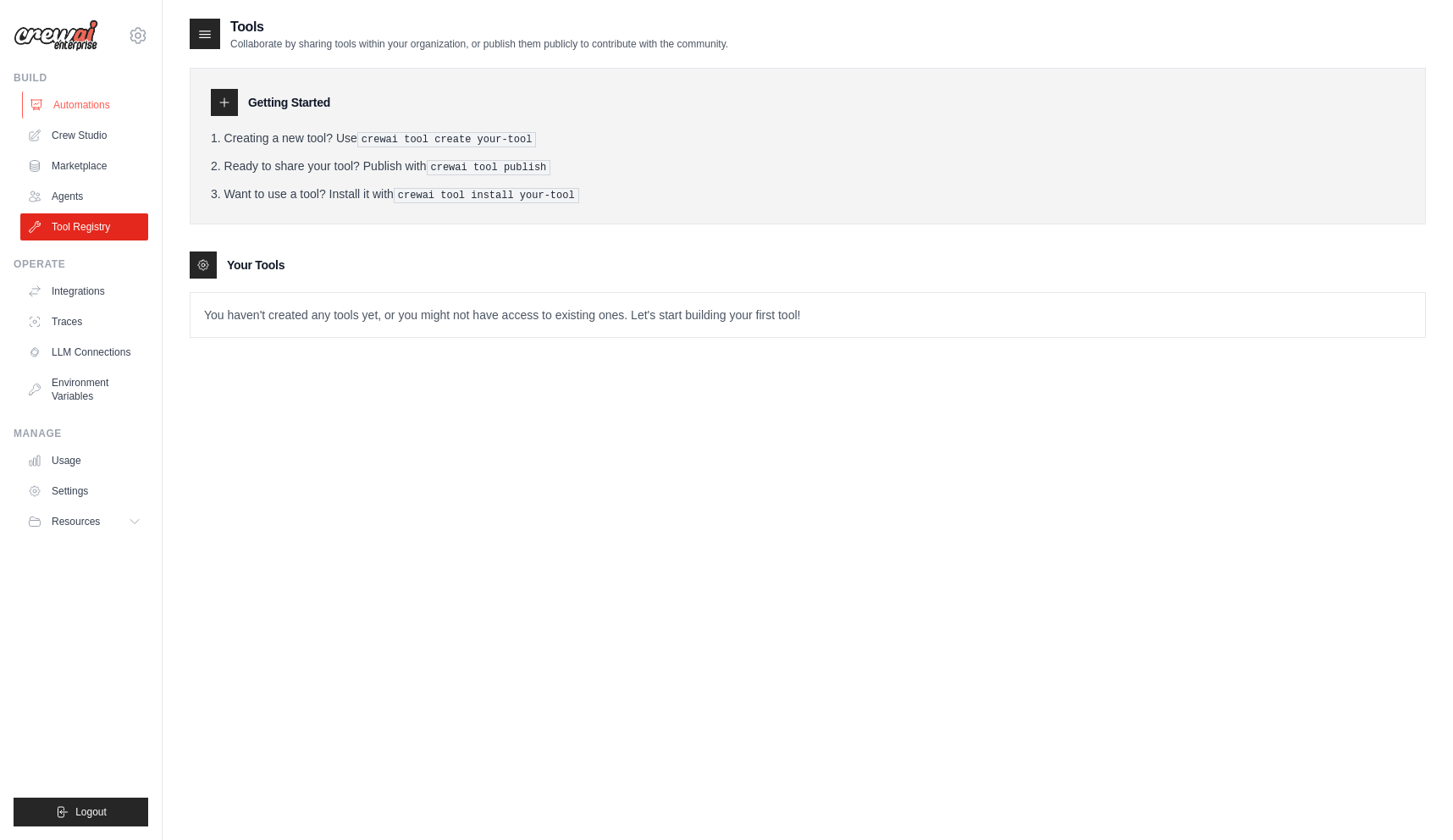
click at [103, 109] on link "Automations" at bounding box center [85, 105] width 128 height 27
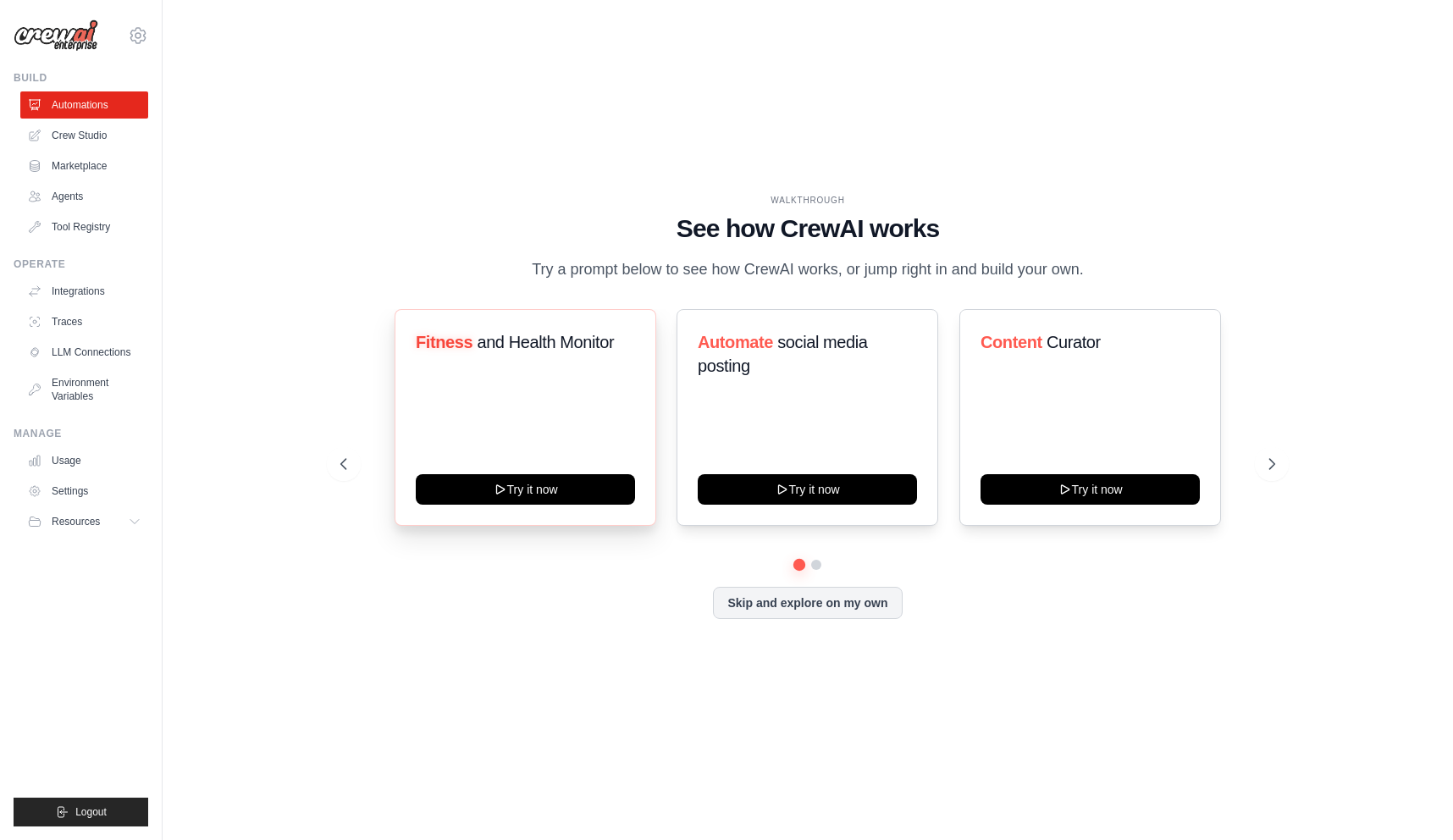
click at [501, 382] on div "Fitness and Health Monitor Try it now" at bounding box center [526, 417] width 262 height 216
click at [639, 399] on div "Fitness and Health Monitor Try it now" at bounding box center [526, 417] width 262 height 216
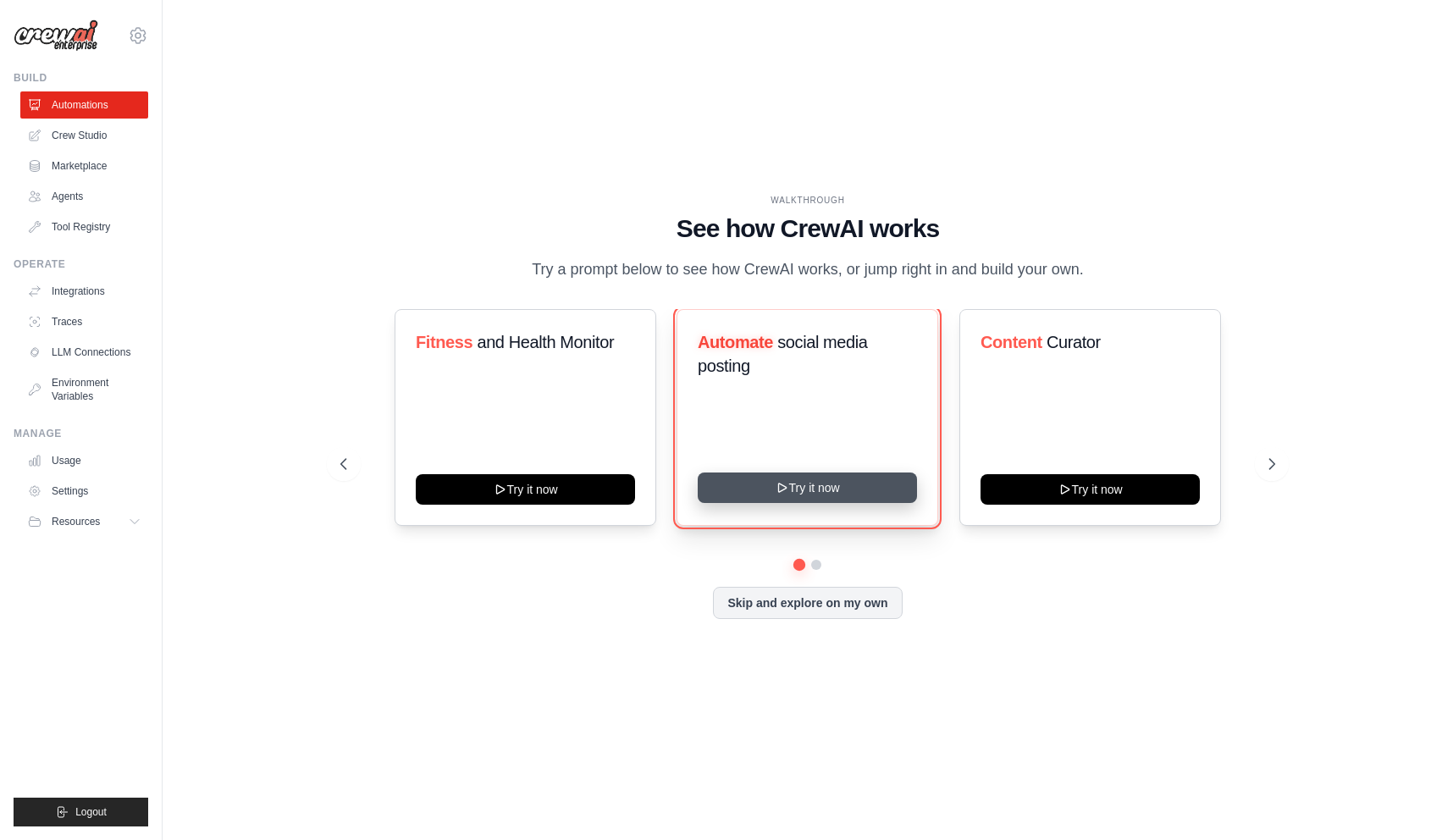
click at [798, 482] on button "Try it now" at bounding box center [807, 488] width 219 height 31
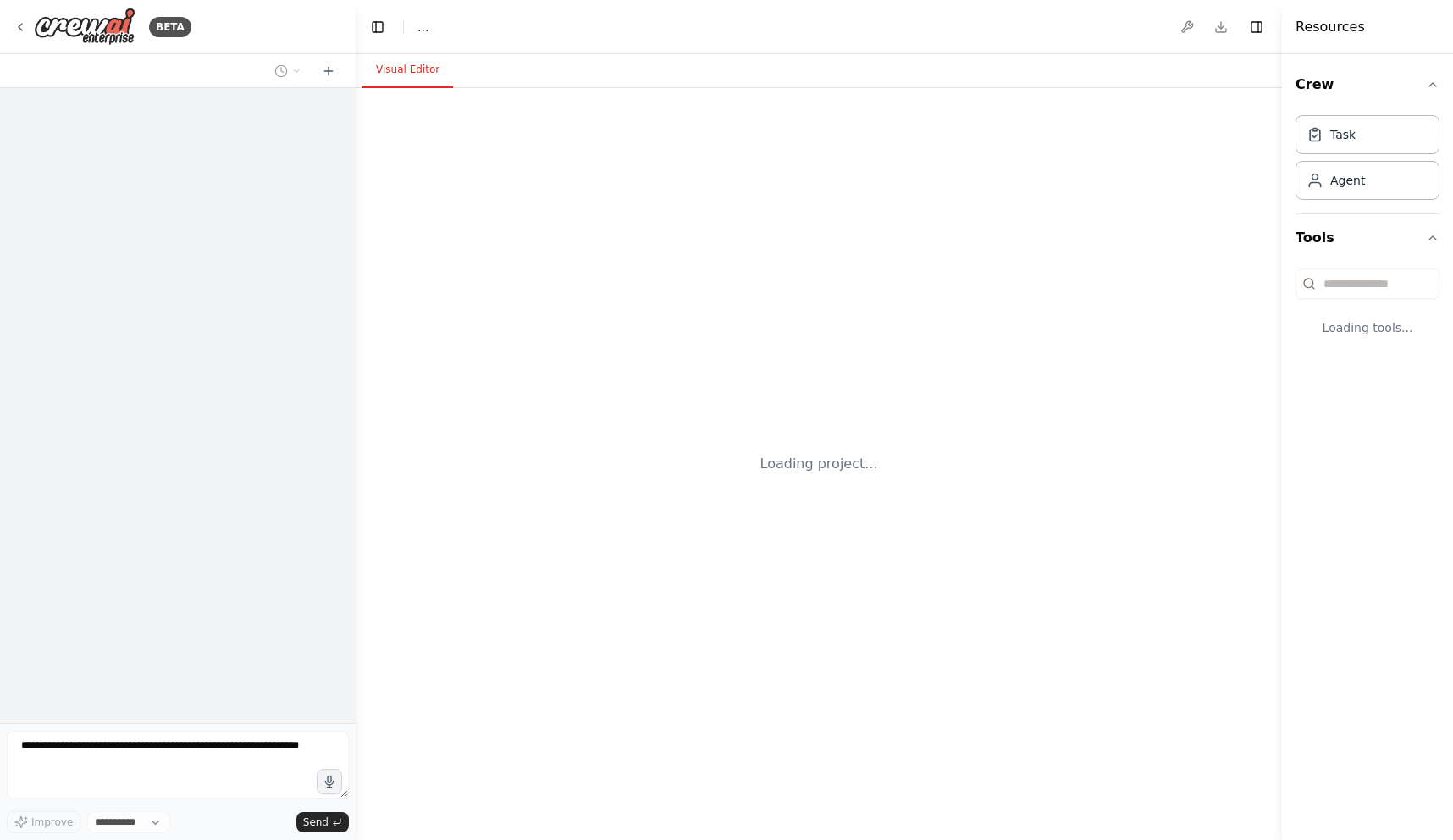
select select "****"
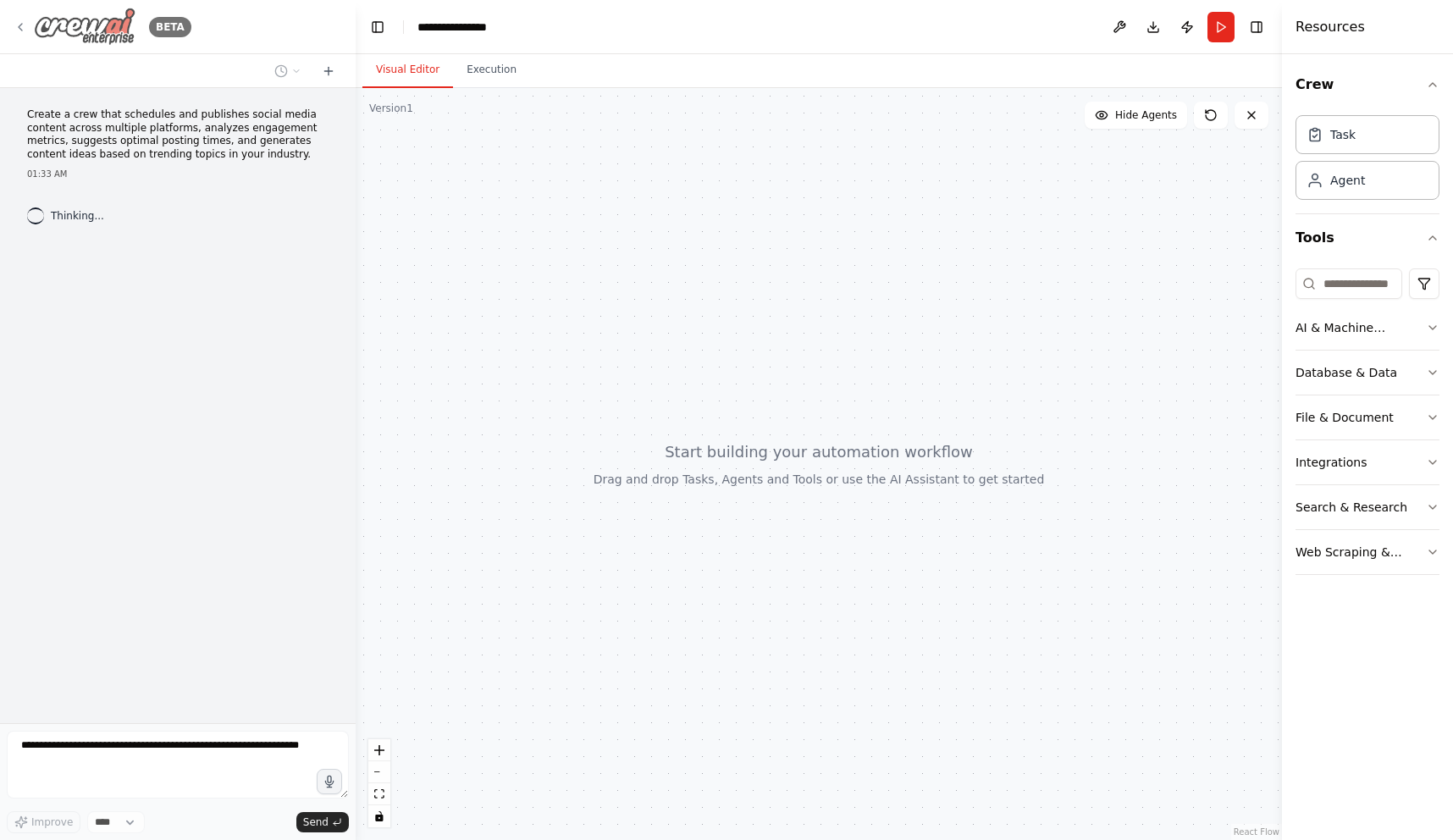
click at [27, 25] on div "BETA" at bounding box center [103, 26] width 178 height 38
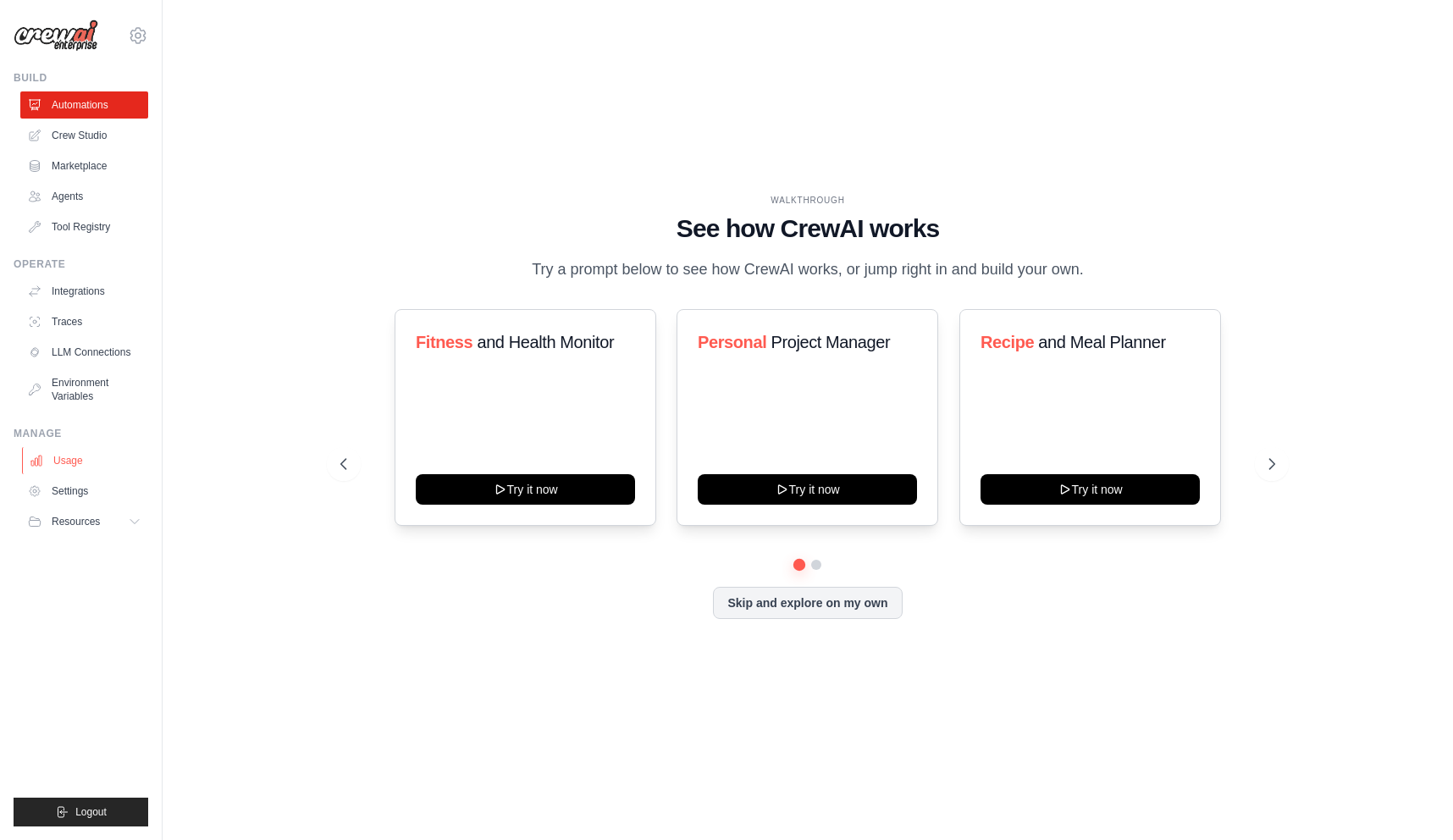
click at [92, 459] on link "Usage" at bounding box center [85, 461] width 128 height 27
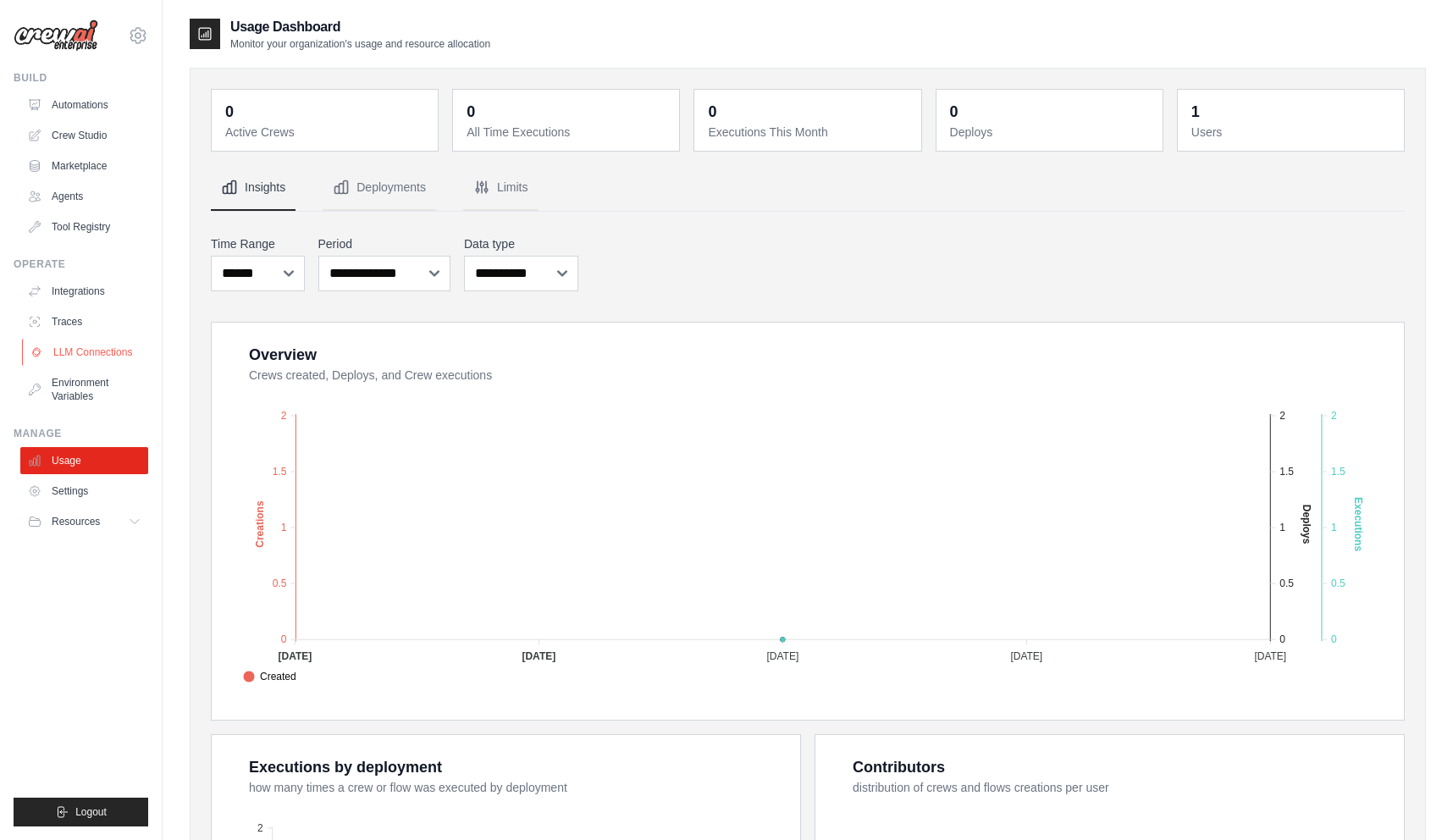
click at [115, 351] on link "LLM Connections" at bounding box center [85, 353] width 128 height 27
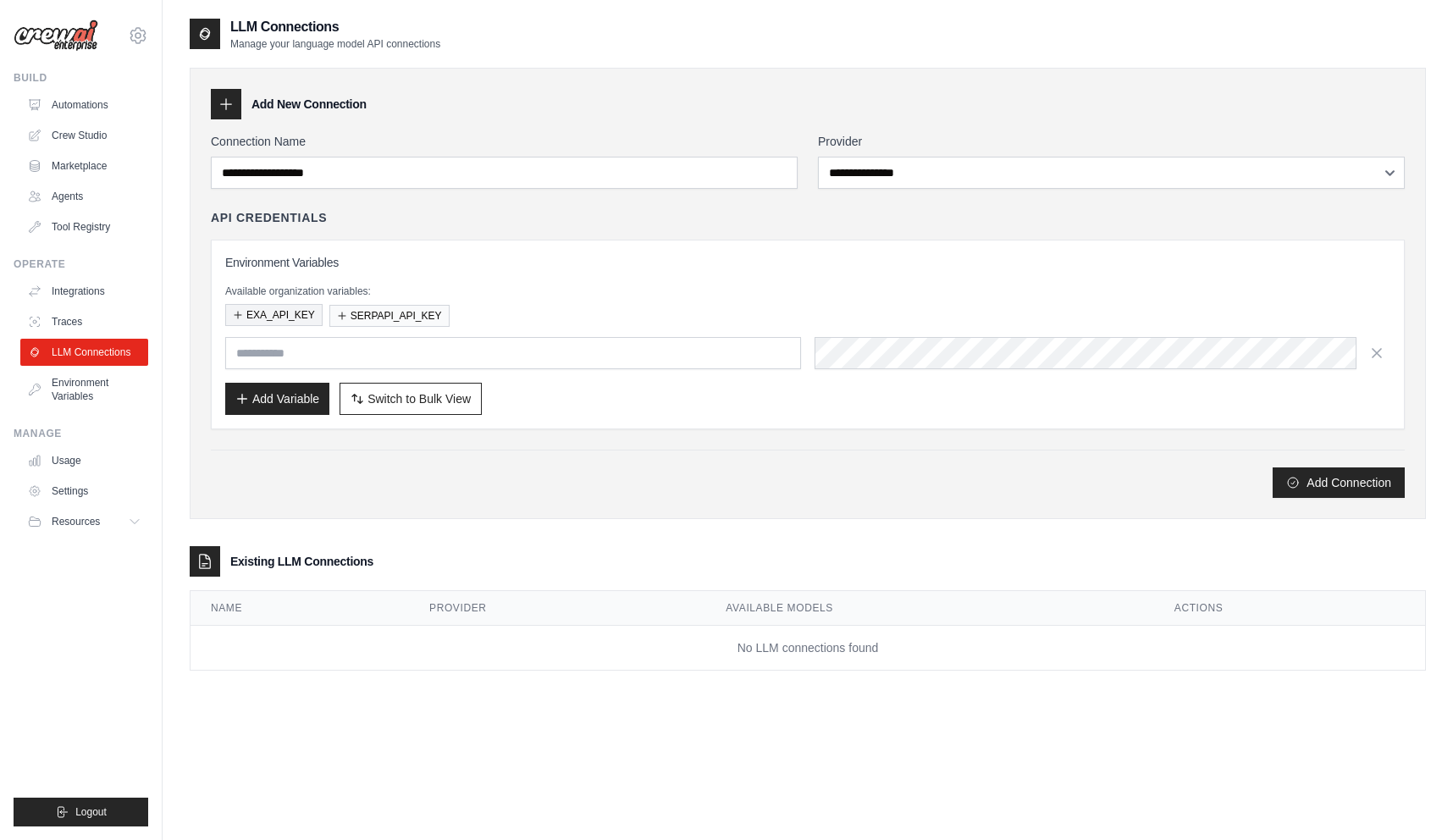
click at [286, 323] on button "EXA_API_KEY" at bounding box center [274, 315] width 97 height 22
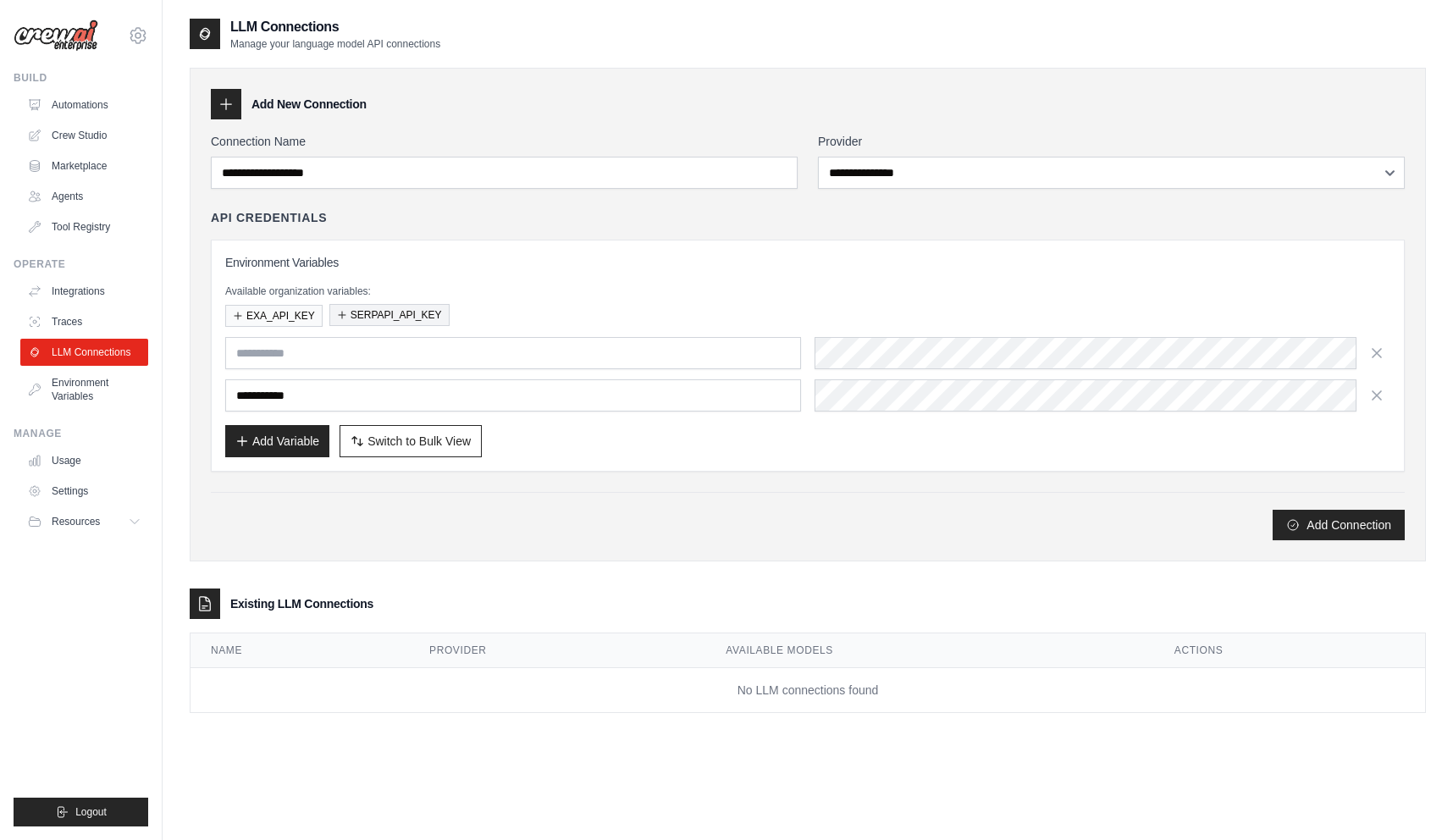
click at [368, 315] on button "SERPAPI_API_KEY" at bounding box center [389, 315] width 120 height 22
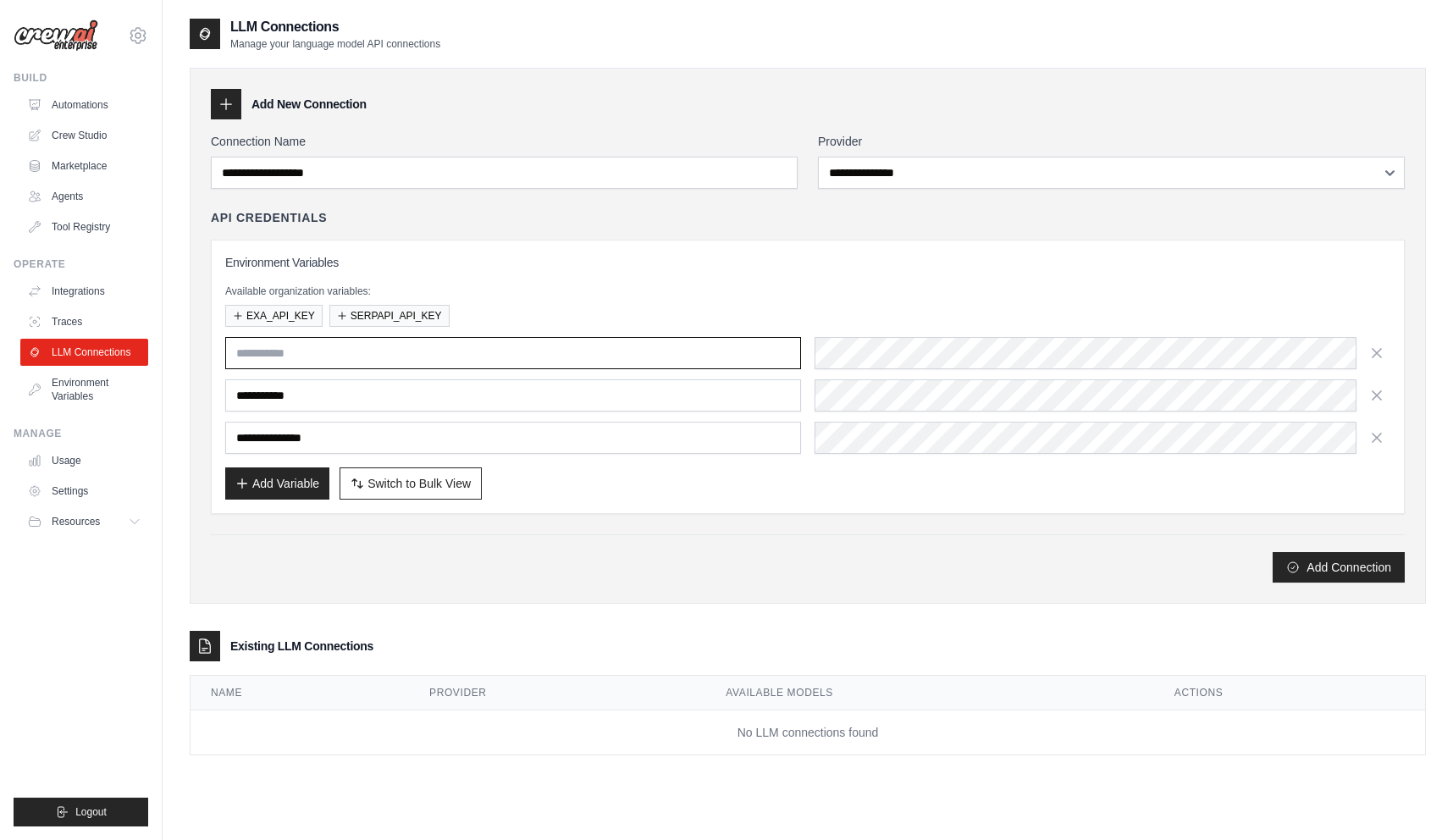
click at [352, 349] on input "text" at bounding box center [513, 353] width 576 height 32
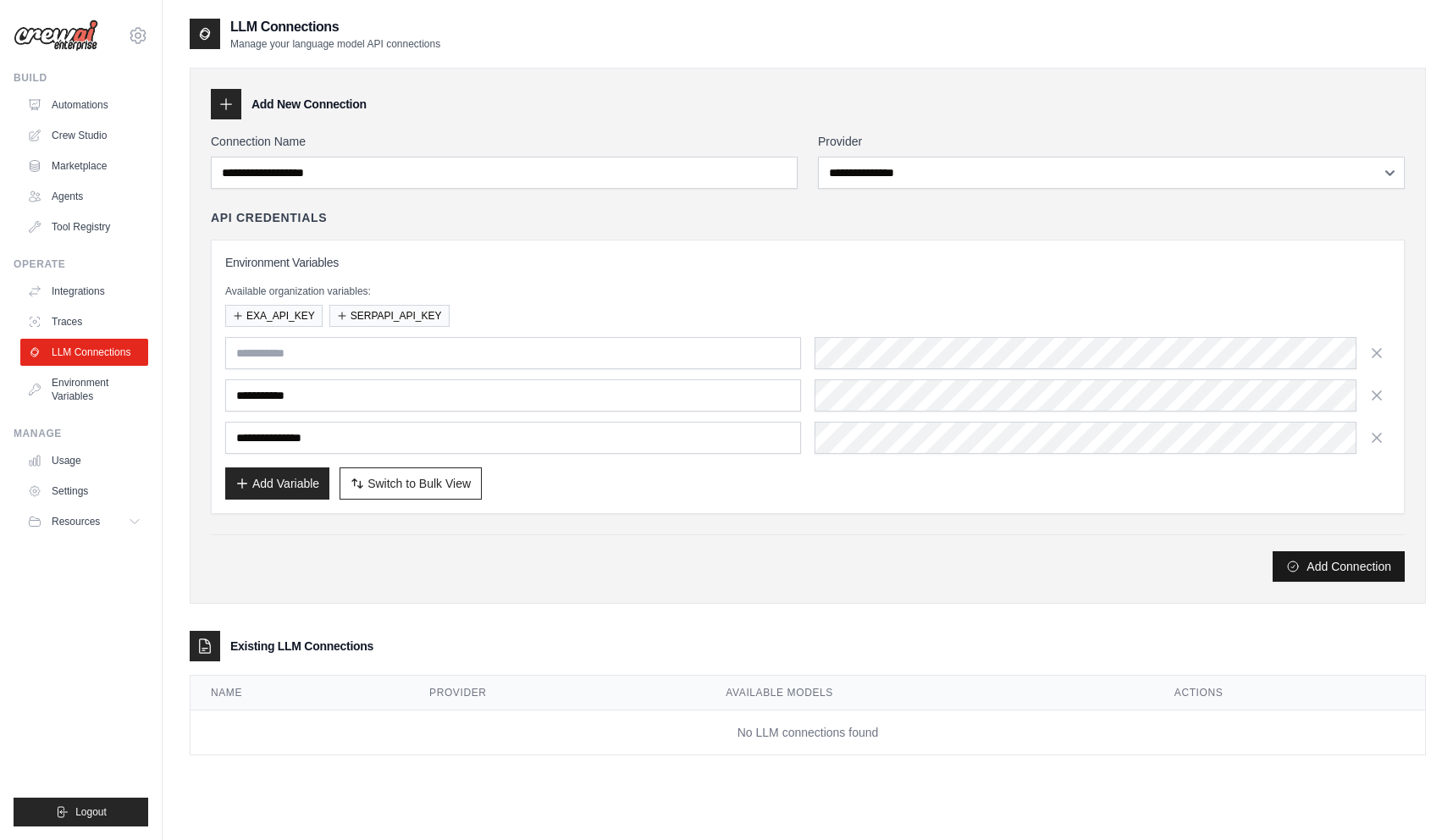
click at [1330, 570] on button "Add Connection" at bounding box center [1338, 566] width 132 height 31
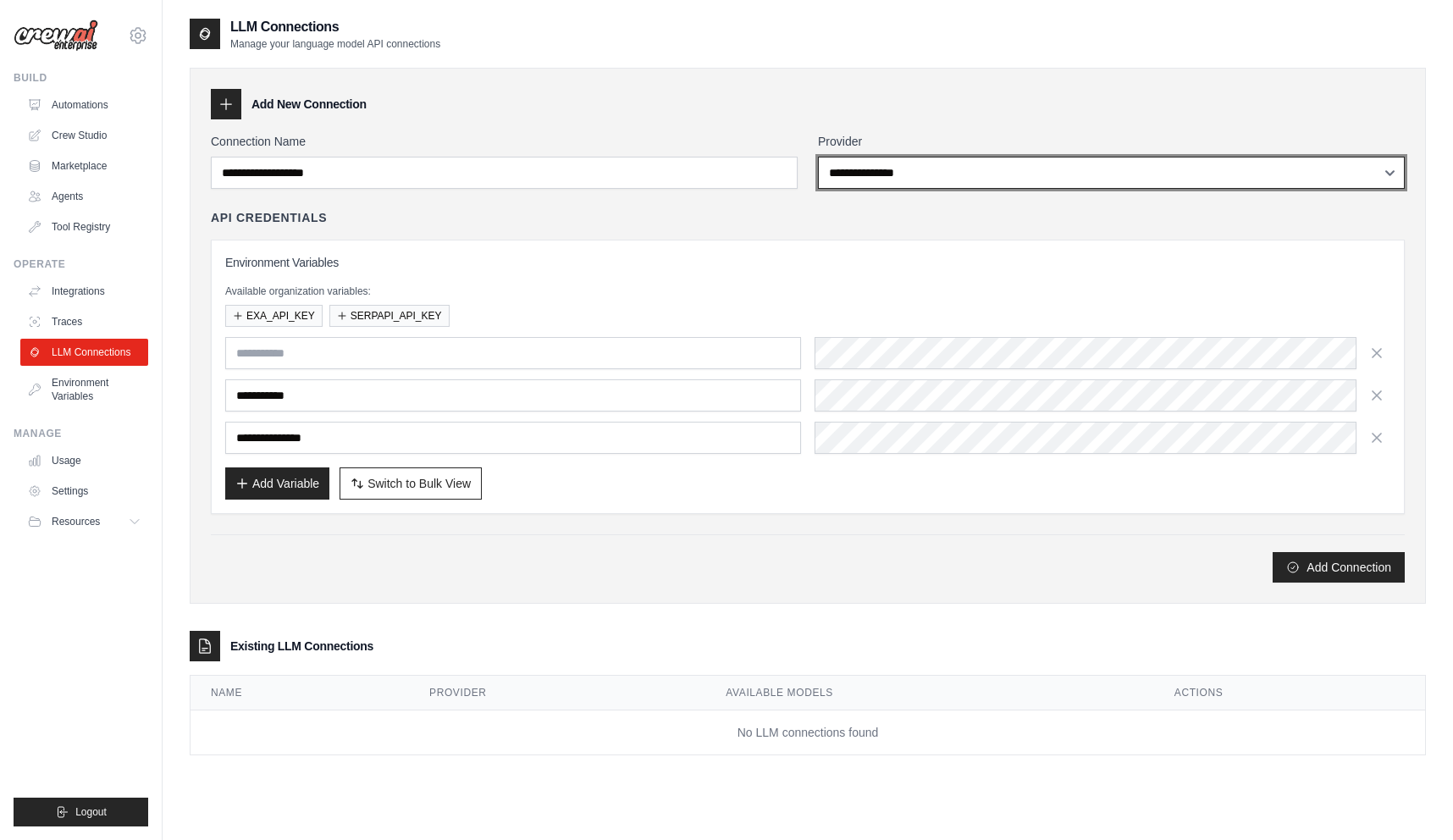
click at [896, 173] on select "**********" at bounding box center [1111, 172] width 586 height 32
select select "******"
click at [818, 156] on select "**********" at bounding box center [1111, 172] width 586 height 32
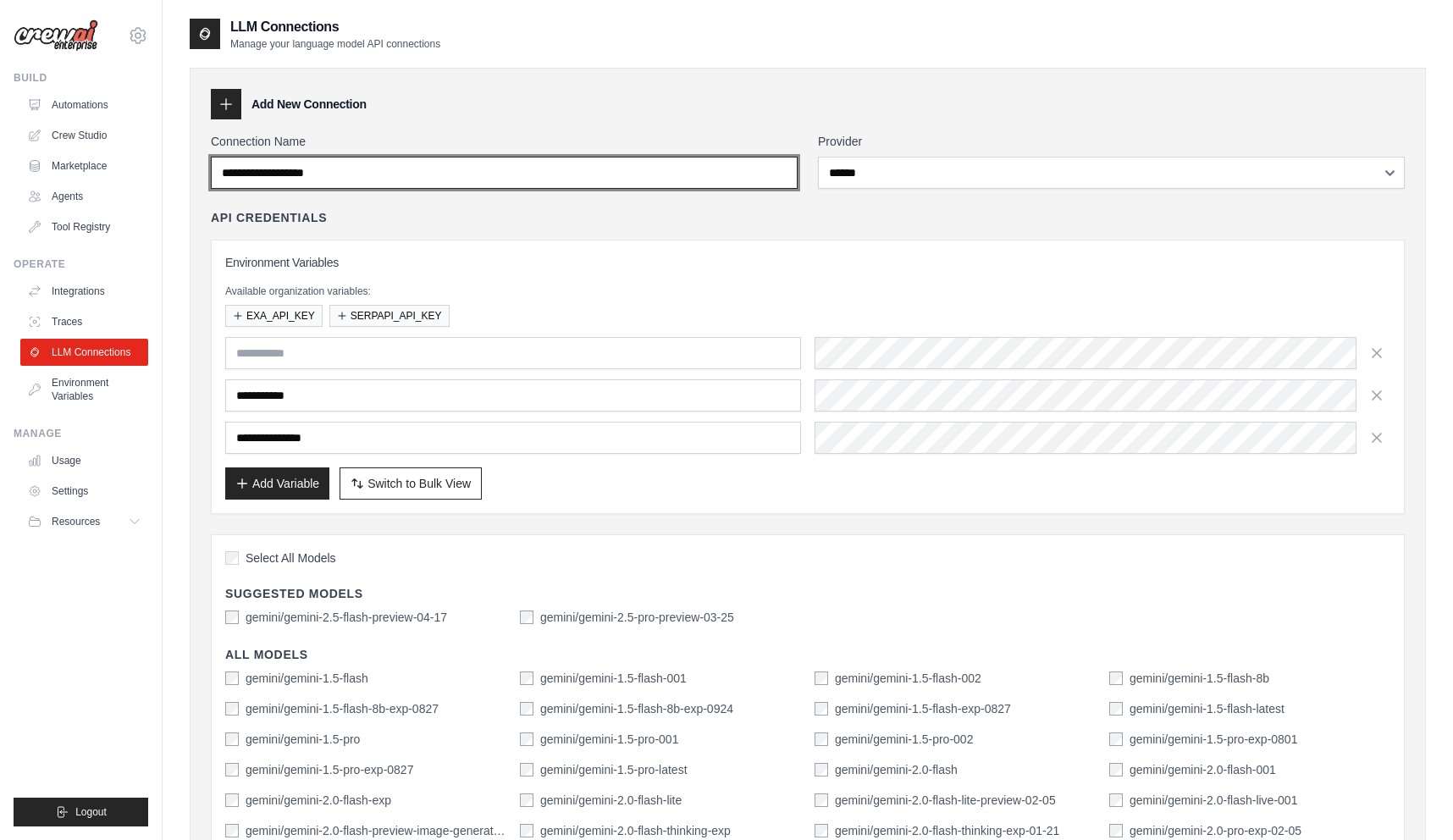
click at [676, 166] on input "Connection Name" at bounding box center [504, 172] width 586 height 32
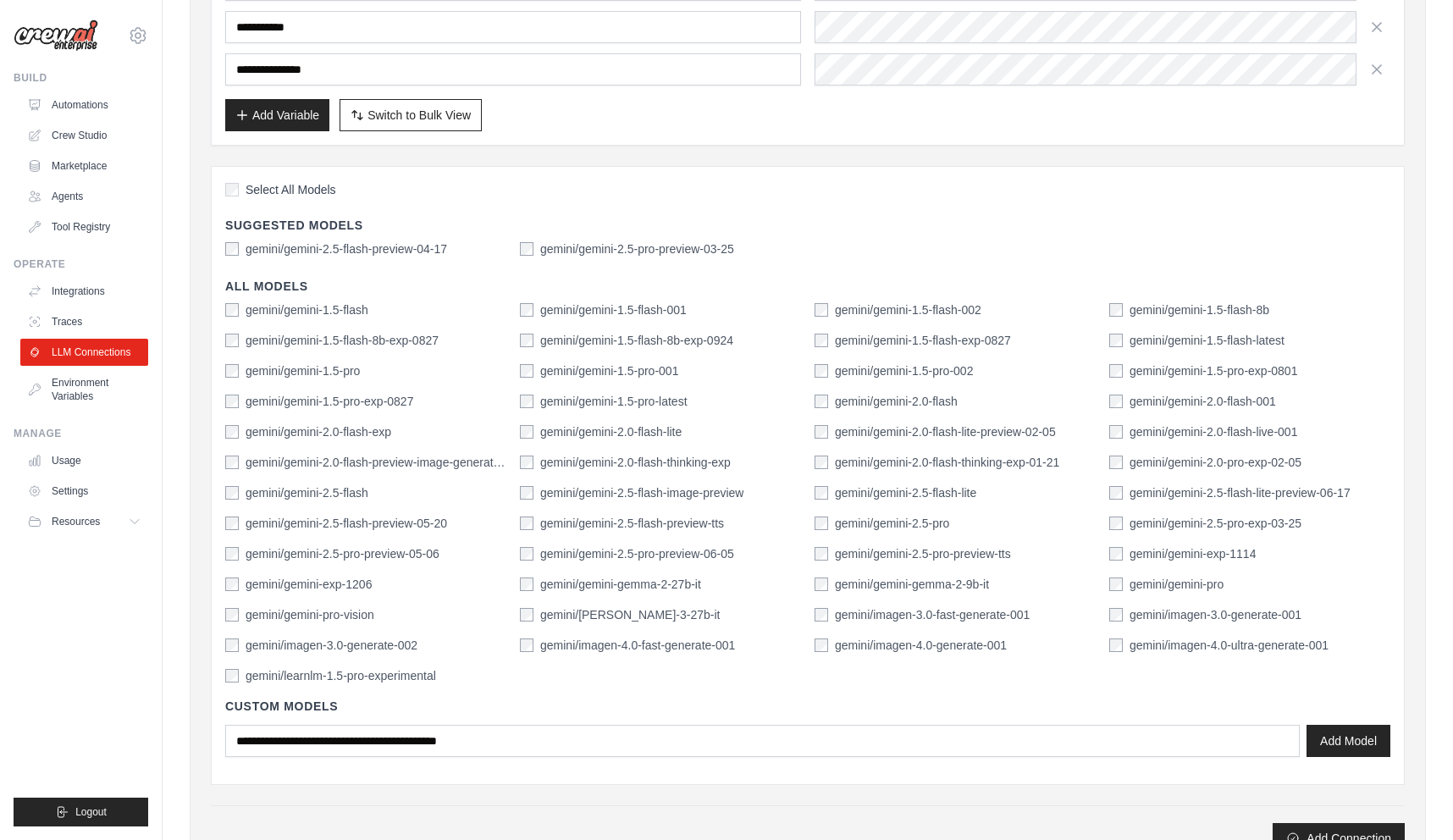
scroll to position [386, 0]
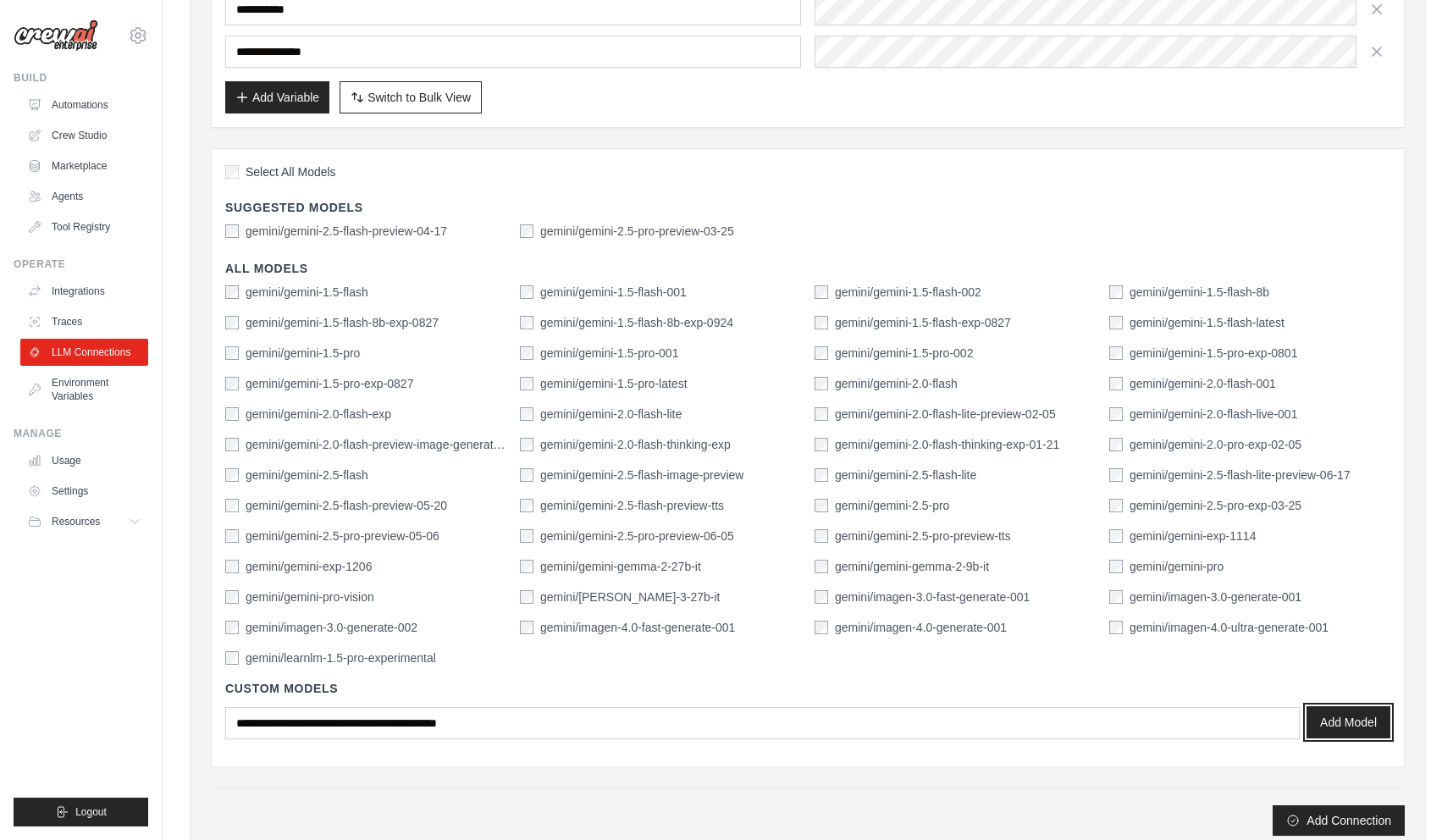
click at [1328, 720] on button "Add Model" at bounding box center [1348, 722] width 84 height 32
drag, startPoint x: 951, startPoint y: 505, endPoint x: 836, endPoint y: 509, distance: 115.1
click at [836, 509] on div "gemini/gemini-2.5-pro" at bounding box center [955, 505] width 281 height 17
copy label "gemini/gemini-2.5-pro"
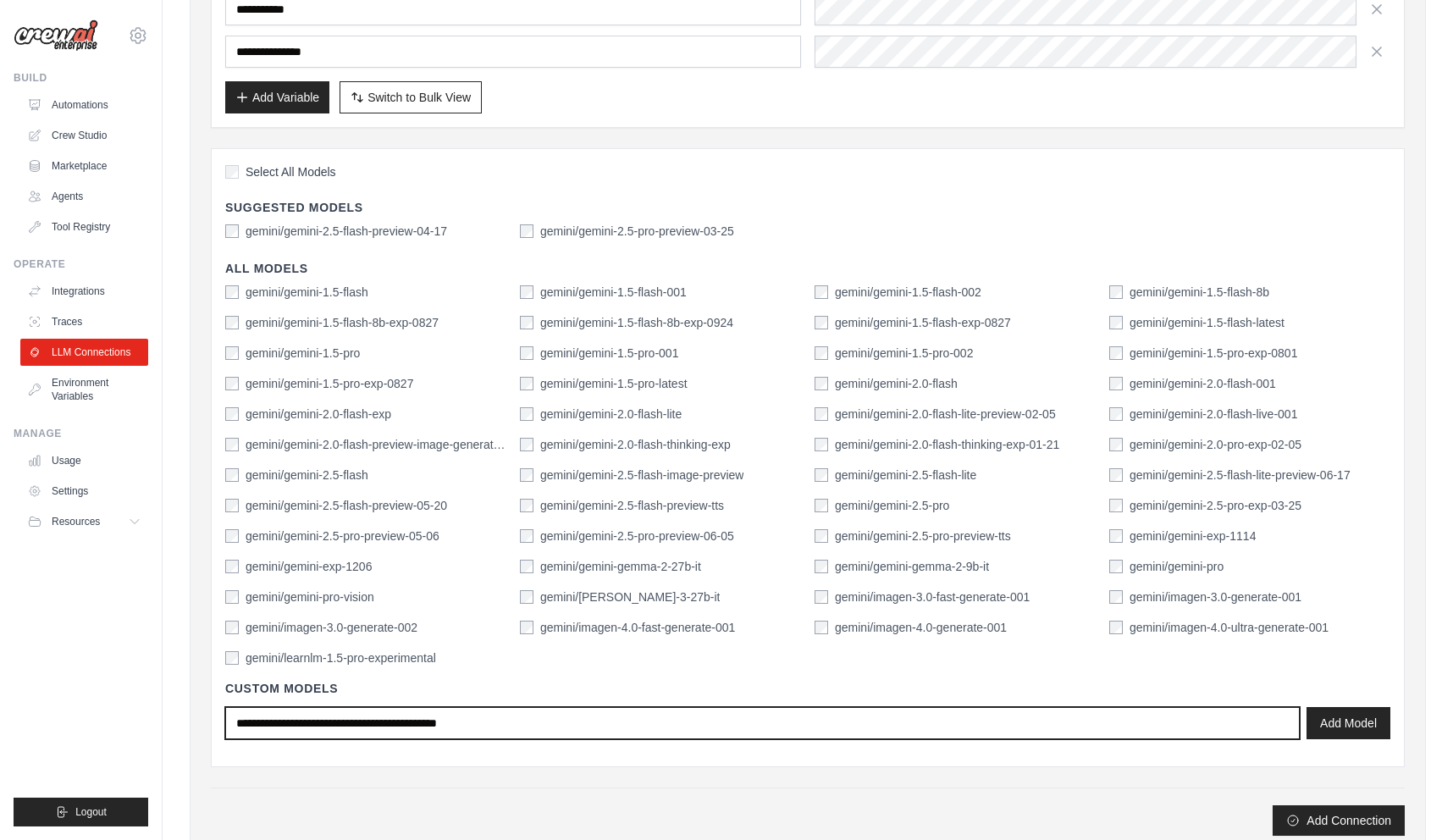
click at [519, 724] on input "text" at bounding box center [763, 723] width 1075 height 32
paste input "**********"
drag, startPoint x: 274, startPoint y: 725, endPoint x: 215, endPoint y: 729, distance: 59.1
click at [215, 729] on div "Select All Models Suggested Models gemini/gemini-2.5-flash-preview-04-17 gemini…" at bounding box center [807, 457] width 1194 height 619
type input "**********"
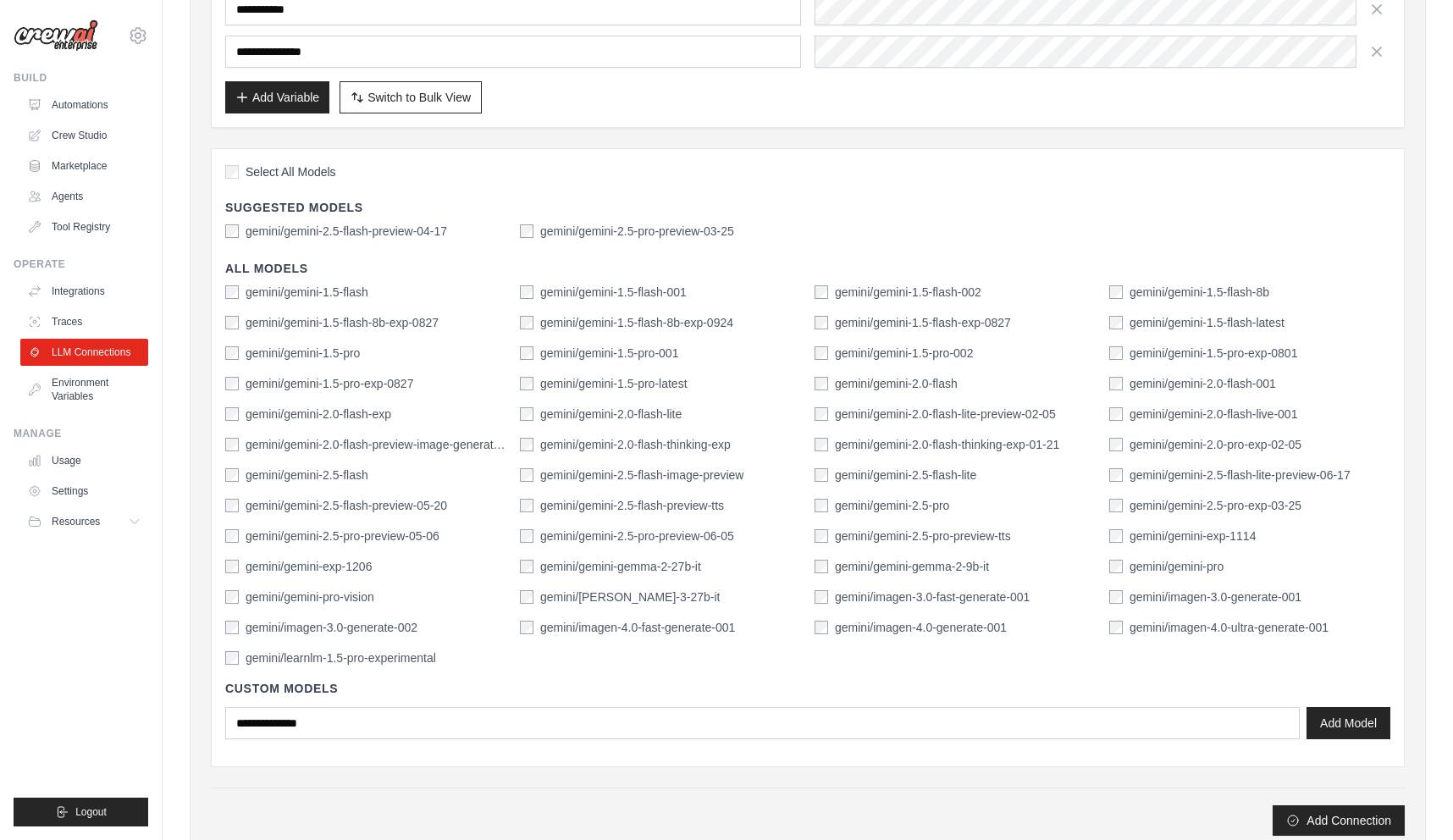
drag, startPoint x: 337, startPoint y: 679, endPoint x: 222, endPoint y: 680, distance: 115.0
click at [222, 681] on div "Select All Models Suggested Models gemini/gemini-2.5-flash-preview-04-17 gemini…" at bounding box center [807, 457] width 1194 height 619
click at [232, 685] on h4 "Custom Models" at bounding box center [808, 688] width 1166 height 17
drag, startPoint x: 219, startPoint y: 685, endPoint x: 351, endPoint y: 685, distance: 132.0
click at [352, 685] on div "Select All Models Suggested Models gemini/gemini-2.5-flash-preview-04-17 gemini…" at bounding box center [807, 457] width 1194 height 619
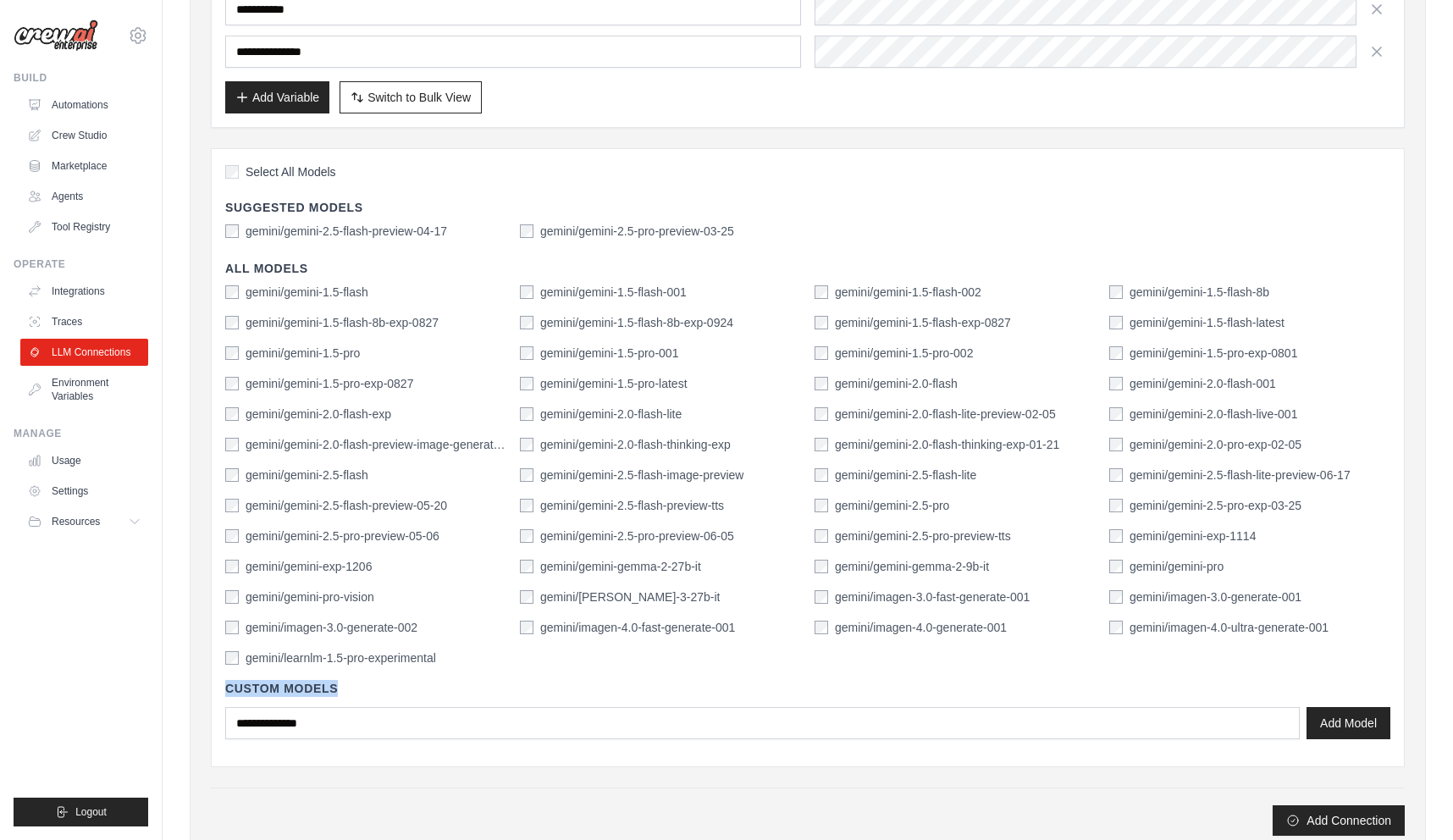
click at [351, 685] on h4 "Custom Models" at bounding box center [808, 688] width 1166 height 17
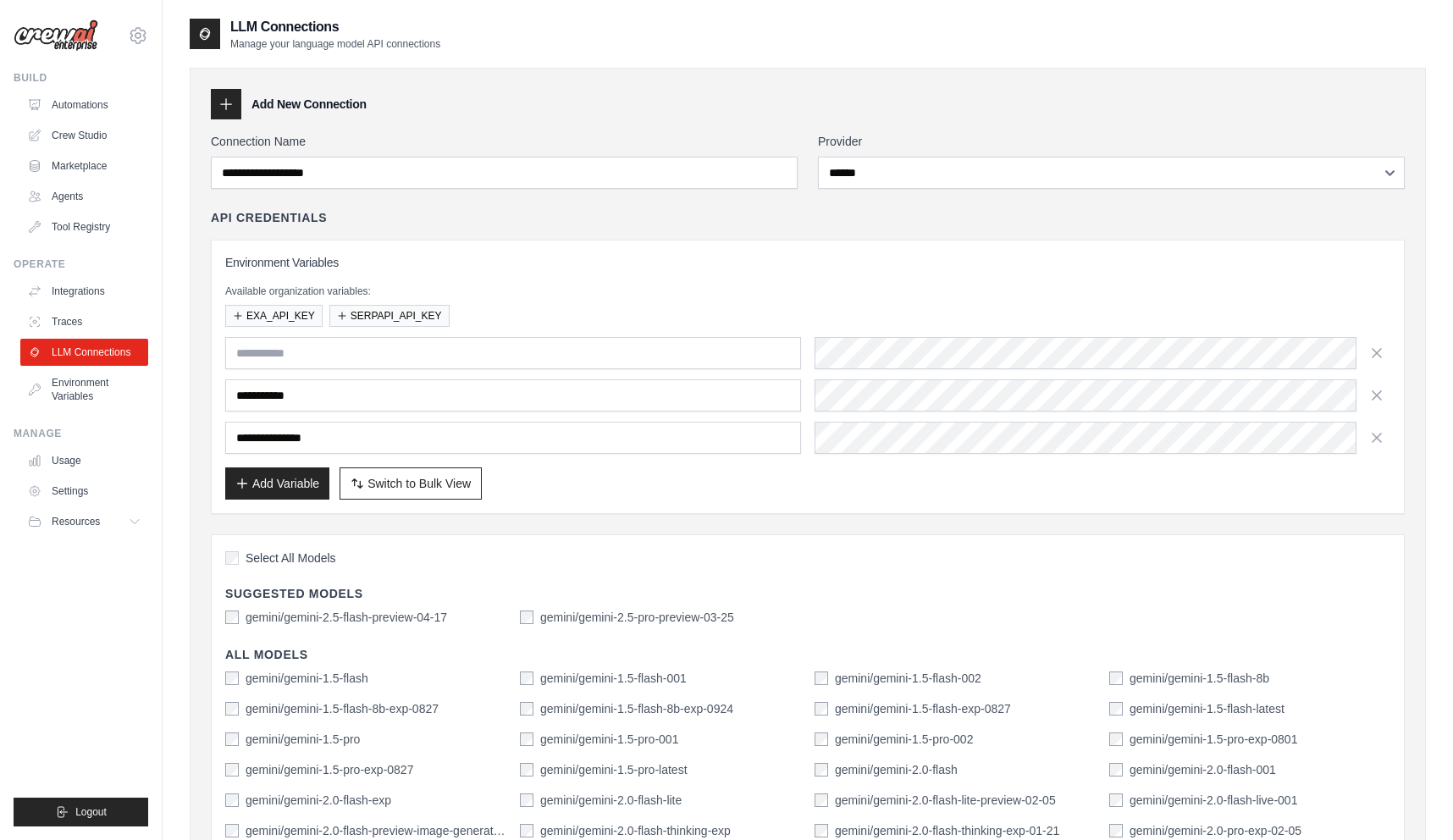
scroll to position [9, 0]
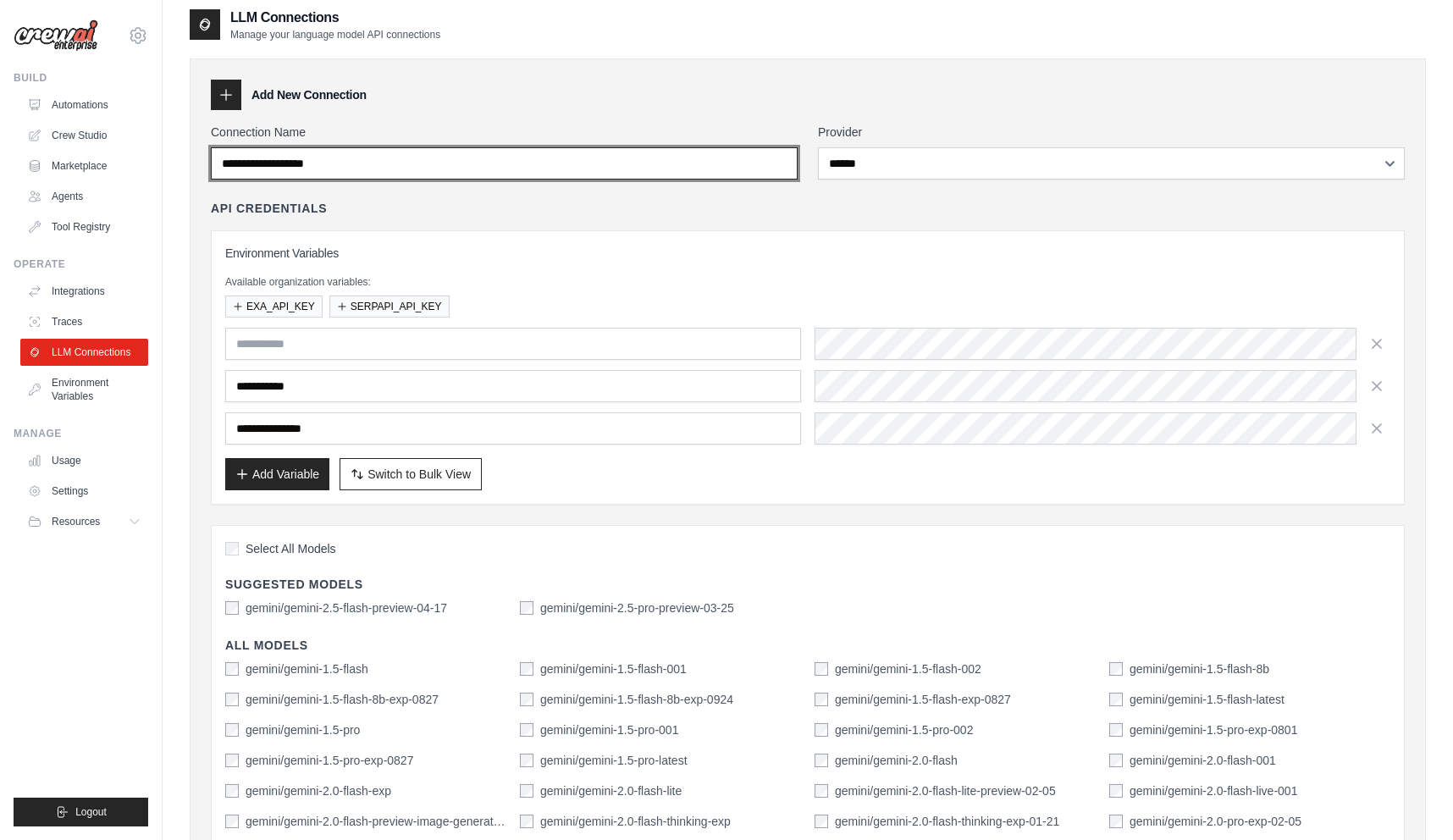
click at [387, 174] on input "Connection Name" at bounding box center [504, 163] width 586 height 32
paste input "**********"
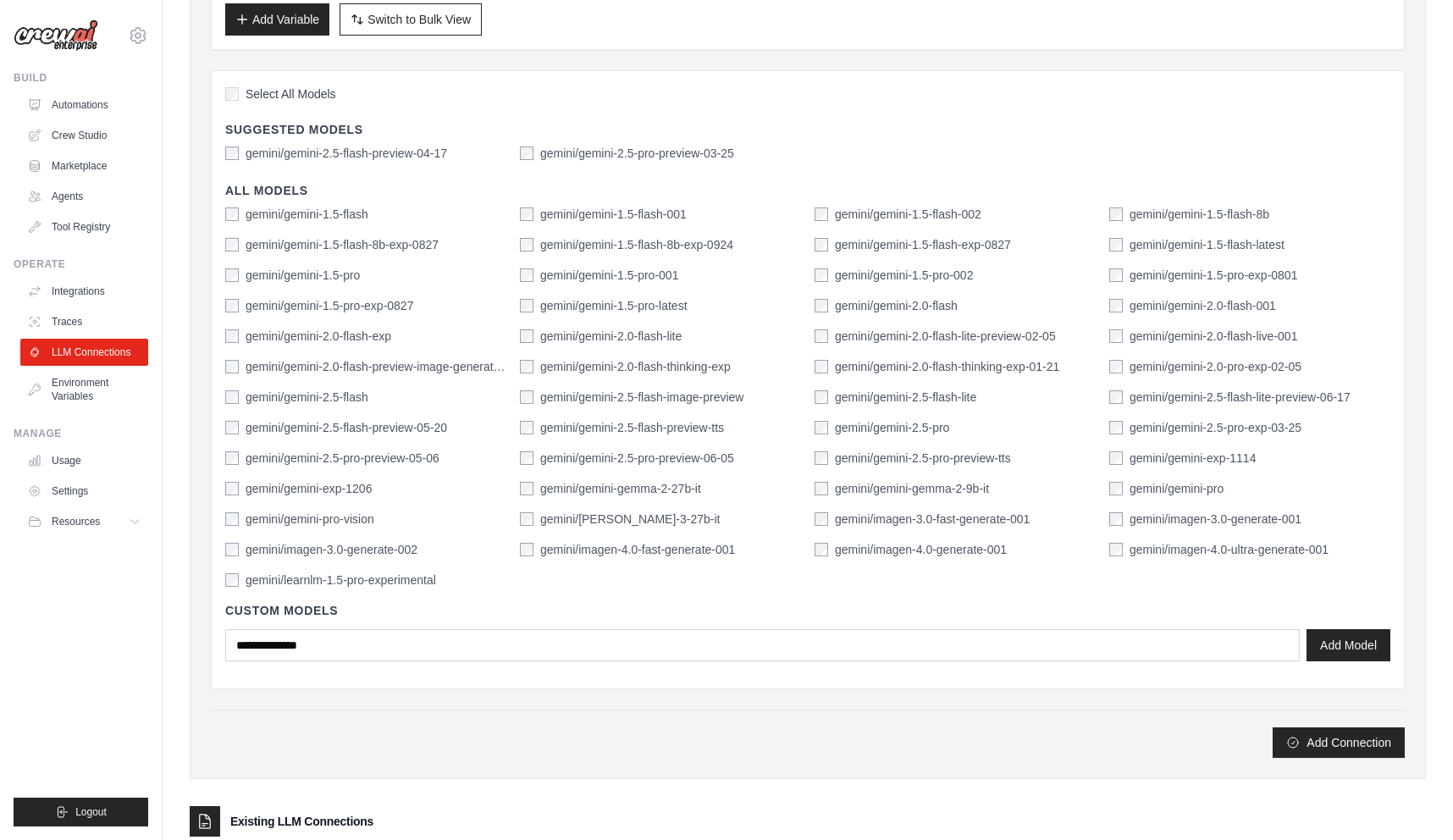
scroll to position [598, 0]
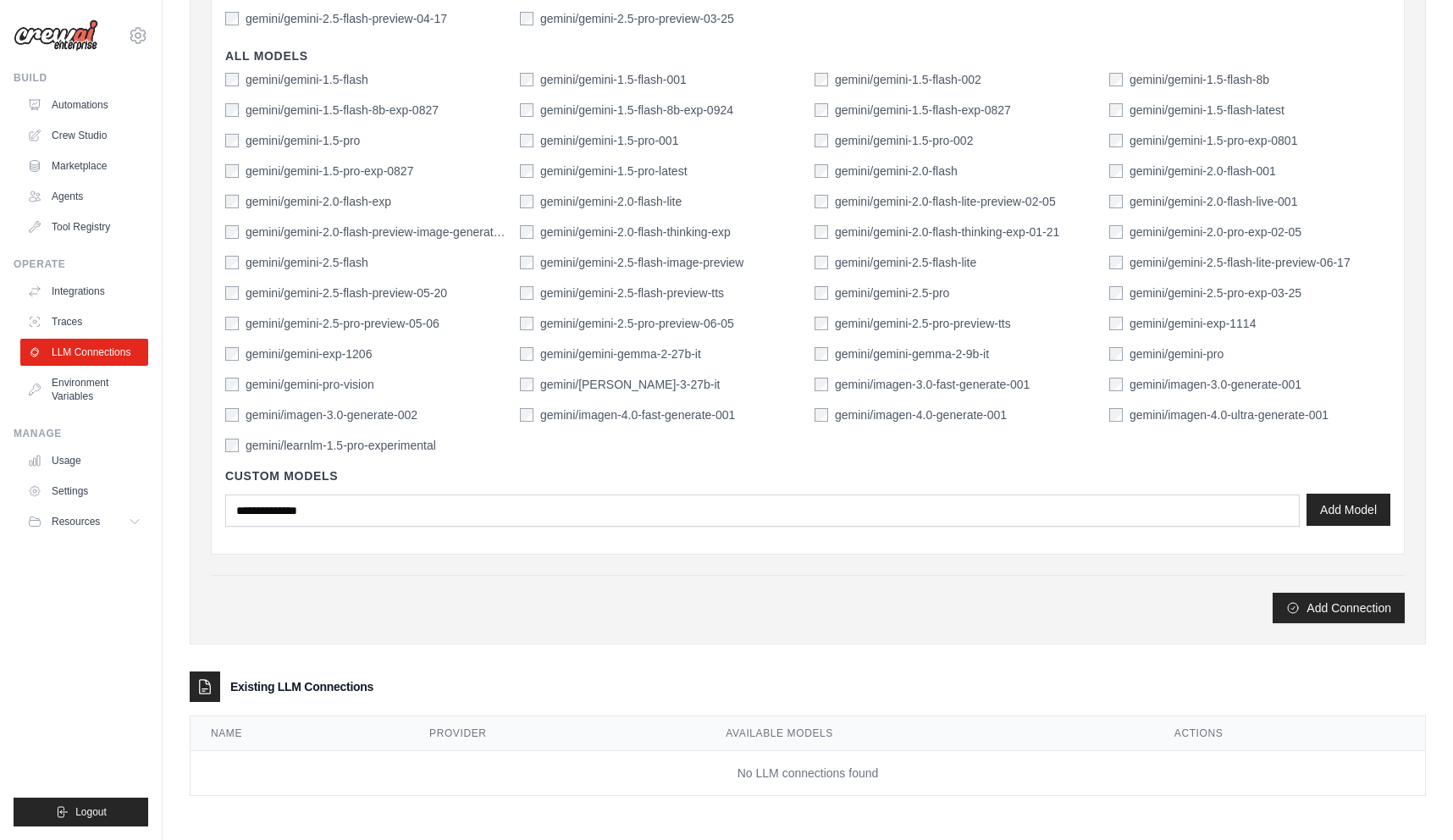
type input "**********"
click at [1343, 512] on button "Add Model" at bounding box center [1348, 509] width 84 height 32
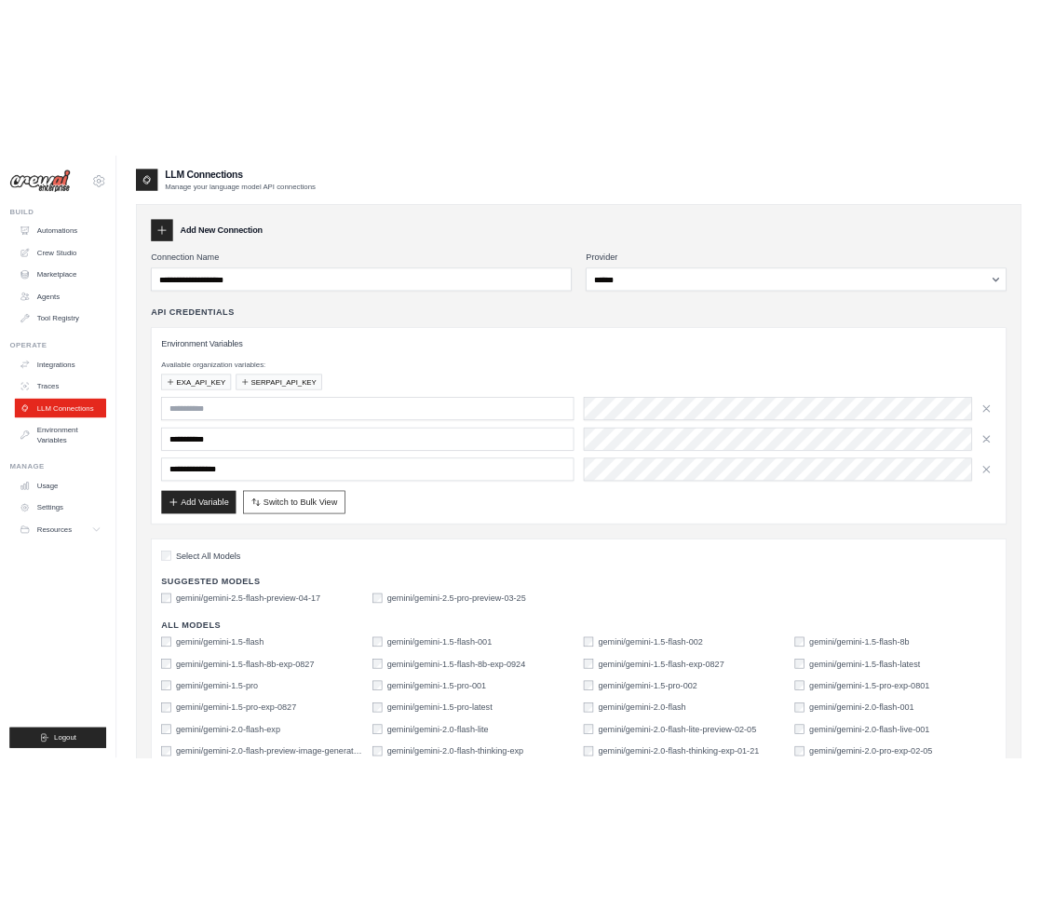
scroll to position [677, 0]
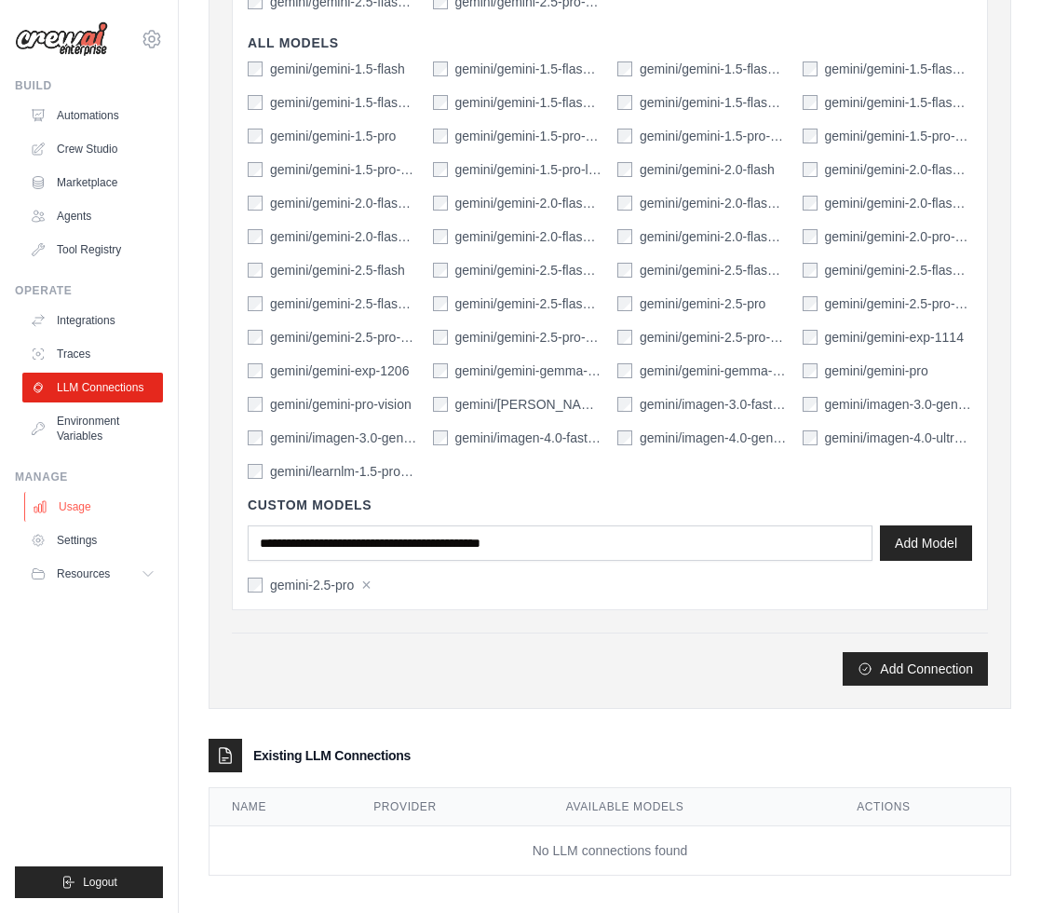
click at [96, 509] on link "Usage" at bounding box center [94, 507] width 141 height 30
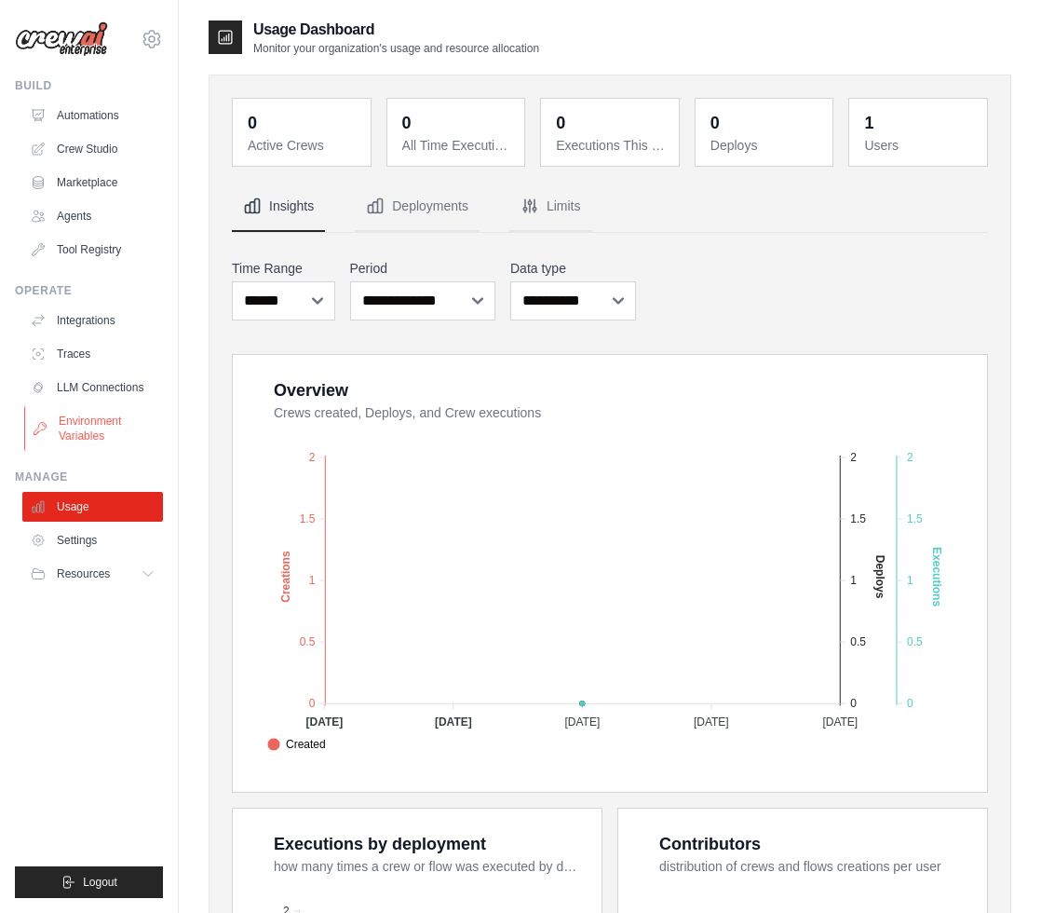
click at [118, 424] on link "Environment Variables" at bounding box center [94, 428] width 141 height 45
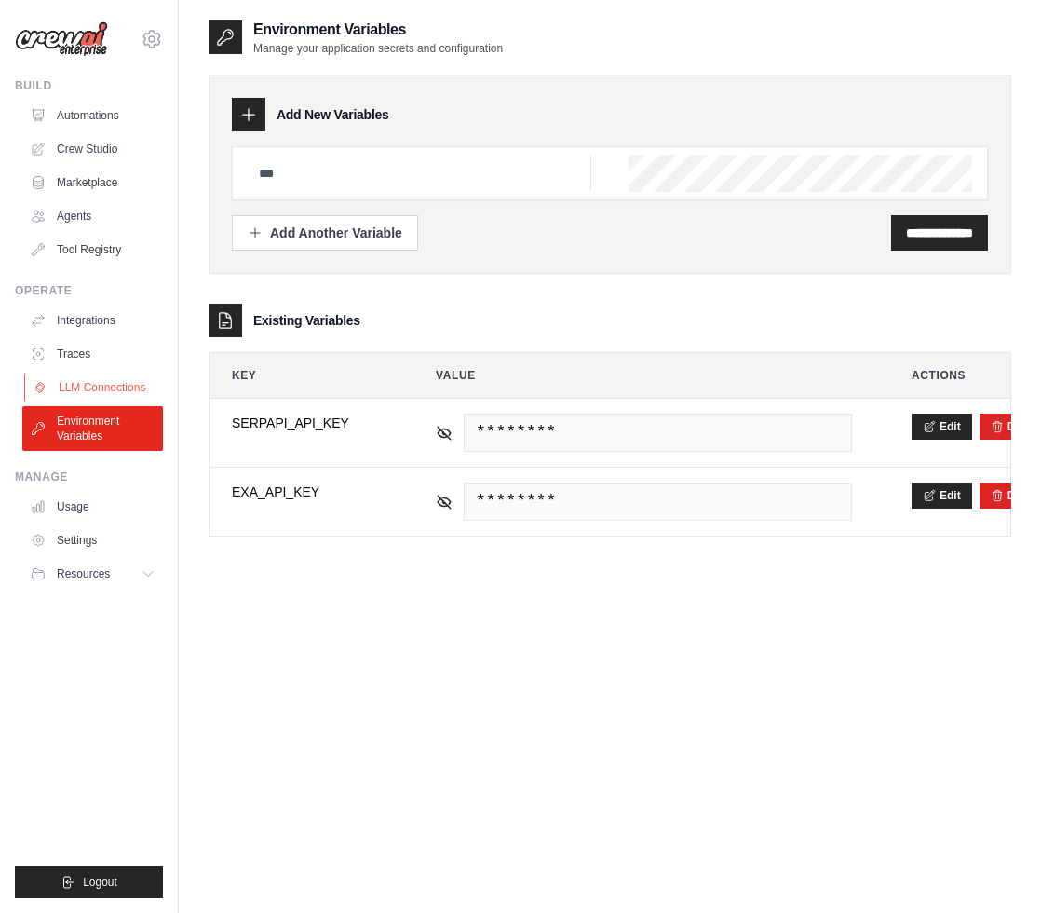
click at [101, 381] on link "LLM Connections" at bounding box center [94, 388] width 141 height 30
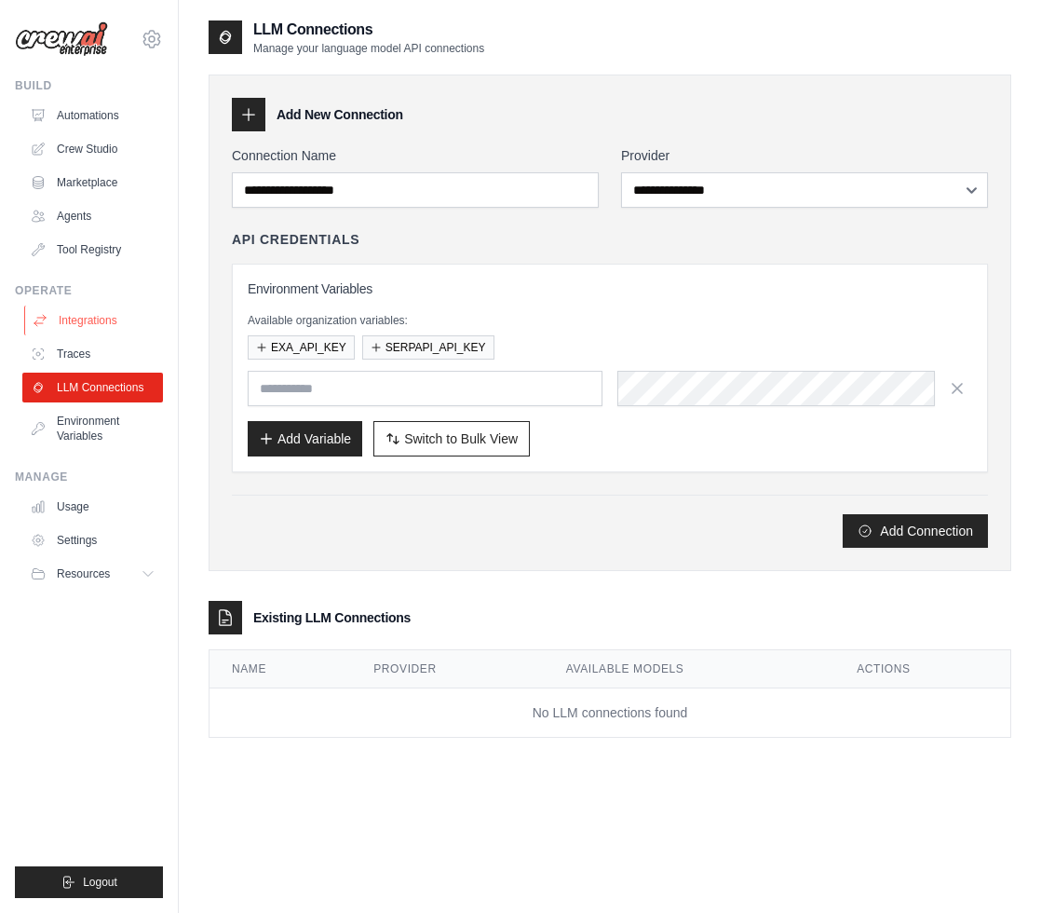
click at [137, 315] on link "Integrations" at bounding box center [94, 320] width 141 height 30
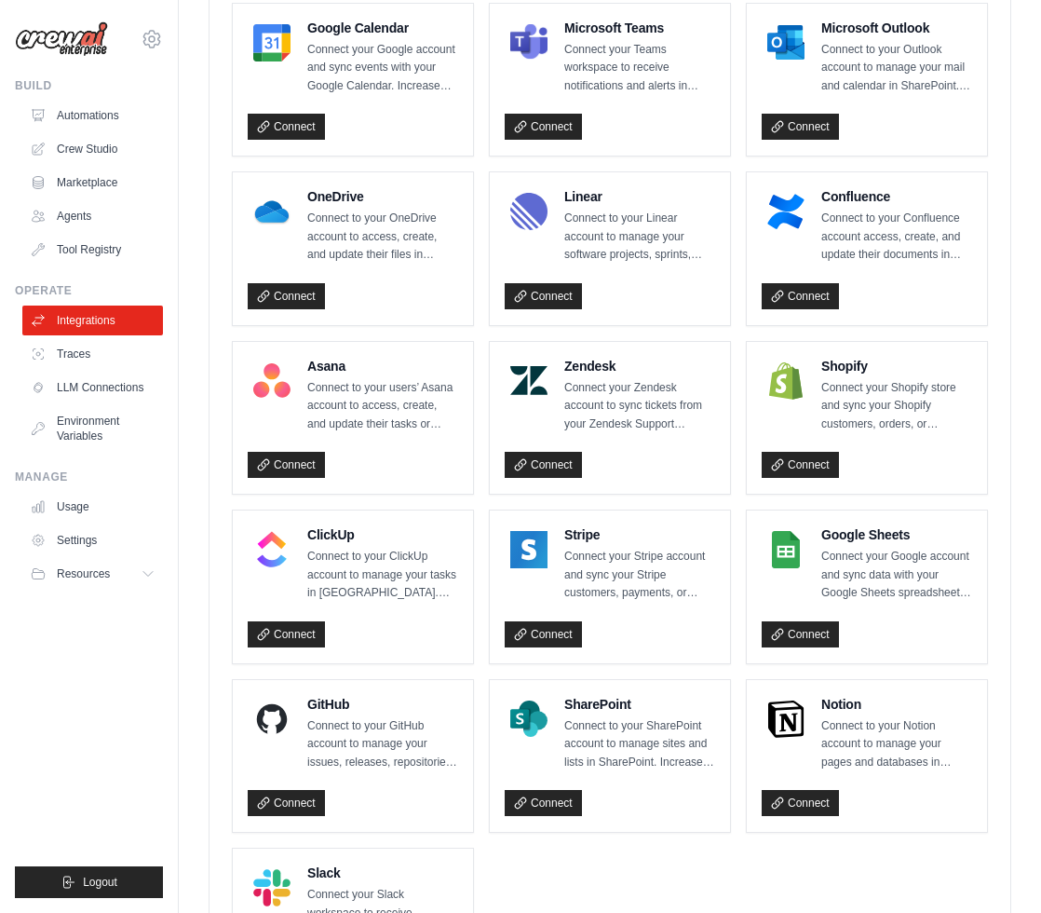
scroll to position [921, 0]
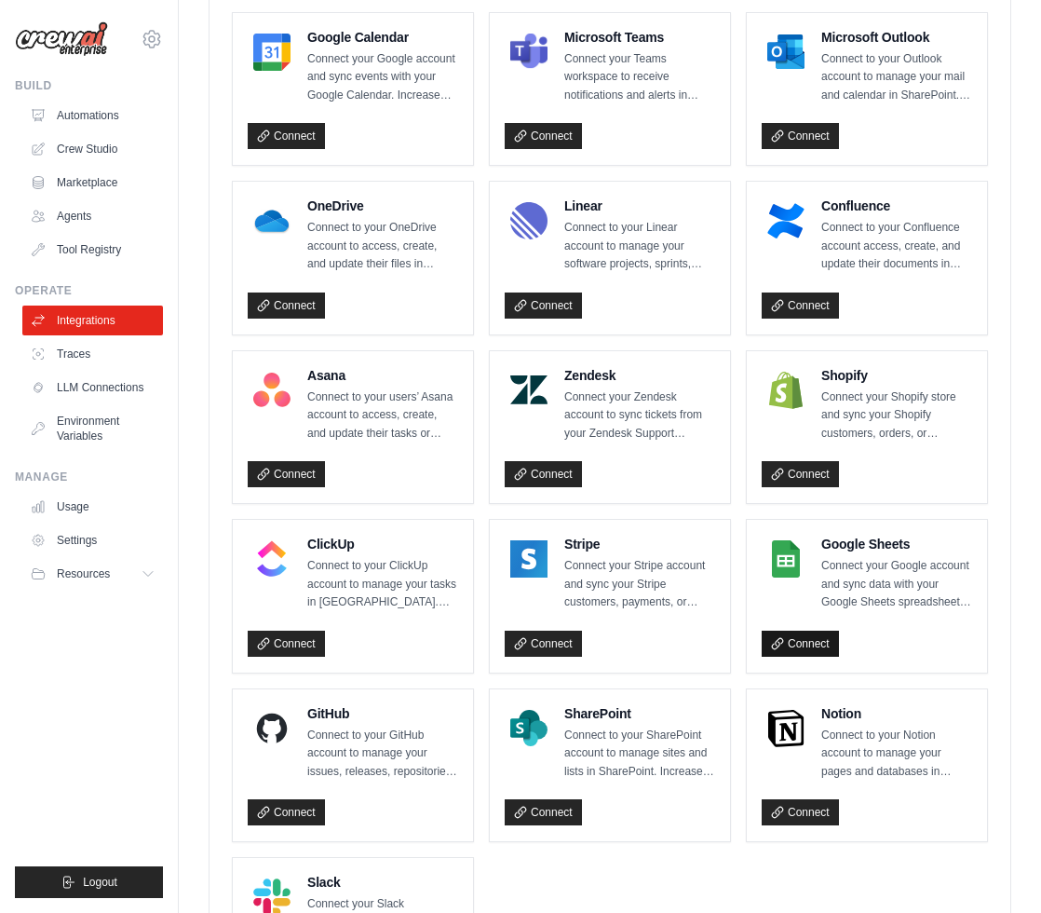
click at [801, 631] on link "Connect" at bounding box center [800, 644] width 77 height 26
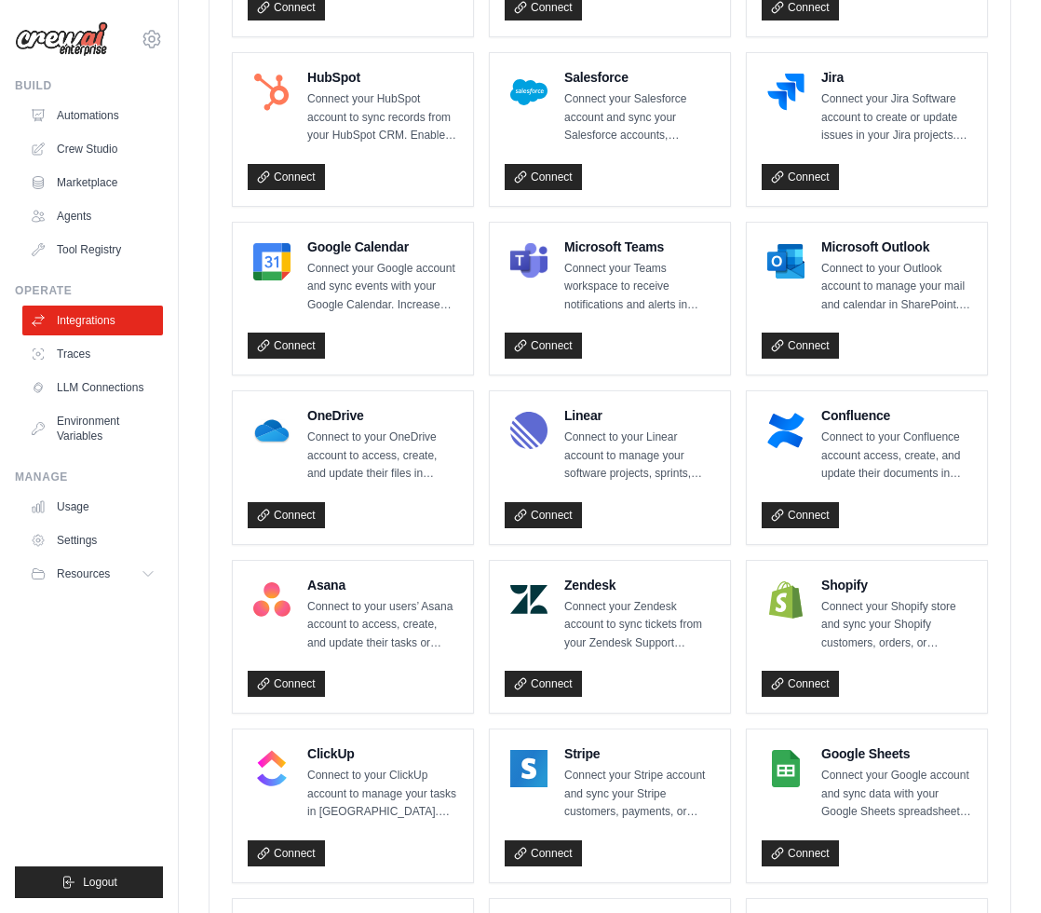
scroll to position [708, 0]
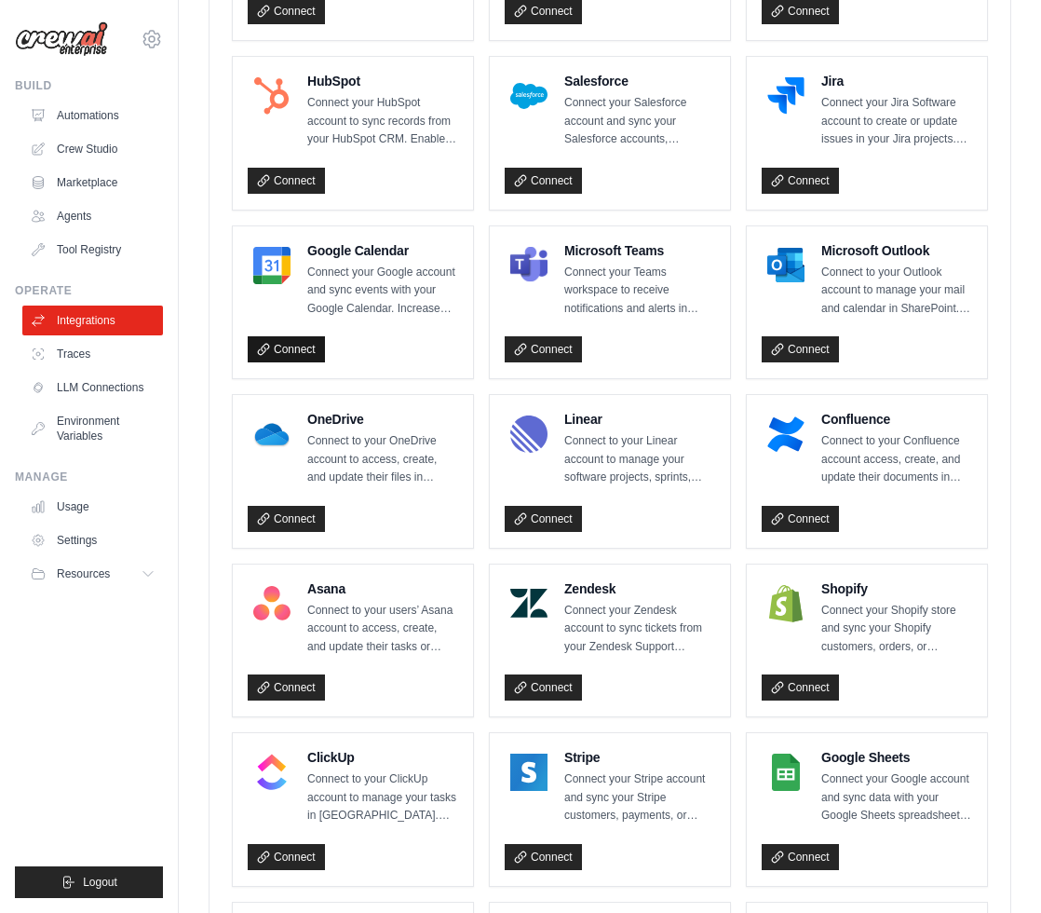
click at [304, 353] on link "Connect" at bounding box center [286, 349] width 77 height 26
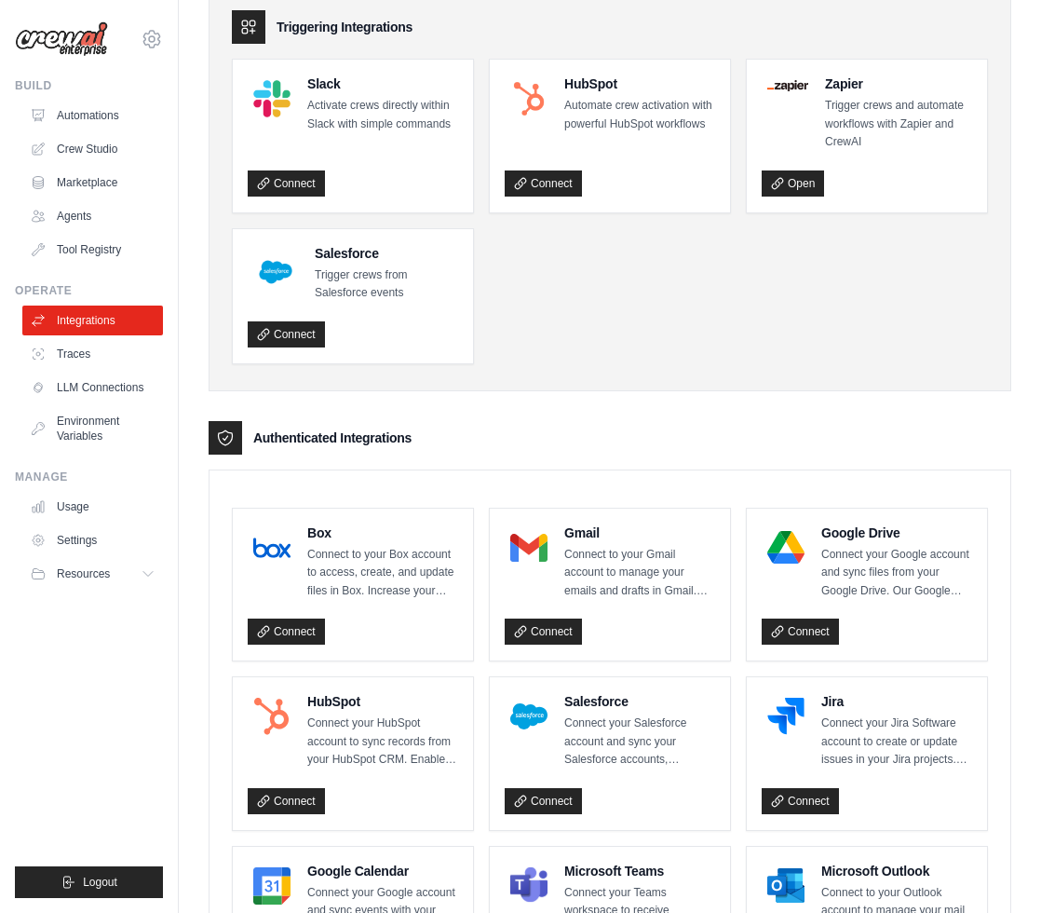
scroll to position [0, 0]
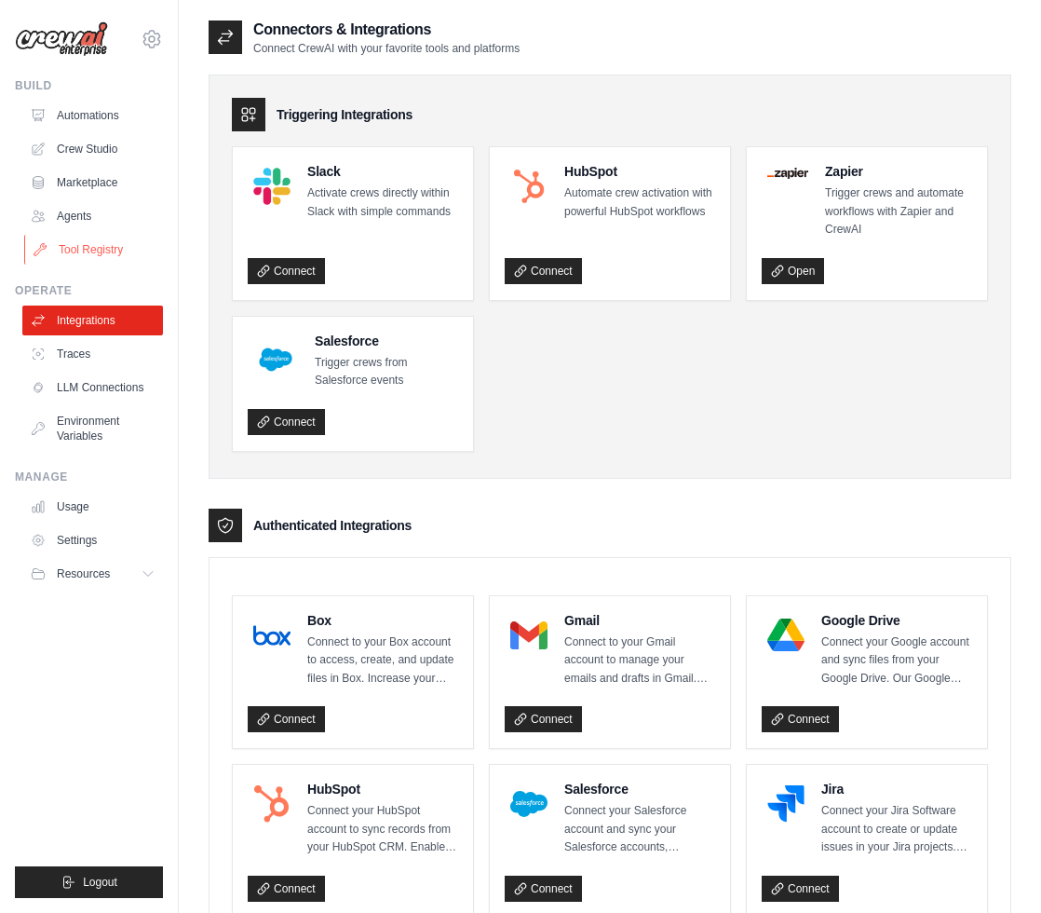
click at [119, 253] on link "Tool Registry" at bounding box center [94, 250] width 141 height 30
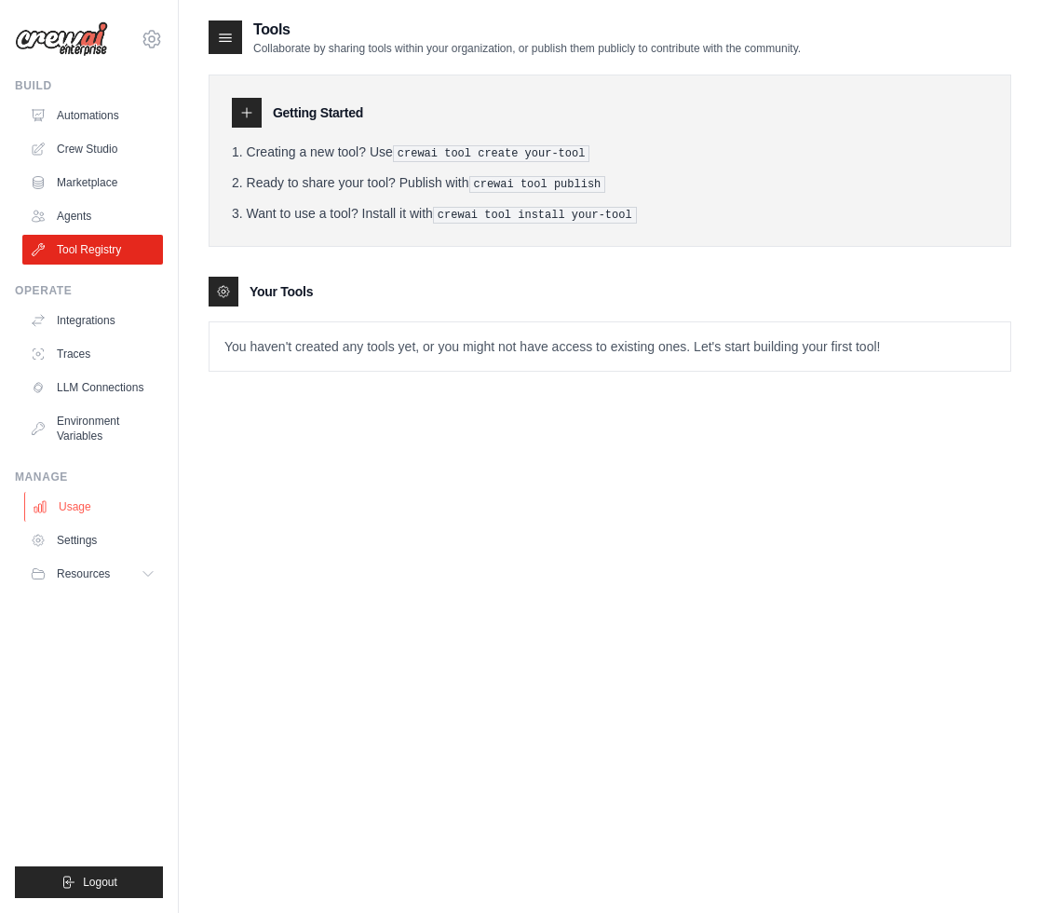
click at [119, 504] on link "Usage" at bounding box center [94, 507] width 141 height 30
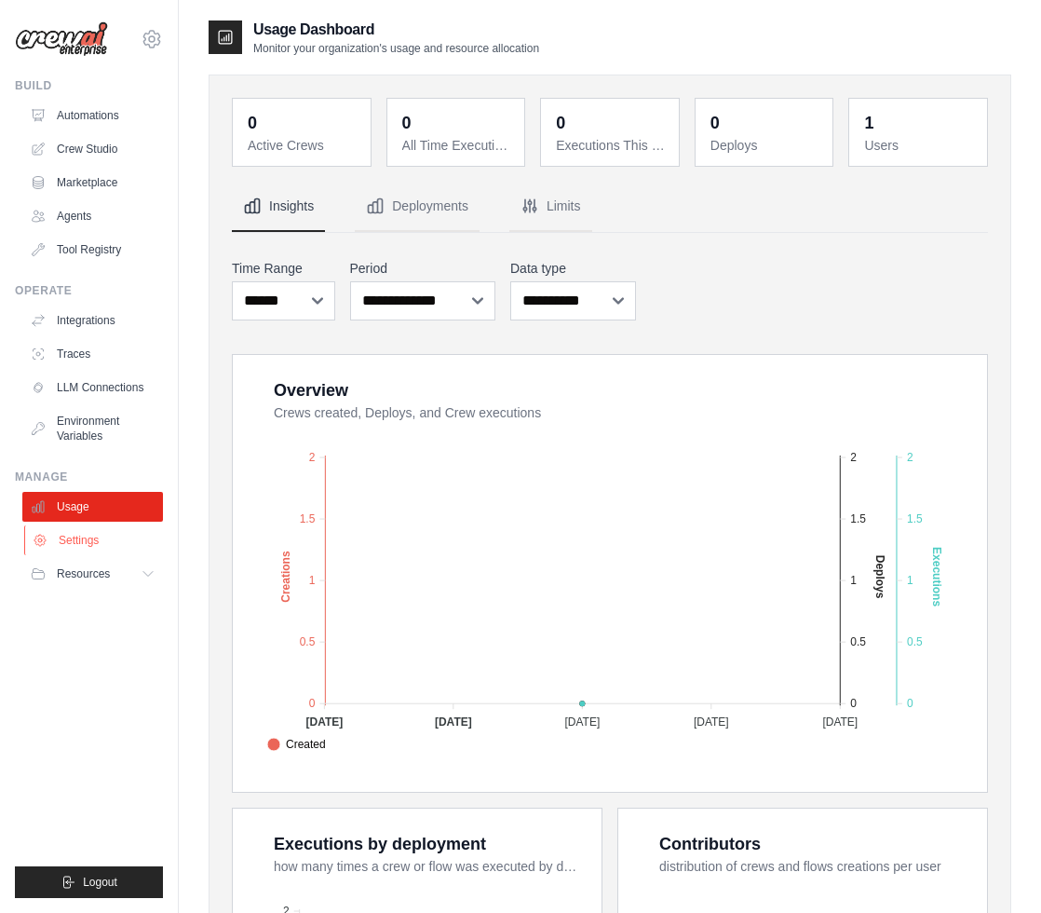
click at [150, 536] on link "Settings" at bounding box center [94, 540] width 141 height 30
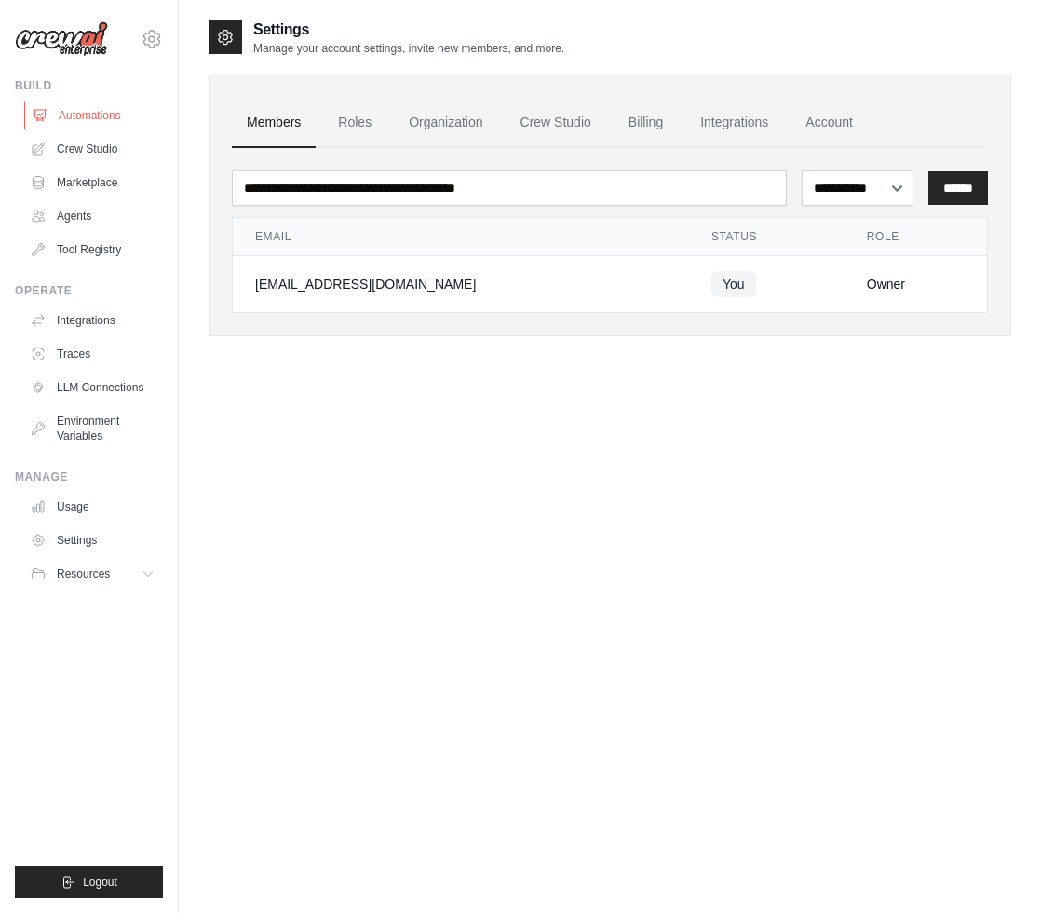
click at [114, 116] on link "Automations" at bounding box center [94, 116] width 141 height 30
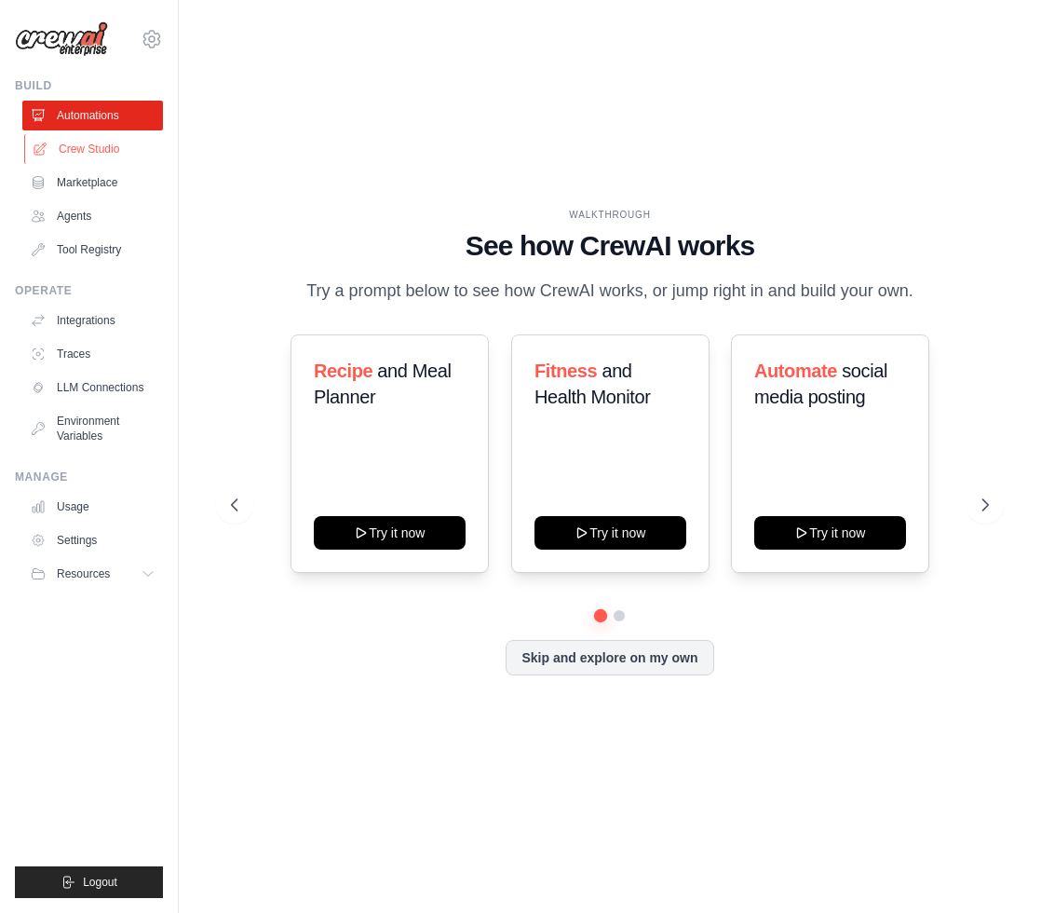
click at [117, 140] on link "Crew Studio" at bounding box center [94, 149] width 141 height 30
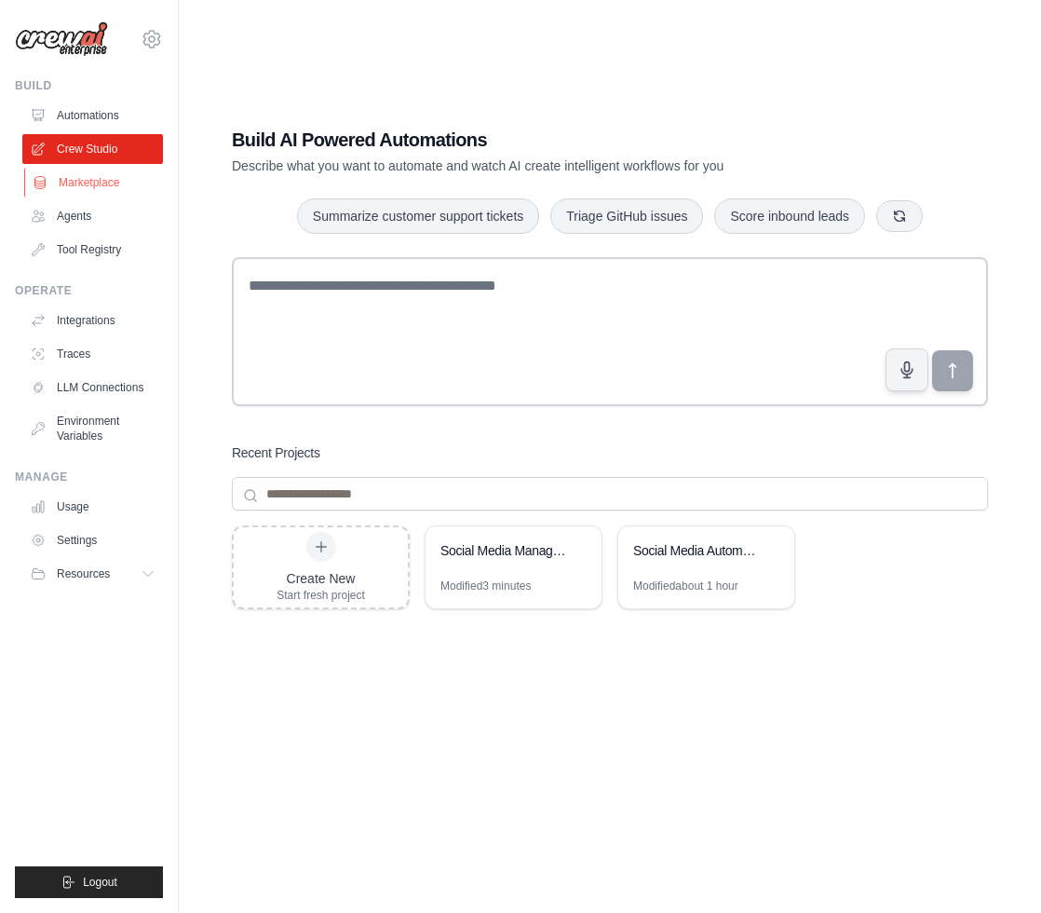
click at [119, 175] on link "Marketplace" at bounding box center [94, 183] width 141 height 30
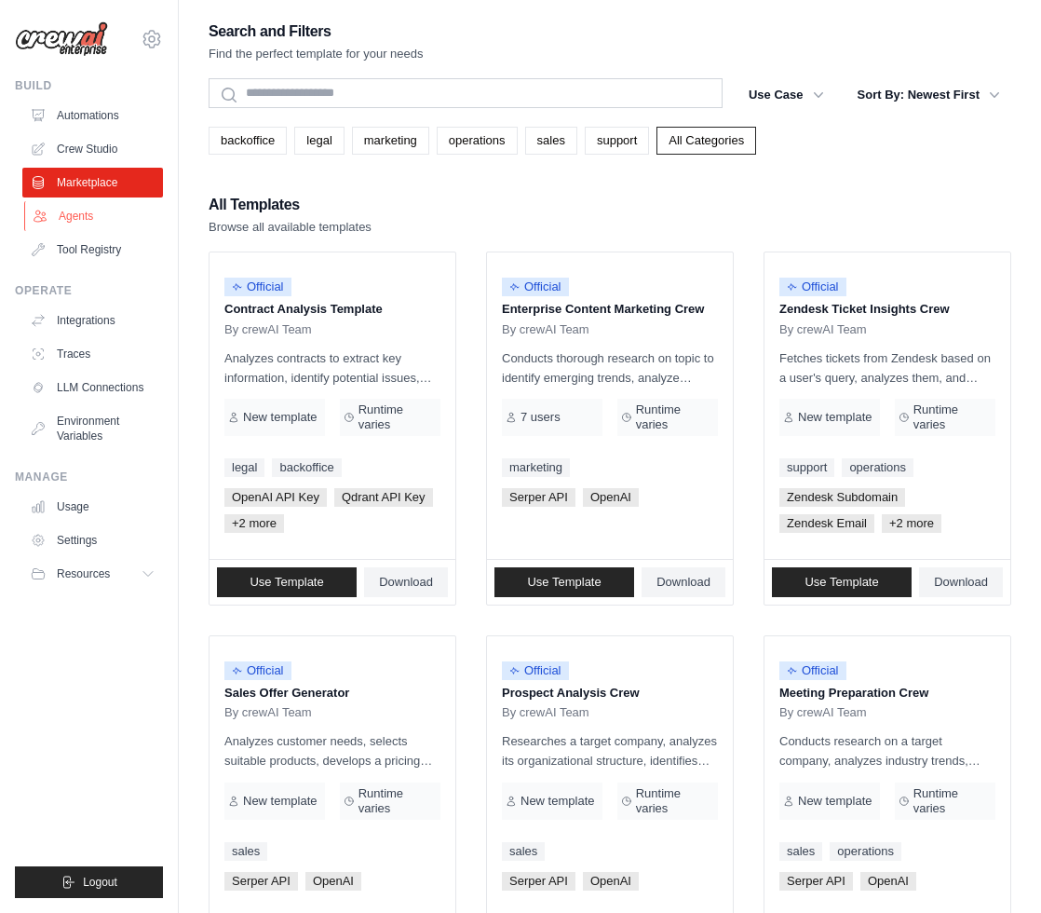
click at [91, 224] on link "Agents" at bounding box center [94, 216] width 141 height 30
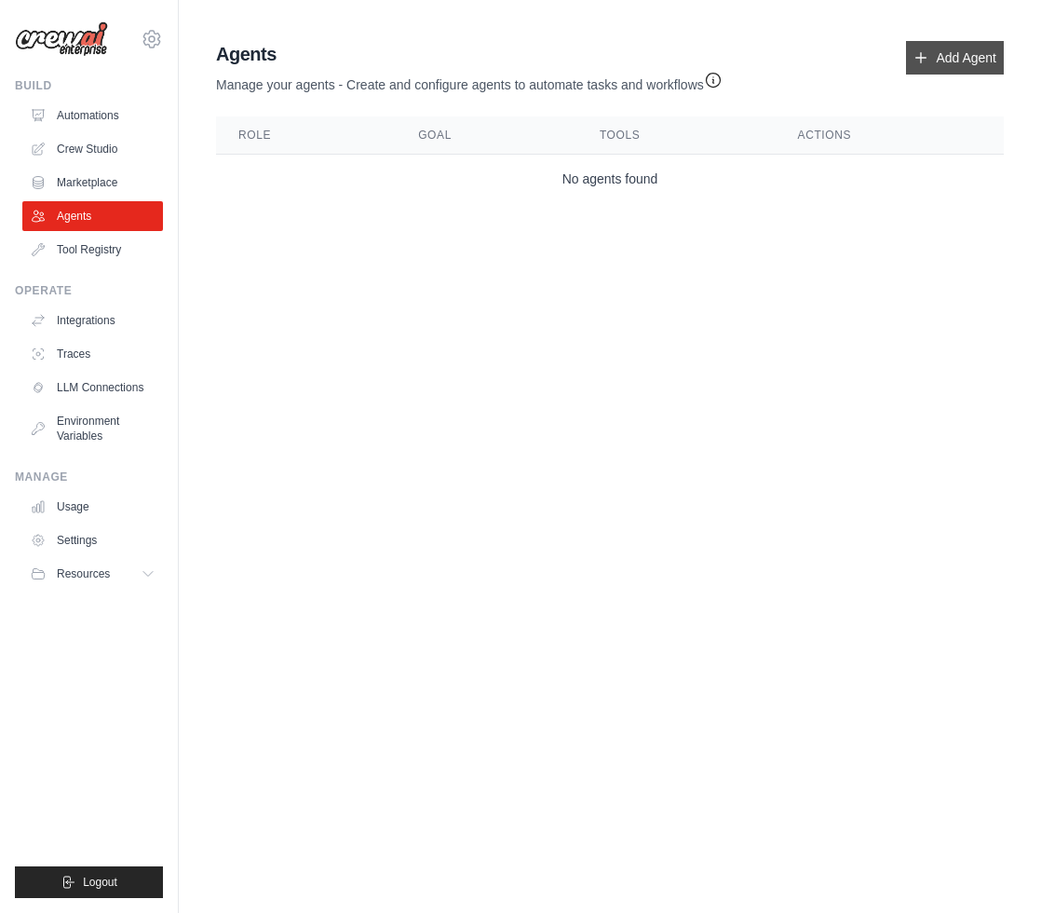
click at [956, 60] on link "Add Agent" at bounding box center [955, 58] width 98 height 34
click at [952, 62] on link "Add Agent" at bounding box center [955, 58] width 98 height 34
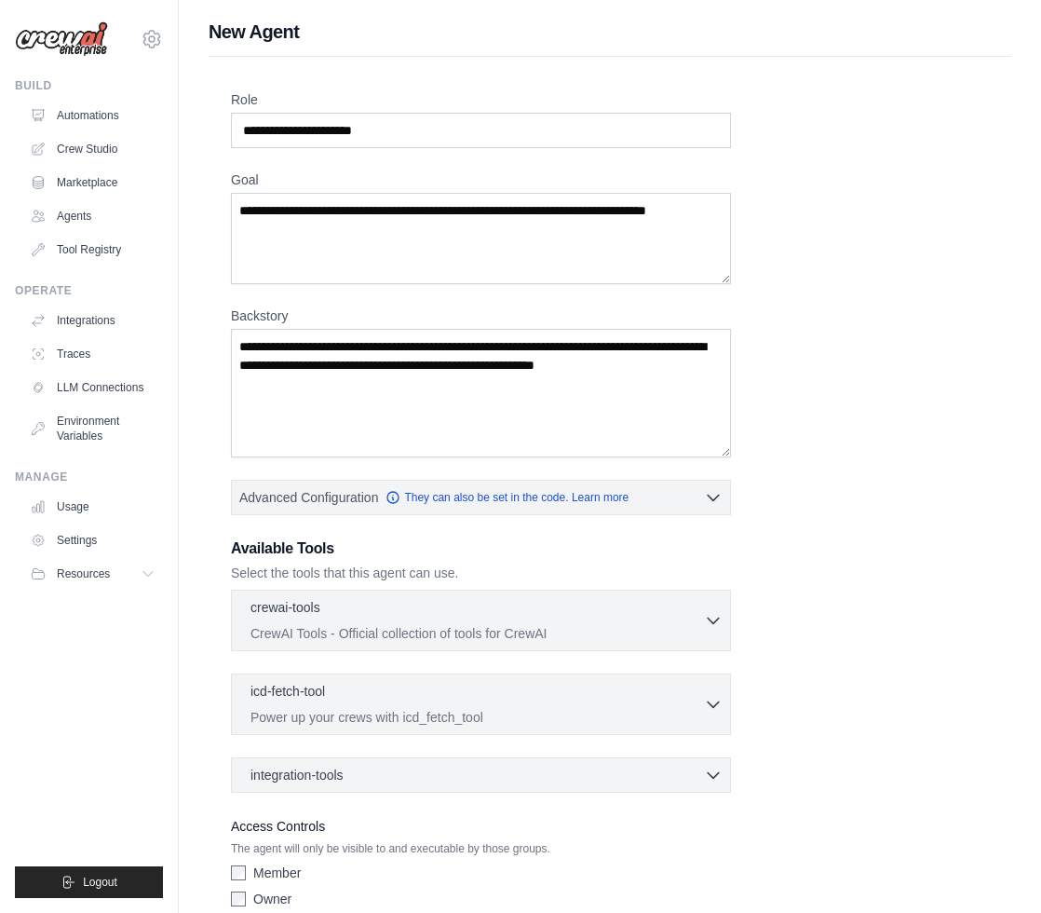
scroll to position [87, 0]
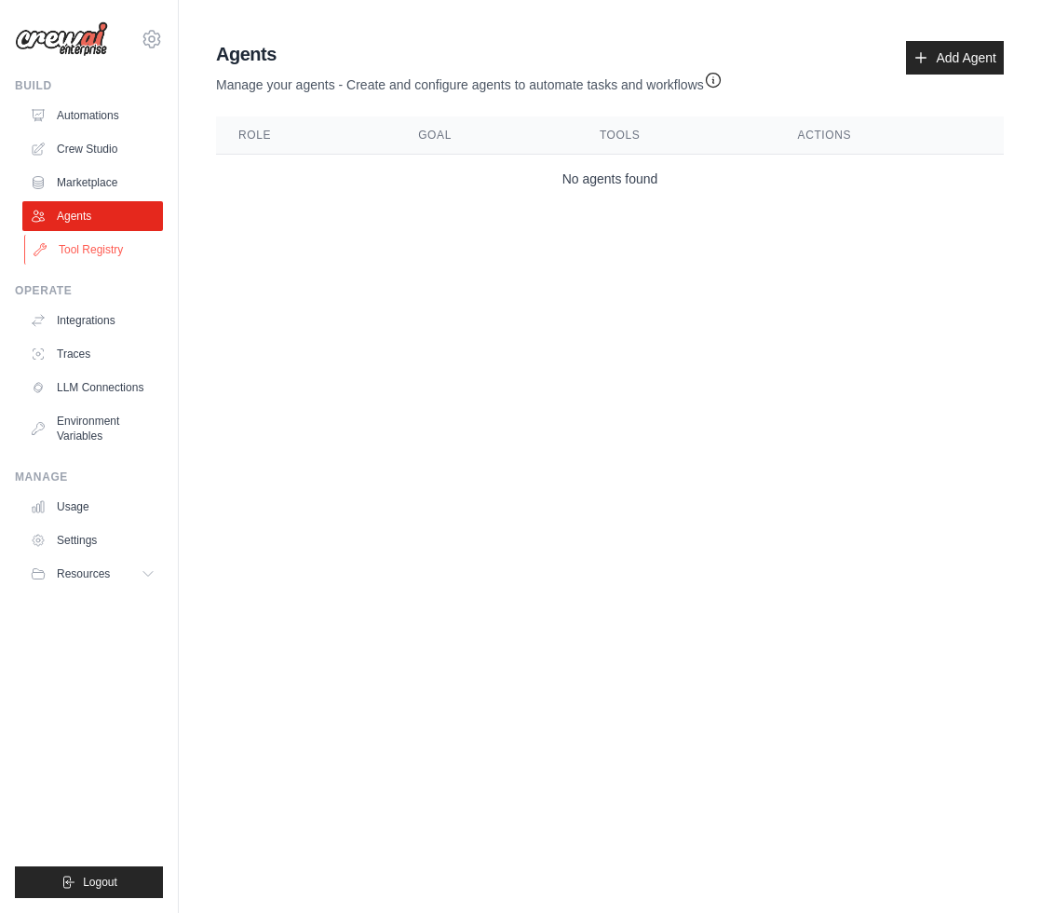
click at [90, 237] on link "Tool Registry" at bounding box center [94, 250] width 141 height 30
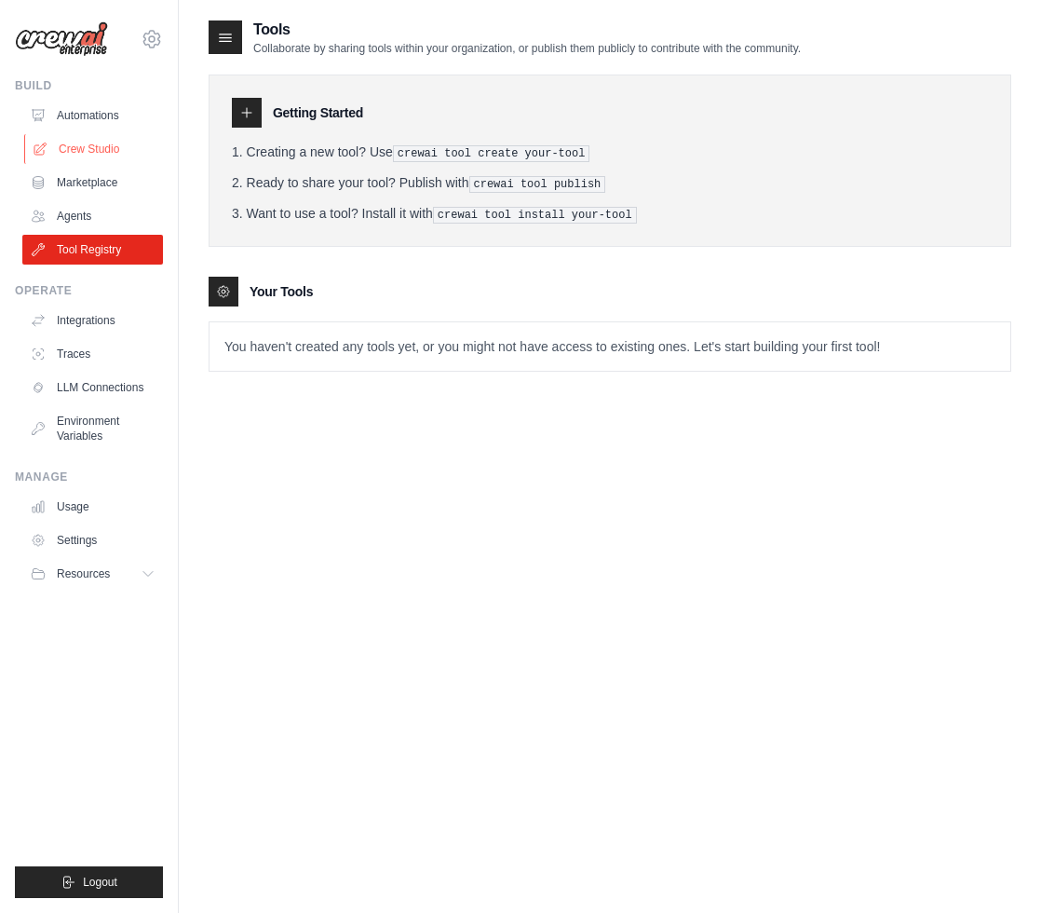
click at [97, 154] on link "Crew Studio" at bounding box center [94, 149] width 141 height 30
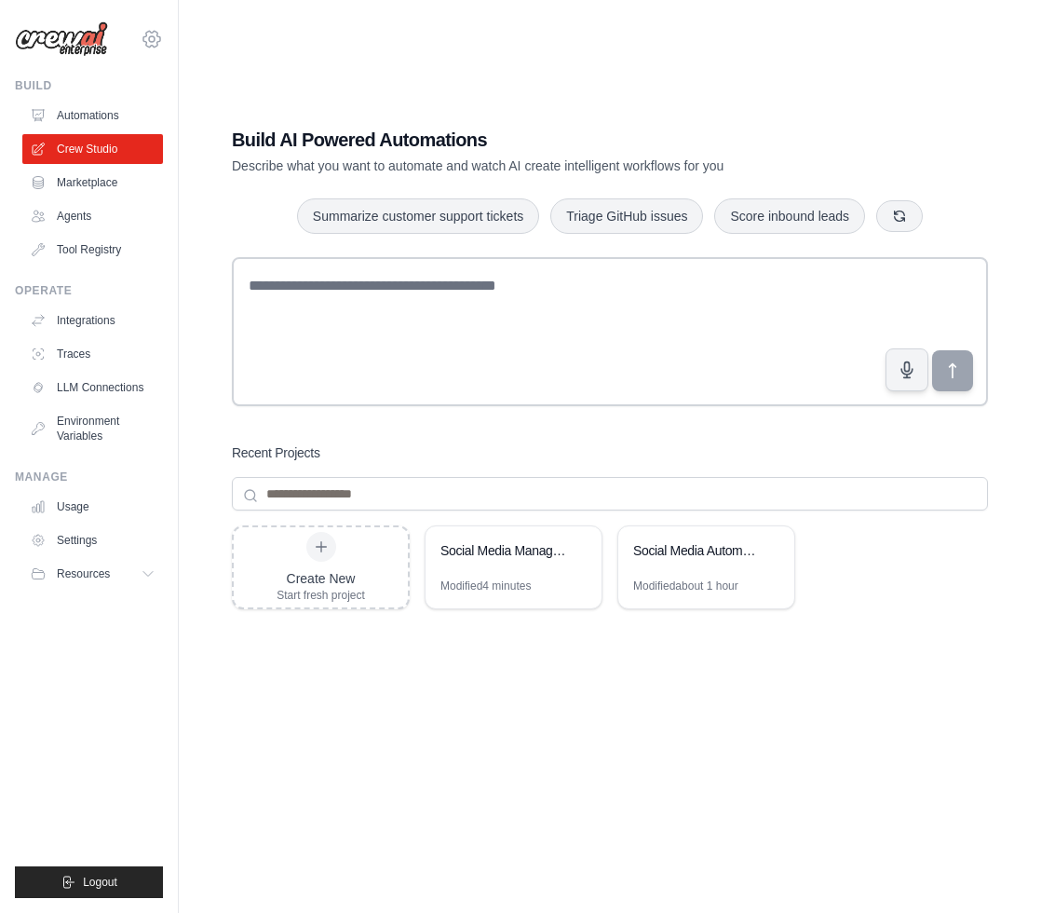
click at [156, 34] on icon at bounding box center [151, 39] width 17 height 16
click at [147, 115] on link "Settings" at bounding box center [152, 126] width 164 height 34
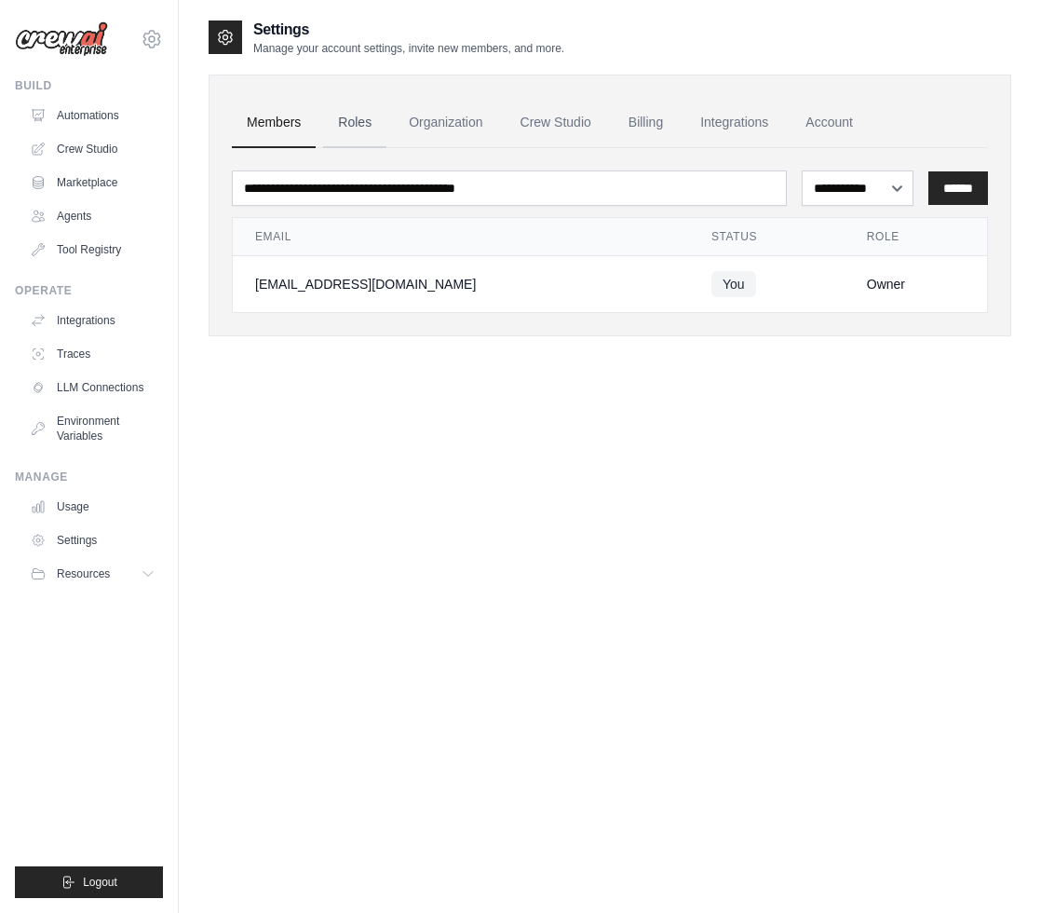
click at [347, 119] on link "Roles" at bounding box center [354, 123] width 63 height 50
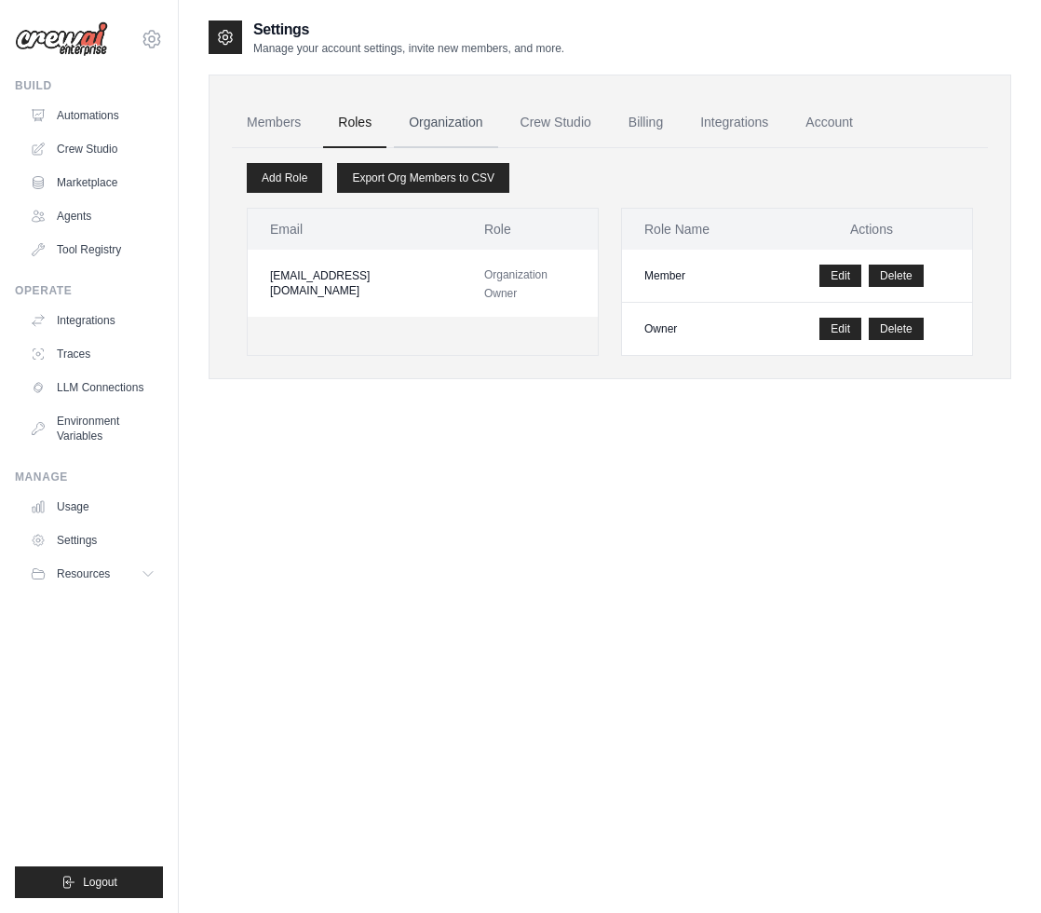
click at [425, 119] on link "Organization" at bounding box center [445, 123] width 103 height 50
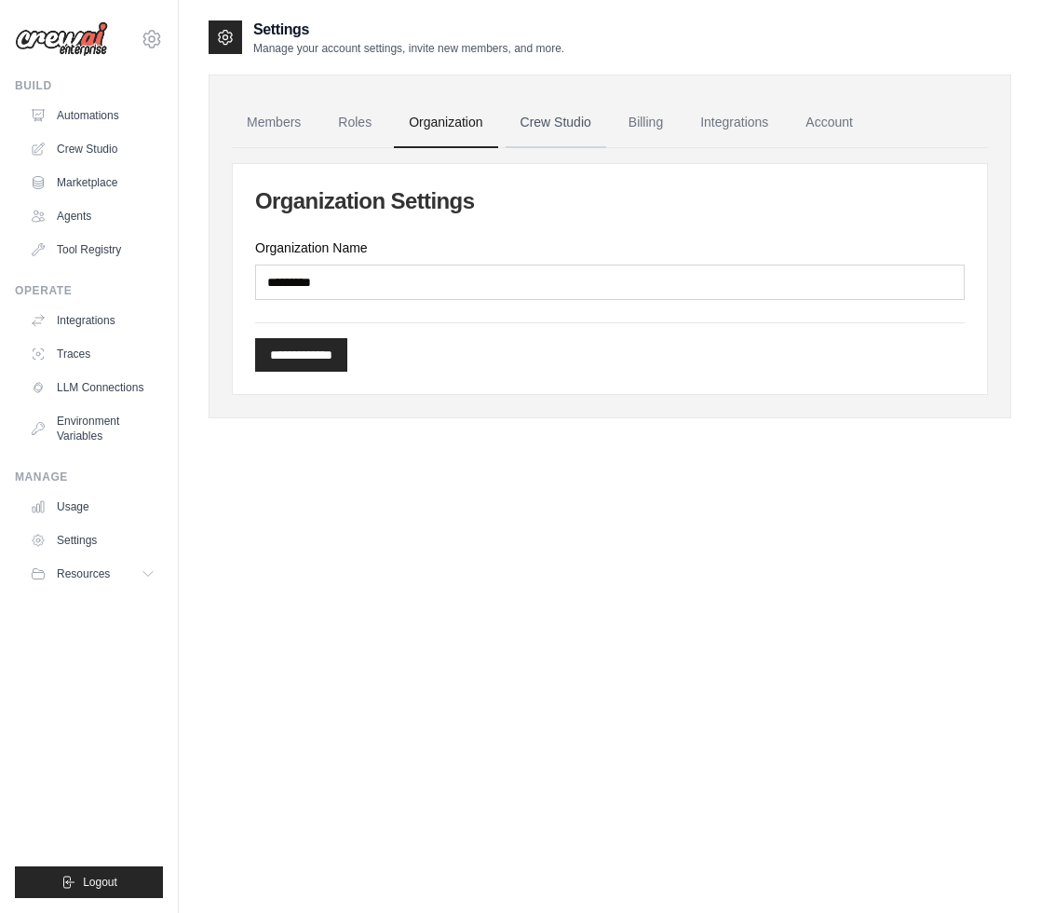
click at [565, 127] on link "Crew Studio" at bounding box center [556, 123] width 101 height 50
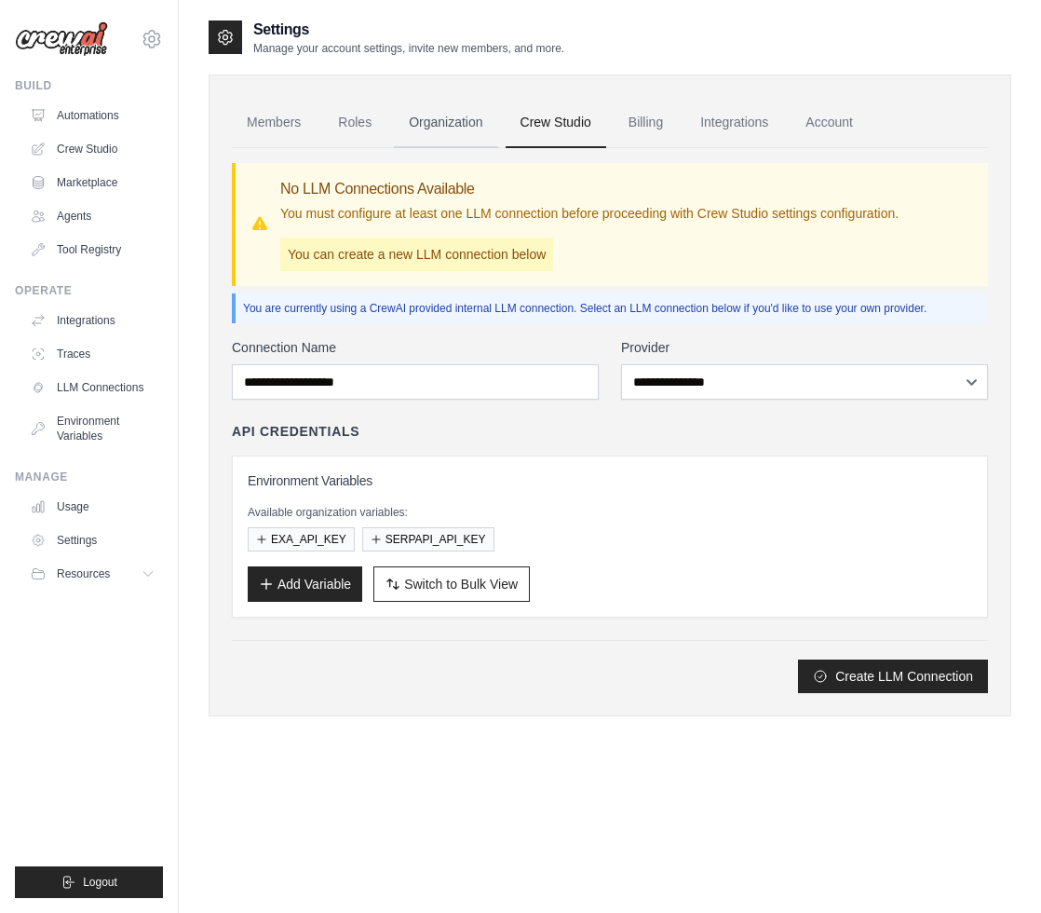
click at [463, 131] on link "Organization" at bounding box center [445, 123] width 103 height 50
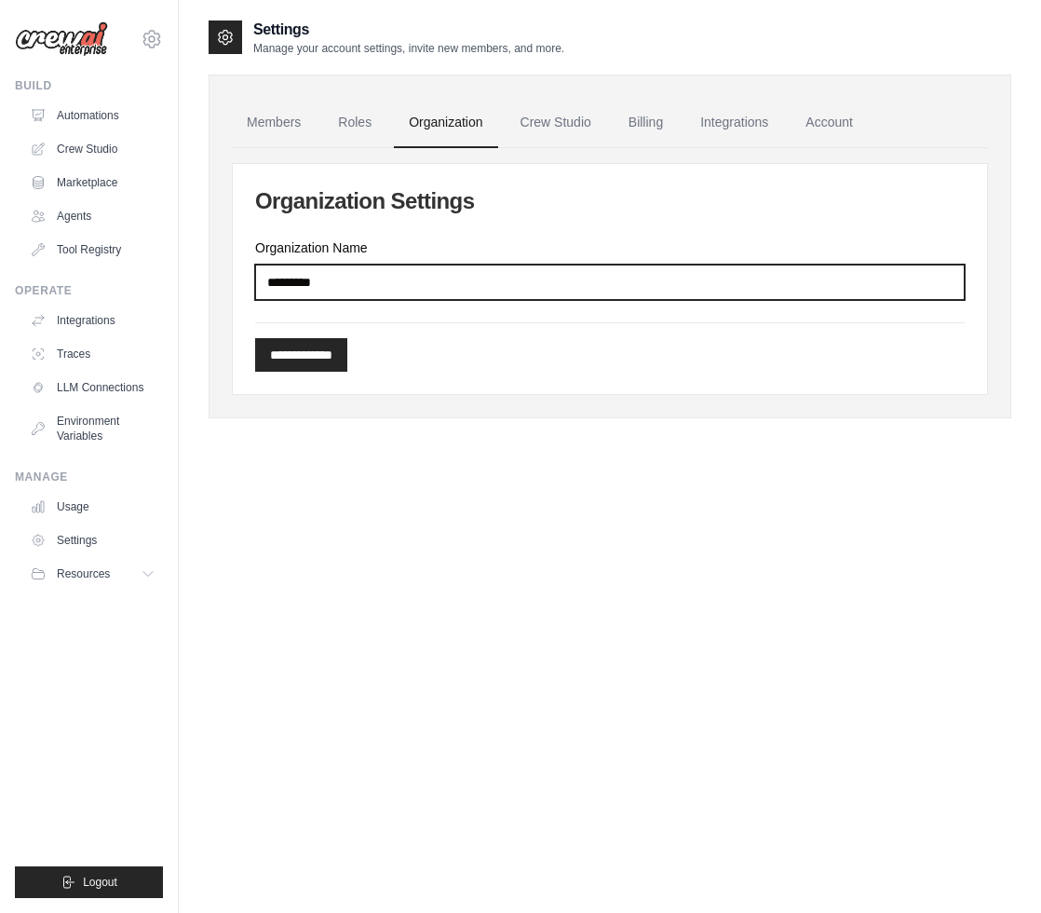
drag, startPoint x: 355, startPoint y: 286, endPoint x: 193, endPoint y: 284, distance: 162.1
click at [193, 284] on div "**********" at bounding box center [610, 475] width 862 height 913
type input "******"
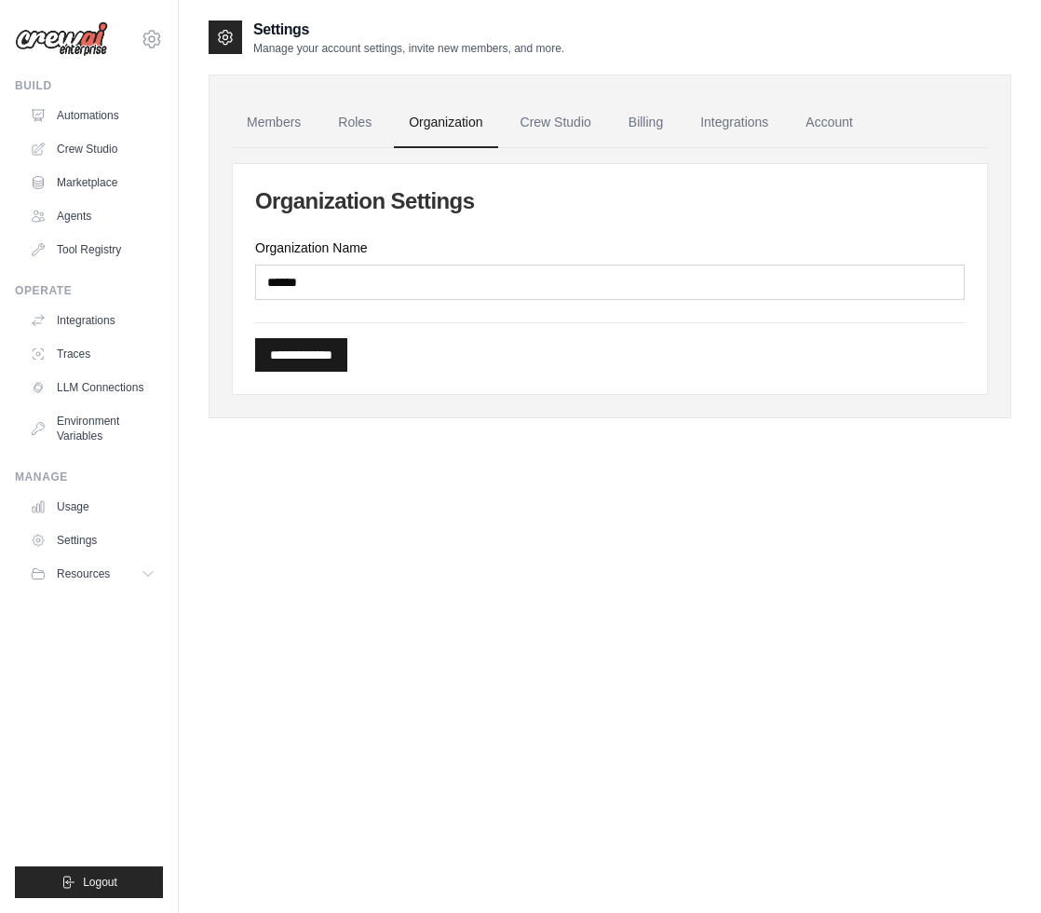
click at [314, 348] on input "**********" at bounding box center [301, 355] width 92 height 34
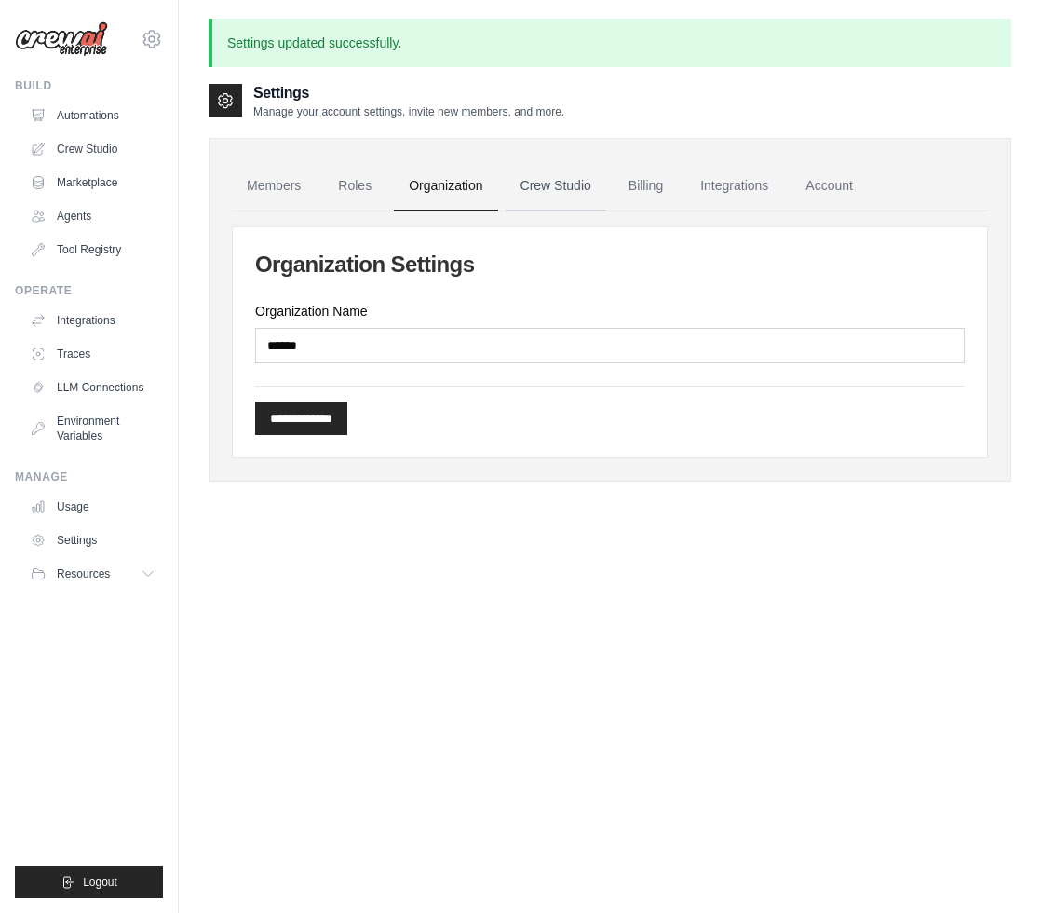
click at [554, 183] on link "Crew Studio" at bounding box center [556, 186] width 101 height 50
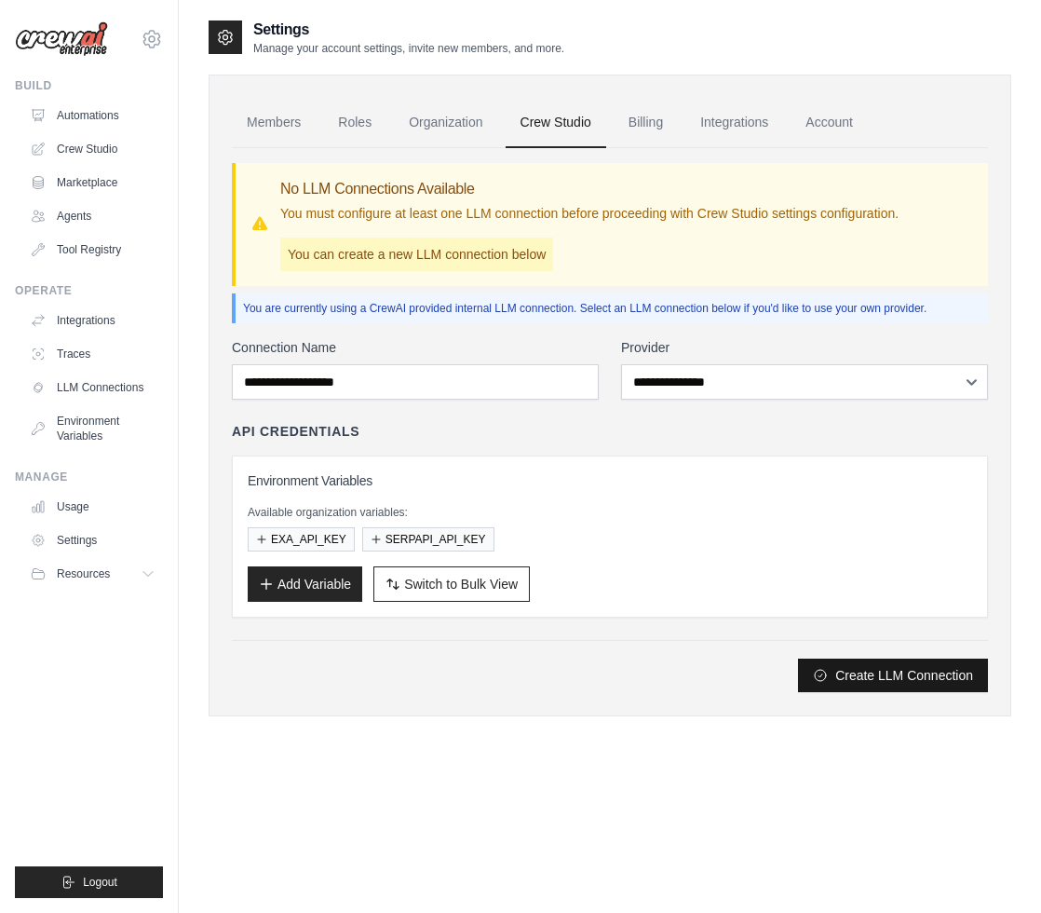
click at [839, 676] on button "Create LLM Connection" at bounding box center [893, 675] width 190 height 34
click at [95, 386] on link "LLM Connections" at bounding box center [94, 388] width 141 height 30
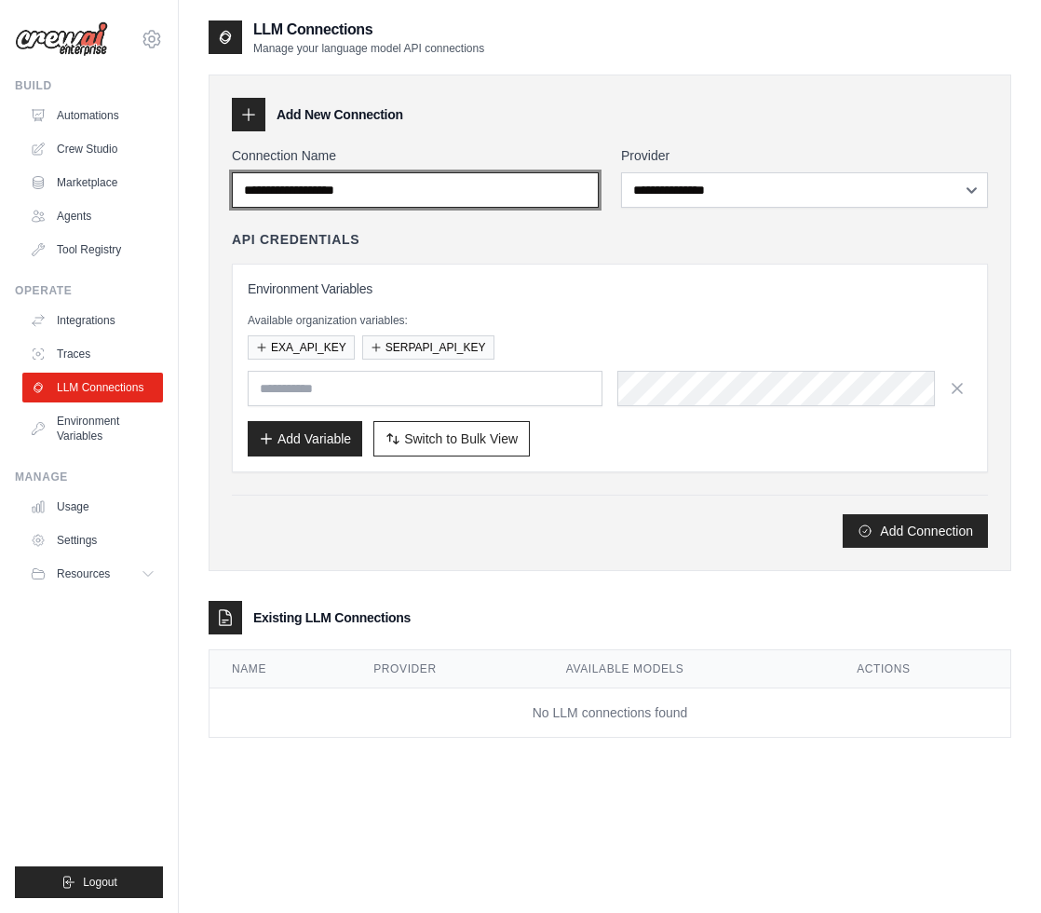
click at [427, 185] on input "Connection Name" at bounding box center [415, 189] width 367 height 35
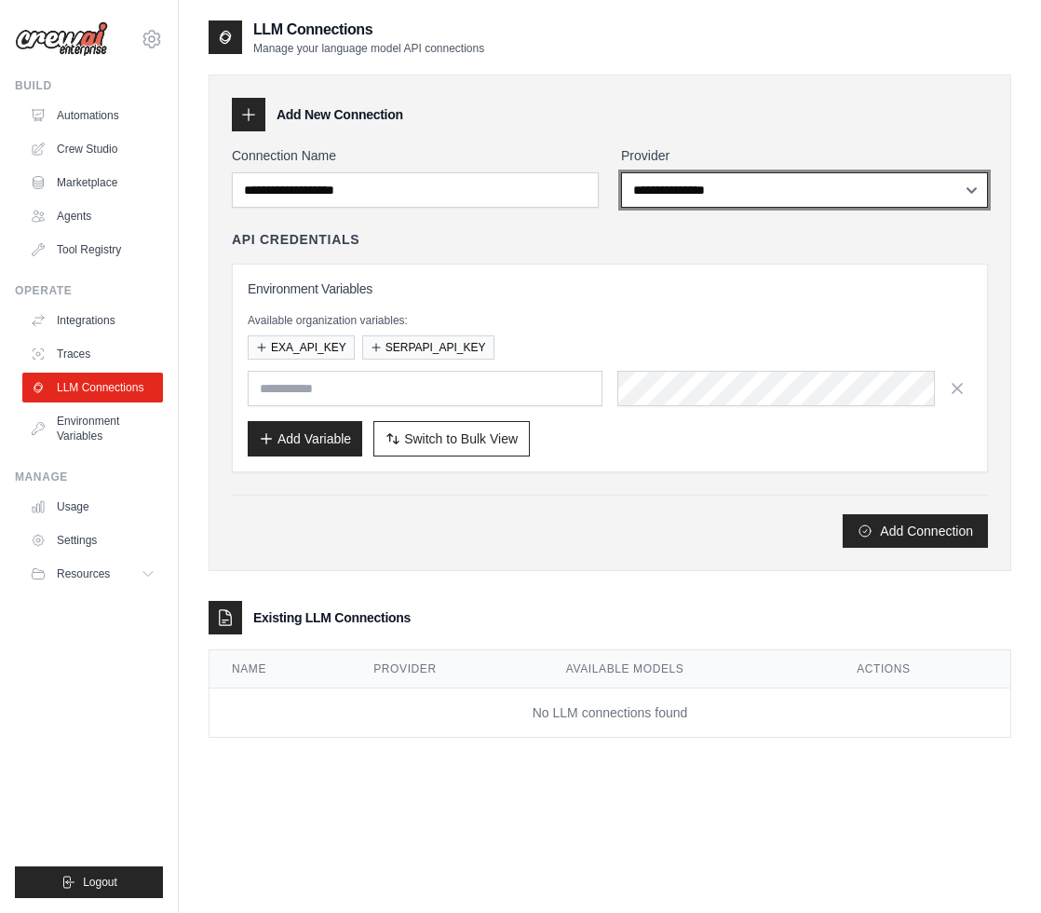
click at [795, 193] on select "**********" at bounding box center [804, 189] width 367 height 35
select select "******"
click at [621, 172] on select "**********" at bounding box center [804, 189] width 367 height 35
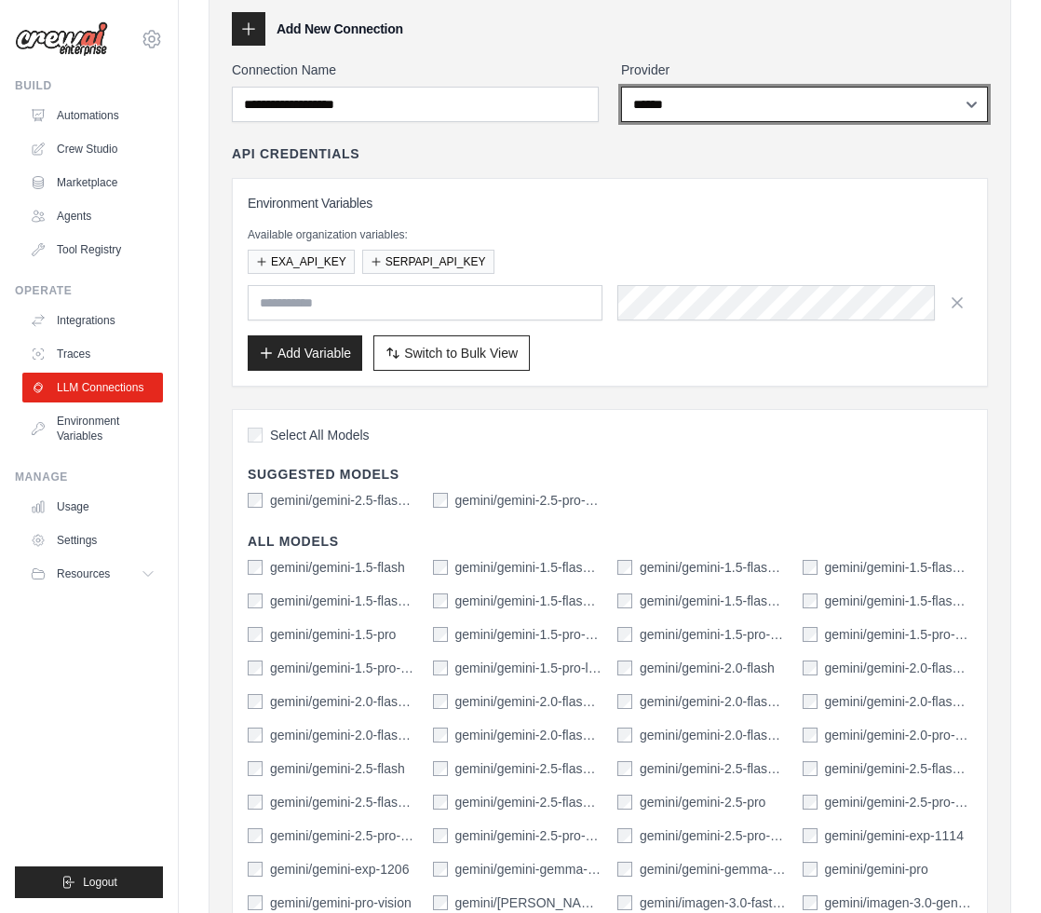
scroll to position [89, 0]
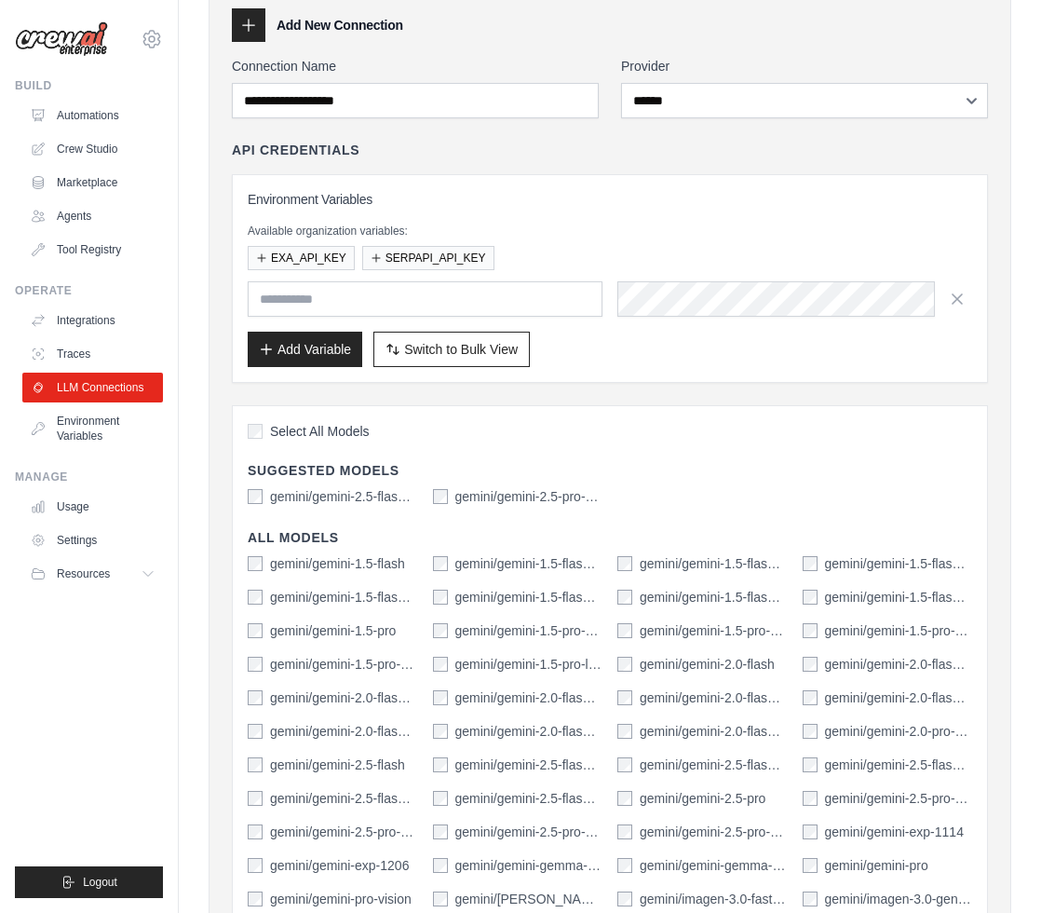
click at [253, 439] on label "Select All Models" at bounding box center [309, 431] width 122 height 19
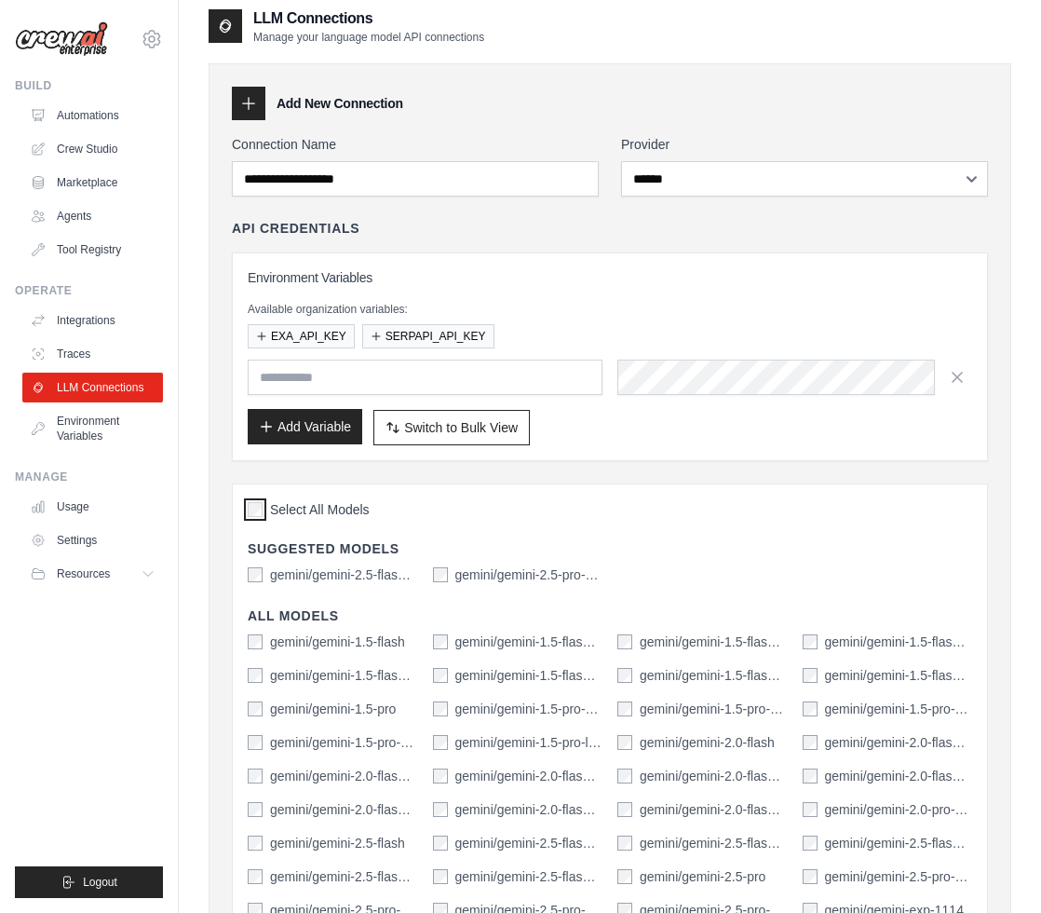
scroll to position [6, 0]
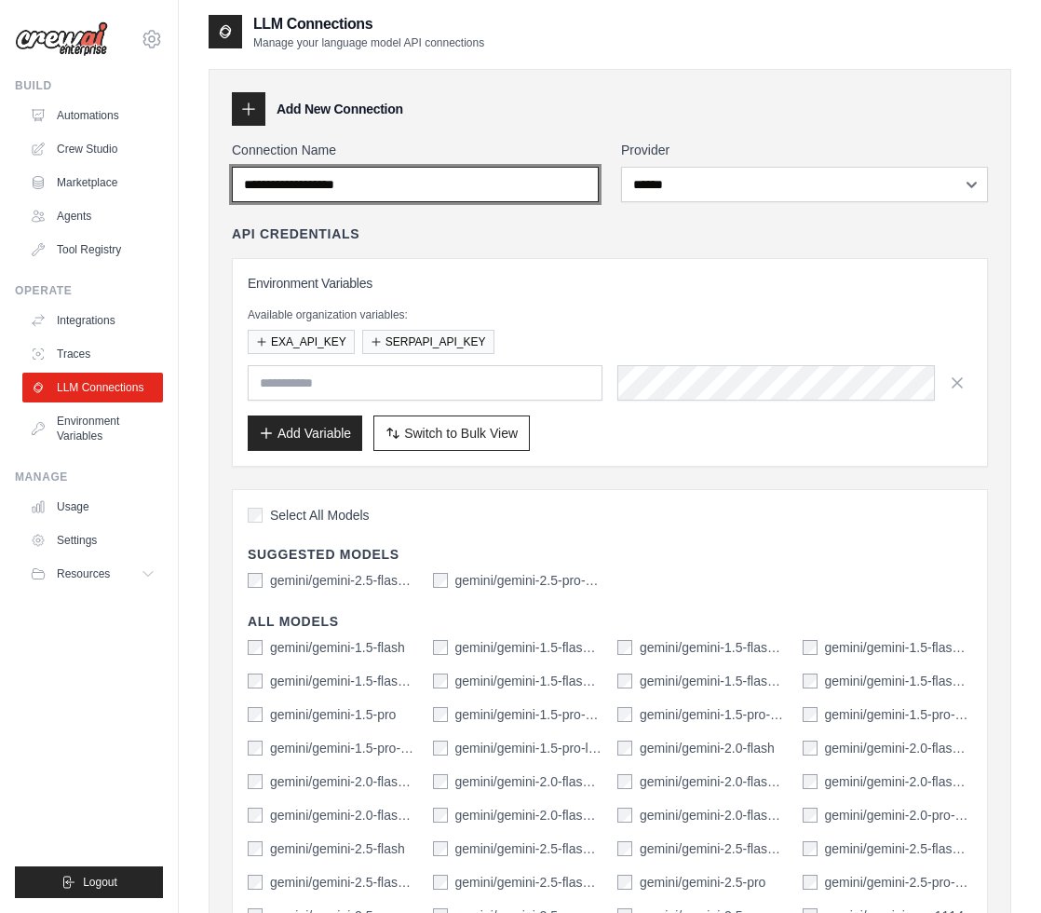
click at [400, 193] on input "Connection Name" at bounding box center [415, 184] width 367 height 35
type input "**********"
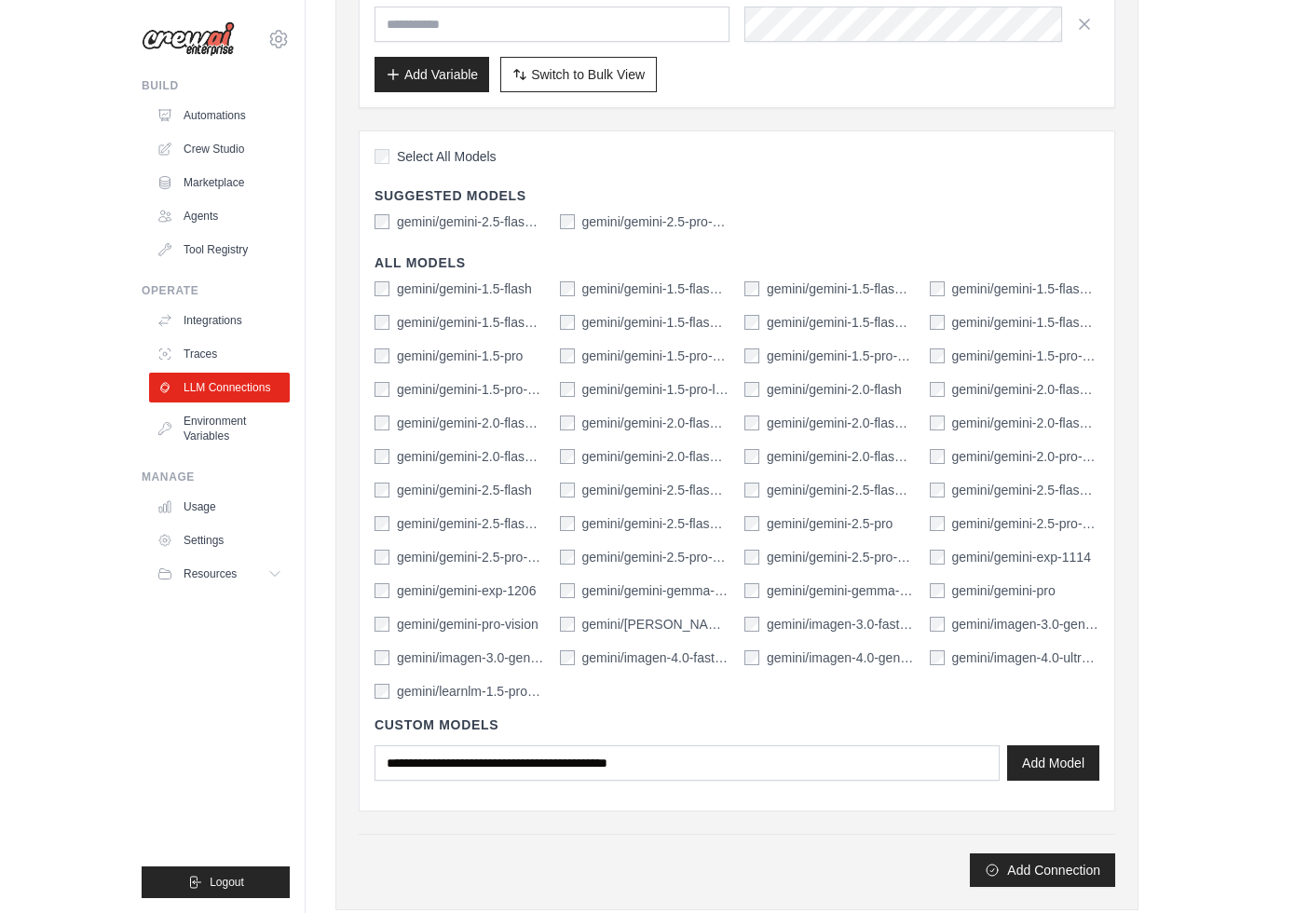
scroll to position [373, 0]
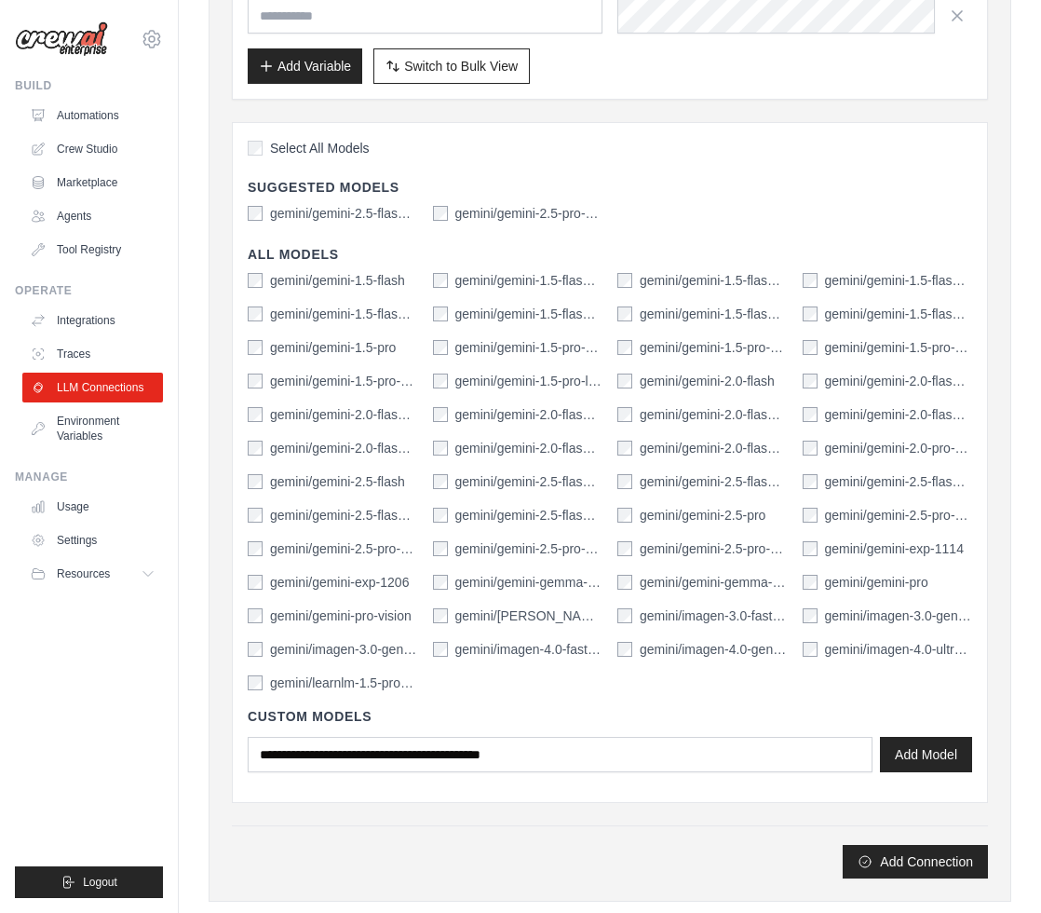
click at [638, 509] on div "gemini/gemini-2.5-pro" at bounding box center [691, 515] width 148 height 19
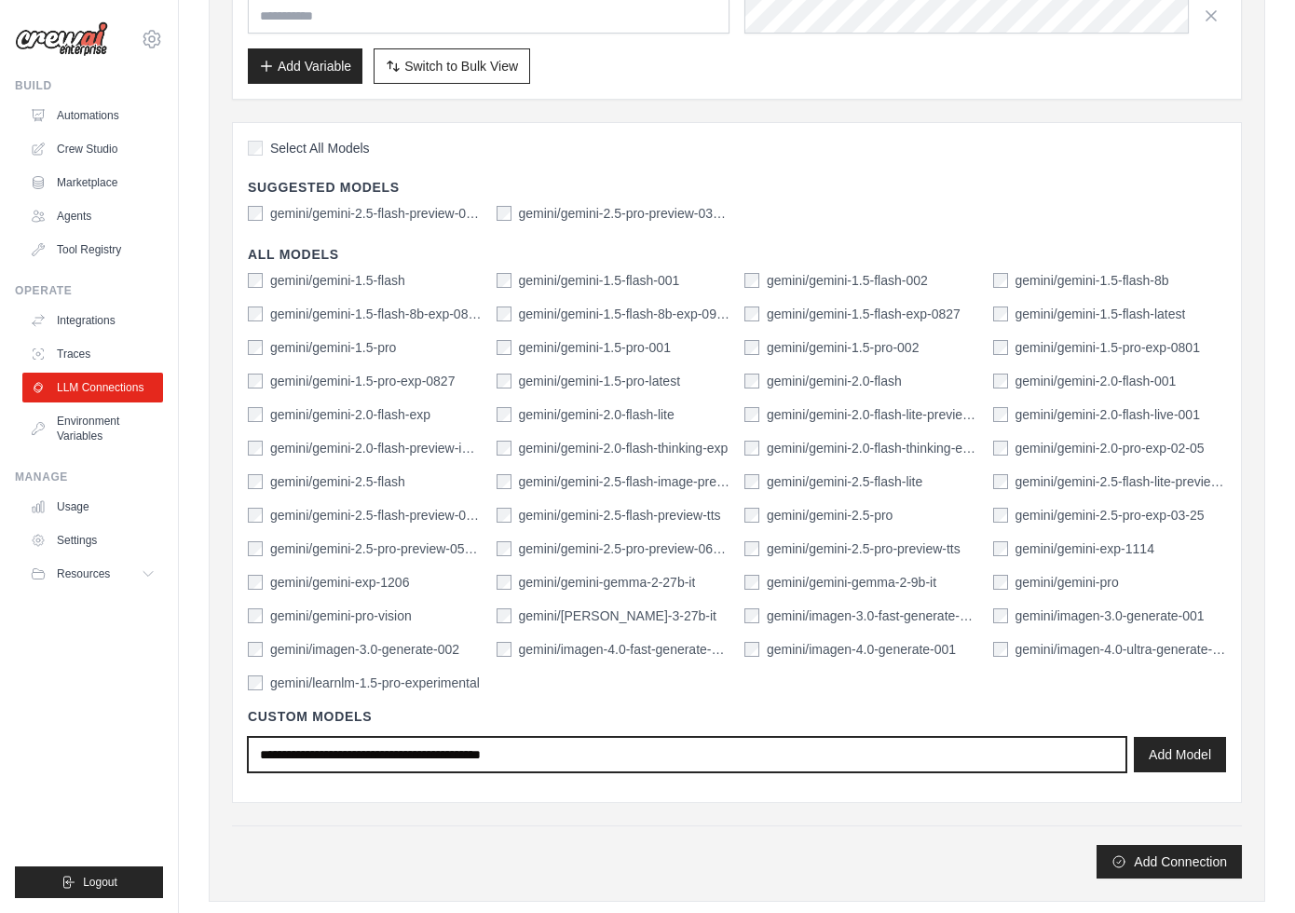
click at [874, 744] on input "text" at bounding box center [687, 754] width 878 height 35
type input "**********"
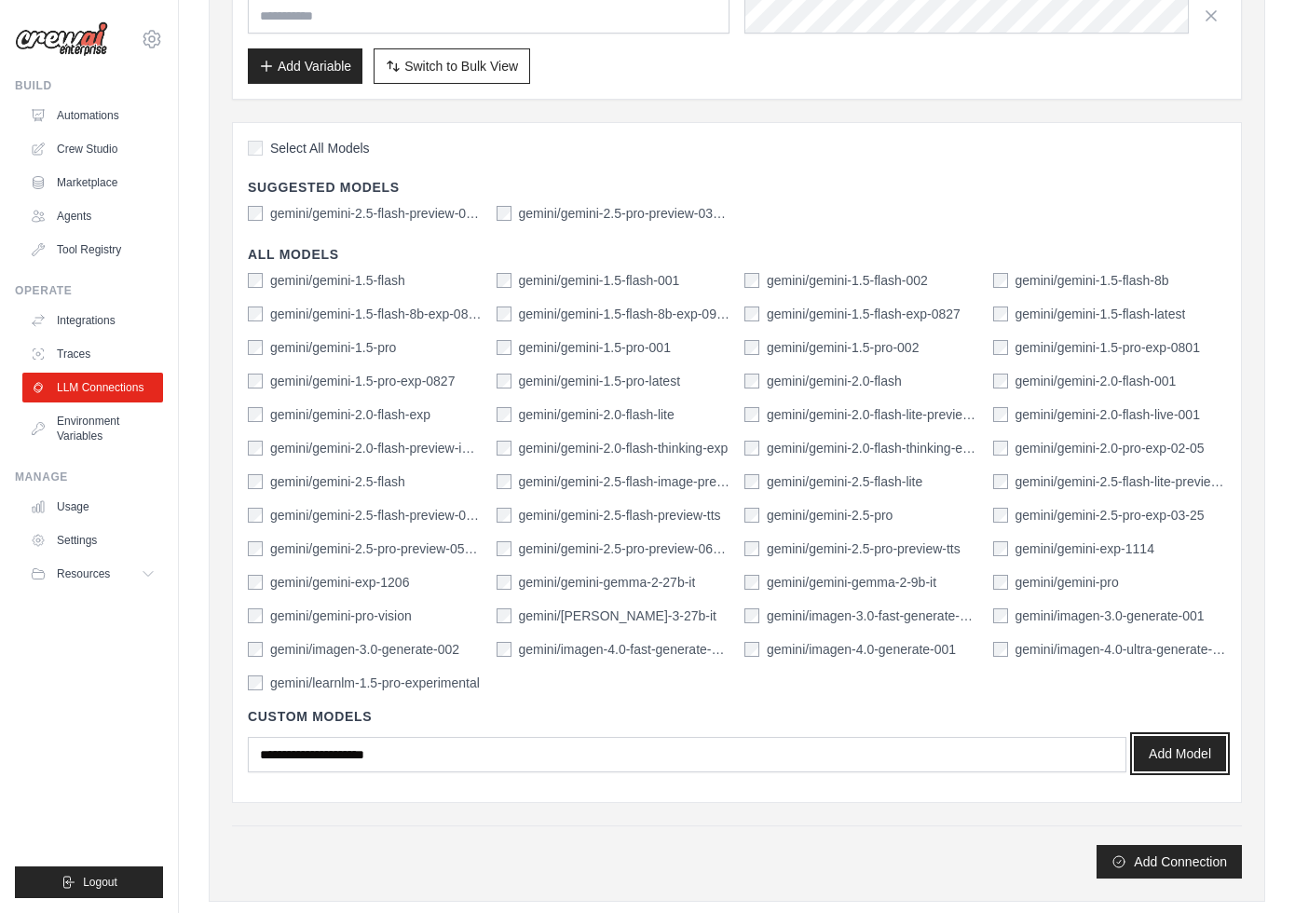
click at [1040, 746] on button "Add Model" at bounding box center [1179, 753] width 92 height 35
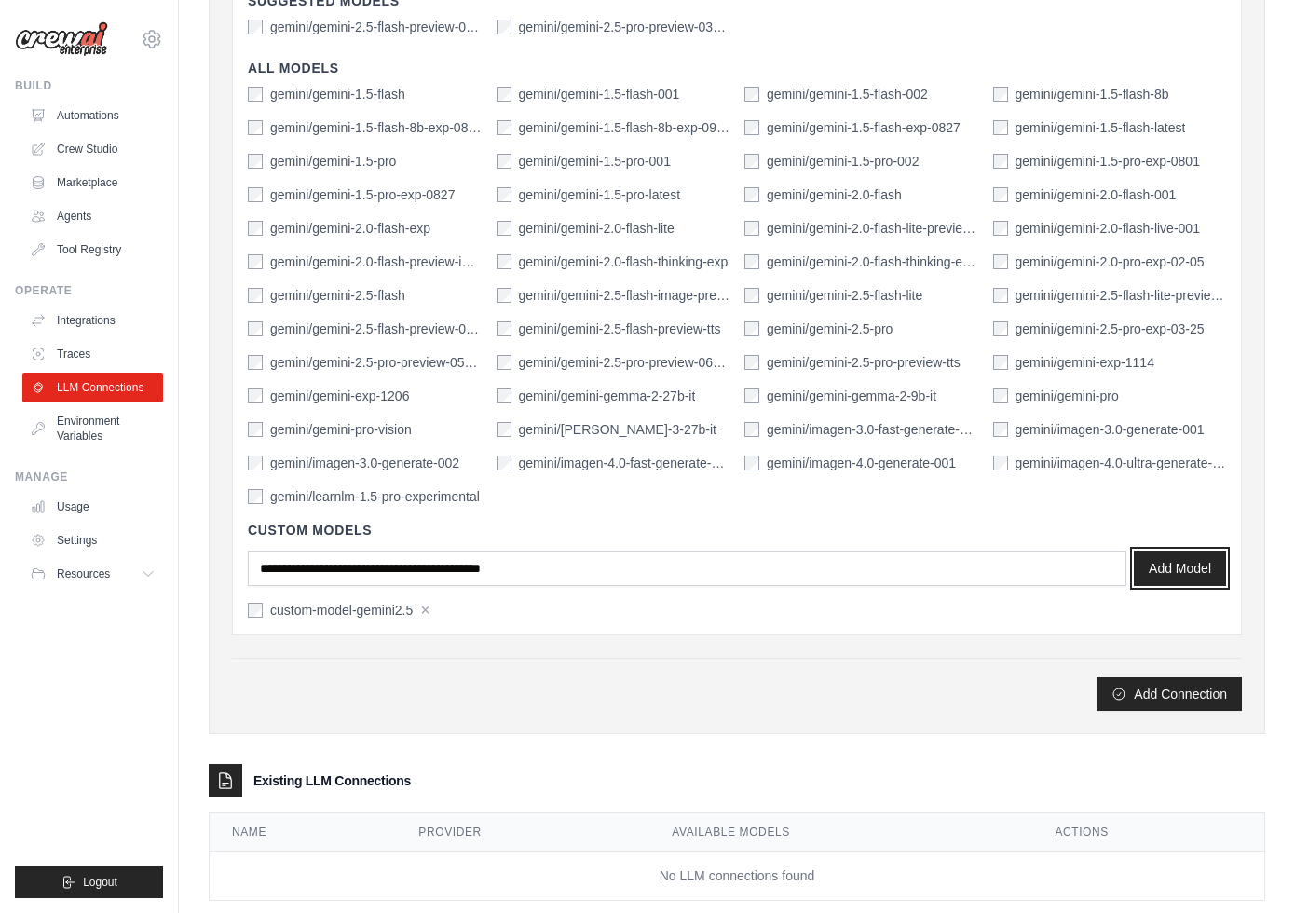
scroll to position [595, 0]
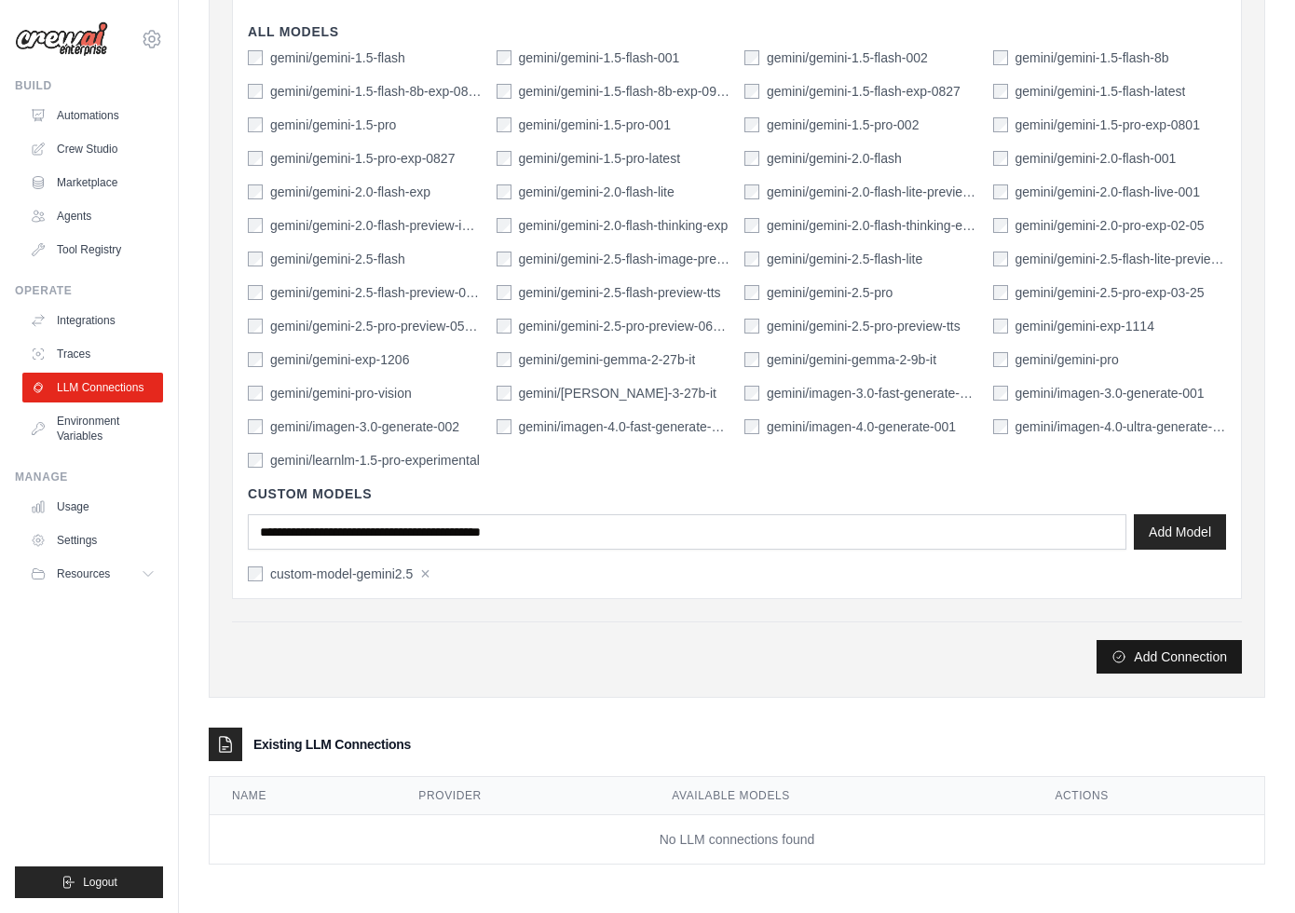
click at [1040, 651] on button "Add Connection" at bounding box center [1168, 657] width 145 height 34
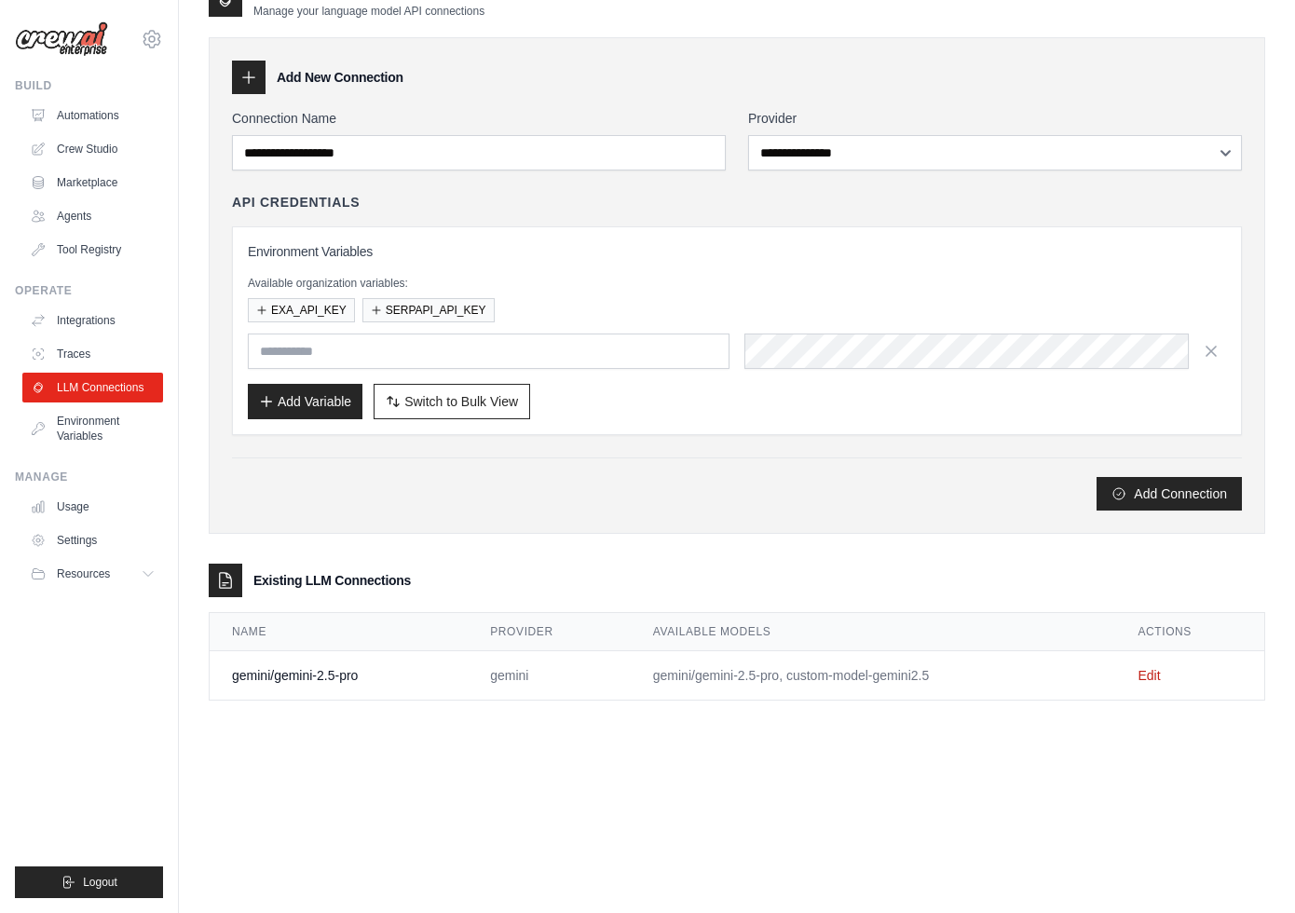
scroll to position [0, 0]
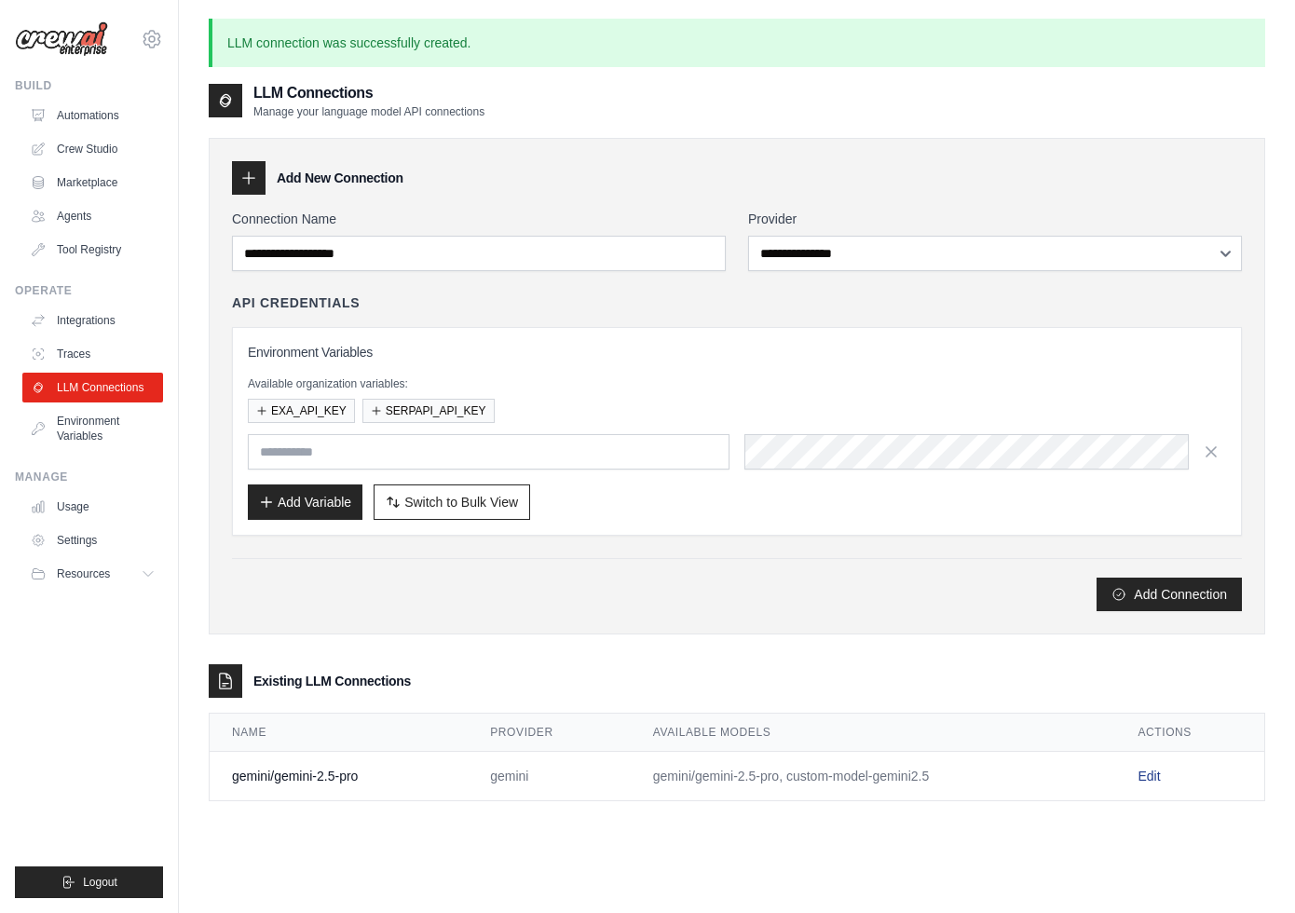
click at [1040, 777] on link "Edit" at bounding box center [1148, 775] width 22 height 15
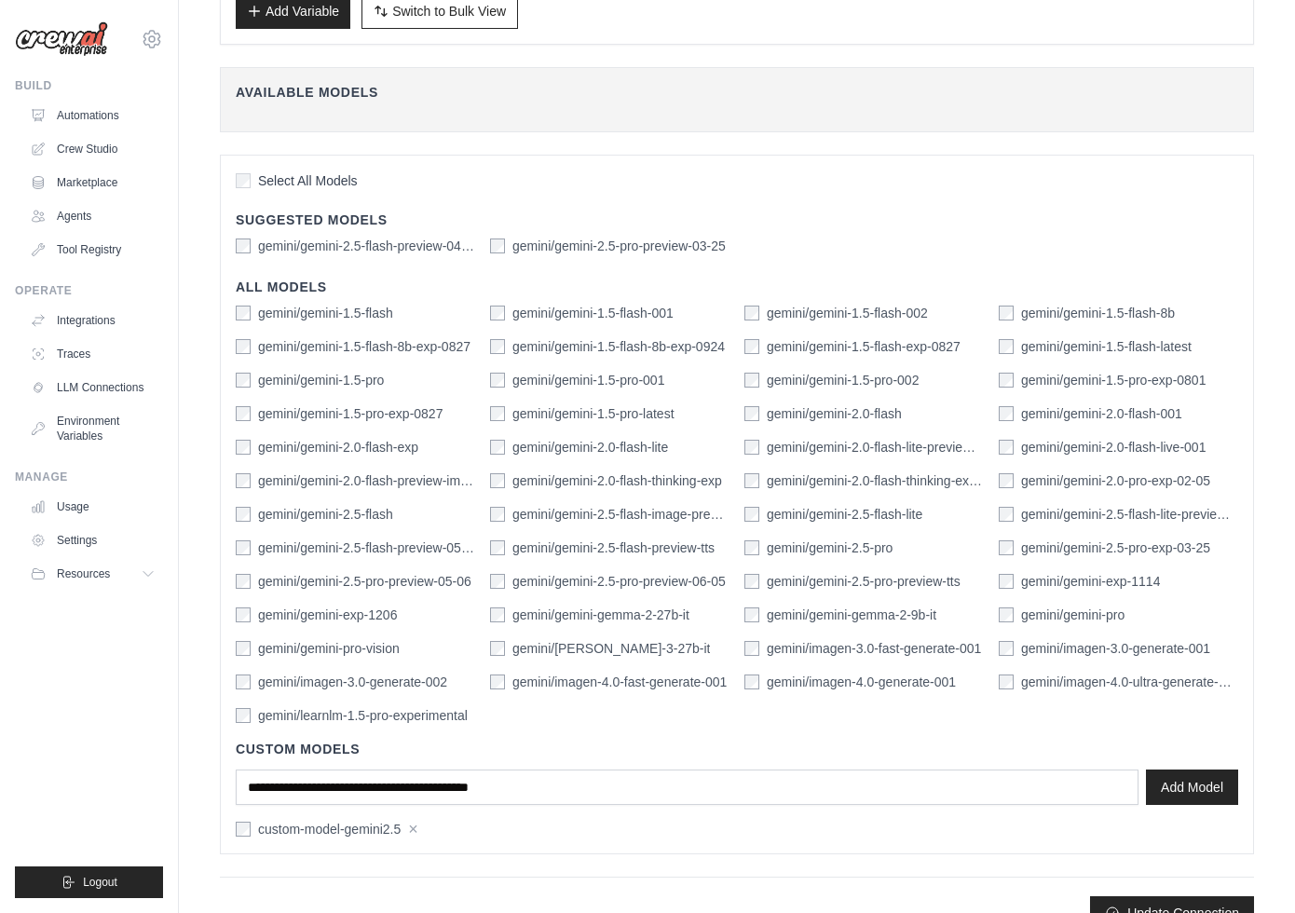
scroll to position [399, 0]
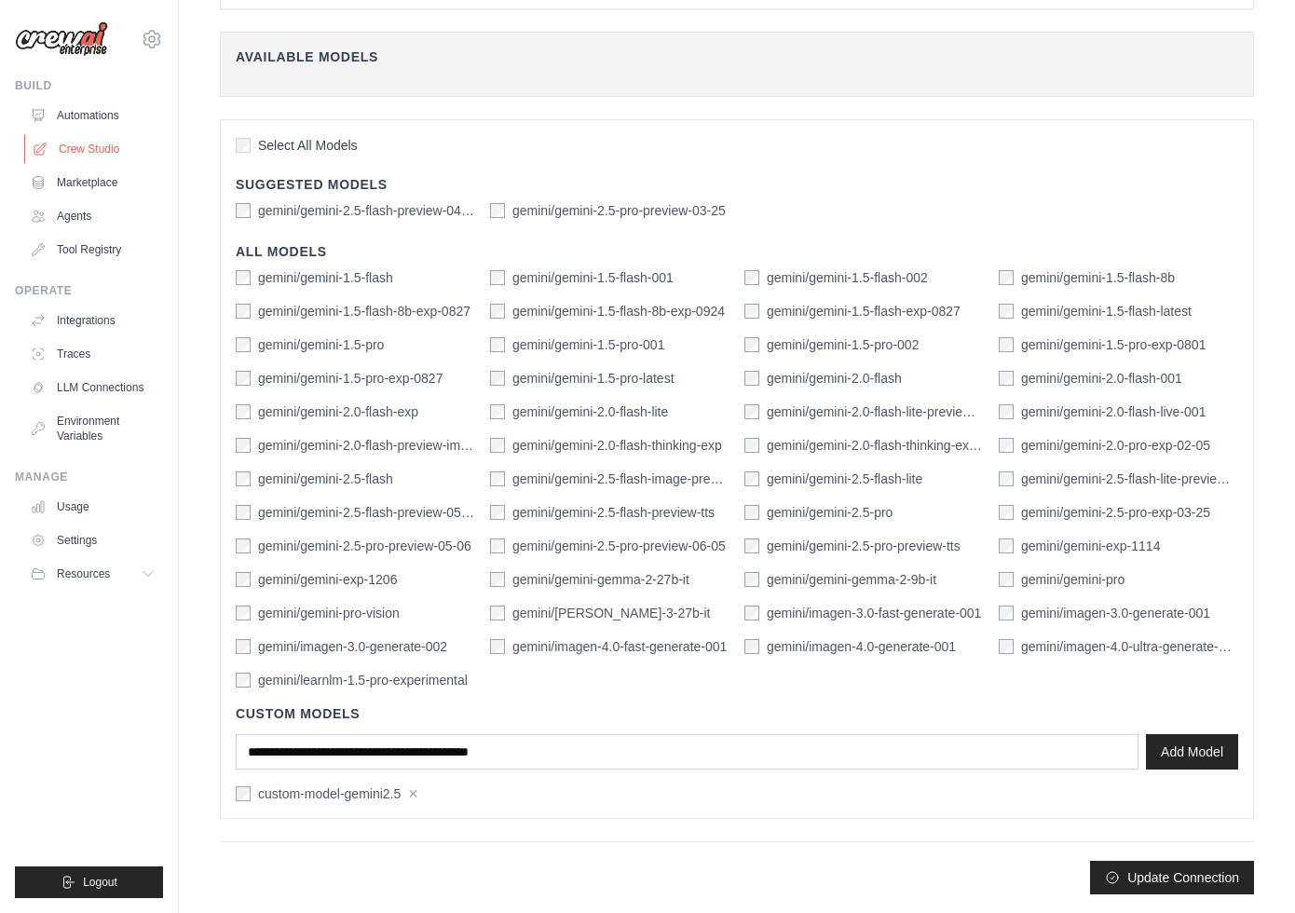
click at [102, 153] on link "Crew Studio" at bounding box center [94, 149] width 141 height 30
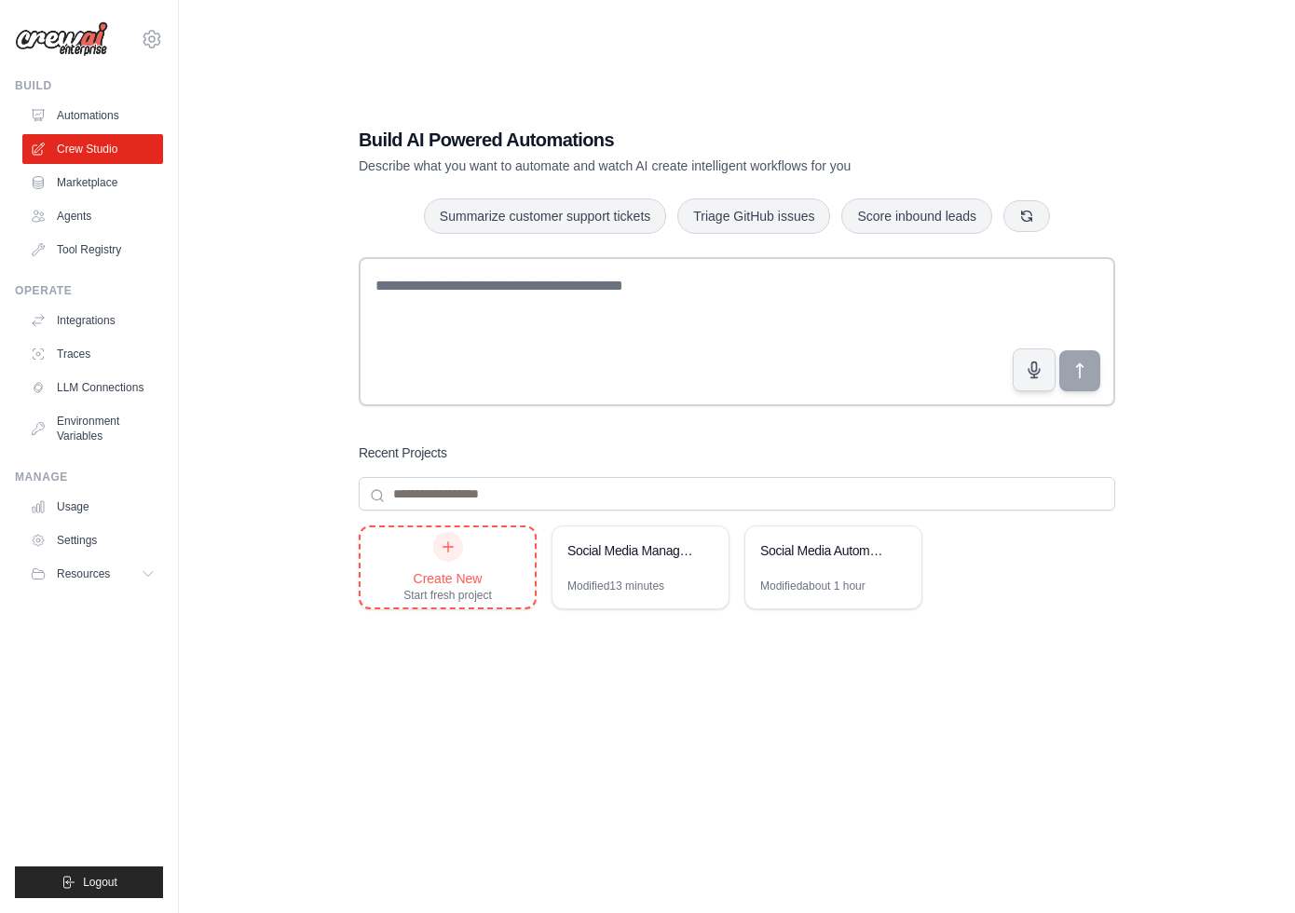
click at [475, 550] on div "Create New Start fresh project" at bounding box center [447, 567] width 88 height 71
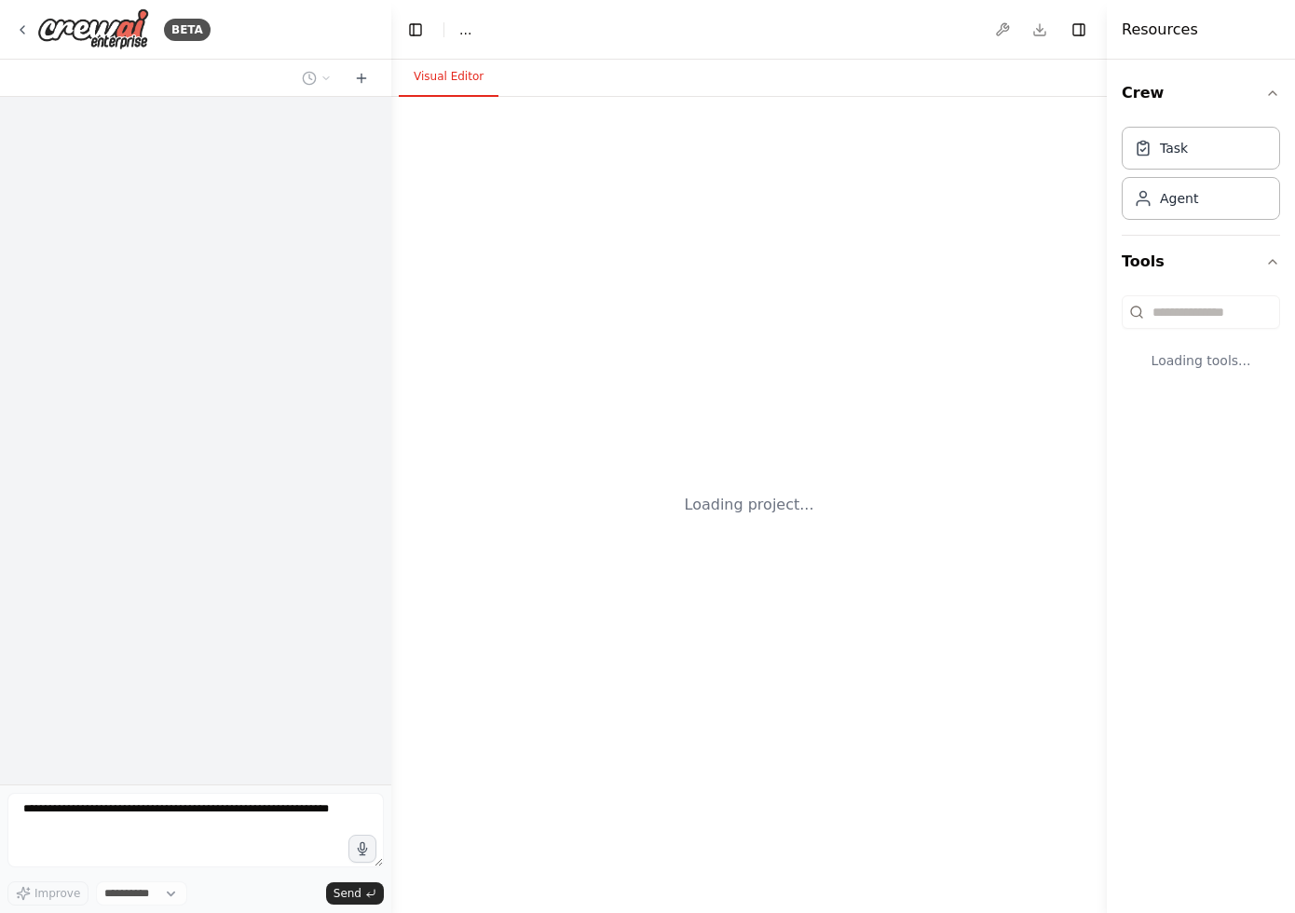
select select "****"
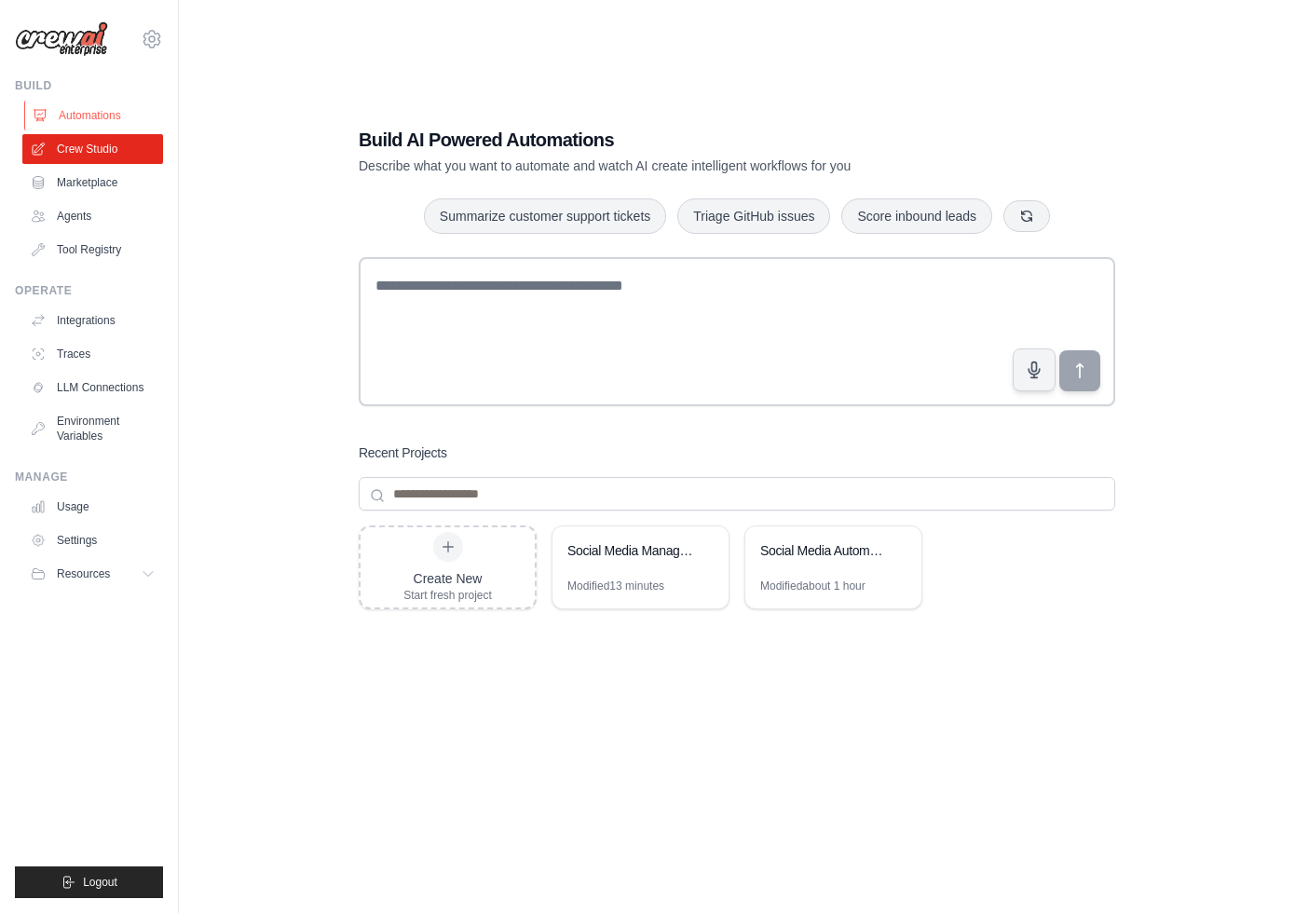
click at [74, 112] on link "Automations" at bounding box center [94, 116] width 141 height 30
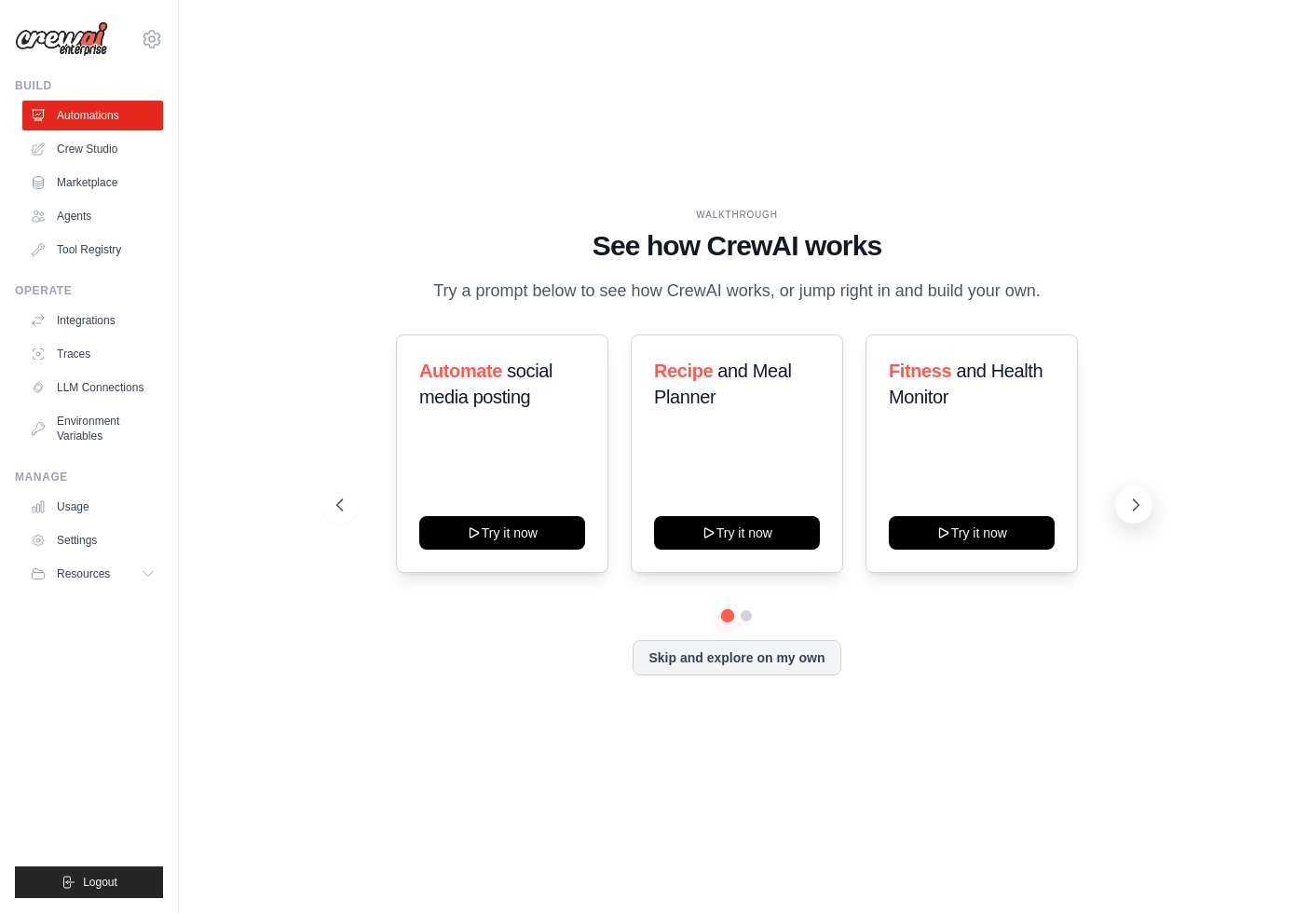
click at [1128, 508] on icon at bounding box center [1135, 504] width 19 height 19
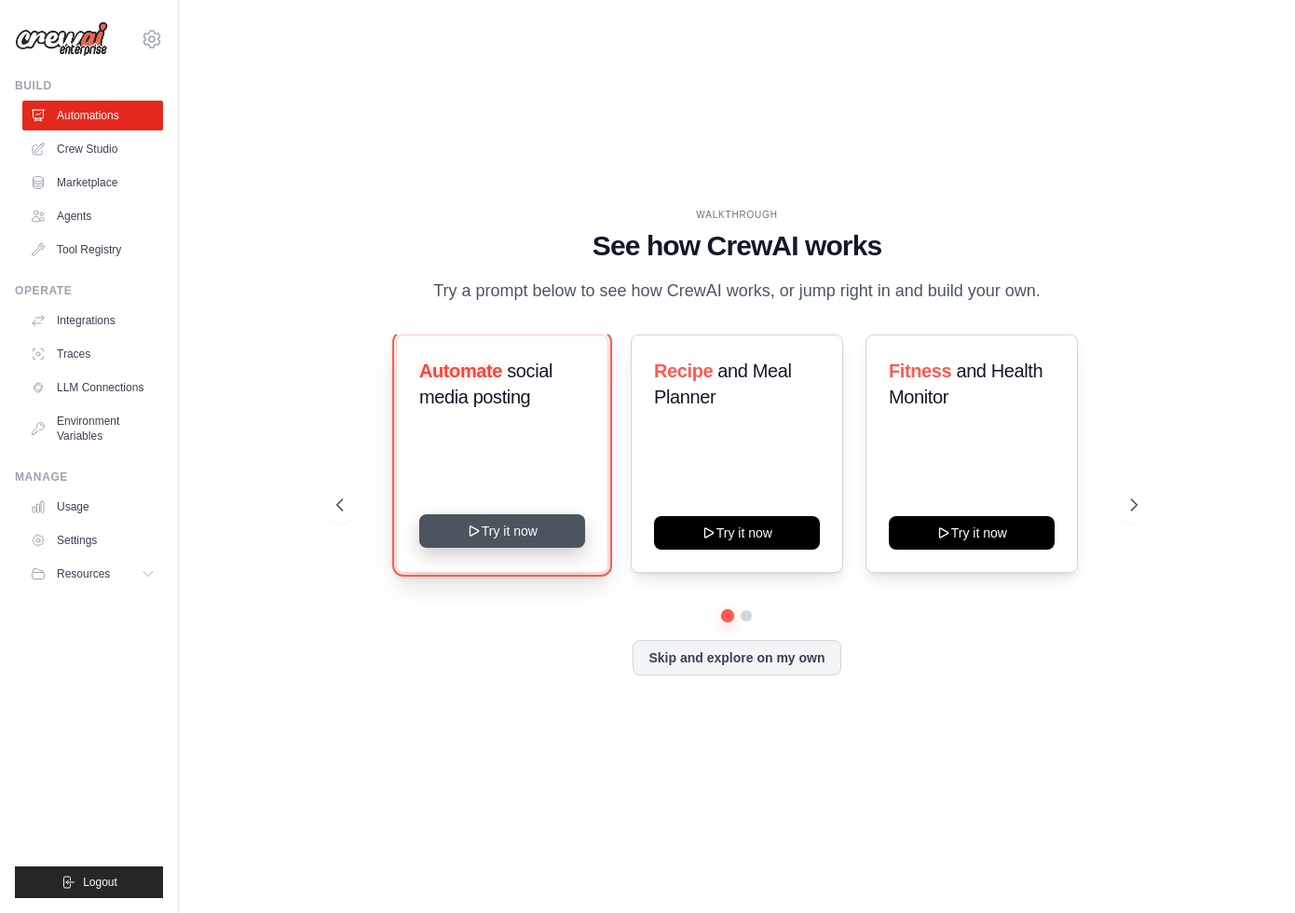
click at [531, 527] on button "Try it now" at bounding box center [502, 531] width 166 height 34
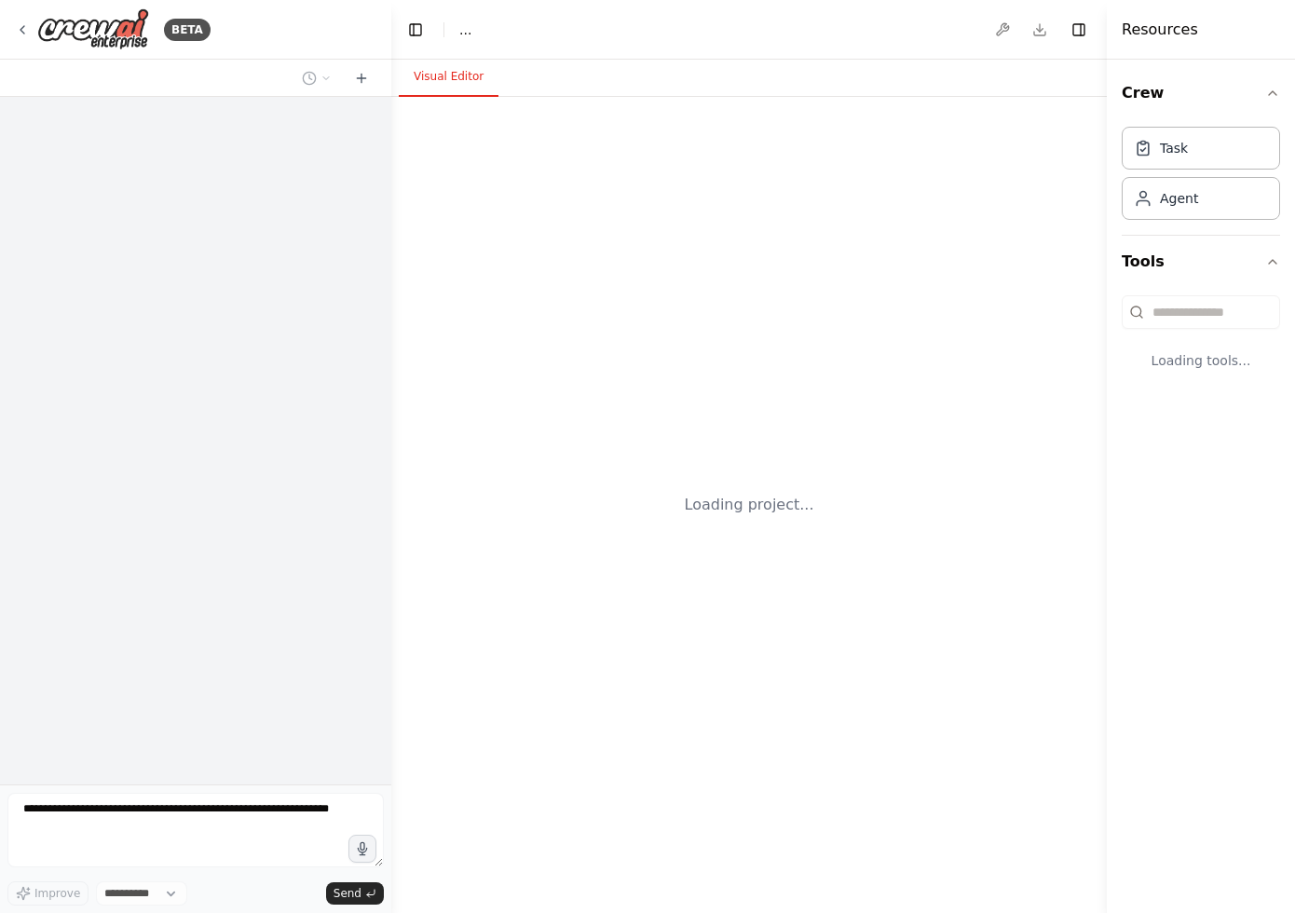
select select "****"
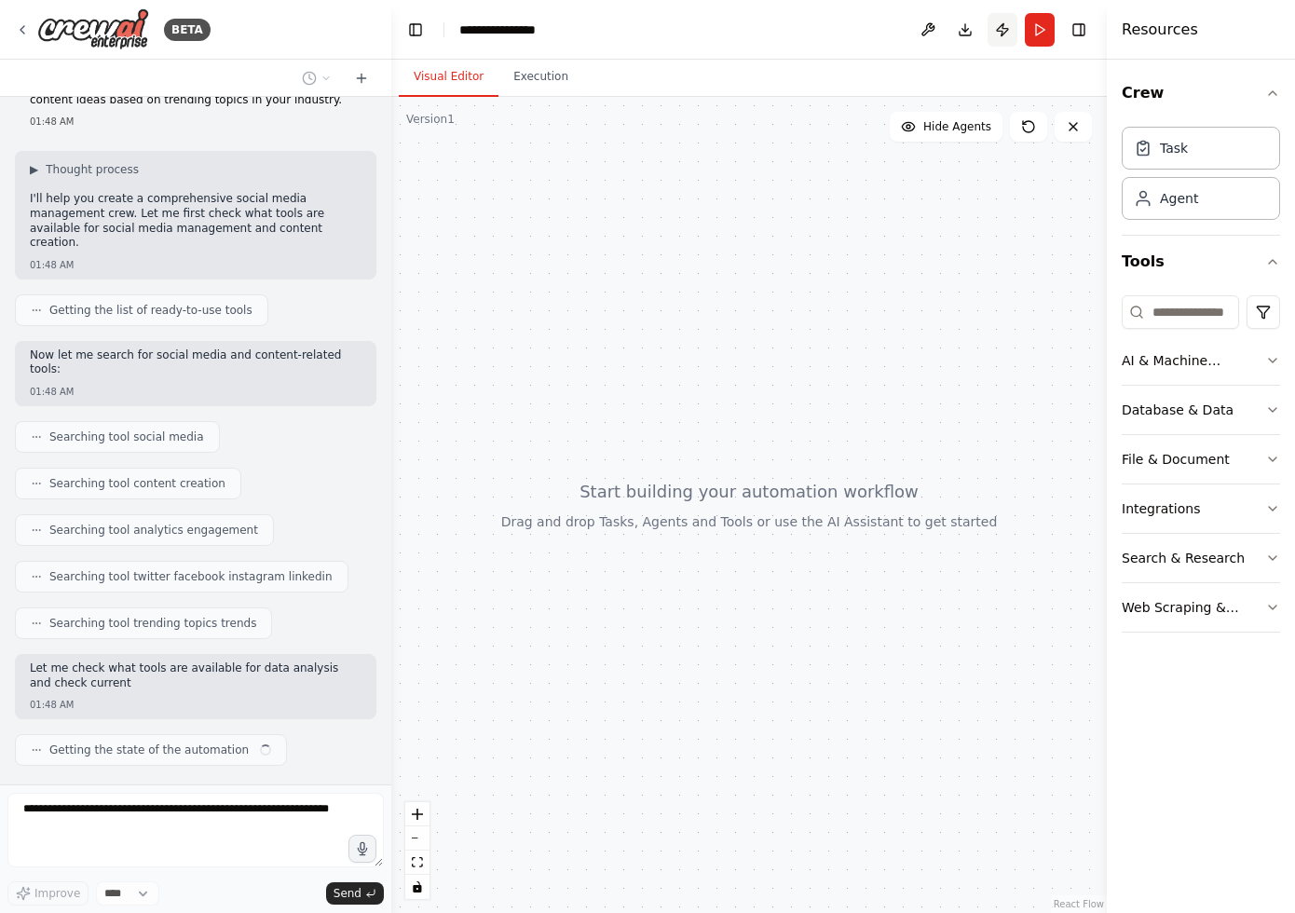
scroll to position [85, 0]
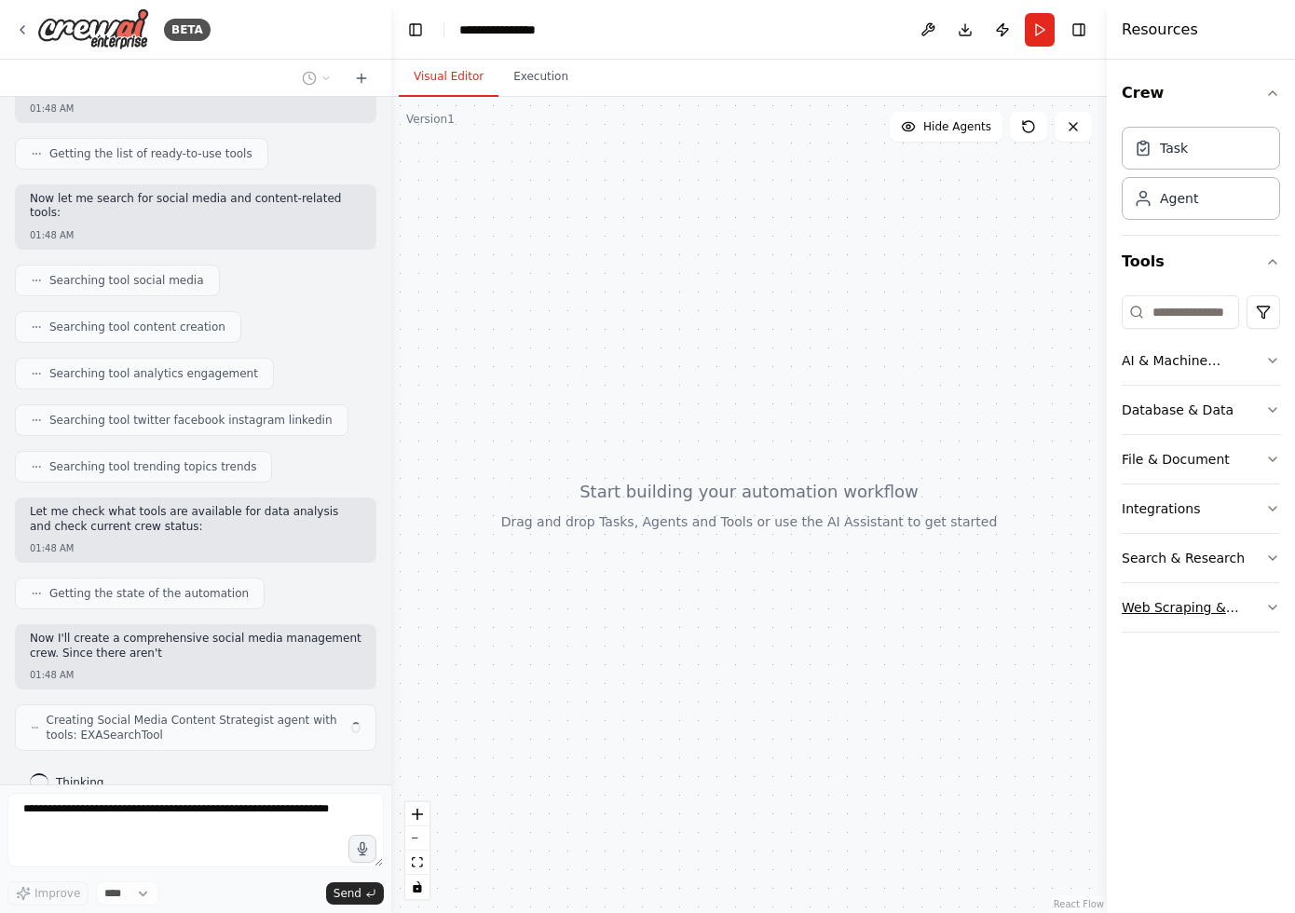
click at [1182, 598] on div "Web Scraping & Browsing" at bounding box center [1192, 607] width 143 height 19
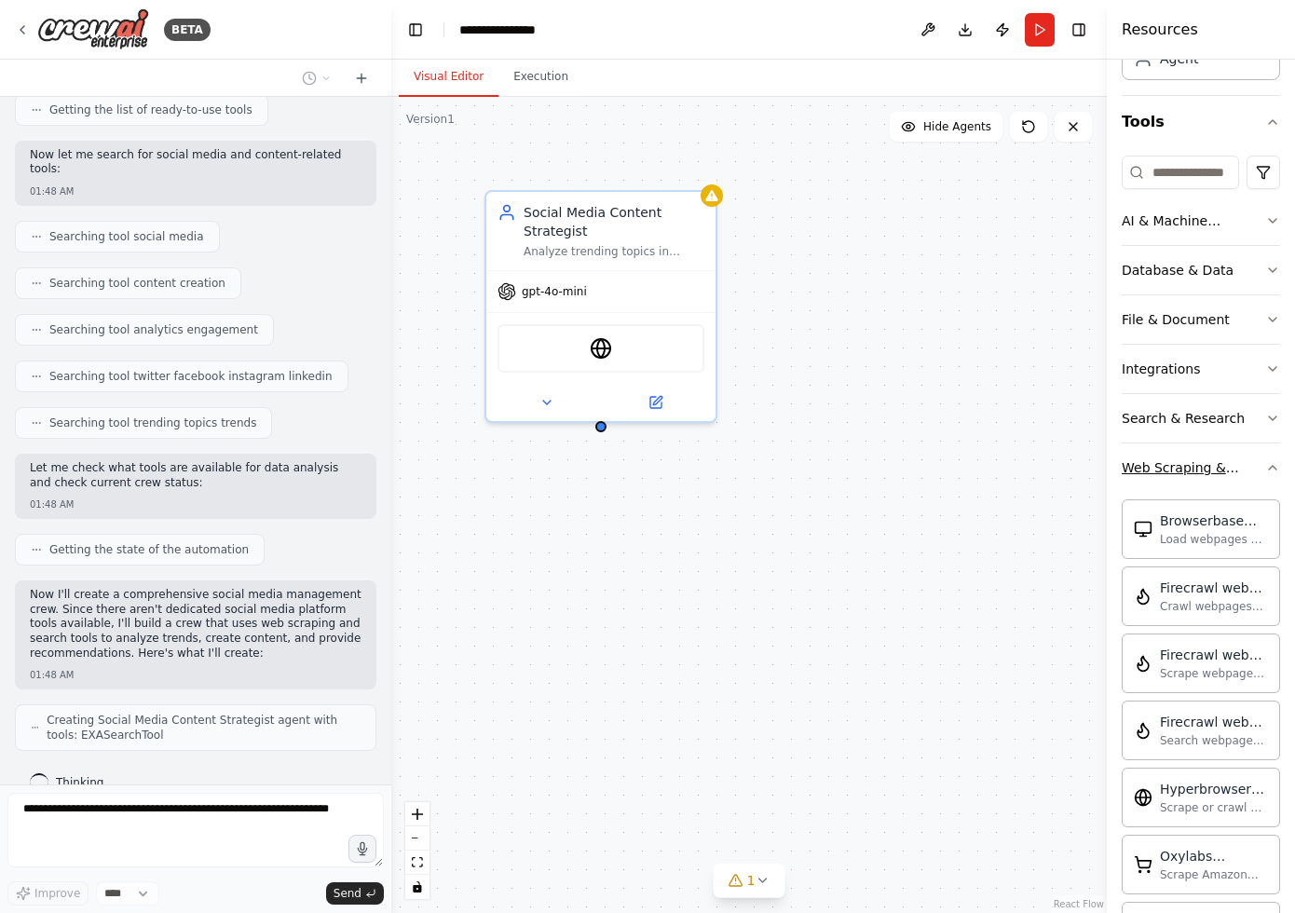
scroll to position [332, 0]
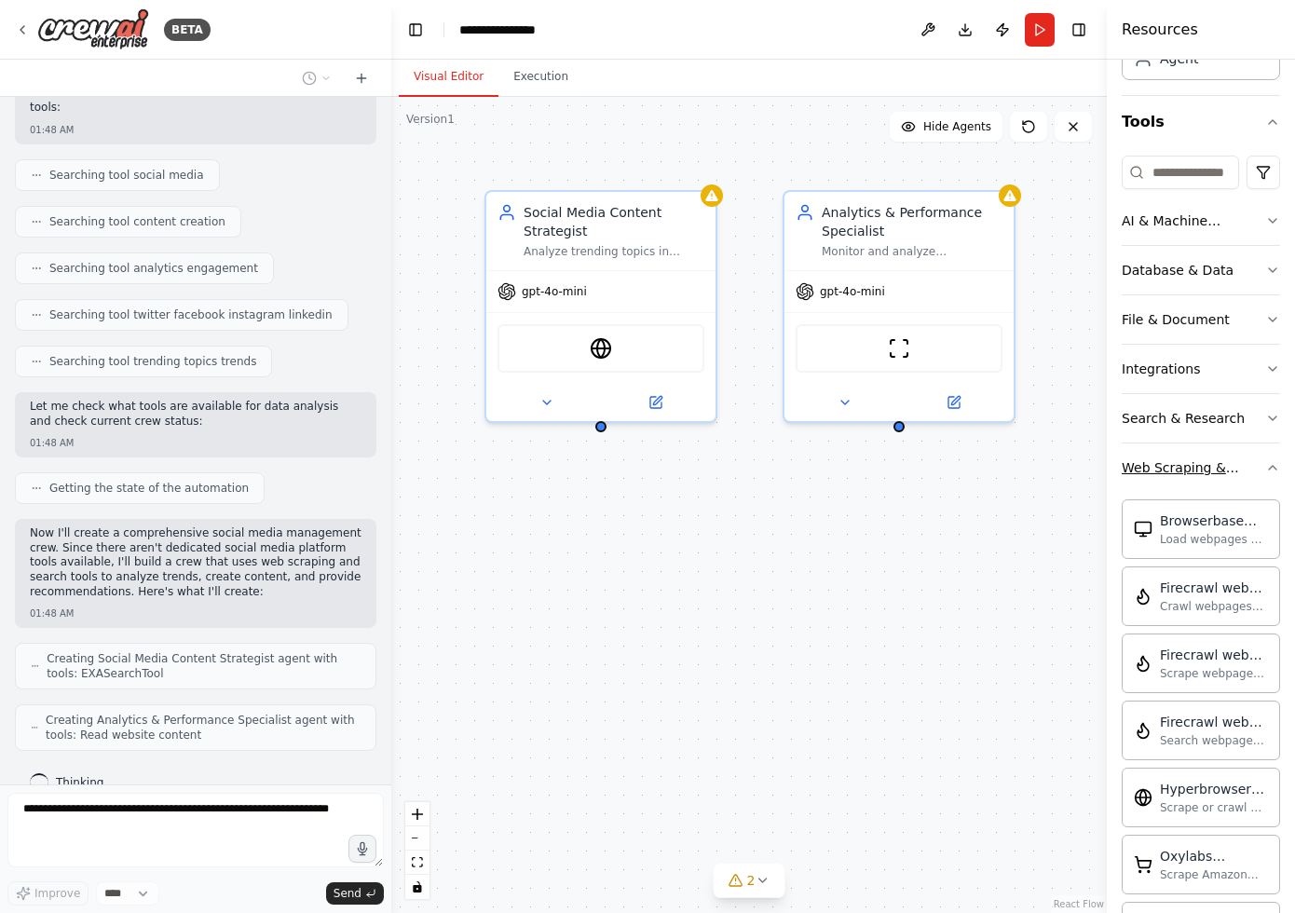
click at [1252, 464] on div "Web Scraping & Browsing" at bounding box center [1192, 467] width 143 height 19
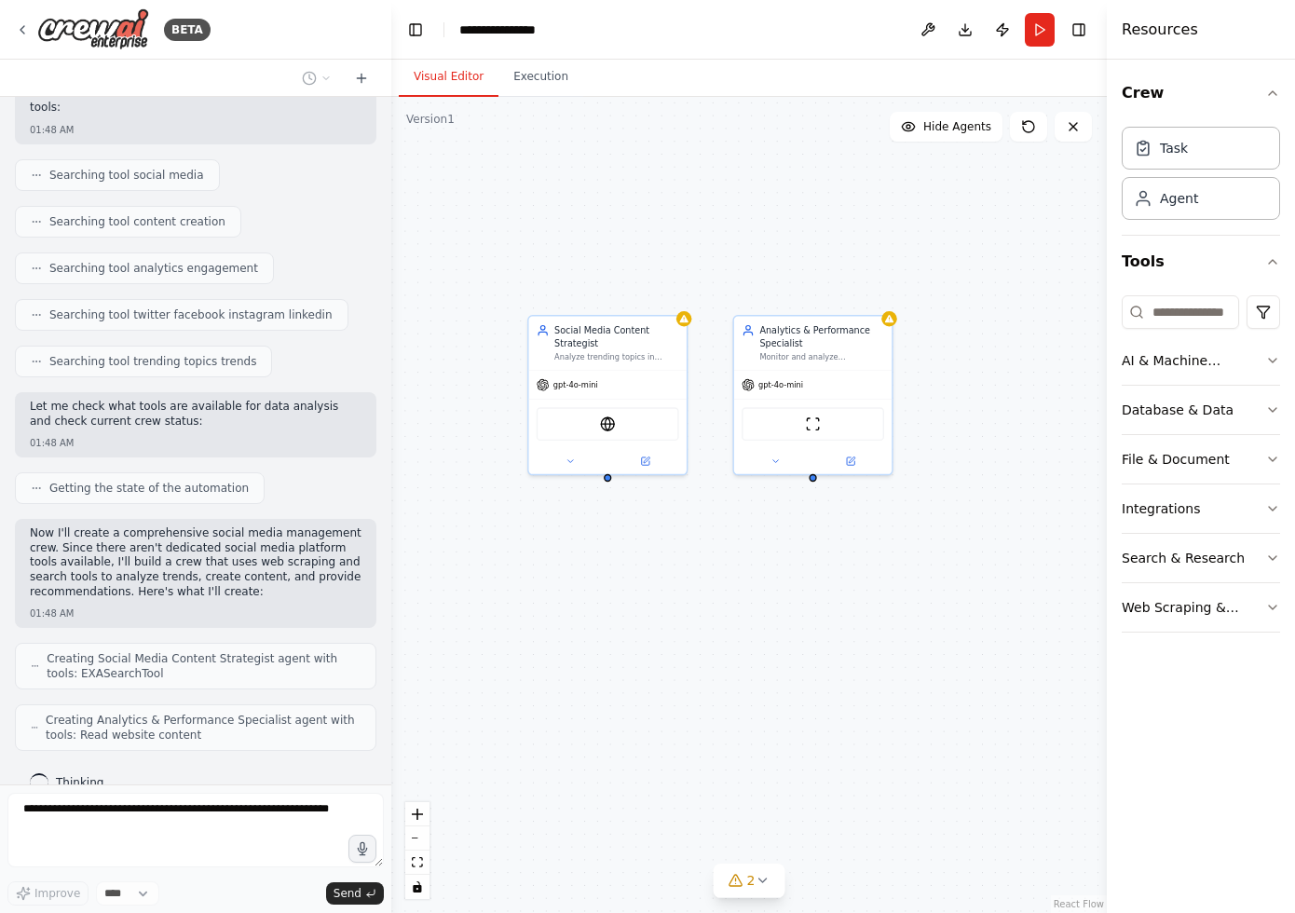
drag, startPoint x: 881, startPoint y: 533, endPoint x: 790, endPoint y: 556, distance: 94.2
click at [790, 556] on div "Social Media Content Strategist Analyze trending topics in {industry} and gener…" at bounding box center [748, 505] width 715 height 816
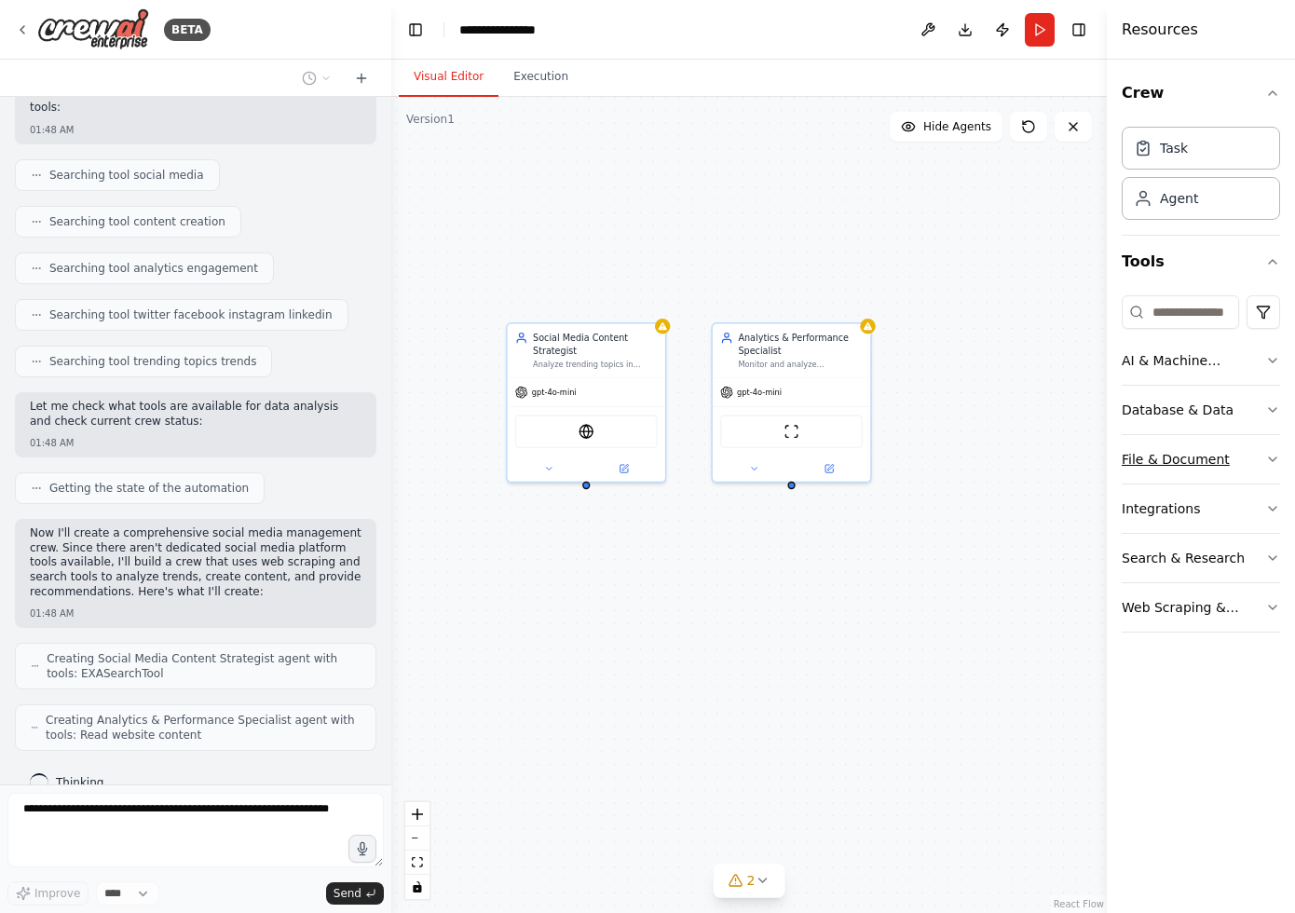
click at [1196, 444] on button "File & Document" at bounding box center [1200, 459] width 158 height 48
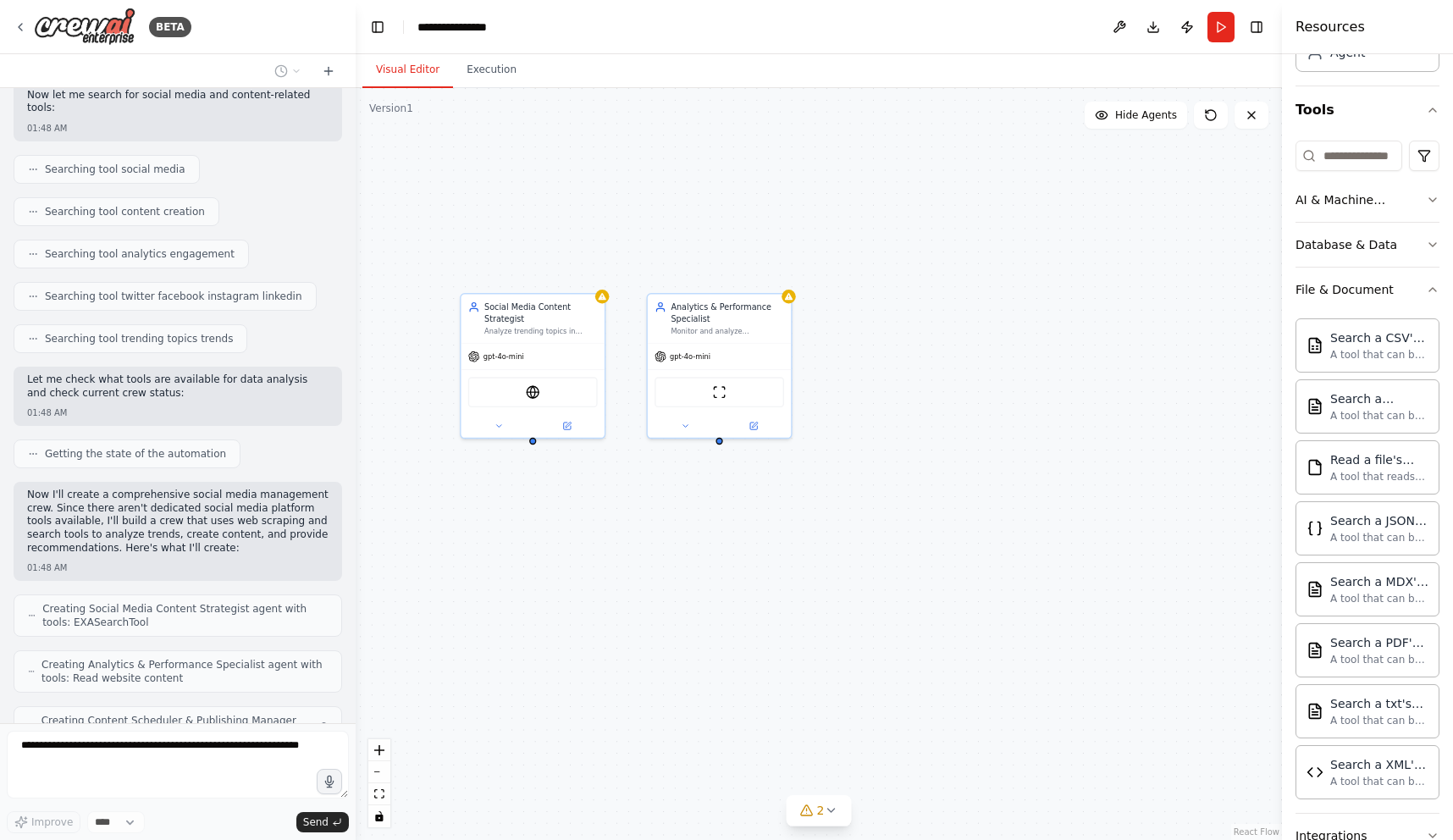
scroll to position [347, 0]
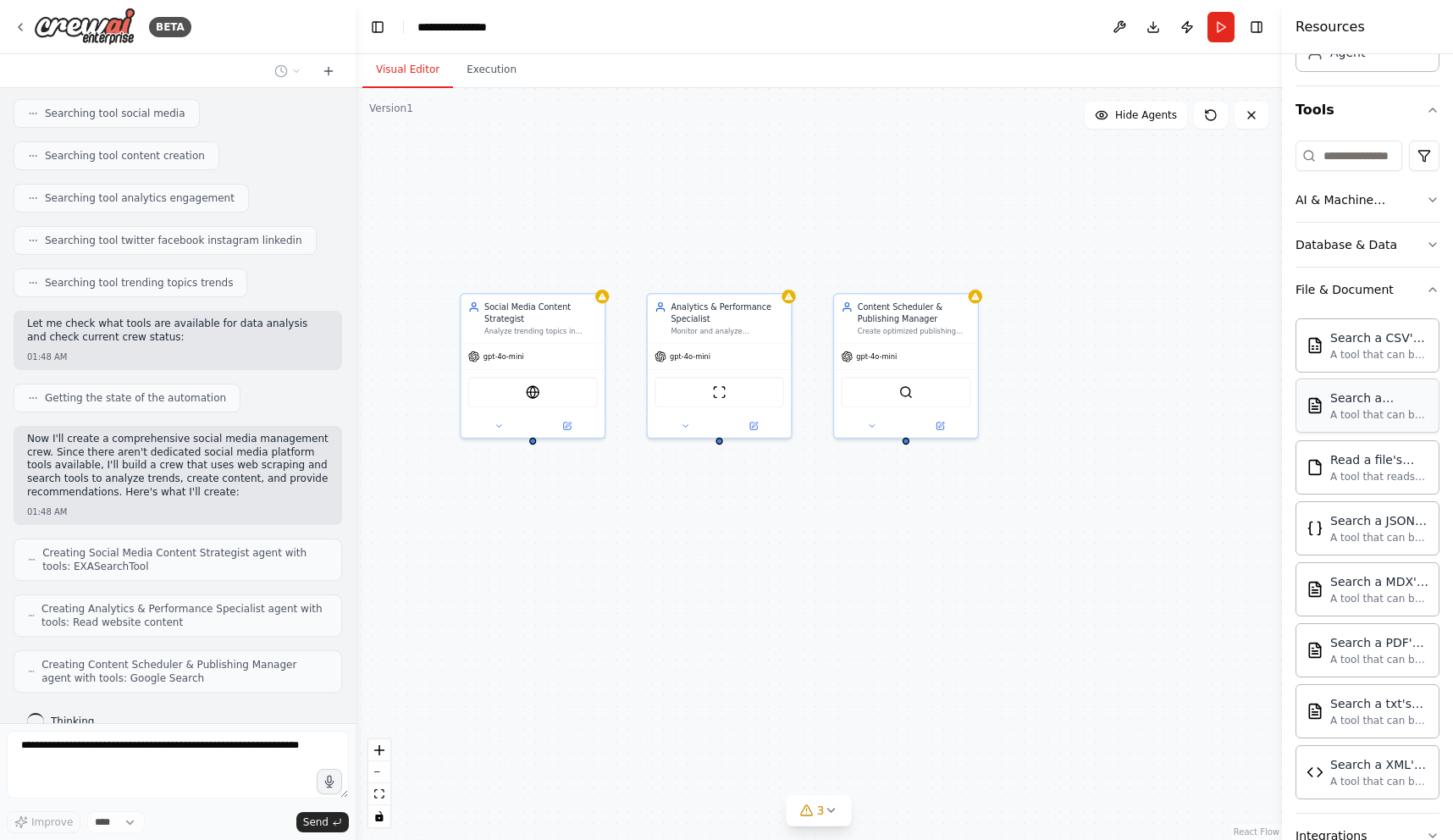
click at [1177, 414] on div "A tool that can be used to semantic search a query from a DOCX's content." at bounding box center [1379, 415] width 98 height 14
click at [1177, 523] on div "Search a JSON's content" at bounding box center [1379, 520] width 98 height 17
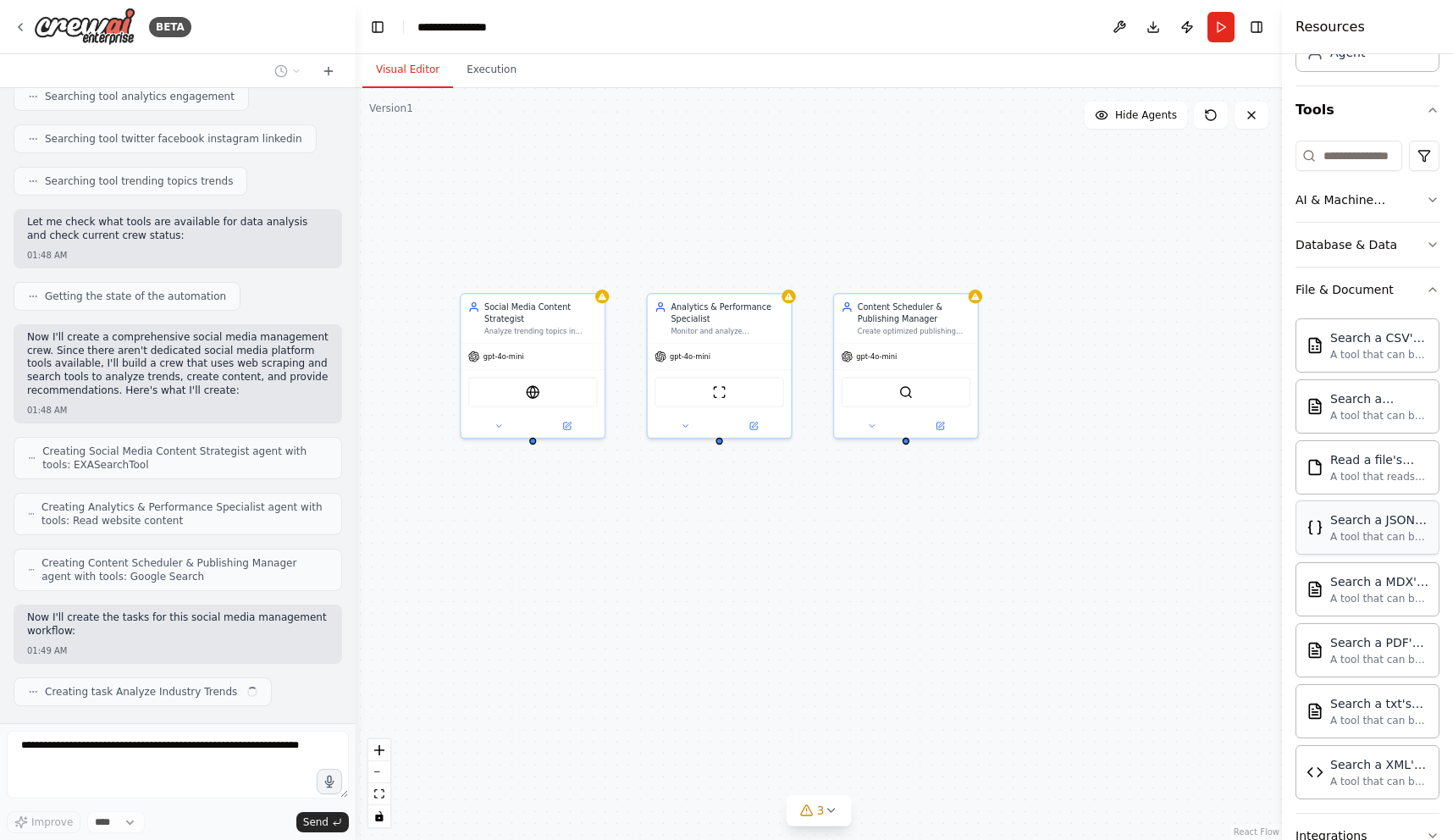
scroll to position [463, 0]
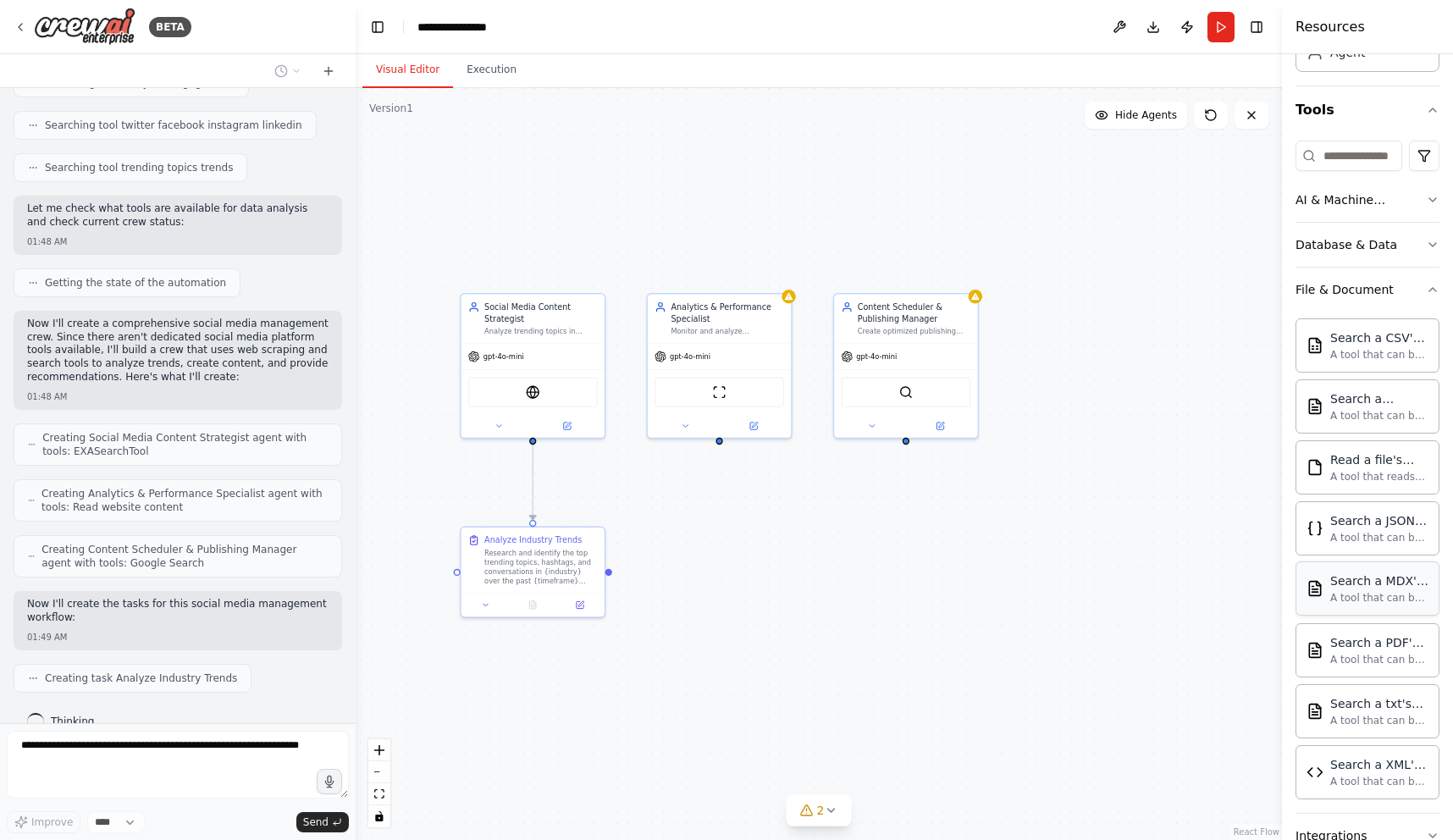
click at [1177, 585] on div "Search a MDX's content" at bounding box center [1379, 581] width 98 height 17
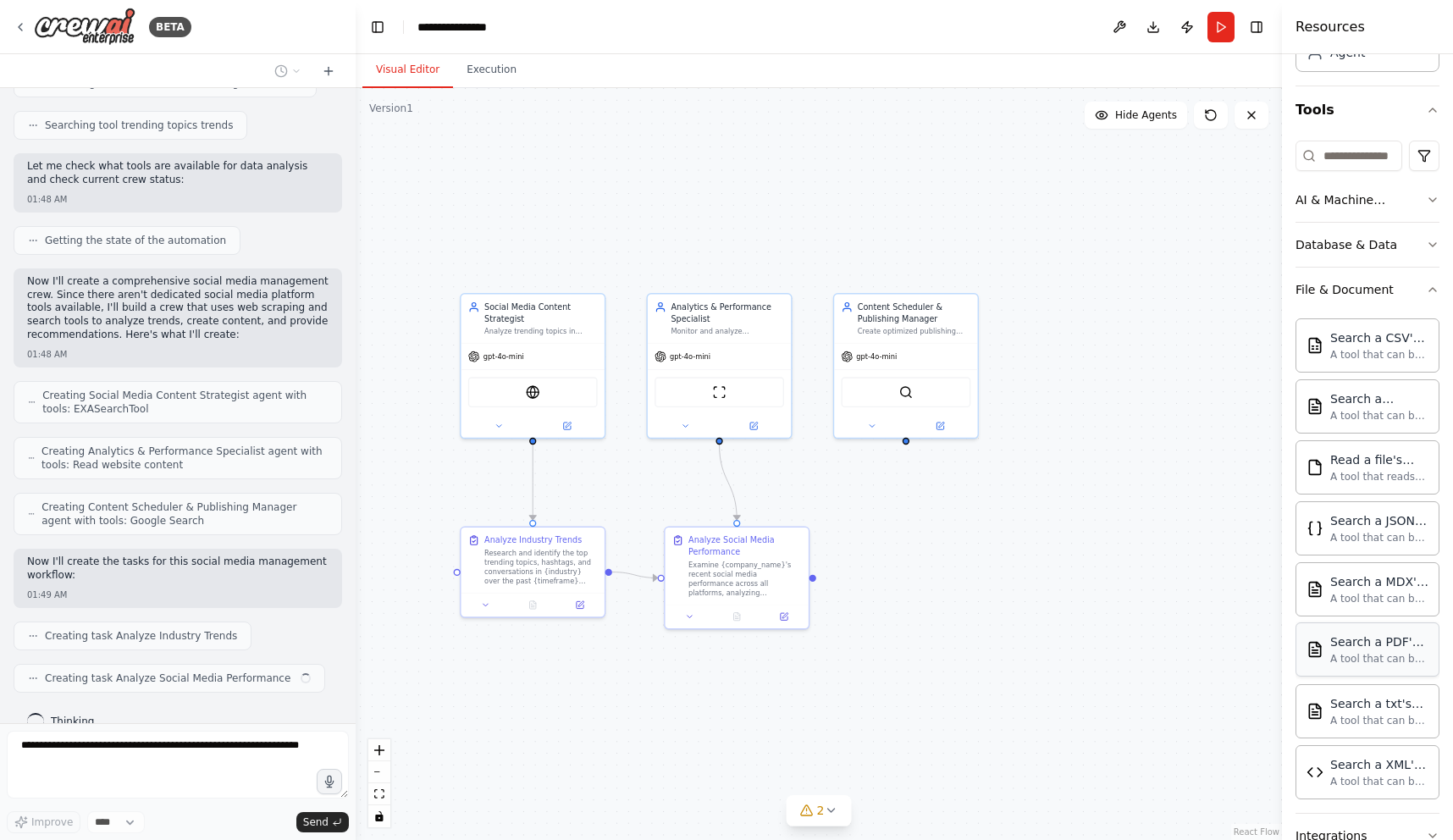
click at [1177, 637] on div "Search a PDF's content" at bounding box center [1379, 642] width 98 height 17
click at [1177, 709] on div "Search a txt's content" at bounding box center [1379, 703] width 98 height 17
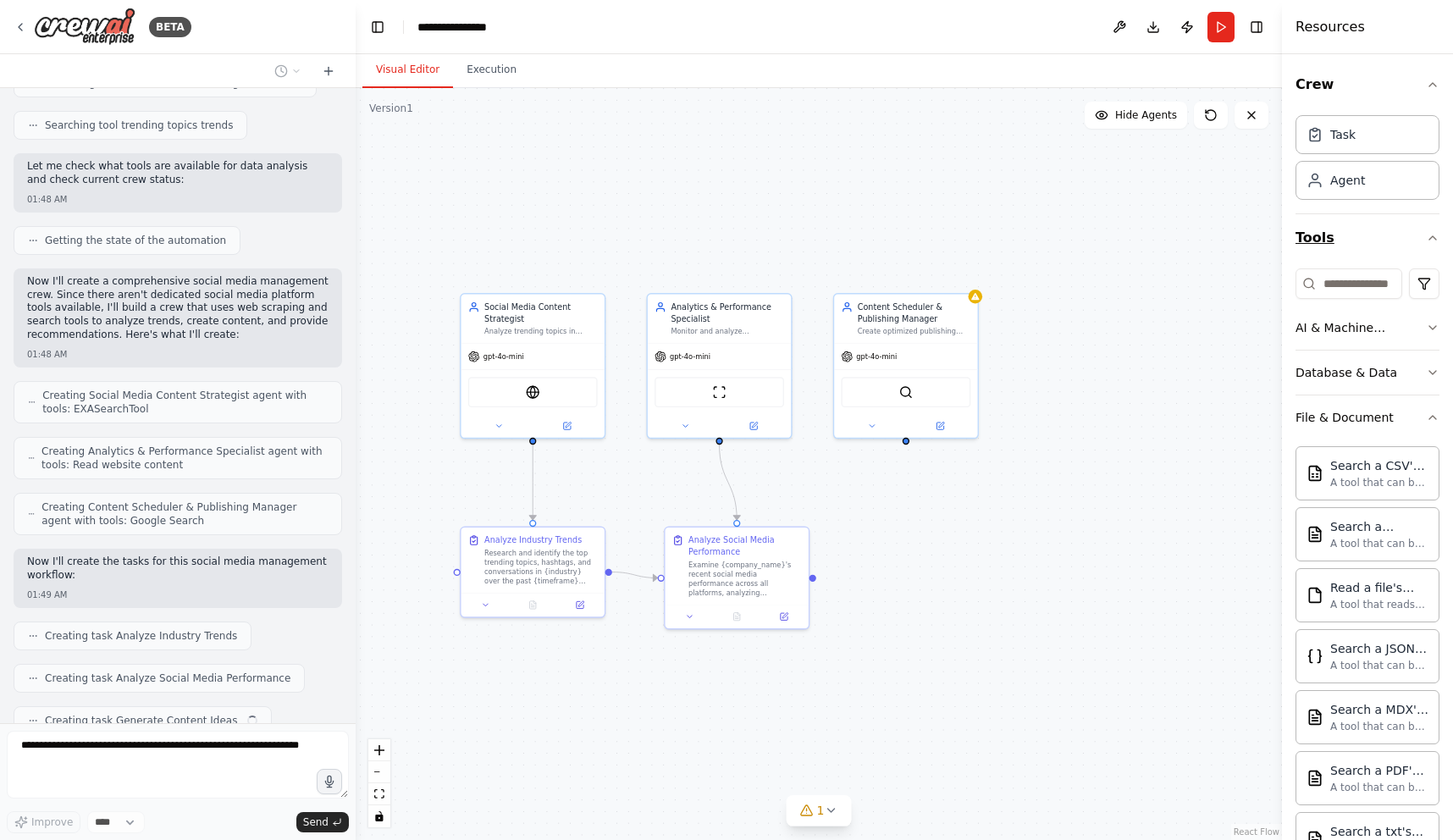
scroll to position [547, 0]
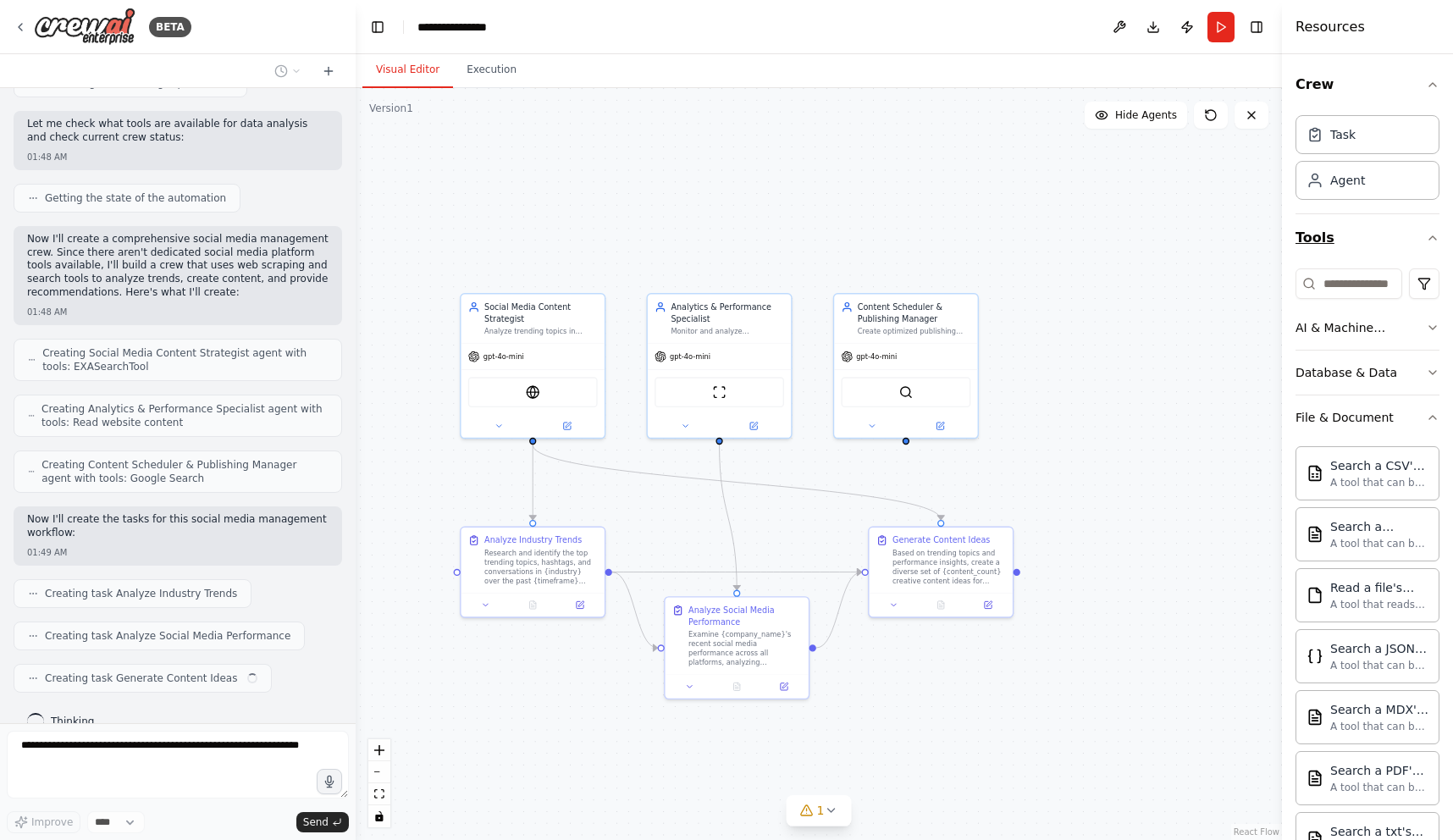
click at [1177, 239] on button "Tools" at bounding box center [1368, 238] width 144 height 47
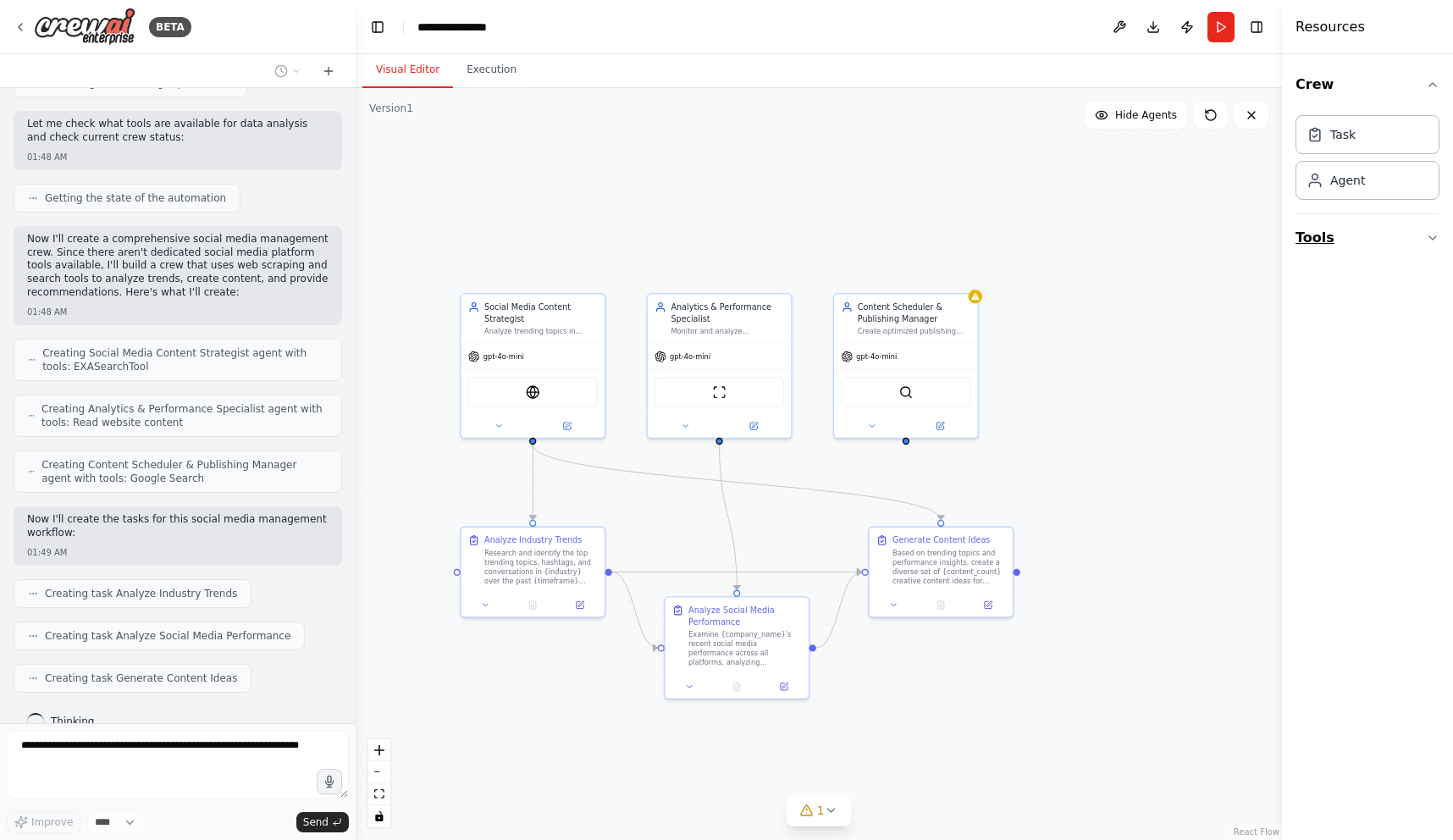
click at [1177, 233] on button "Tools" at bounding box center [1368, 238] width 144 height 47
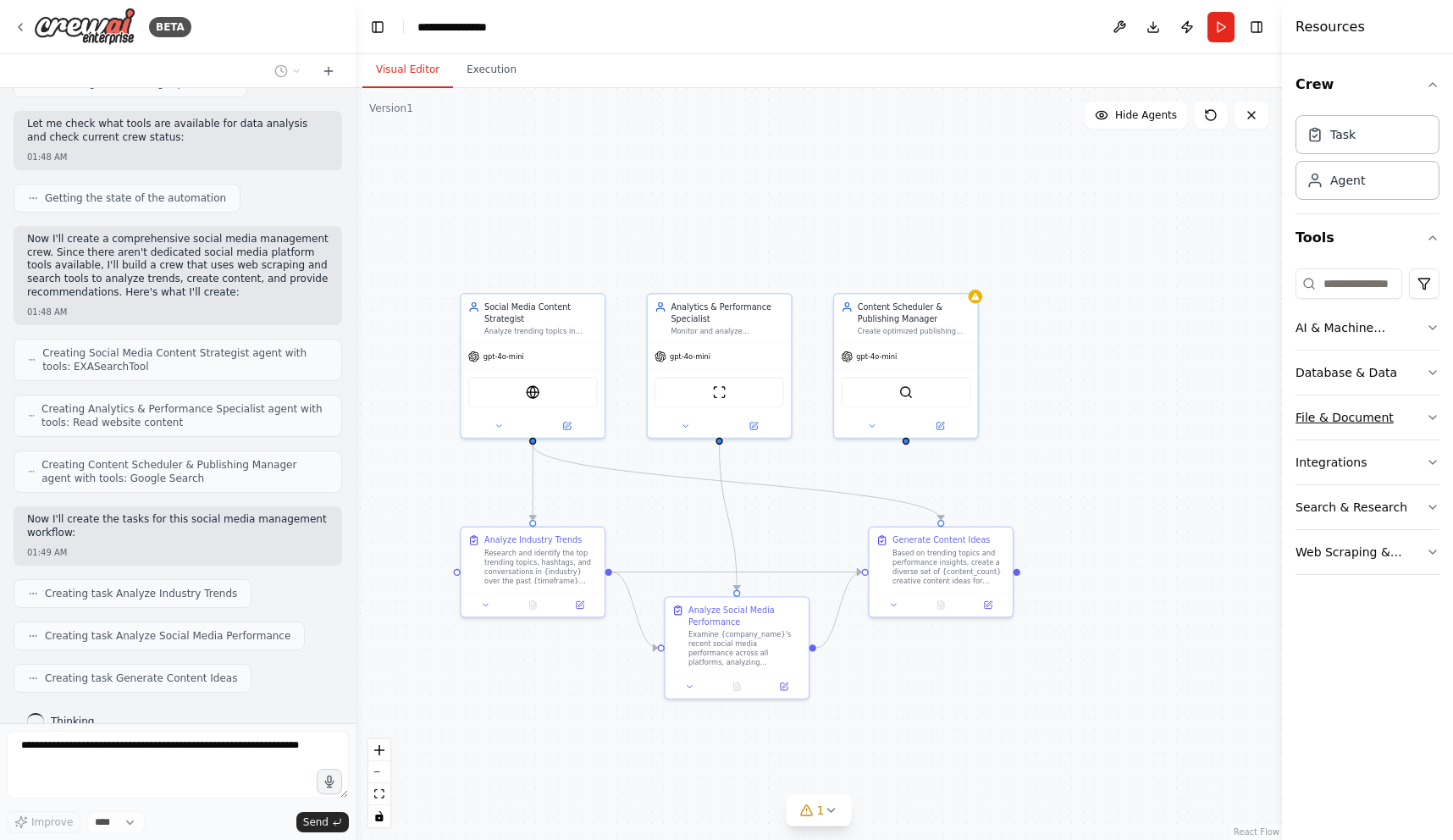
click at [1177, 421] on div "File & Document" at bounding box center [1345, 417] width 98 height 17
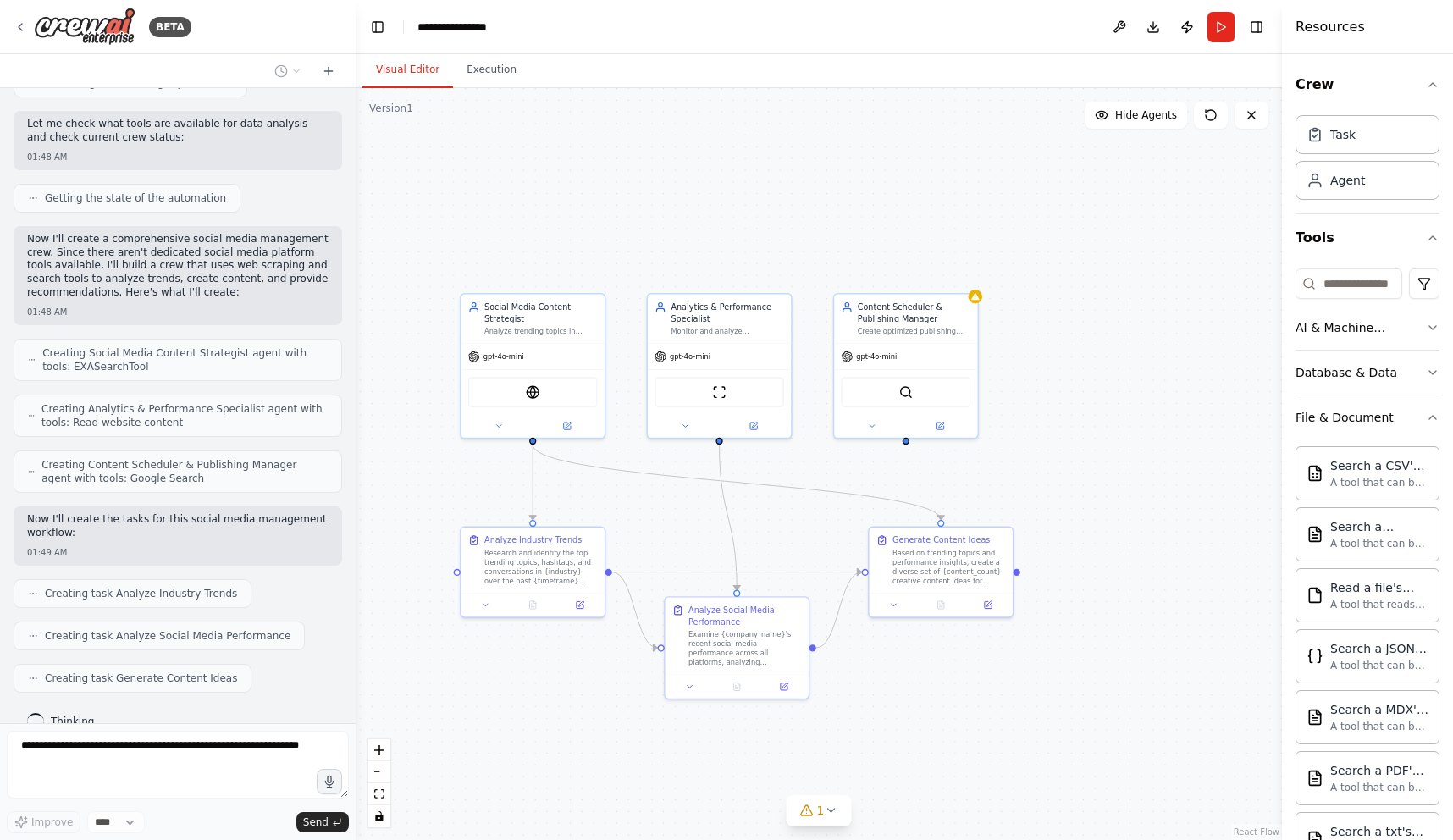
click at [1177, 414] on div "File & Document" at bounding box center [1345, 417] width 98 height 17
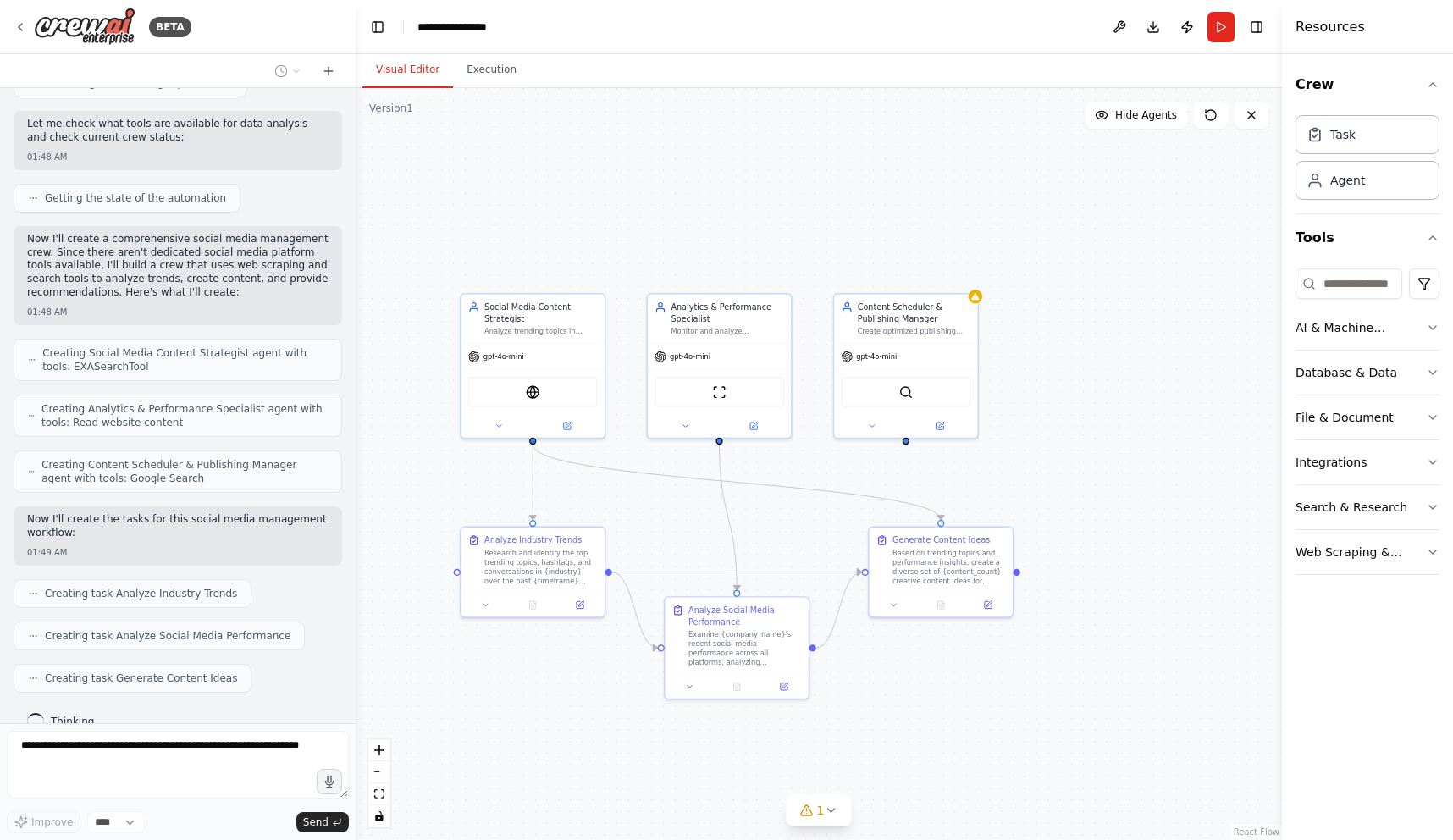
click at [1177, 414] on div "File & Document" at bounding box center [1345, 417] width 98 height 17
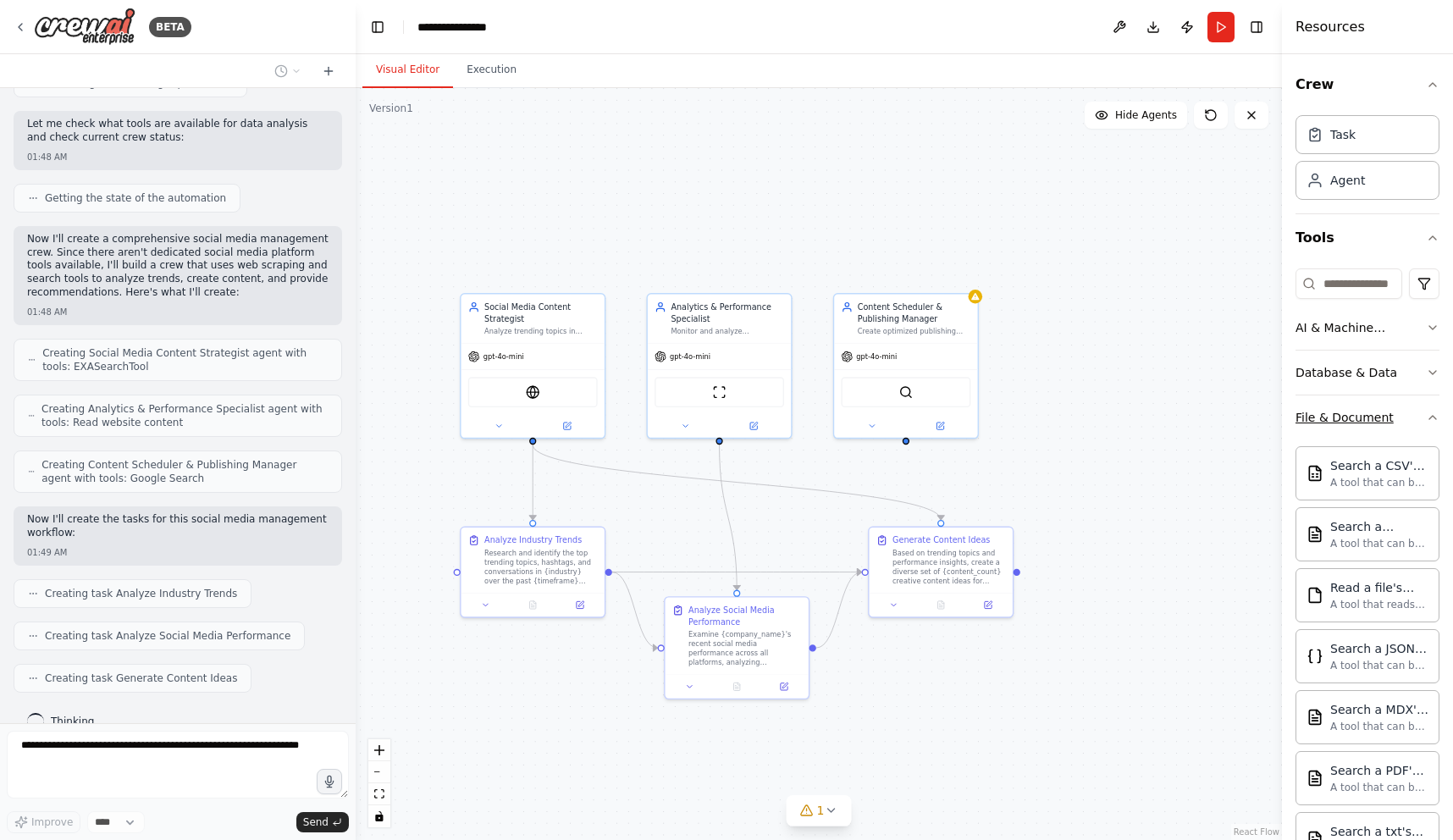
click at [1177, 414] on div "File & Document" at bounding box center [1345, 417] width 98 height 17
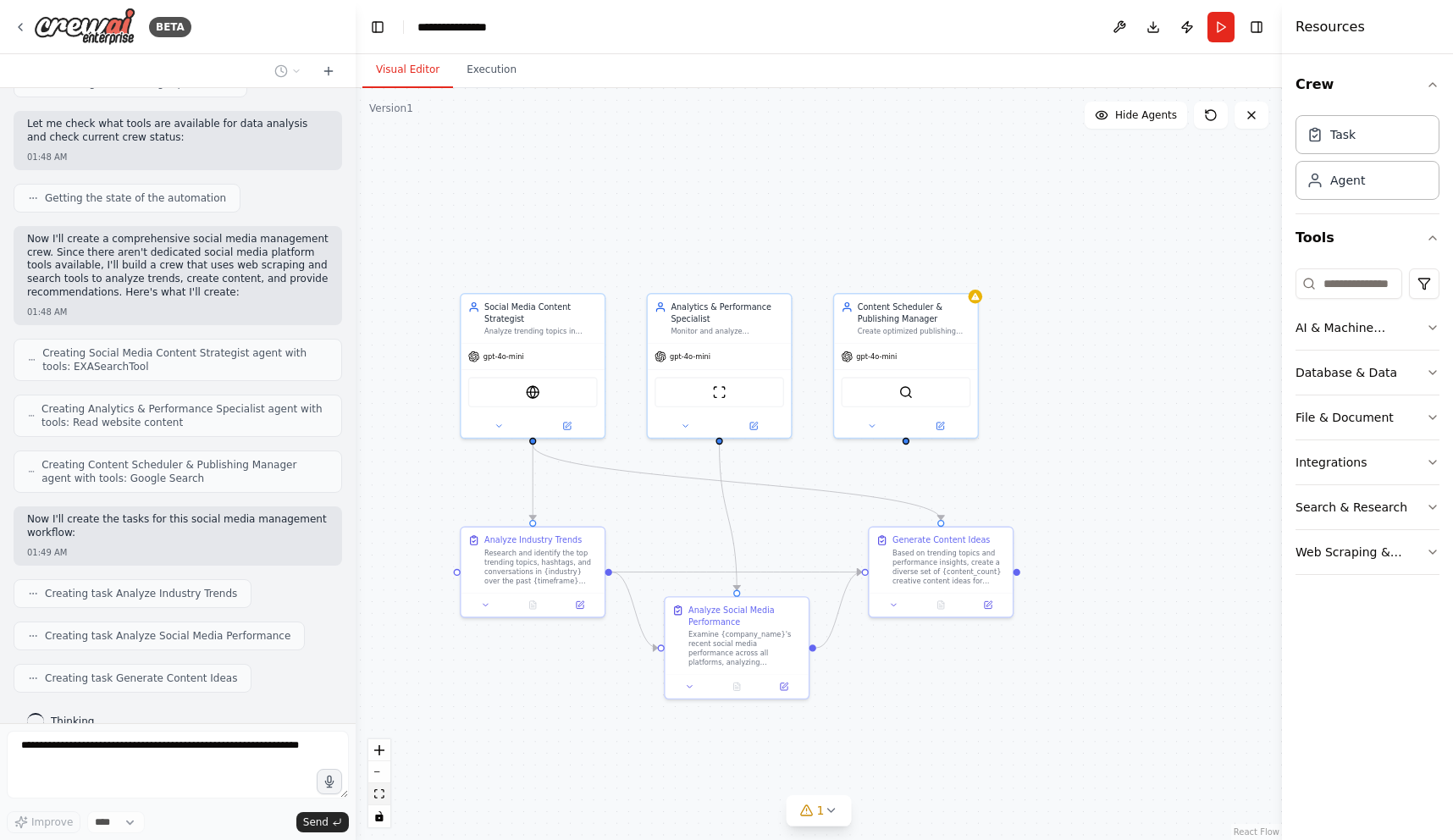
click at [388, 791] on button "fit view" at bounding box center [379, 794] width 22 height 22
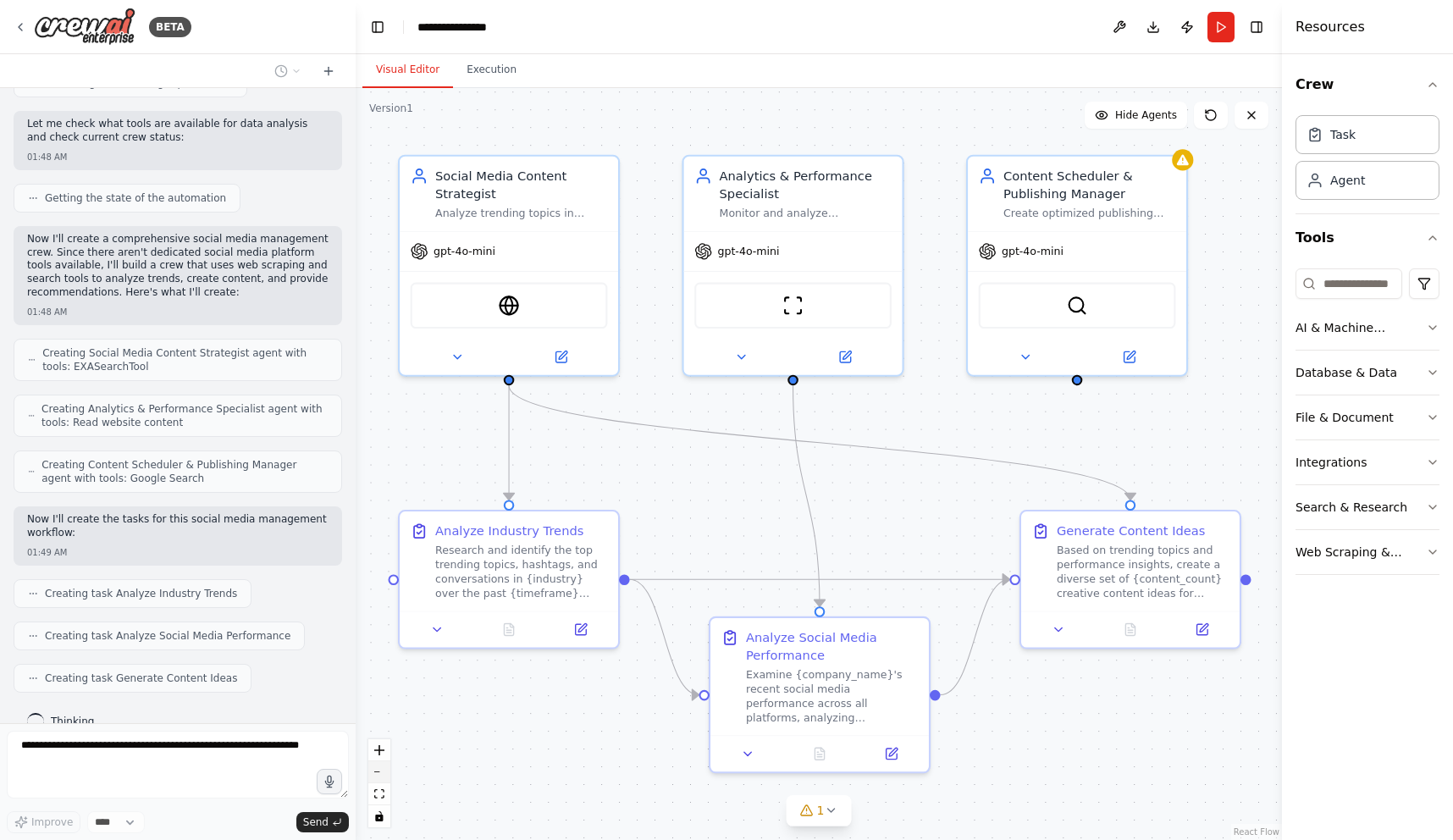
click at [380, 776] on button "zoom out" at bounding box center [379, 772] width 22 height 22
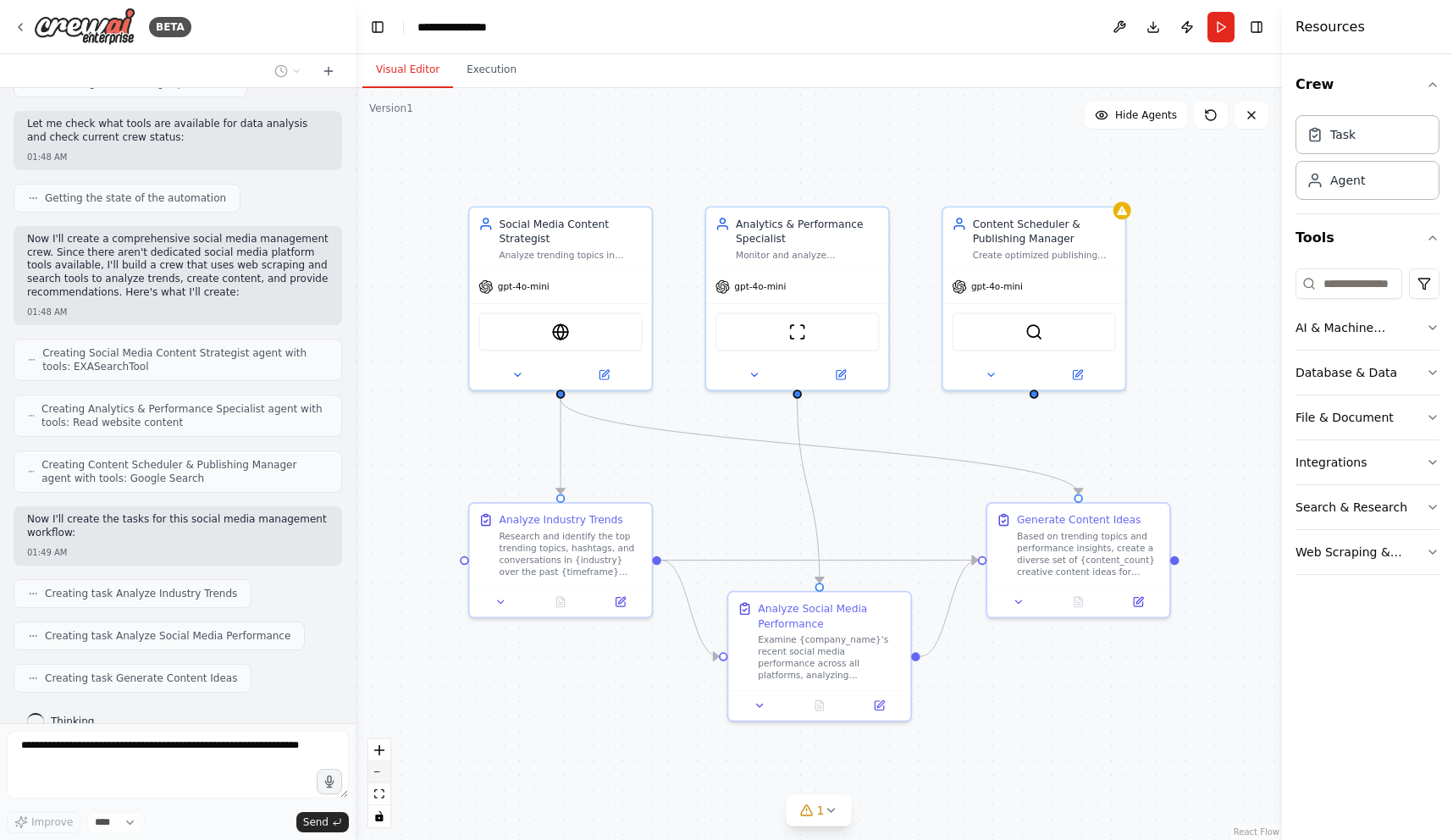
click at [380, 776] on button "zoom out" at bounding box center [379, 772] width 22 height 22
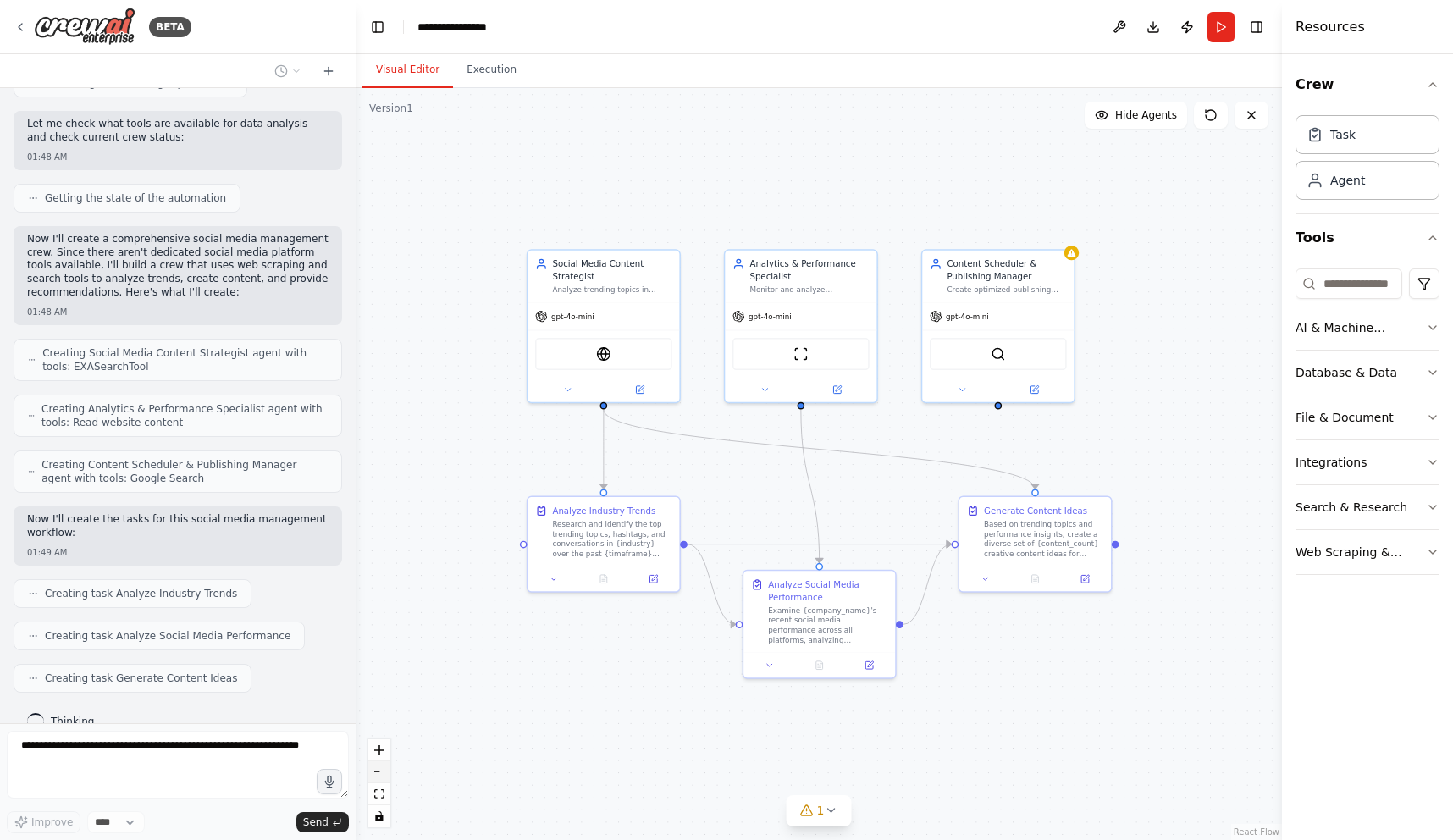
click at [380, 776] on button "zoom out" at bounding box center [379, 772] width 22 height 22
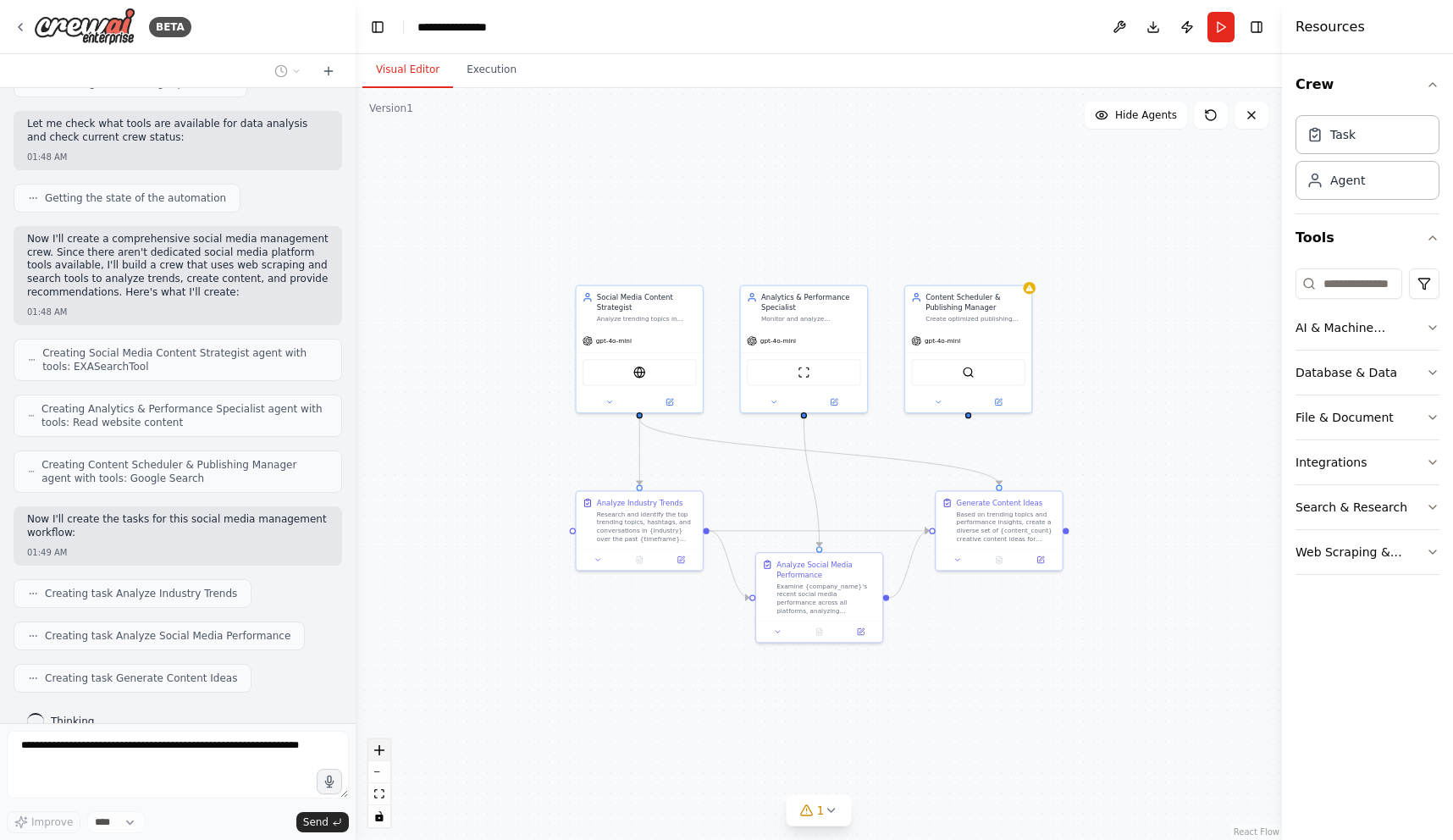
click at [386, 758] on button "zoom in" at bounding box center [379, 750] width 22 height 22
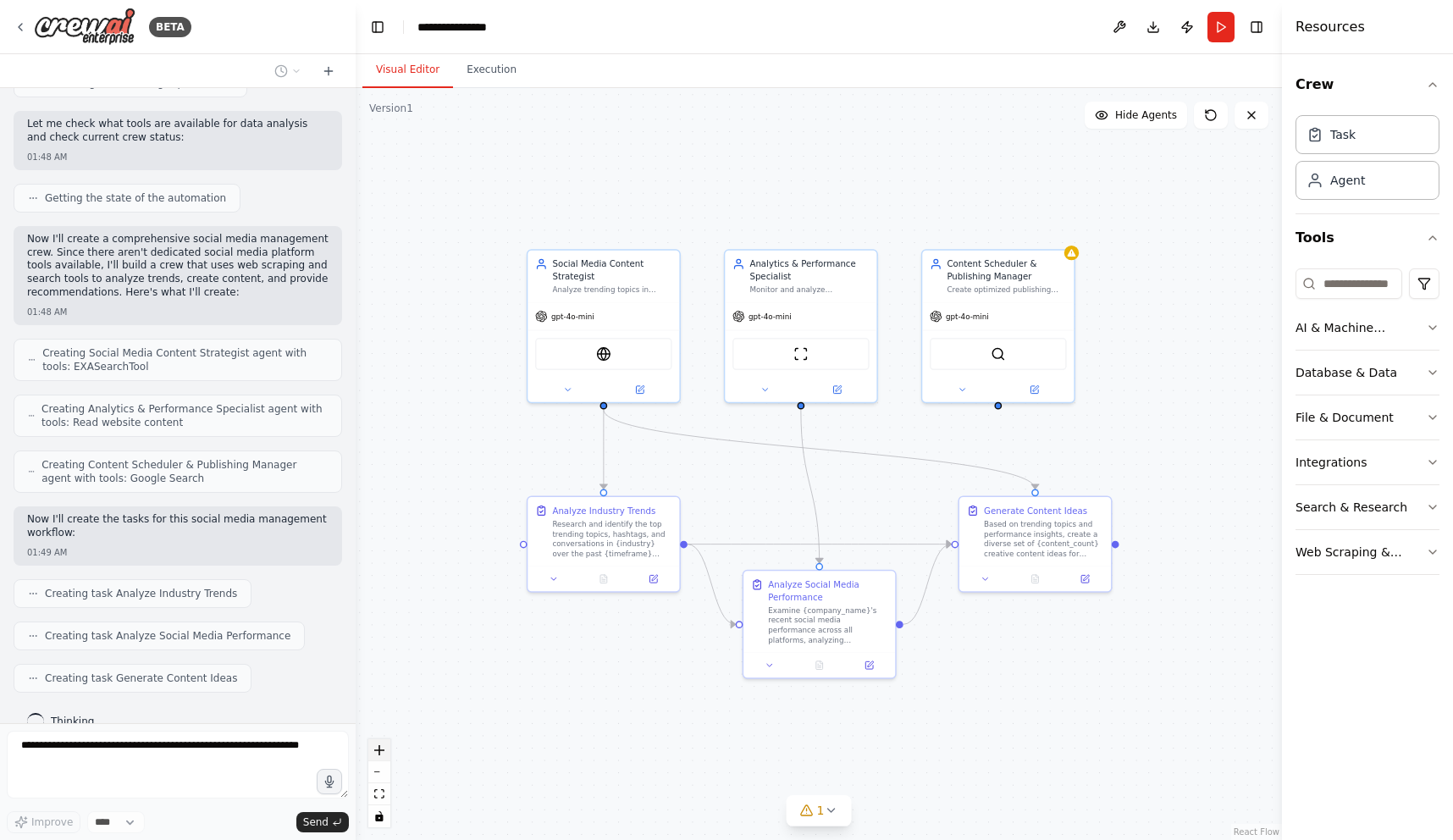
click at [386, 758] on button "zoom in" at bounding box center [379, 750] width 22 height 22
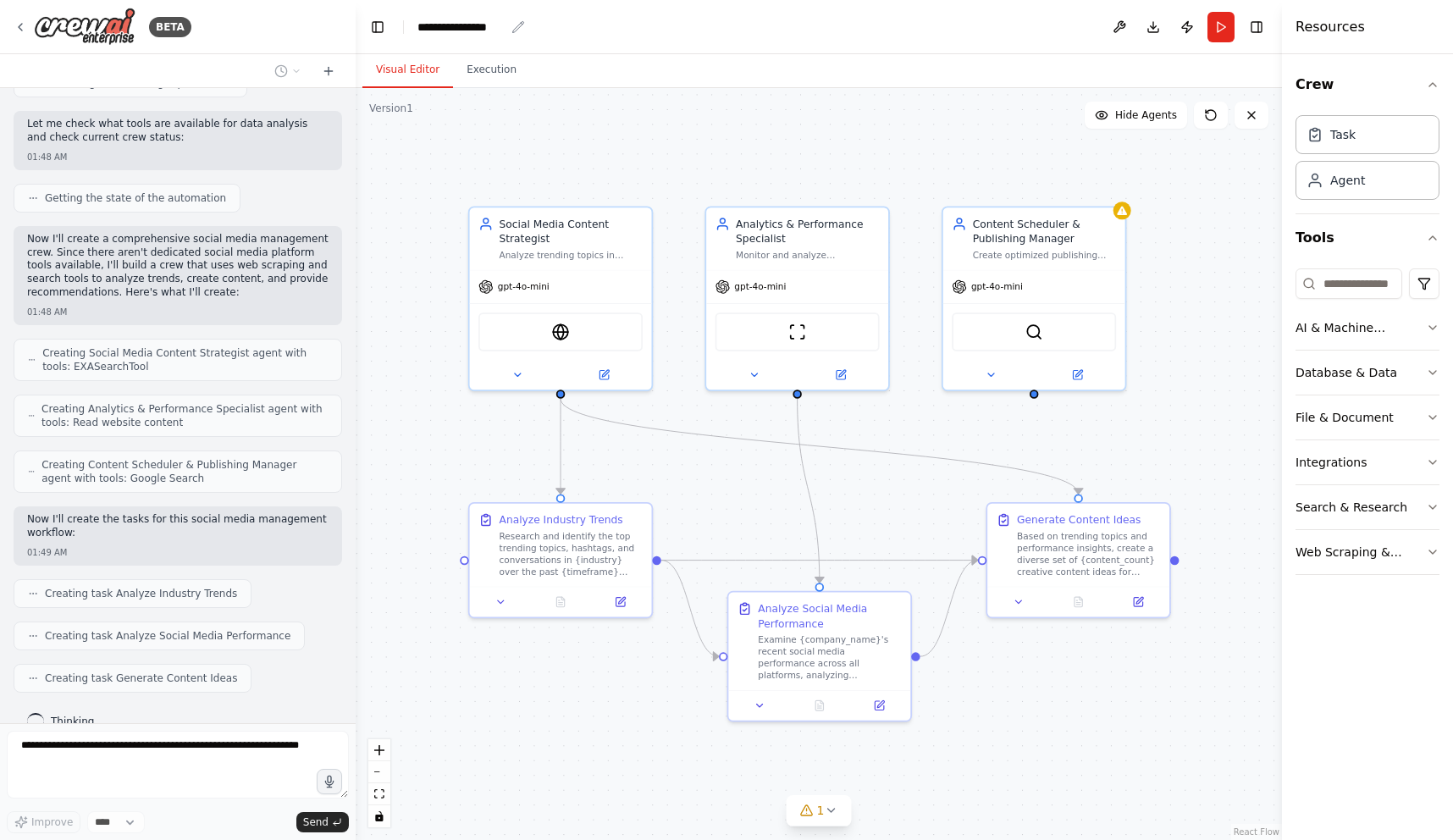
click at [513, 27] on icon "breadcrumb" at bounding box center [518, 26] width 14 height 14
click at [519, 25] on icon "breadcrumb" at bounding box center [518, 26] width 14 height 14
click at [519, 25] on icon "breadcrumb" at bounding box center [518, 26] width 14 height 14
click at [644, 161] on div ".deletable-edge-delete-btn { width: 20px; height: 20px; border: 0px solid #ffff…" at bounding box center [818, 464] width 927 height 752
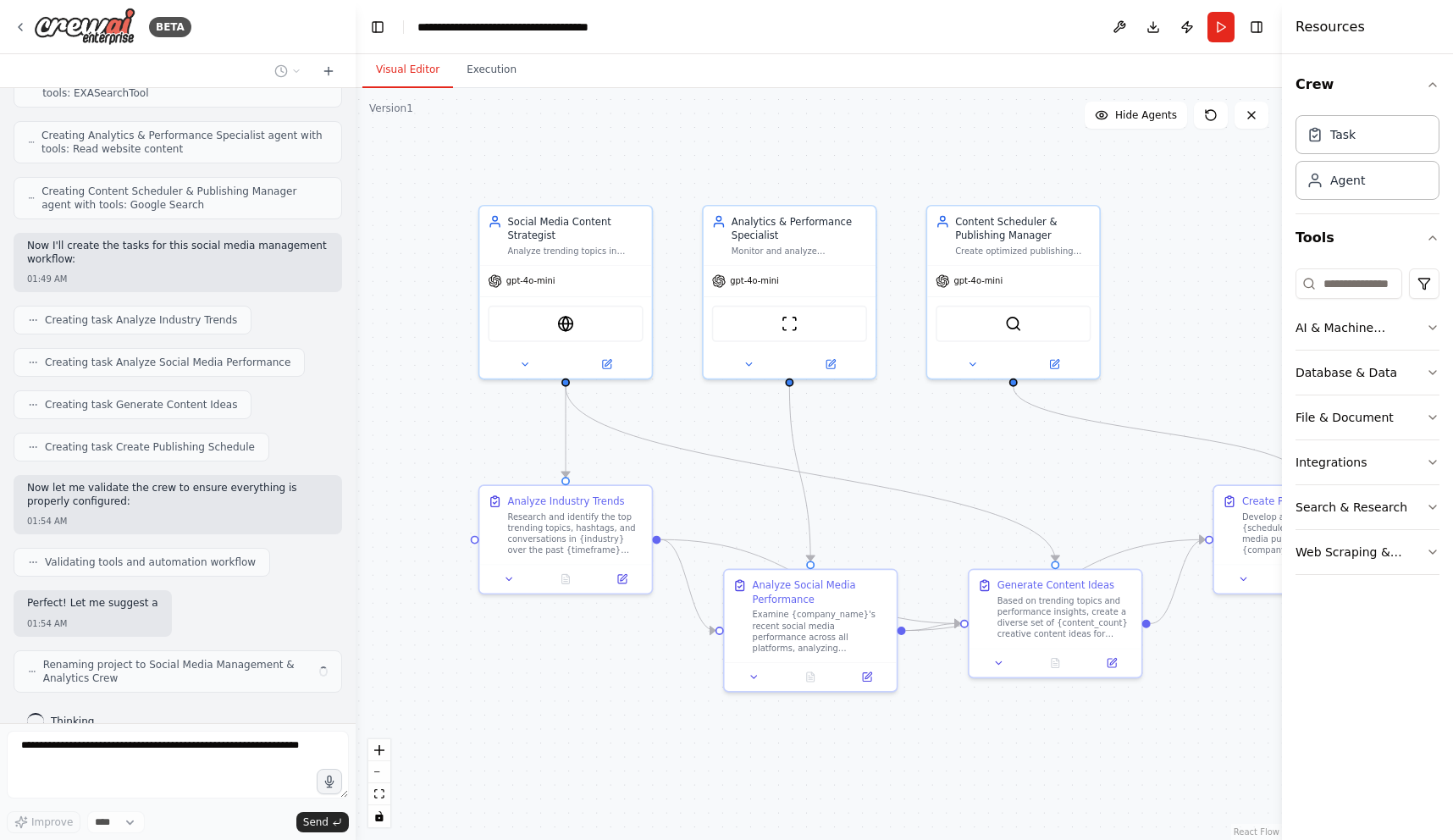
scroll to position [833, 0]
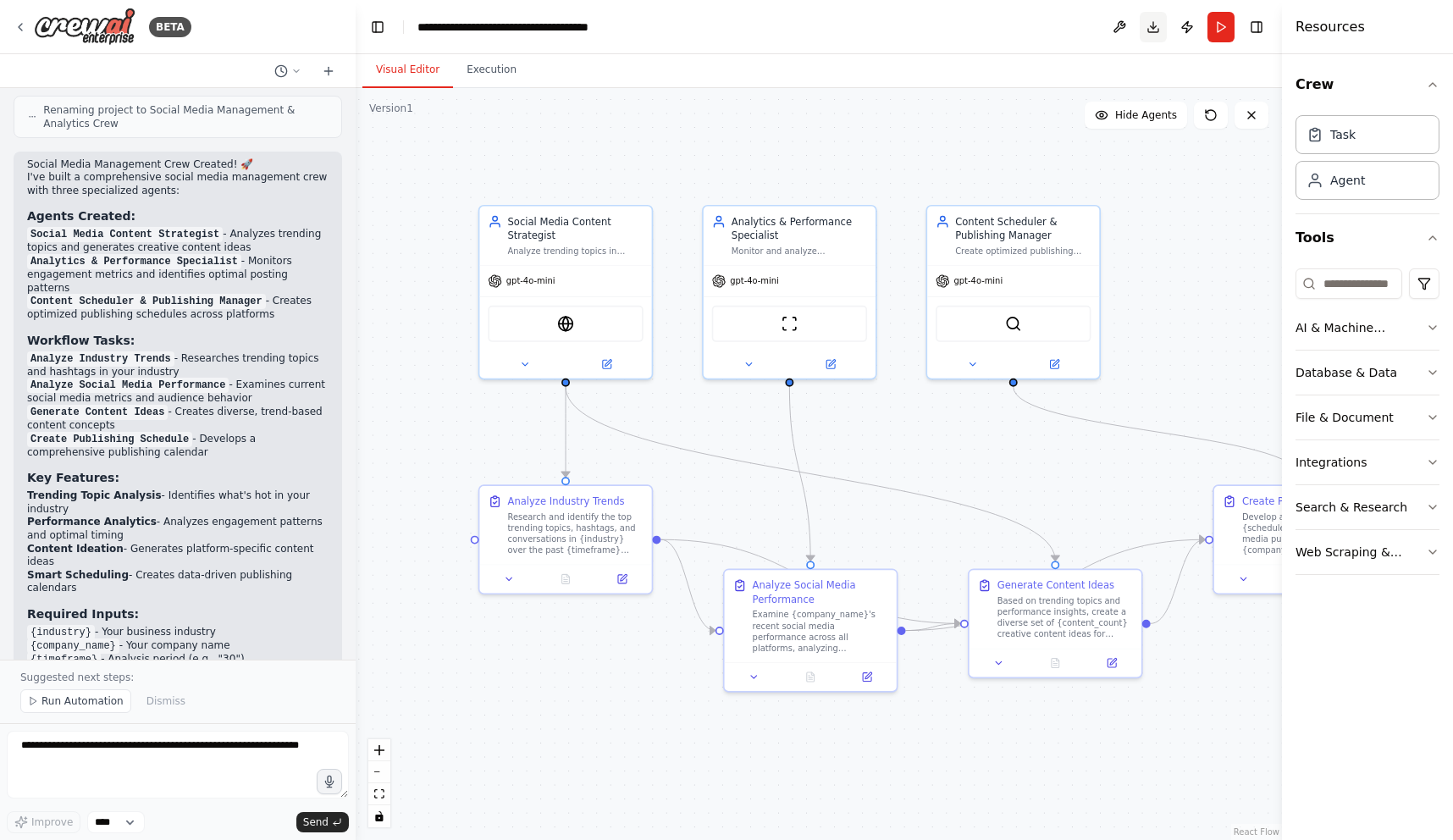
click at [1151, 35] on button "Download" at bounding box center [1154, 27] width 27 height 31
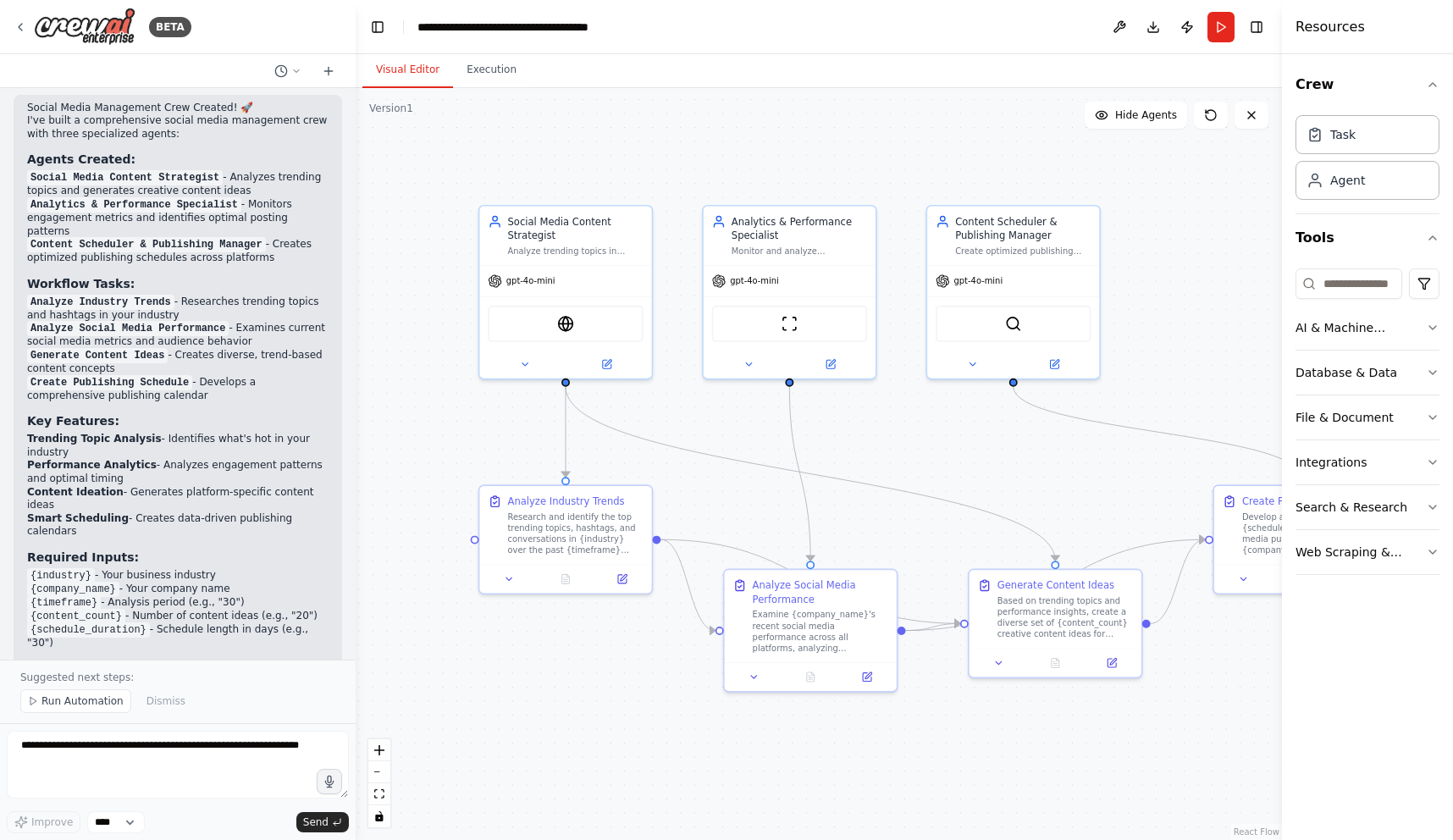
scroll to position [1458, 0]
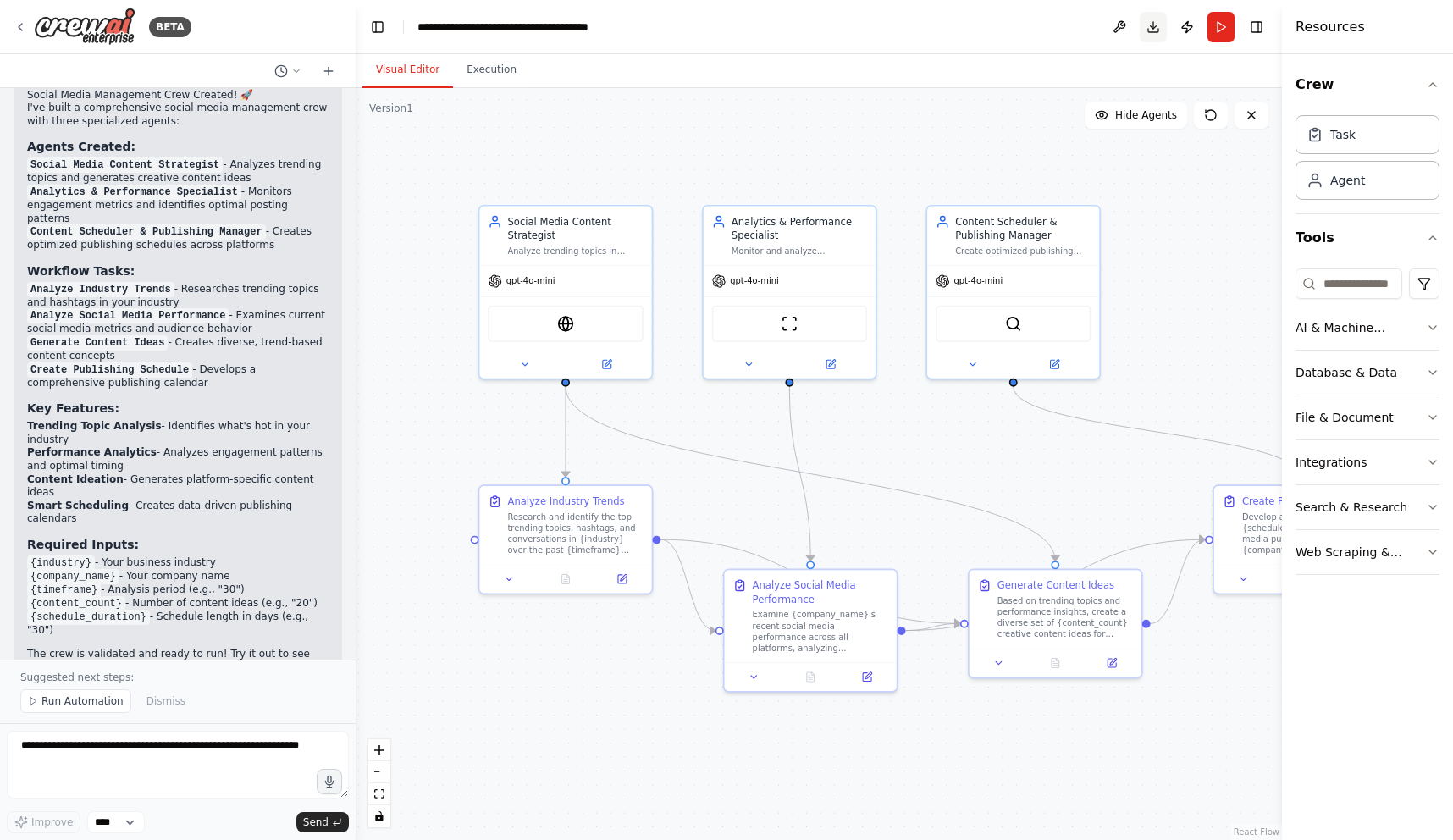
click at [1157, 32] on button "Download" at bounding box center [1154, 27] width 27 height 31
click at [1177, 26] on button "Run" at bounding box center [1221, 27] width 27 height 31
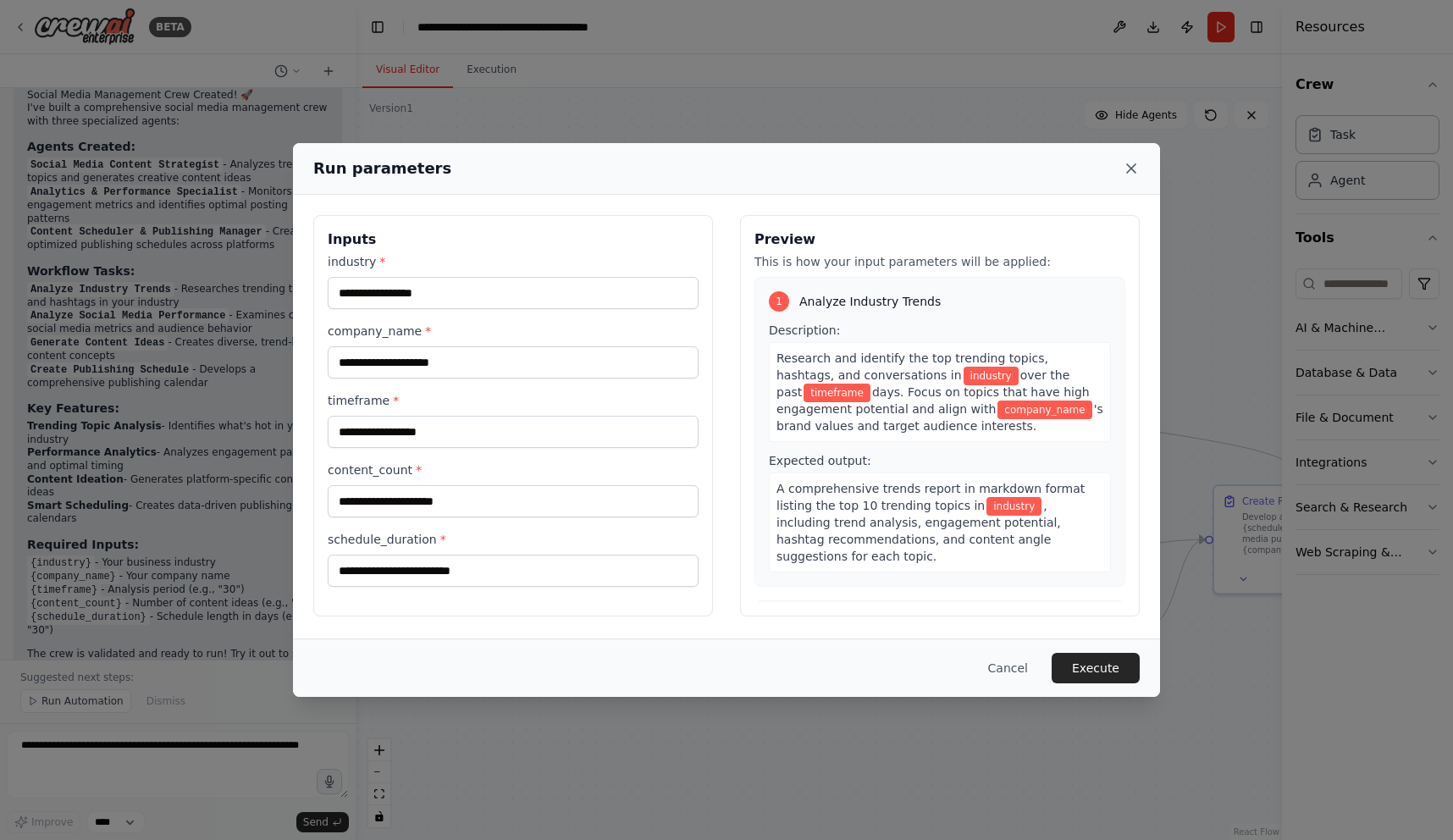
click at [1129, 171] on icon at bounding box center [1131, 168] width 17 height 17
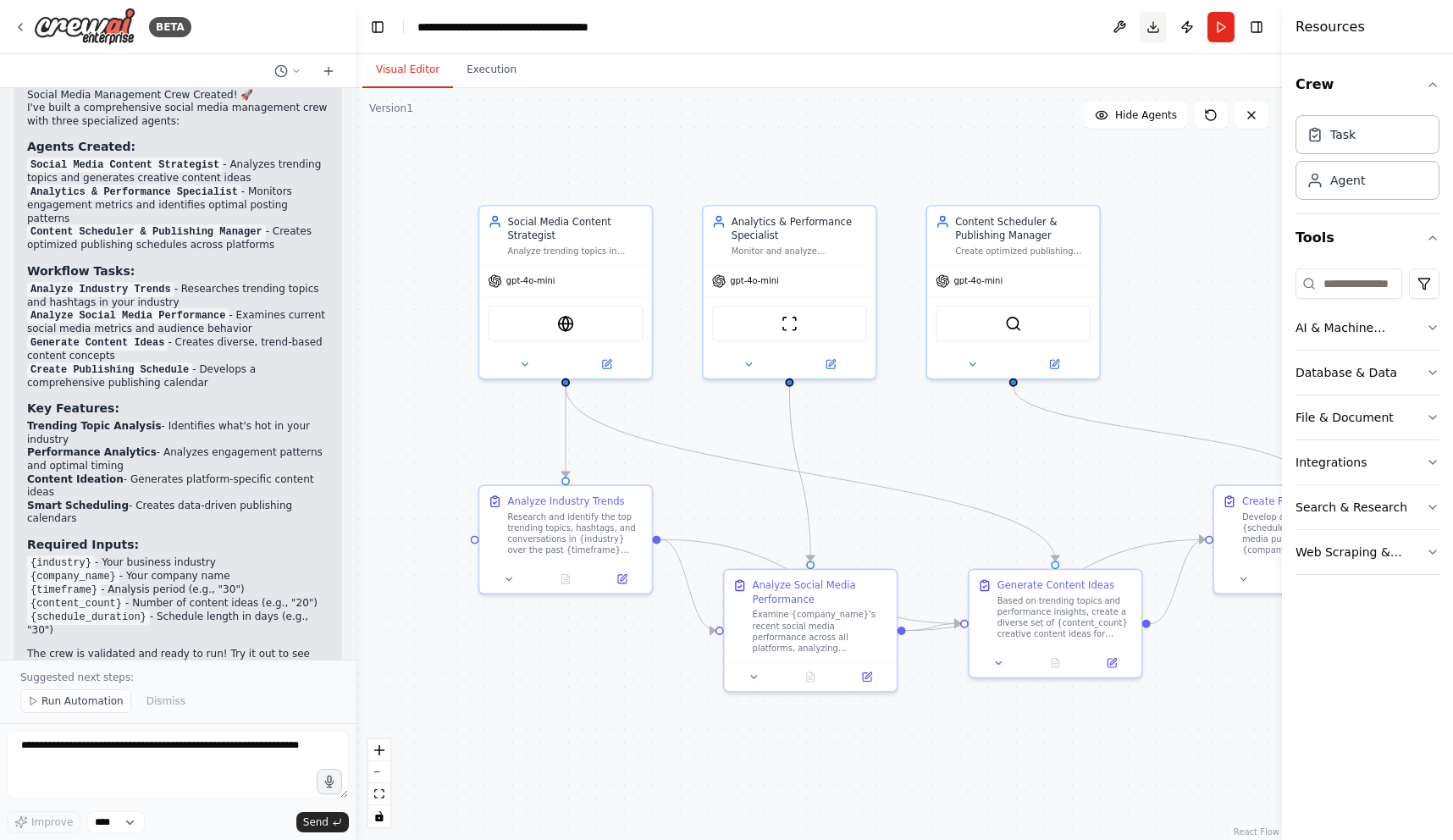
click at [1148, 28] on button "Download" at bounding box center [1154, 27] width 27 height 31
